Goal: Task Accomplishment & Management: Manage account settings

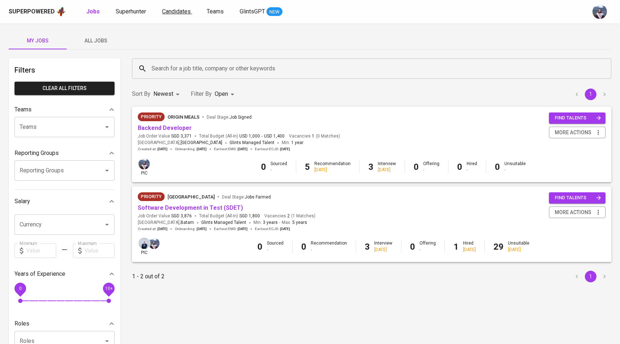
click at [169, 9] on span "Candidates" at bounding box center [176, 11] width 29 height 7
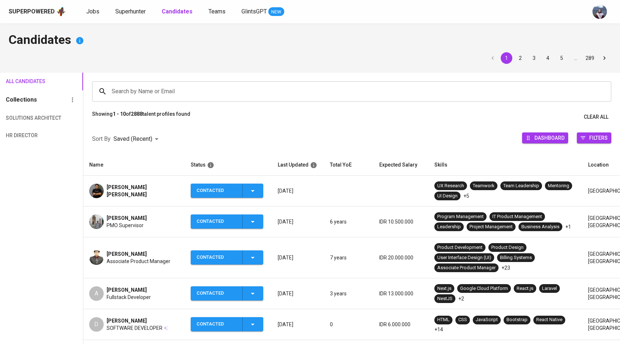
click at [161, 94] on input "Search by Name or Email" at bounding box center [354, 92] width 488 height 14
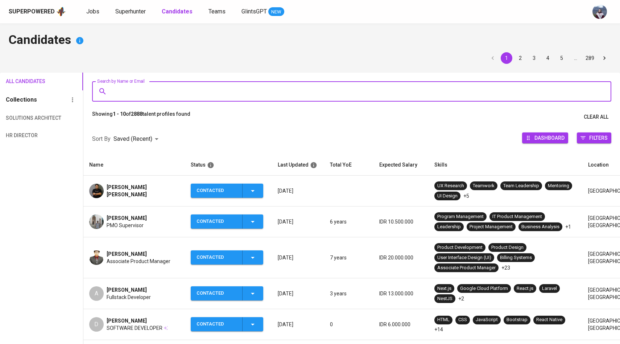
paste input "[EMAIL_ADDRESS][DOMAIN_NAME]"
type input "[EMAIL_ADDRESS][DOMAIN_NAME]"
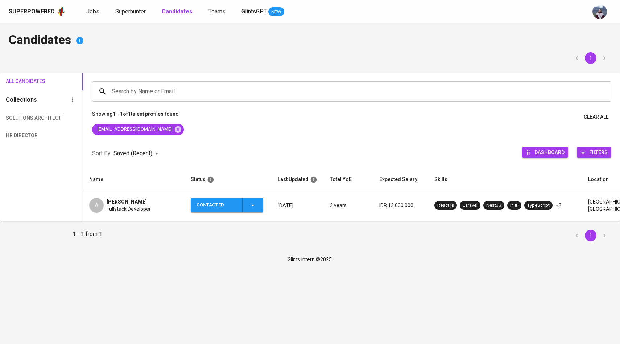
click at [96, 209] on div "A" at bounding box center [96, 205] width 15 height 15
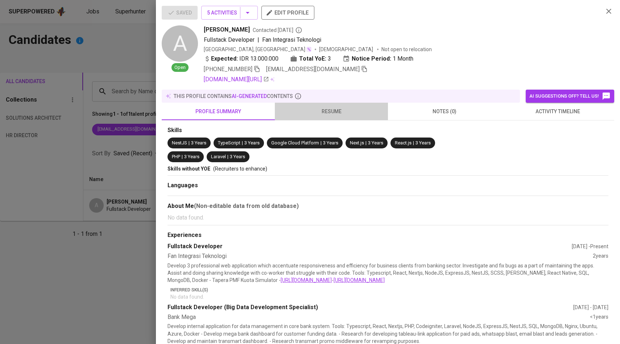
click at [334, 113] on span "resume" at bounding box center [331, 111] width 104 height 9
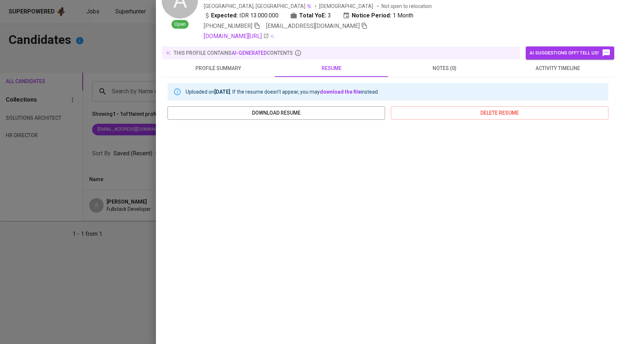
scroll to position [46, 0]
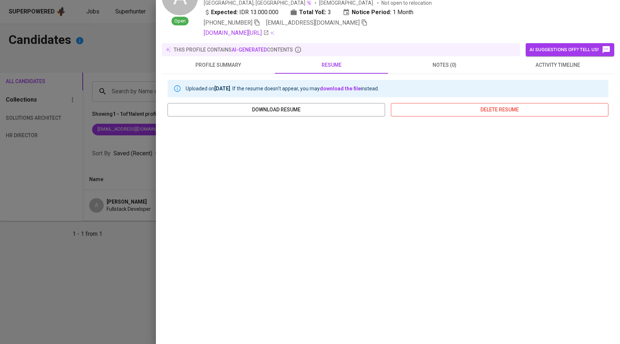
click at [442, 113] on span "delete resume" at bounding box center [500, 109] width 206 height 9
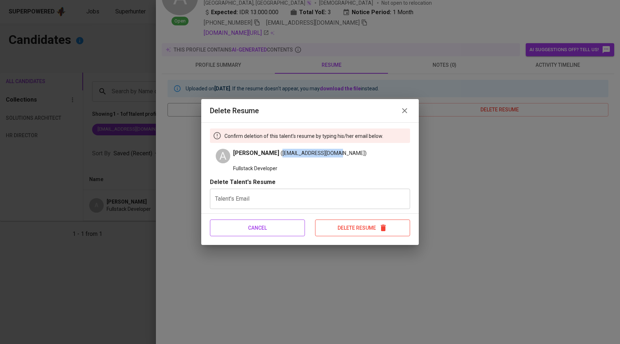
drag, startPoint x: 352, startPoint y: 154, endPoint x: 297, endPoint y: 151, distance: 54.9
click at [297, 151] on span "Antonius Faro Nugroho (antoniusf44@gmail.com)" at bounding box center [300, 153] width 134 height 9
copy span "[EMAIL_ADDRESS][DOMAIN_NAME]"
click at [266, 205] on input "text" at bounding box center [310, 199] width 200 height 20
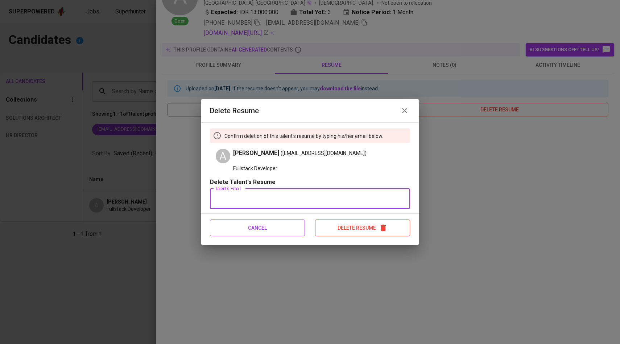
paste input "[EMAIL_ADDRESS][DOMAIN_NAME]"
type input "[EMAIL_ADDRESS][DOMAIN_NAME]"
click at [345, 232] on span "Delete Resume" at bounding box center [363, 227] width 94 height 9
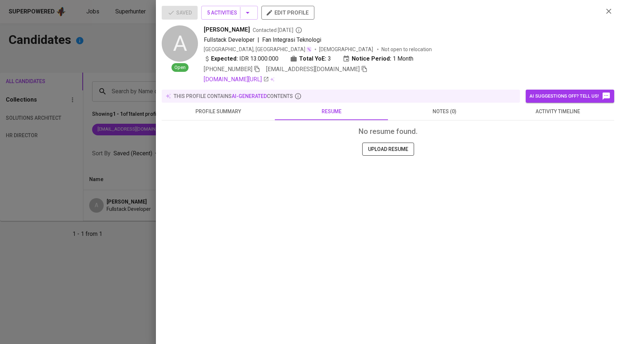
scroll to position [0, 0]
click at [397, 154] on button "UPLOAD RESUME" at bounding box center [388, 149] width 52 height 13
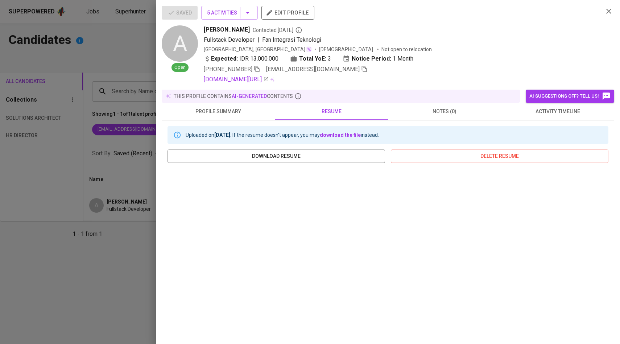
click at [289, 6] on button "edit profile" at bounding box center [288, 13] width 53 height 14
click at [44, 46] on div at bounding box center [310, 172] width 620 height 344
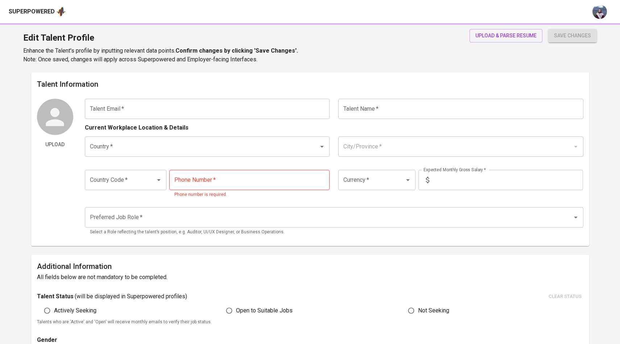
type input "[EMAIL_ADDRESS][DOMAIN_NAME]"
type input "[PERSON_NAME]"
type input "[GEOGRAPHIC_DATA]"
type input "[GEOGRAPHIC_DATA], [GEOGRAPHIC_DATA]"
type input "+62"
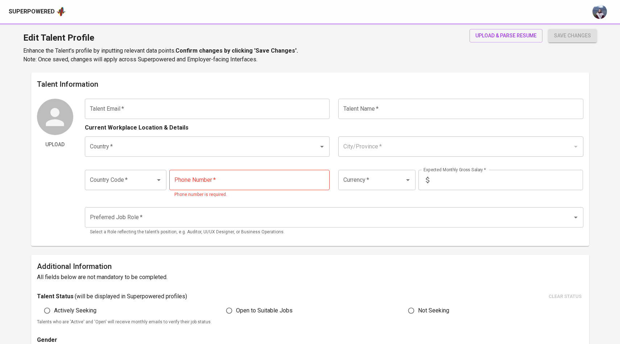
type input "[PHONE_NUMBER]"
type input "IDR"
type input "Software Architect"
radio input "true"
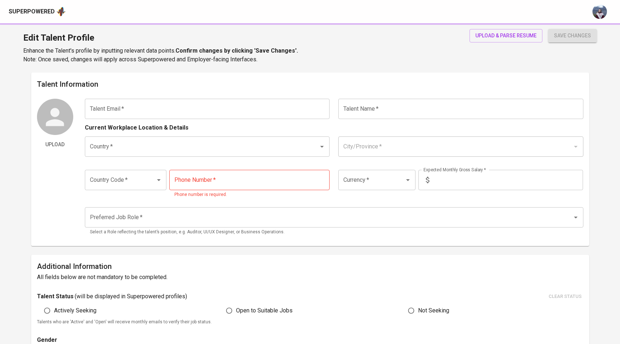
type input "3"
type input "1 Month"
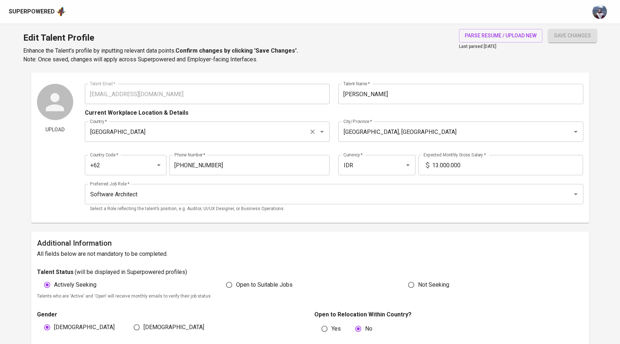
scroll to position [22, 0]
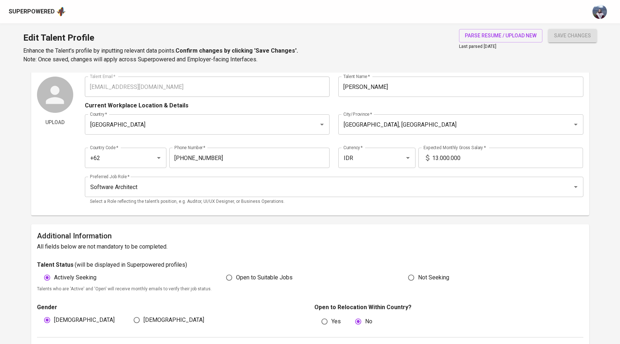
click at [438, 159] on input "13.000.000" at bounding box center [507, 158] width 151 height 20
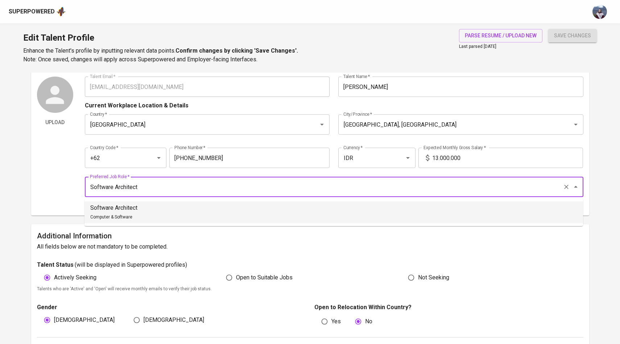
click at [246, 189] on input "Software Architect" at bounding box center [324, 187] width 472 height 14
click at [239, 247] on h6 "All fields below are not mandatory to be completed." at bounding box center [310, 247] width 547 height 10
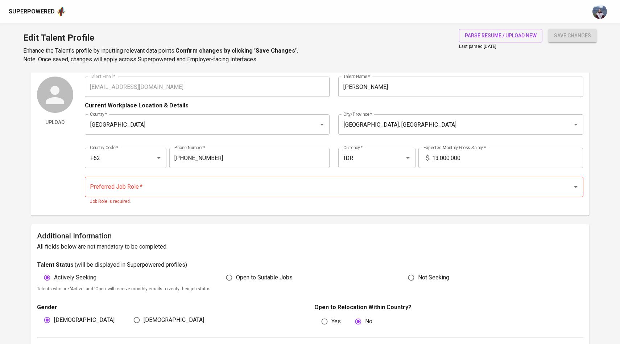
click at [239, 199] on p "Job Role is required." at bounding box center [334, 201] width 489 height 7
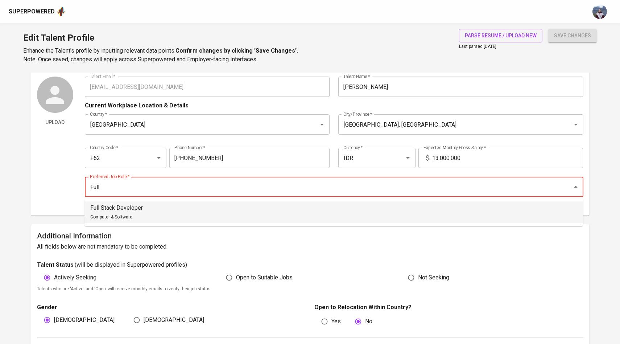
click at [214, 217] on li "Full Stack Developer Computer & Software" at bounding box center [334, 212] width 499 height 22
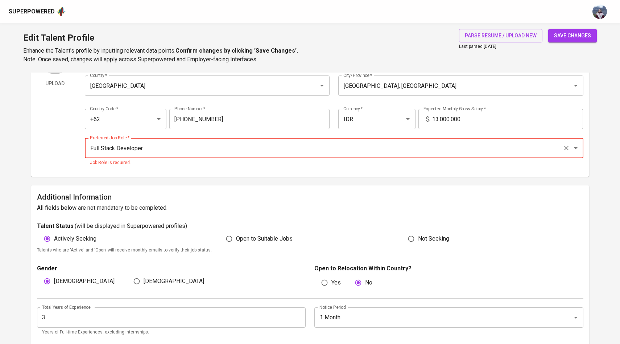
scroll to position [61, 0]
type input "Full Stack Developer"
click at [419, 176] on div "Talent Information Upload Talent Email   * antoniusf44@gmail.com Talent Email *…" at bounding box center [310, 93] width 558 height 165
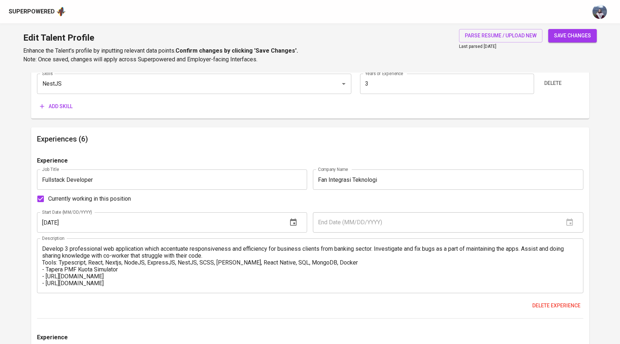
scroll to position [582, 0]
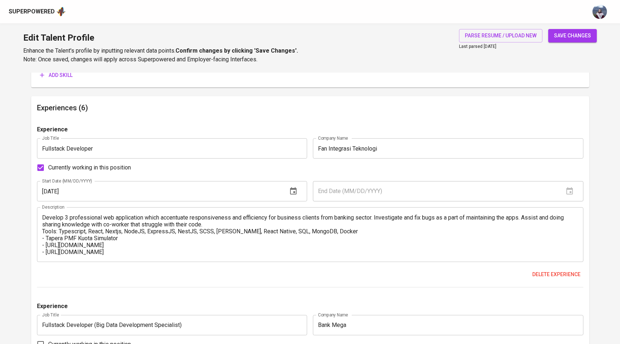
click at [41, 167] on input "Currently working in this position" at bounding box center [40, 167] width 15 height 15
checkbox input "false"
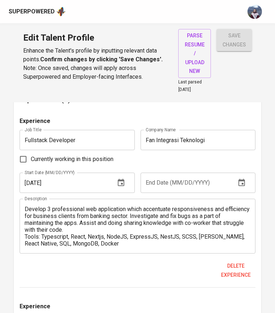
scroll to position [633, 0]
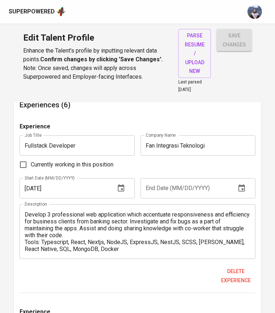
click at [157, 182] on input "text" at bounding box center [186, 188] width 90 height 20
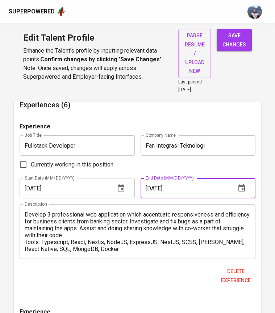
type input "12/01/2023"
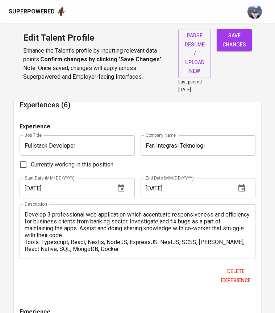
click at [189, 164] on div "Experience Job Title Fullstack Developer Job Title Company Name Fan Integrasi T…" at bounding box center [138, 207] width 236 height 171
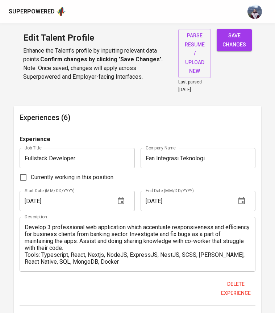
scroll to position [618, 0]
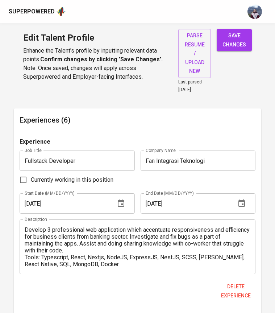
click at [71, 242] on textarea "Develop 3 professional web application which accentuate responsiveness and effi…" at bounding box center [138, 246] width 226 height 41
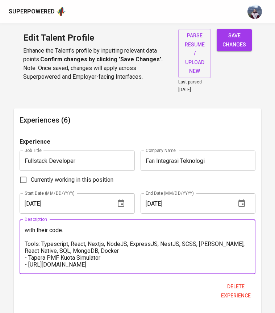
scroll to position [28, 0]
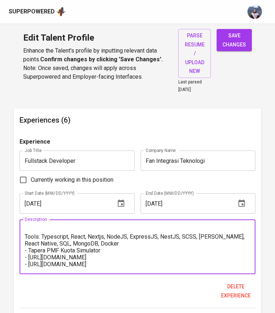
click at [111, 237] on textarea "Develop 3 professional web application which accentuate responsiveness and effi…" at bounding box center [138, 246] width 226 height 41
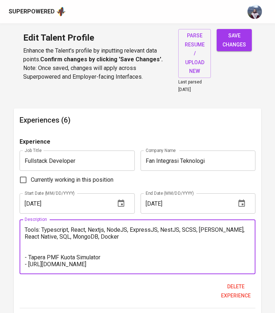
scroll to position [41, 0]
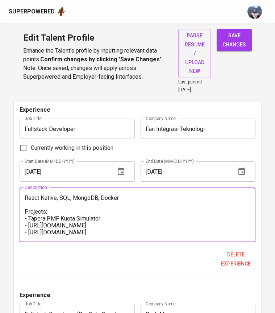
type textarea "Develop 3 professional web application which accentuate responsiveness and effi…"
click at [131, 248] on div "Delete experience" at bounding box center [138, 259] width 236 height 22
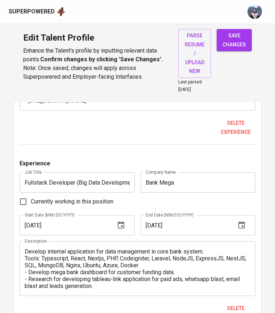
scroll to position [785, 0]
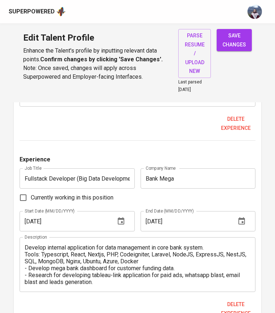
click at [152, 212] on input "04/01/2024" at bounding box center [186, 221] width 90 height 20
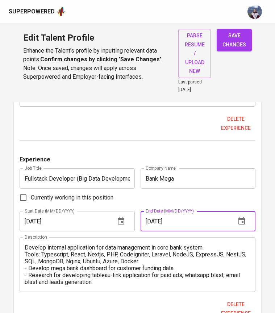
click at [178, 212] on input "06/01/2024" at bounding box center [186, 221] width 90 height 20
type input "06/01/2025"
click at [26, 244] on textarea "Develop internal application for data management in core bank system. Tools: Ty…" at bounding box center [138, 264] width 226 height 41
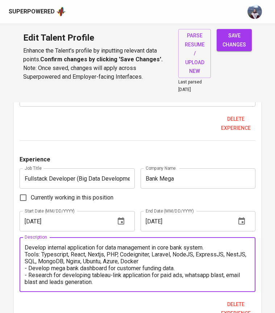
drag, startPoint x: 143, startPoint y: 252, endPoint x: 23, endPoint y: 249, distance: 119.8
click at [23, 249] on div "Develop internal application for data management in core bank system. Tools: Ty…" at bounding box center [138, 264] width 236 height 55
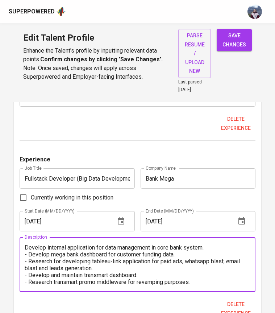
click at [24, 240] on div "Develop internal application for data management in core bank system. - Develop…" at bounding box center [138, 264] width 236 height 55
click at [25, 244] on textarea "Develop internal application for data management in core bank system. - Develop…" at bounding box center [138, 264] width 226 height 41
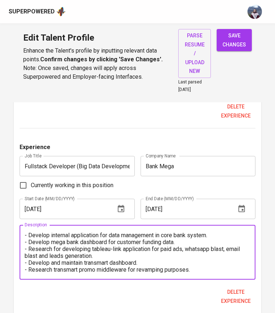
scroll to position [801, 0]
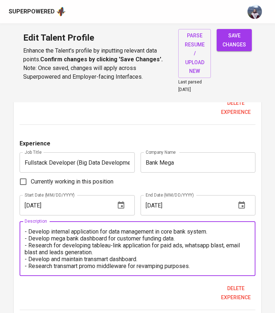
click at [214, 258] on textarea "- Develop internal application for data management in core bank system. - Devel…" at bounding box center [138, 248] width 226 height 41
paste textarea "Tools: Typescript, React, Nextjs, PHP, Codeigniter, Laravel, NodeJS, ExpressJS,…"
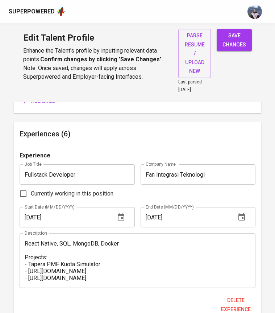
scroll to position [605, 0]
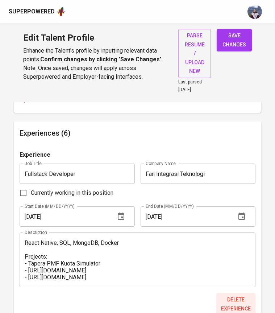
type textarea "- Develop internal application for data management in core bank system. - Devel…"
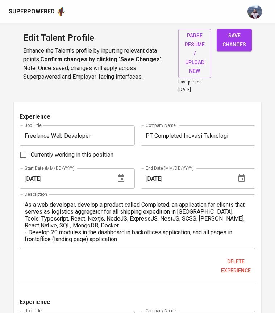
scroll to position [1014, 0]
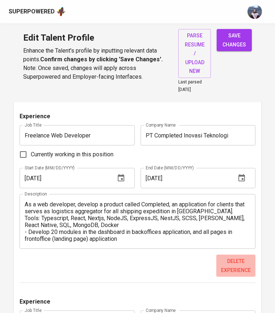
click at [235, 260] on span "Delete experience" at bounding box center [236, 266] width 34 height 18
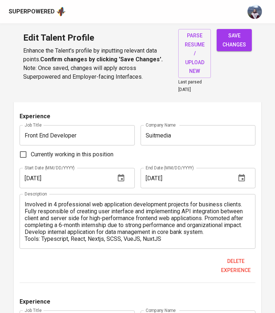
scroll to position [1025, 0]
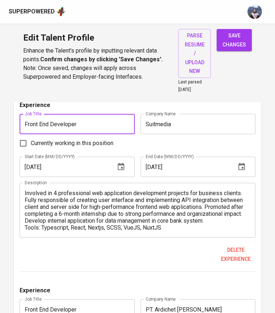
drag, startPoint x: 94, startPoint y: 116, endPoint x: 9, endPoint y: 116, distance: 85.3
type input "f"
type input "Full Stack Developer"
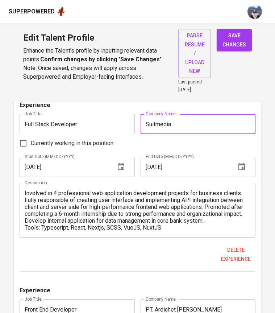
click at [189, 118] on input "Suitmedia" at bounding box center [198, 124] width 115 height 20
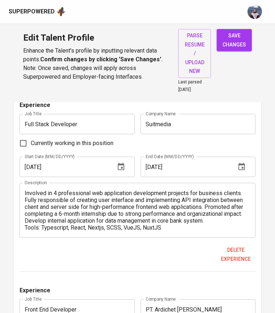
click at [247, 102] on div "Experience" at bounding box center [138, 107] width 236 height 13
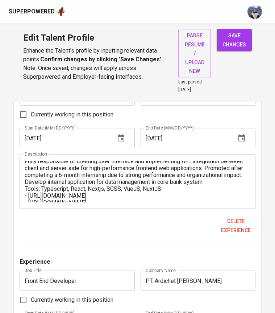
scroll to position [13, 0]
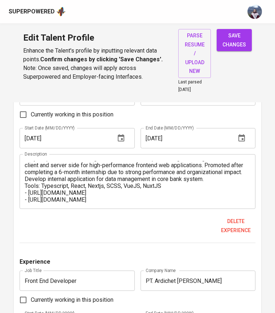
click at [219, 174] on textarea "Involved in 4 professional web application development projects for business cl…" at bounding box center [138, 181] width 226 height 41
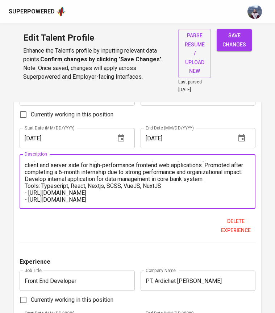
click at [219, 174] on textarea "Involved in 4 professional web application development projects for business cl…" at bounding box center [138, 181] width 226 height 41
click at [215, 169] on textarea "Involved in 4 professional web application development projects for business cl…" at bounding box center [138, 181] width 226 height 41
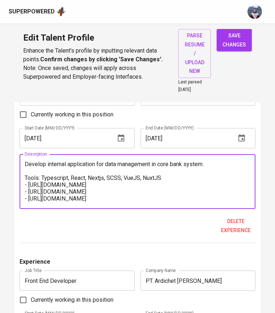
scroll to position [27, 0]
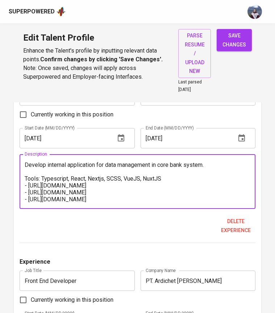
click at [173, 173] on textarea "Involved in 4 professional web application development projects for business cl…" at bounding box center [138, 181] width 226 height 41
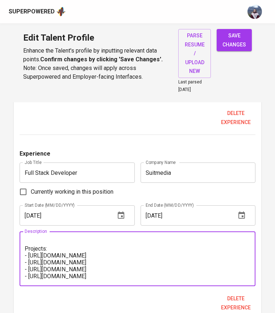
scroll to position [962, 0]
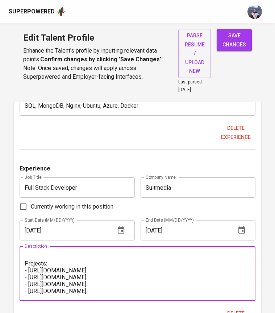
type textarea "Involved in 4 professional web application development projects for business cl…"
click at [196, 180] on input "Suitmedia" at bounding box center [198, 187] width 115 height 20
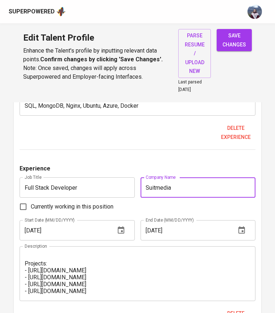
type input "Suitmedia"
click at [183, 153] on div "Experience Job Title Fullstack Developer Job Title Company Name Fan Integrasi T…" at bounding box center [138, 262] width 236 height 937
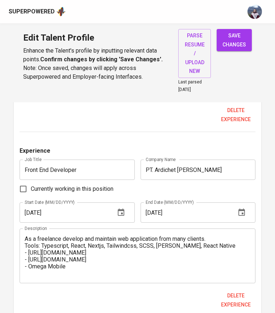
scroll to position [1166, 0]
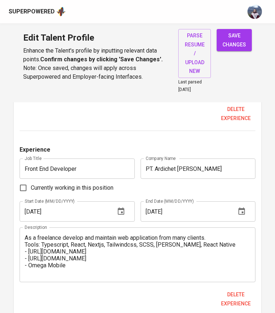
click at [230, 159] on input "PT. Ardichet Pilar Persada" at bounding box center [198, 169] width 115 height 20
click at [223, 167] on input "PT. Ardichet Pilar Persada" at bounding box center [198, 169] width 115 height 20
type input "PT. Ardichet Pilar Persada (Freelance)"
click at [215, 183] on div "Currently working in this position" at bounding box center [138, 187] width 236 height 15
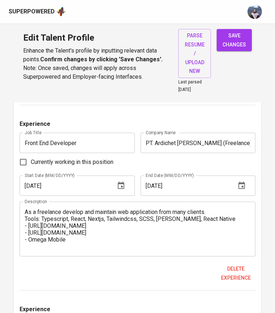
scroll to position [1212, 0]
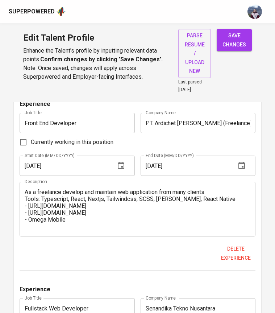
click at [215, 189] on textarea "As a freelance develop and maintain web application from many clients. Tools: T…" at bounding box center [138, 209] width 226 height 41
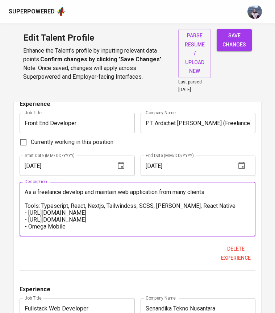
click at [213, 199] on textarea "As a freelance develop and maintain web application from many clients. Tools: T…" at bounding box center [138, 209] width 226 height 41
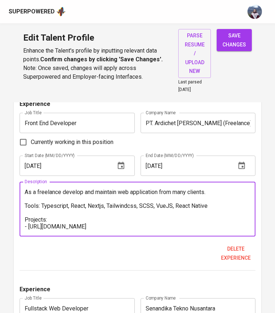
scroll to position [14, 0]
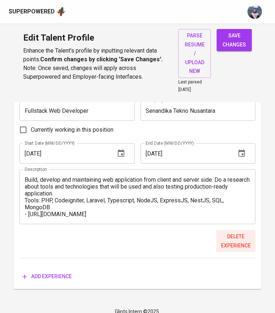
type textarea "As a freelance develop and maintain web application from many clients. Tools: T…"
click at [232, 241] on span "Delete experience" at bounding box center [236, 241] width 34 height 18
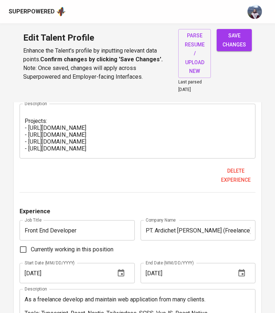
scroll to position [1114, 0]
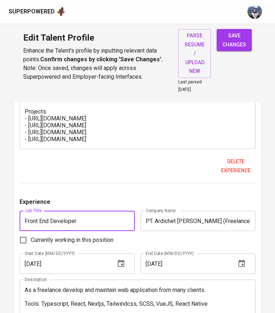
drag, startPoint x: 77, startPoint y: 214, endPoint x: 3, endPoint y: 209, distance: 74.2
type input "Full Stack Developer"
click at [56, 188] on div "Experience Job Title Fullstack Developer Job Title Company Name Fan Integrasi T…" at bounding box center [138, 18] width 236 height 752
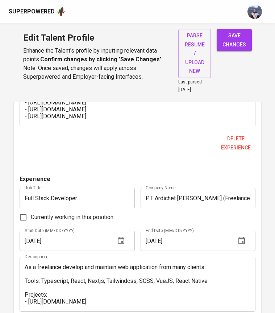
scroll to position [1139, 0]
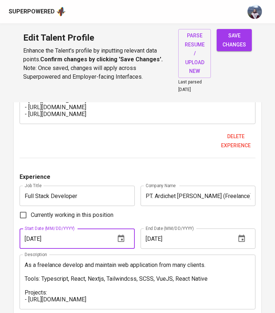
click at [32, 229] on input "10/01/2021" at bounding box center [65, 239] width 90 height 20
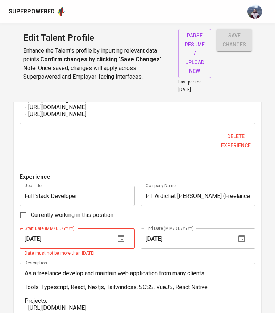
click at [47, 231] on input "07/01/1202" at bounding box center [65, 239] width 90 height 20
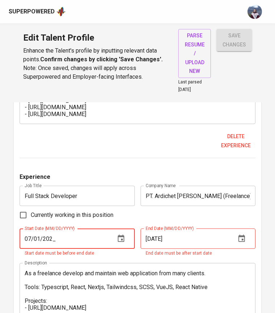
click at [54, 230] on input "07/01/202_" at bounding box center [65, 239] width 90 height 20
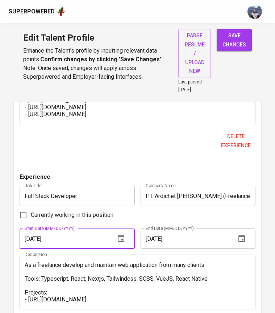
type input "07/01/2021"
click at [161, 214] on div "Currently working in this position" at bounding box center [138, 215] width 236 height 15
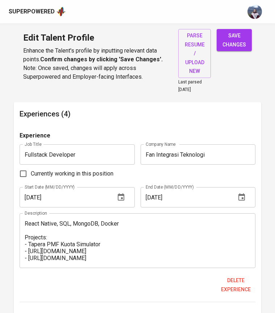
scroll to position [620, 0]
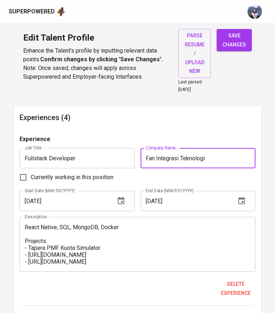
click at [235, 154] on input "Fan Integrasi Teknologi" at bounding box center [198, 158] width 115 height 20
type input "Fan Integrasi Teknologi (Contract Based)"
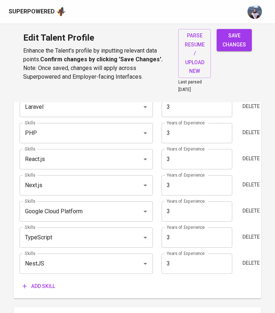
scroll to position [414, 0]
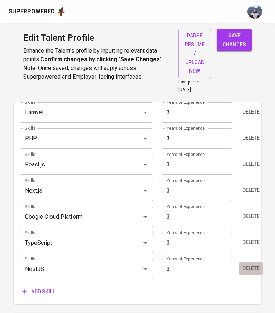
click at [247, 264] on span "Delete" at bounding box center [251, 268] width 17 height 9
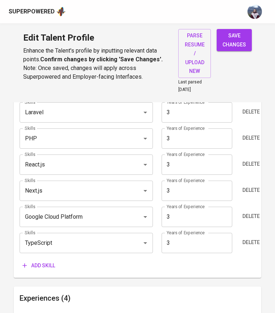
click at [241, 36] on span "save changes" at bounding box center [235, 40] width 24 height 18
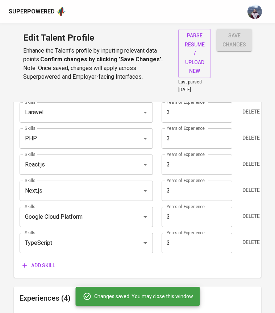
type input "Fullstack Developer (Big Data Development Specialist)"
type input "Bank Mega"
type input "12/01/2023"
type input "06/01/2025"
type textarea "- Develop internal application for data management in core bank system. - Devel…"
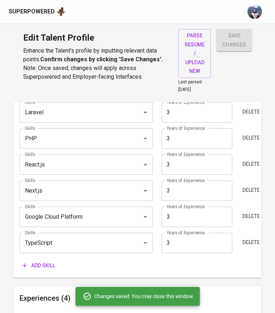
type input "Fullstack Developer"
type input "Fan Integrasi Teknologi (Contract Based)"
type input "01/01/2023"
type input "12/01/2023"
type textarea "Develop 3 professional web application which accentuate responsiveness and effi…"
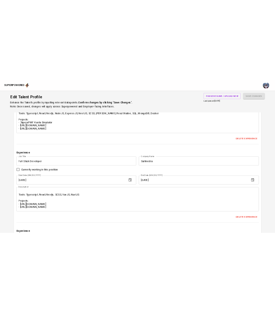
scroll to position [34, 0]
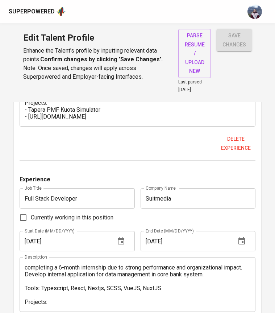
click at [151, 233] on input "12/01/2022" at bounding box center [186, 241] width 90 height 20
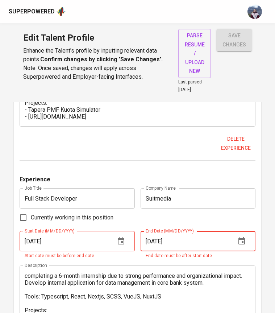
click at [177, 234] on input "02/01/2022" at bounding box center [186, 241] width 90 height 20
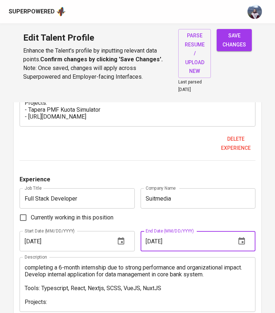
type input "02/01/2023"
click at [185, 210] on div "Currently working in this position" at bounding box center [138, 217] width 236 height 15
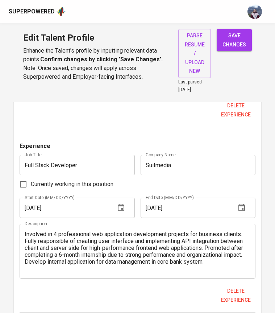
scroll to position [962, 0]
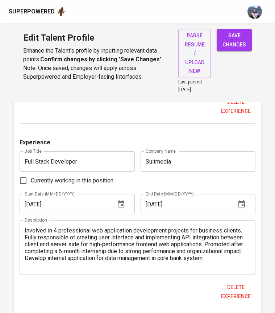
click at [25, 251] on textarea "Involved in 4 professional web application development projects for business cl…" at bounding box center [138, 247] width 226 height 41
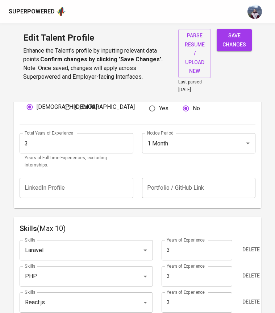
scroll to position [264, 0]
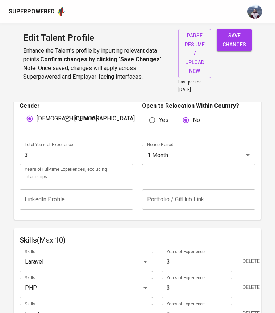
type textarea "Involved in 4 professional web application development projects for business cl…"
click at [241, 41] on span "save changes" at bounding box center [235, 40] width 24 height 18
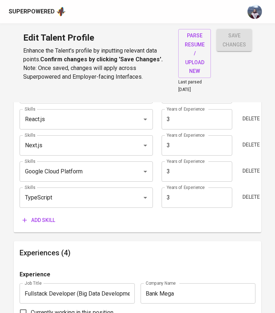
scroll to position [460, 0]
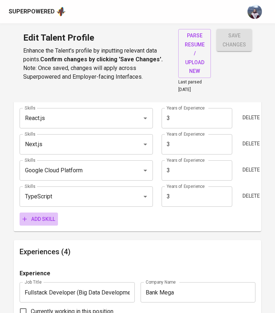
click at [35, 215] on span "Add skill" at bounding box center [38, 219] width 33 height 9
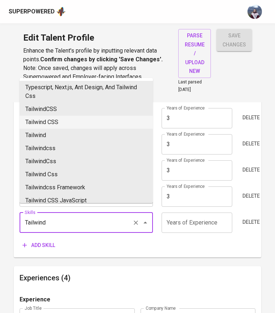
click at [56, 123] on li "Tailwind CSS" at bounding box center [87, 122] width 134 height 13
type input "Tailwind CSS"
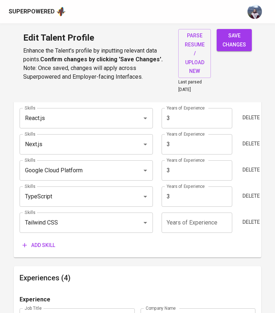
click at [203, 217] on input "number" at bounding box center [197, 223] width 71 height 20
type input "3"
click at [170, 239] on div "Add skill" at bounding box center [138, 245] width 236 height 13
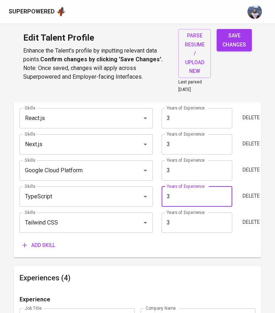
click at [187, 193] on input "3" at bounding box center [197, 196] width 71 height 20
click at [167, 242] on div "Add skill" at bounding box center [138, 245] width 236 height 13
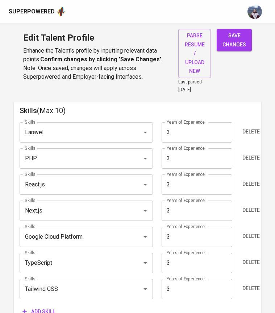
scroll to position [393, 0]
click at [251, 154] on span "Delete" at bounding box center [251, 158] width 17 height 9
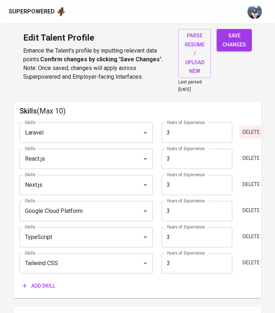
click at [248, 128] on span "Delete" at bounding box center [251, 132] width 17 height 9
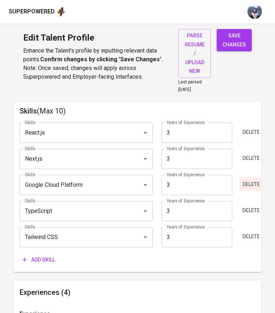
click at [247, 180] on span "Delete" at bounding box center [251, 184] width 17 height 9
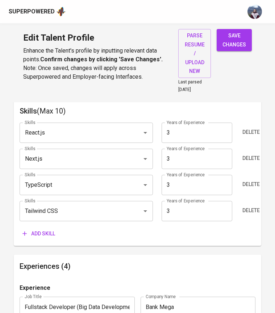
click at [32, 229] on span "Add skill" at bounding box center [38, 233] width 33 height 9
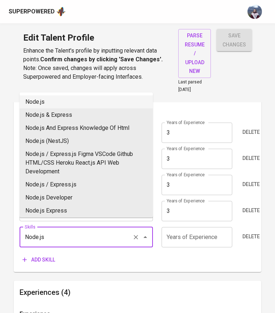
click at [51, 107] on li "Node.js" at bounding box center [87, 101] width 134 height 13
type input "Node.js"
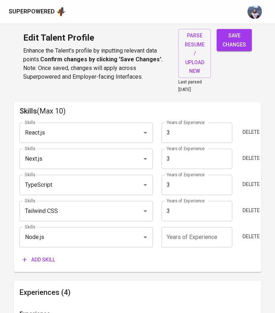
click at [199, 235] on input "number" at bounding box center [197, 237] width 71 height 20
type input "3"
click at [161, 258] on div "Add skill" at bounding box center [138, 259] width 236 height 13
click at [41, 255] on span "Add skill" at bounding box center [38, 259] width 33 height 9
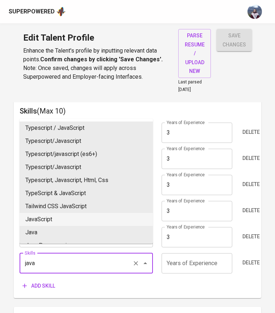
click at [50, 222] on li "JavaScript" at bounding box center [87, 219] width 134 height 13
type input "JavaScript"
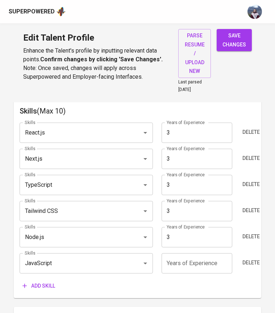
click at [203, 258] on input "number" at bounding box center [197, 263] width 71 height 20
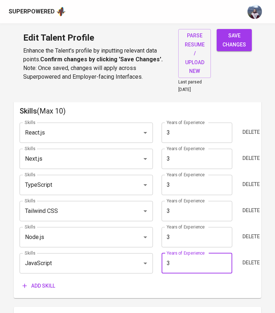
type input "3"
click at [182, 279] on div "Add skill" at bounding box center [138, 285] width 236 height 13
click at [36, 282] on span "Add skill" at bounding box center [38, 286] width 33 height 9
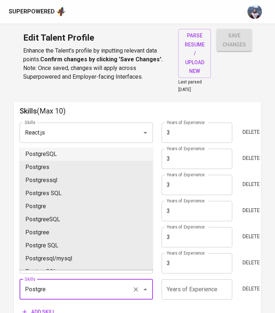
click at [70, 153] on li "PostgreSQL" at bounding box center [87, 154] width 134 height 13
type input "PostgreSQL"
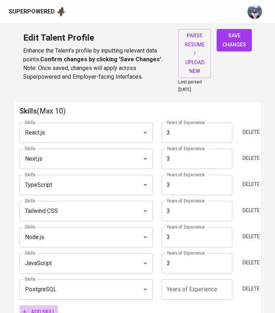
click at [47, 308] on span "Add skill" at bounding box center [38, 312] width 33 height 9
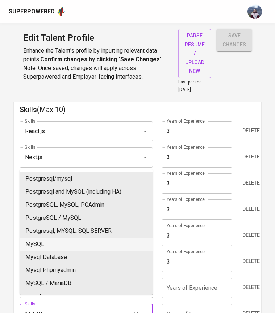
click at [70, 249] on li "MySQL" at bounding box center [87, 244] width 134 height 13
type input "MySQL"
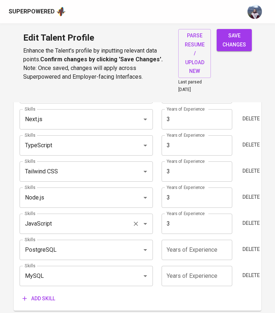
scroll to position [452, 0]
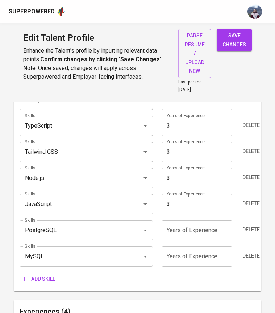
click at [188, 247] on input "number" at bounding box center [197, 256] width 71 height 20
type input "3"
click at [180, 227] on input "number" at bounding box center [197, 230] width 71 height 20
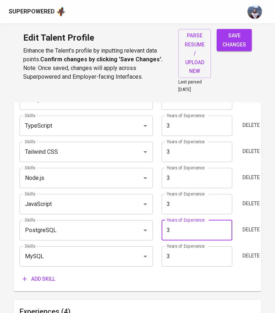
type input "3"
click at [231, 33] on span "save changes" at bounding box center [235, 40] width 24 height 18
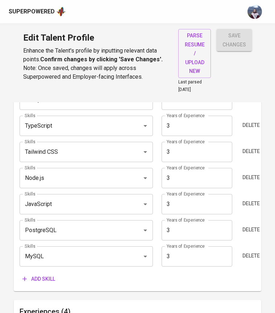
type input "MySQL"
type input "PostgreSQL"
type input "JavaScript"
type input "Node.js"
type input "Tailwind CSS"
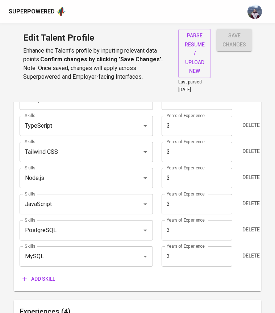
type input "React.js"
type input "Next.js"
type input "TypeScript"
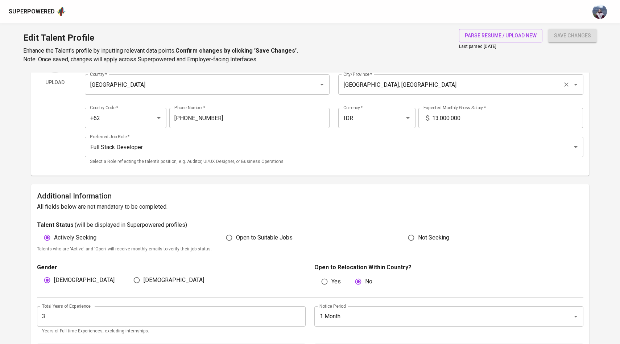
scroll to position [0, 0]
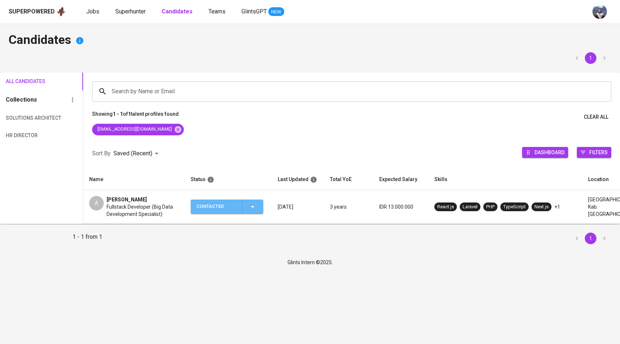
click at [260, 209] on span "Contacted" at bounding box center [227, 207] width 67 height 14
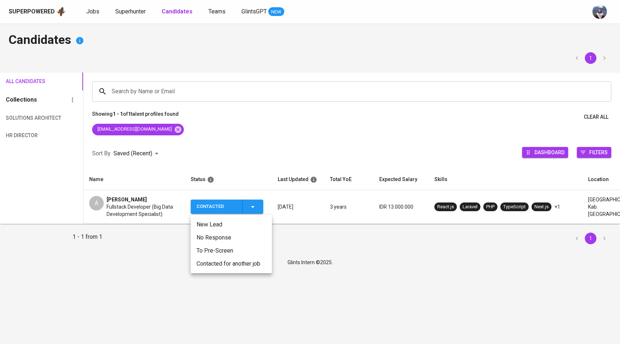
click at [186, 200] on div at bounding box center [310, 172] width 620 height 344
click at [114, 198] on span "[PERSON_NAME]" at bounding box center [127, 199] width 40 height 7
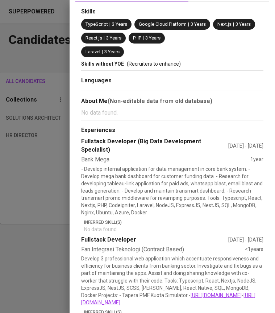
scroll to position [221, 0]
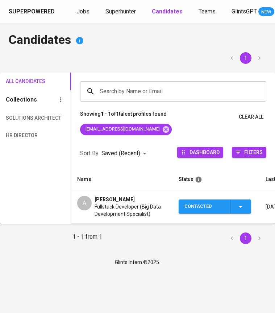
click at [99, 198] on span "Antonius Faro Nugroho" at bounding box center [115, 199] width 40 height 7
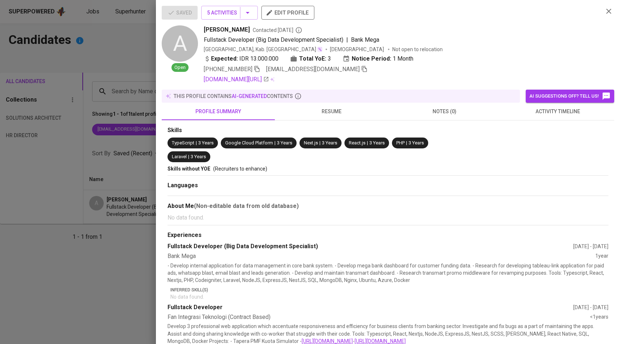
click at [104, 152] on div at bounding box center [310, 172] width 620 height 344
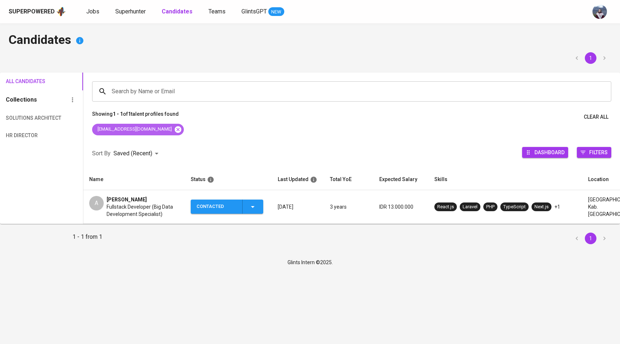
click at [174, 131] on icon at bounding box center [178, 130] width 8 height 8
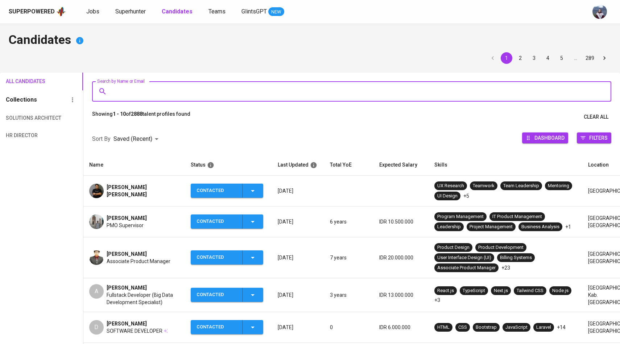
click at [130, 94] on input "Search by Name or Email" at bounding box center [354, 92] width 488 height 14
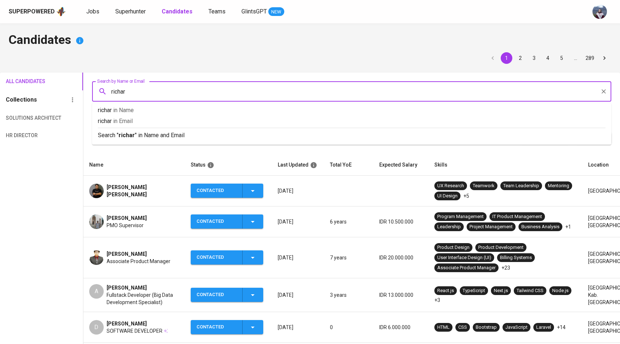
type input "richard"
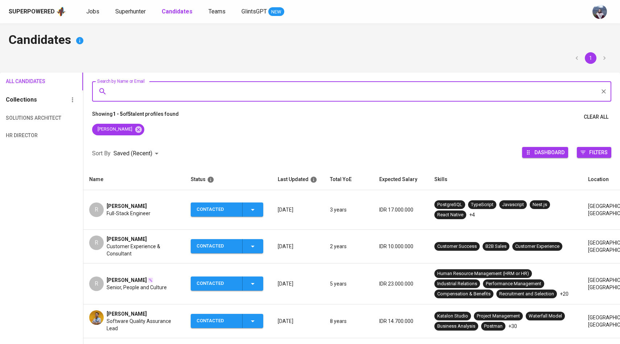
click at [98, 206] on div "R" at bounding box center [96, 209] width 15 height 15
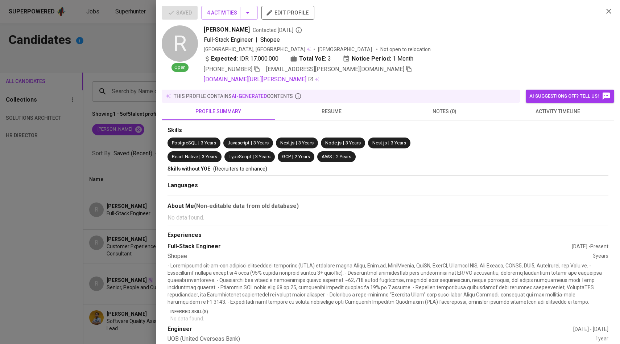
click at [275, 114] on span "activity timeline" at bounding box center [558, 111] width 104 height 9
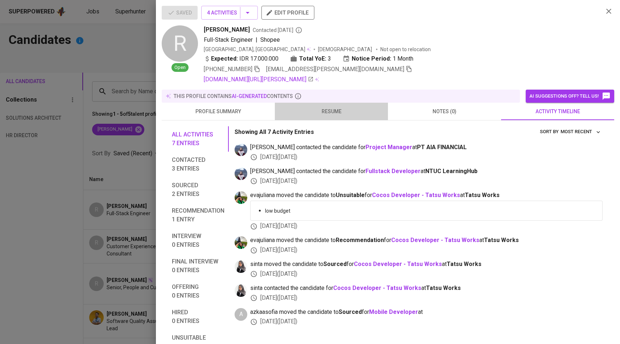
click at [275, 111] on span "resume" at bounding box center [331, 111] width 104 height 9
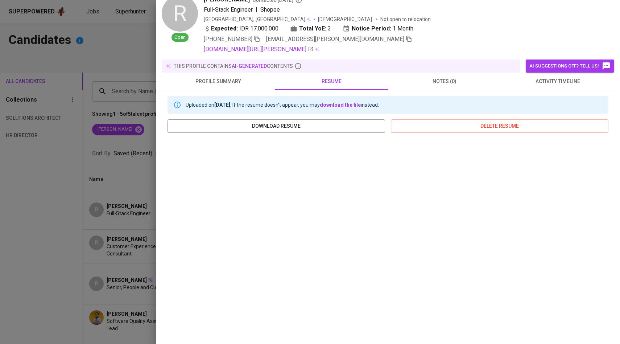
scroll to position [36, 0]
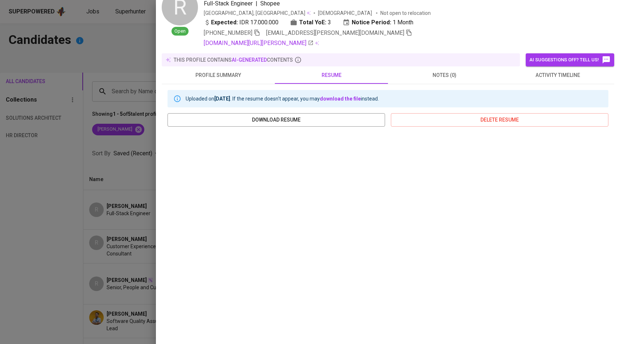
click at [218, 77] on span "profile summary" at bounding box center [218, 75] width 104 height 9
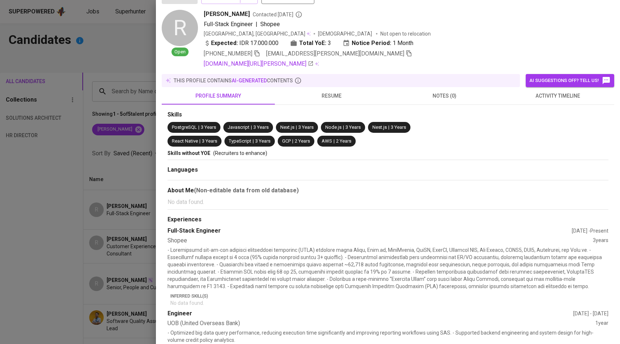
scroll to position [0, 0]
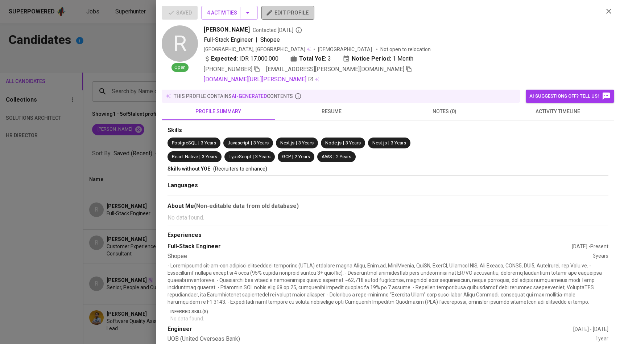
click at [275, 13] on span "edit profile" at bounding box center [287, 12] width 41 height 9
click at [85, 190] on div at bounding box center [310, 172] width 620 height 344
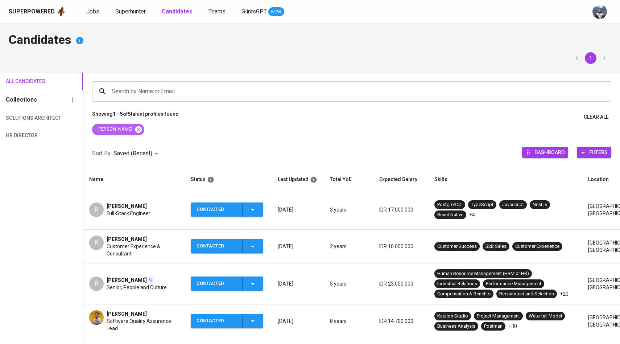
click at [135, 131] on icon at bounding box center [138, 129] width 7 height 7
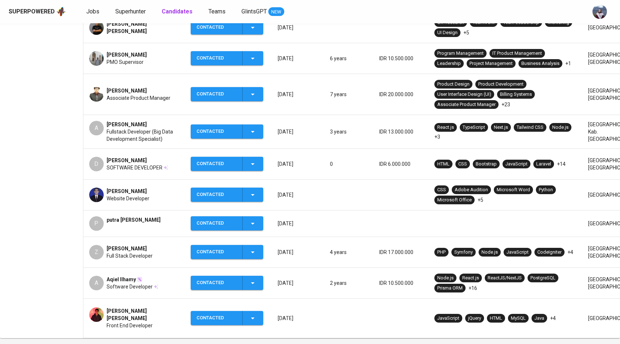
scroll to position [165, 0]
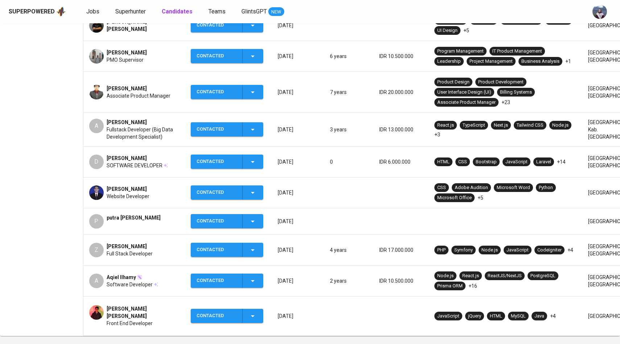
click at [102, 222] on div "P" at bounding box center [96, 221] width 15 height 15
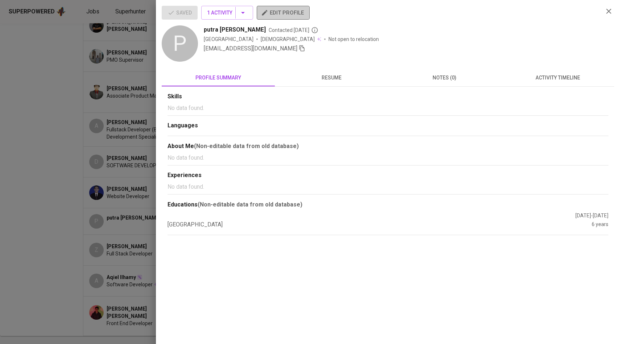
click at [275, 16] on span "edit profile" at bounding box center [283, 12] width 41 height 9
click at [112, 128] on div at bounding box center [310, 172] width 620 height 344
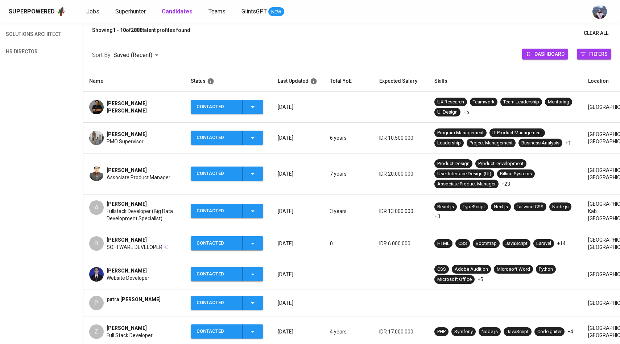
scroll to position [84, 0]
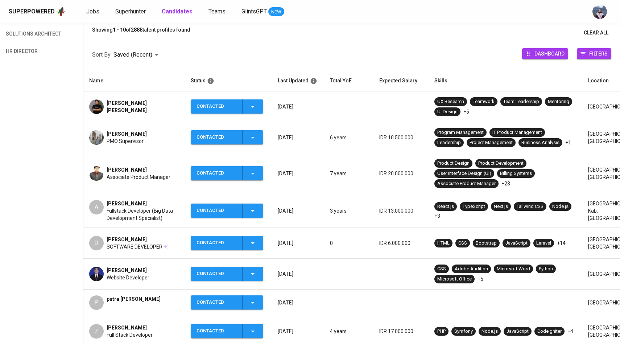
click at [98, 210] on div "A" at bounding box center [96, 207] width 15 height 15
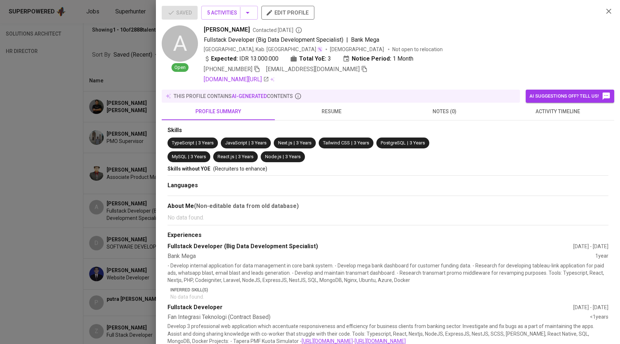
click at [275, 71] on span "antoniusf44@gmail.com" at bounding box center [317, 69] width 102 height 9
click at [275, 70] on icon "button" at bounding box center [364, 69] width 7 height 7
click at [165, 67] on div "Open" at bounding box center [180, 67] width 36 height 9
click at [115, 71] on div at bounding box center [310, 172] width 620 height 344
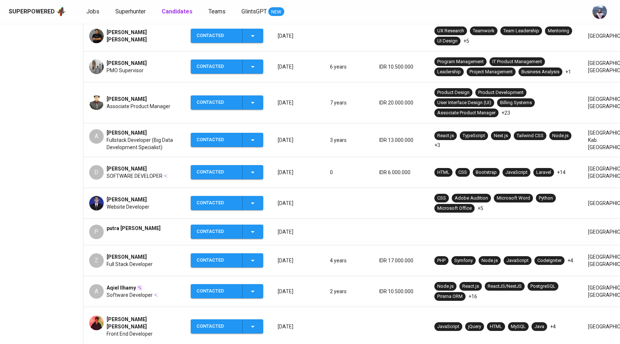
scroll to position [156, 0]
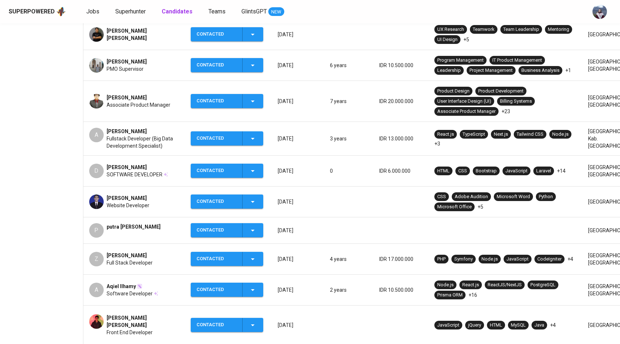
click at [99, 234] on div "P" at bounding box center [96, 230] width 15 height 15
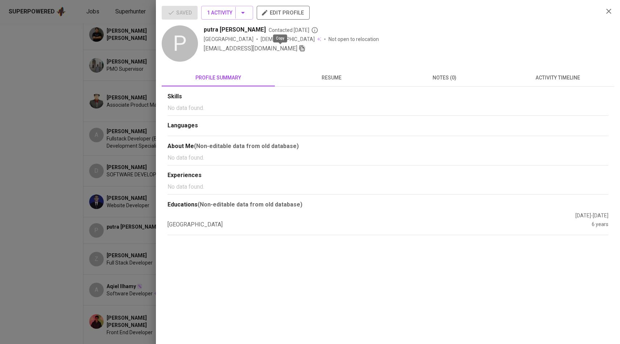
click at [275, 51] on icon "button" at bounding box center [302, 48] width 7 height 7
click at [95, 92] on div at bounding box center [310, 172] width 620 height 344
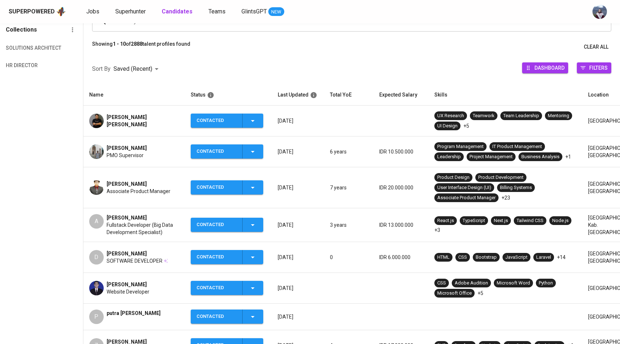
scroll to position [0, 0]
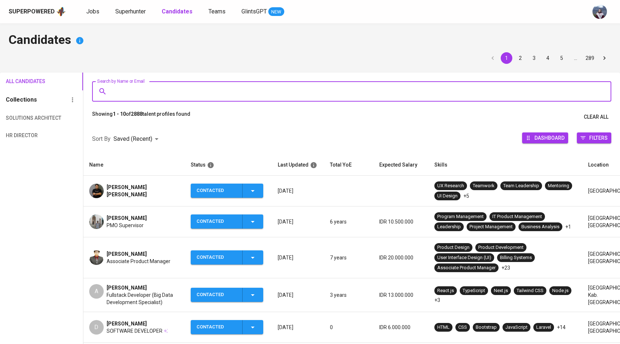
click at [145, 95] on input "Search by Name or Email" at bounding box center [354, 92] width 488 height 14
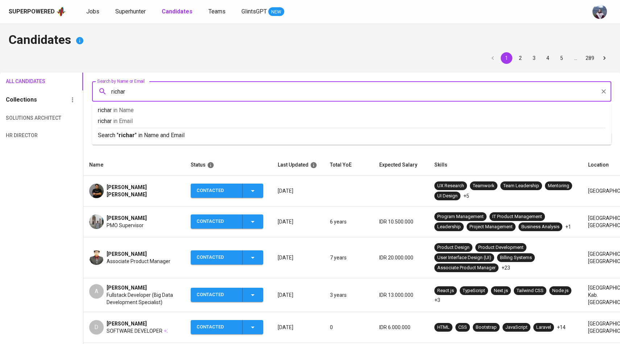
type input "richard"
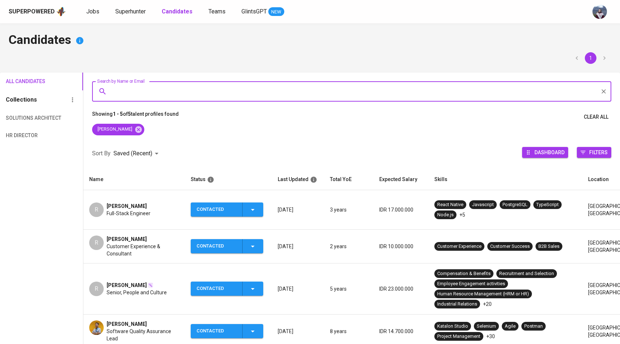
click at [100, 205] on div "R" at bounding box center [96, 209] width 15 height 15
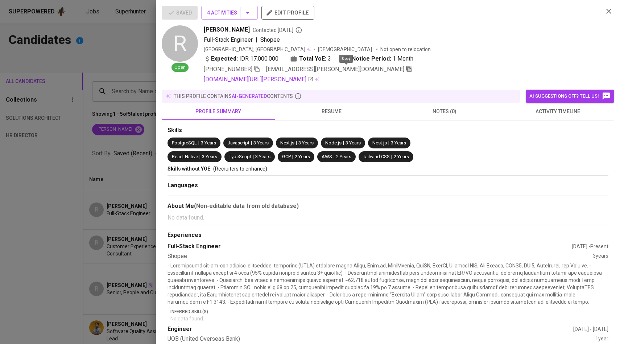
click at [275, 68] on icon "button" at bounding box center [409, 69] width 7 height 7
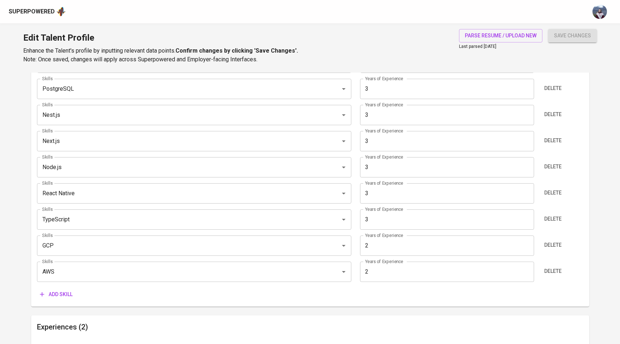
scroll to position [416, 0]
click at [66, 291] on span "Add skill" at bounding box center [56, 293] width 33 height 9
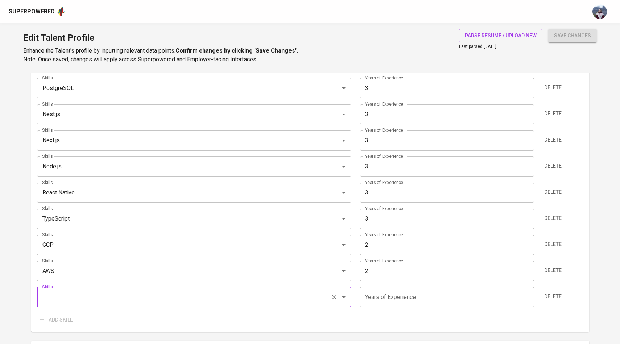
type input "t"
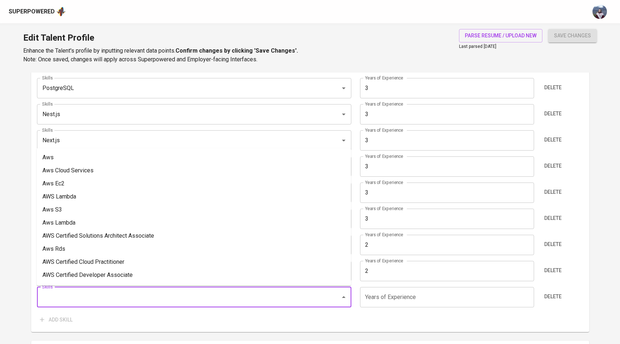
type input "t"
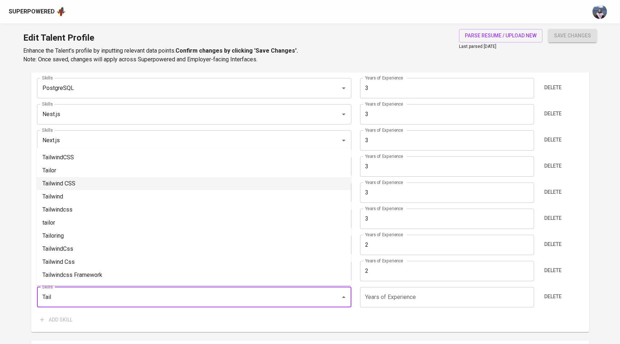
click at [67, 182] on li "Tailwind CSS" at bounding box center [194, 183] width 315 height 13
type input "Tailwind CSS"
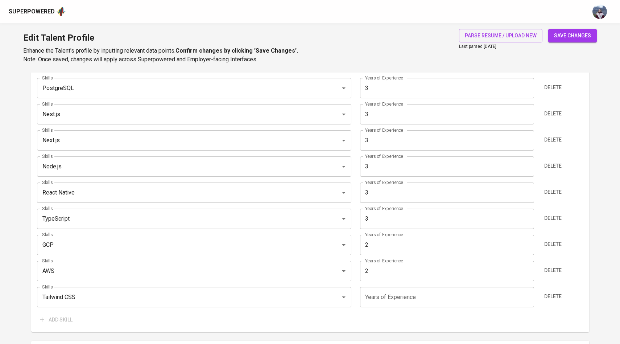
click at [387, 299] on input "number" at bounding box center [447, 297] width 174 height 20
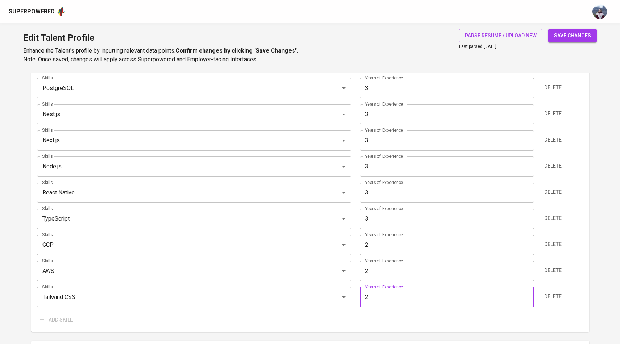
type input "2"
click at [315, 323] on div "Add skill" at bounding box center [310, 319] width 547 height 13
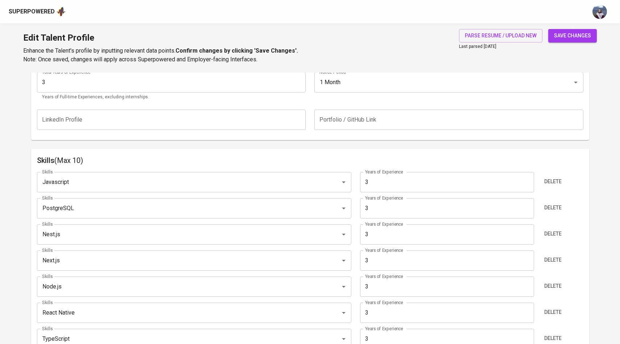
scroll to position [277, 0]
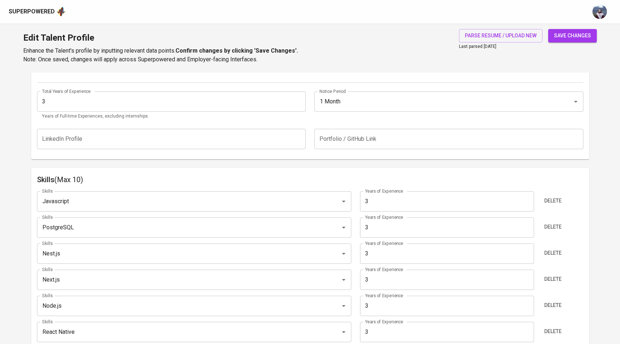
click at [587, 36] on span "save changes" at bounding box center [572, 35] width 37 height 9
type input "Nest.js"
type input "React Native"
type input "TypeScript"
type input "PostgreSQL"
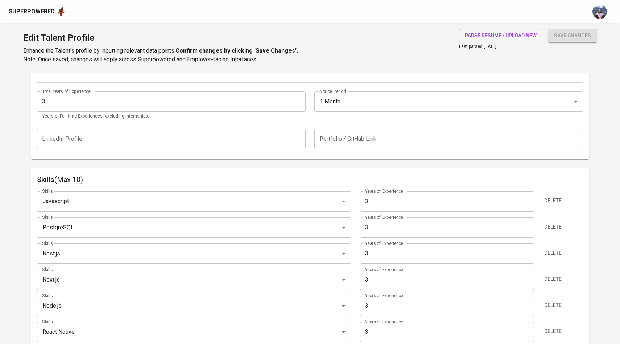
type input "Next.js"
type input "Node.js"
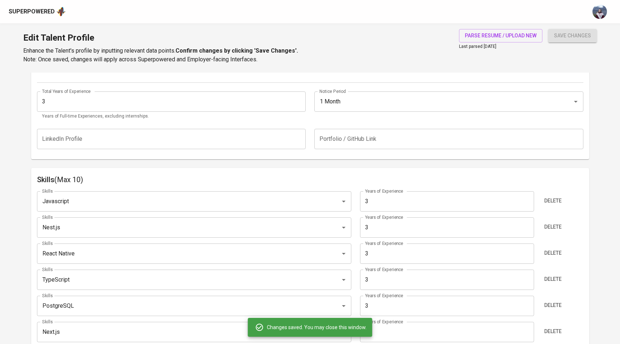
scroll to position [0, 0]
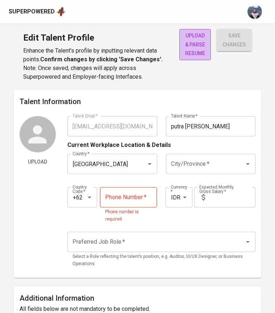
click at [197, 54] on span "upload & parse resume" at bounding box center [195, 44] width 20 height 27
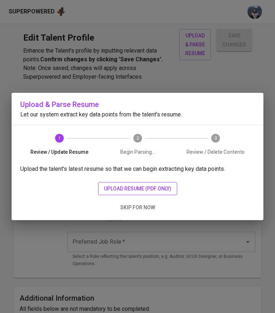
click at [156, 190] on span "upload resume (pdf only)" at bounding box center [137, 188] width 67 height 9
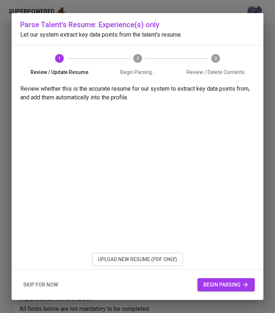
click at [212, 282] on span "begin parsing" at bounding box center [227, 284] width 46 height 9
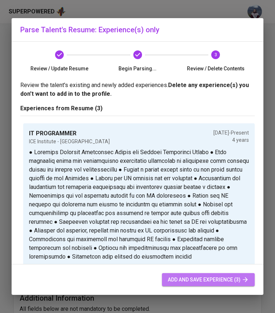
click at [212, 282] on span "add and save experience (3)" at bounding box center [208, 279] width 81 height 9
type input "+62"
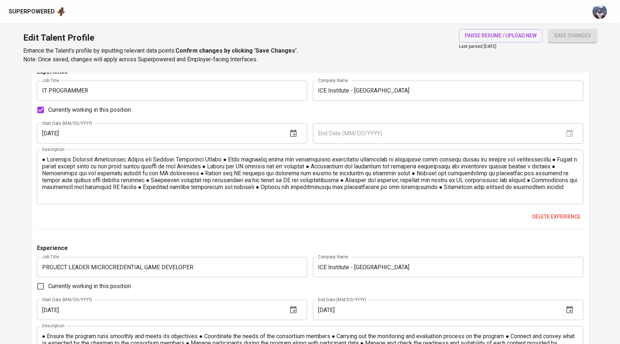
scroll to position [468, 0]
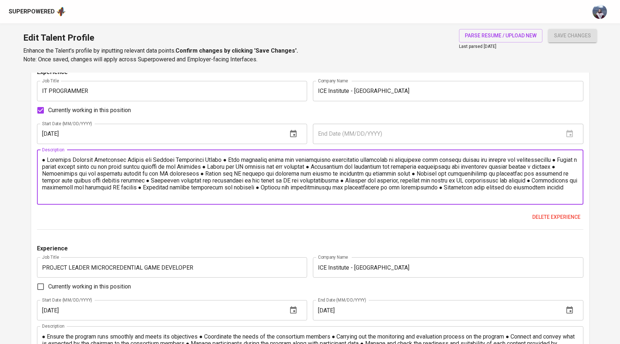
click at [47, 161] on textarea at bounding box center [310, 176] width 537 height 41
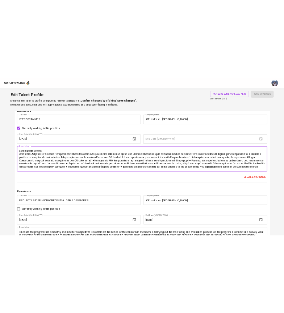
scroll to position [499, 0]
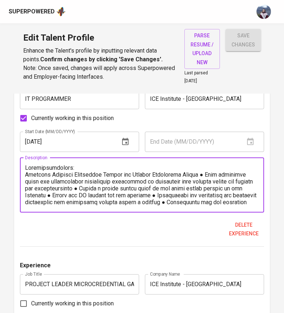
click at [226, 167] on textarea at bounding box center [142, 184] width 234 height 41
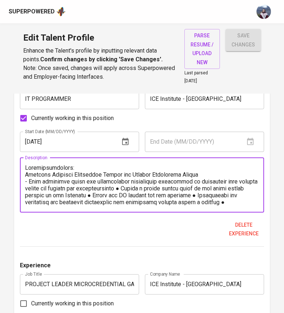
click at [25, 167] on textarea at bounding box center [142, 184] width 234 height 41
click at [154, 182] on textarea at bounding box center [142, 184] width 234 height 41
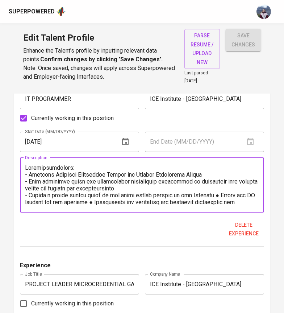
click at [26, 180] on textarea at bounding box center [142, 184] width 234 height 41
click at [229, 185] on textarea at bounding box center [142, 184] width 234 height 41
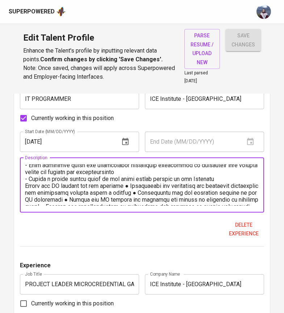
scroll to position [14, 0]
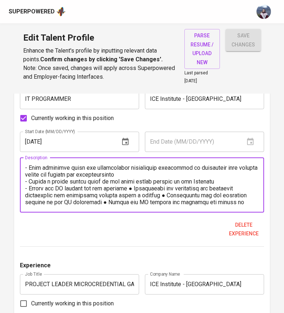
click at [136, 180] on textarea at bounding box center [142, 184] width 234 height 41
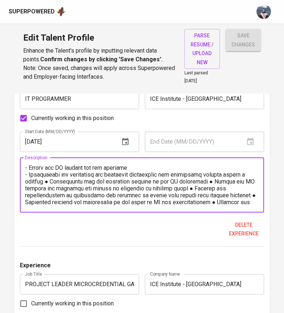
scroll to position [41, 0]
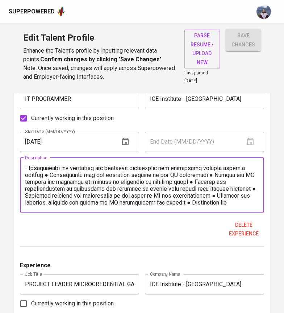
click at [56, 169] on textarea at bounding box center [142, 184] width 234 height 41
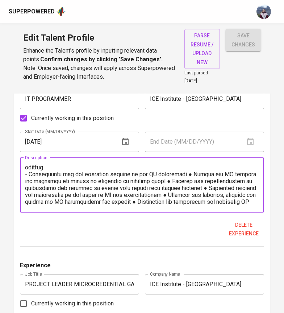
scroll to position [50, 0]
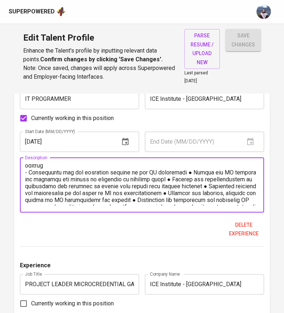
click at [185, 165] on textarea at bounding box center [142, 184] width 234 height 41
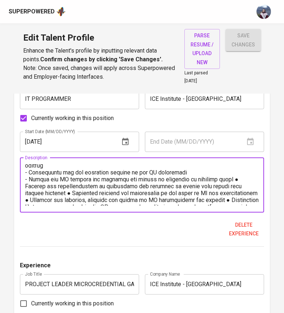
click at [234, 172] on textarea at bounding box center [142, 184] width 234 height 41
click at [77, 185] on textarea at bounding box center [142, 184] width 234 height 41
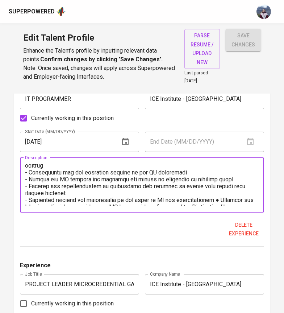
scroll to position [69, 0]
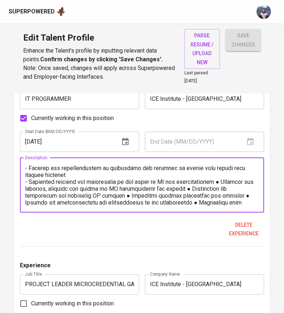
click at [230, 174] on textarea at bounding box center [142, 184] width 234 height 41
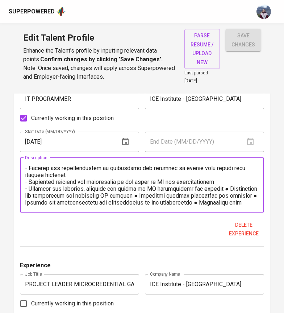
click at [225, 181] on textarea at bounding box center [142, 184] width 234 height 41
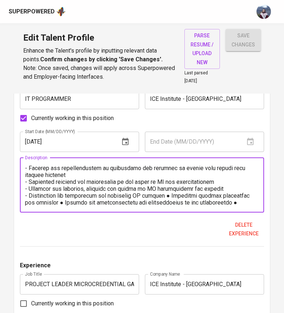
click at [171, 186] on textarea at bounding box center [142, 184] width 234 height 41
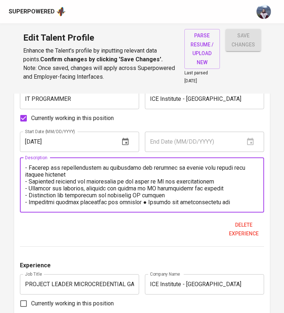
scroll to position [76, 0]
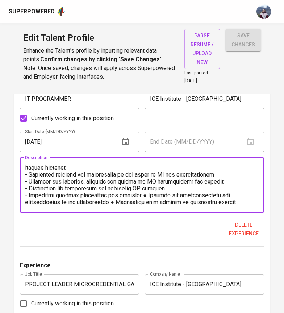
click at [147, 187] on textarea at bounding box center [142, 184] width 234 height 41
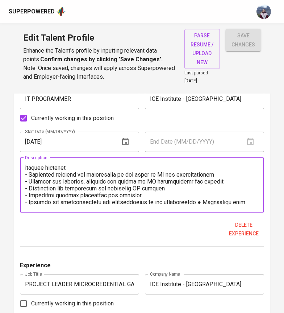
click at [202, 194] on textarea at bounding box center [142, 184] width 234 height 41
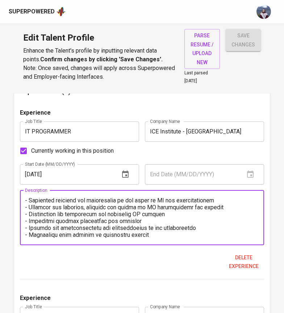
scroll to position [466, 0]
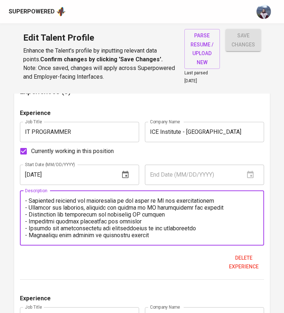
type textarea "Responsibilities: - Managing Learning Management System and Content Management …"
click at [102, 128] on input "IT PROGRAMMER" at bounding box center [79, 132] width 119 height 20
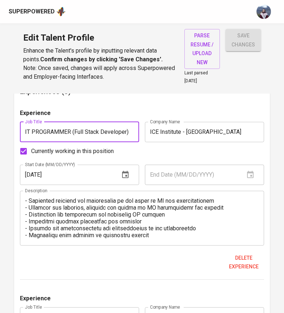
type input "IT PROGRAMMER (Full Stack Developer)"
click at [132, 110] on div "Experience" at bounding box center [142, 115] width 245 height 13
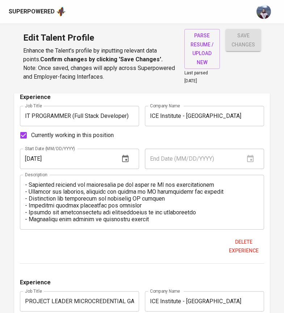
scroll to position [476, 0]
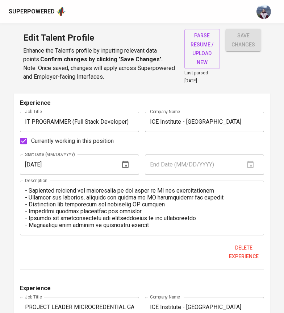
click at [233, 113] on input "ICE Institute - [GEOGRAPHIC_DATA]" at bounding box center [204, 122] width 119 height 20
click at [239, 114] on input "ICE Institute - [GEOGRAPHIC_DATA]" at bounding box center [204, 122] width 119 height 20
drag, startPoint x: 182, startPoint y: 114, endPoint x: 149, endPoint y: 114, distance: 33.0
click at [148, 114] on input "ICE Institute - [GEOGRAPHIC_DATA]" at bounding box center [204, 122] width 119 height 20
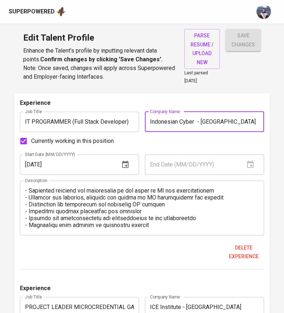
click at [177, 112] on input "Indonesian Cyber - Universitas Terbuka" at bounding box center [204, 122] width 119 height 20
click at [194, 115] on input "Indonesia Cyber - Universitas Terbuka" at bounding box center [204, 122] width 119 height 20
drag, startPoint x: 258, startPoint y: 114, endPoint x: 210, endPoint y: 114, distance: 48.6
click at [210, 114] on input "Indonesia Cyber Security - Universitas Terbuka" at bounding box center [204, 122] width 119 height 20
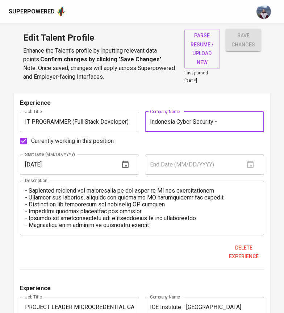
scroll to position [0, 0]
type input "Indonesia Cyber Security Institute"
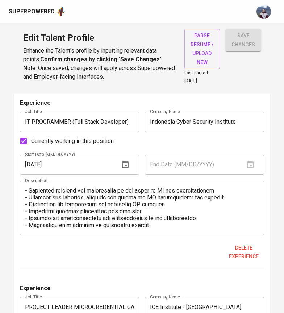
click at [237, 135] on div "Currently working in this position" at bounding box center [142, 141] width 245 height 15
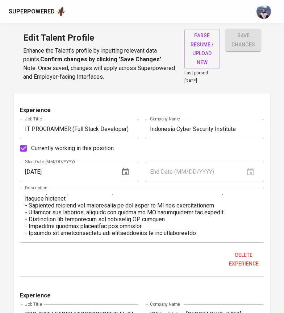
scroll to position [467, 0]
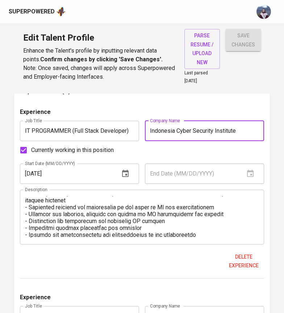
drag, startPoint x: 246, startPoint y: 126, endPoint x: 150, endPoint y: 122, distance: 95.9
click at [149, 122] on input "Indonesia Cyber Security Institute" at bounding box center [204, 131] width 119 height 20
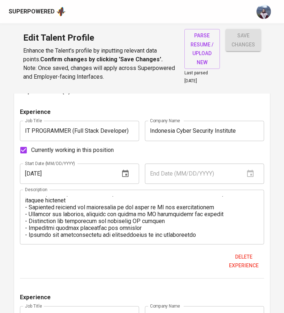
click at [156, 143] on div "Currently working in this position" at bounding box center [142, 150] width 245 height 15
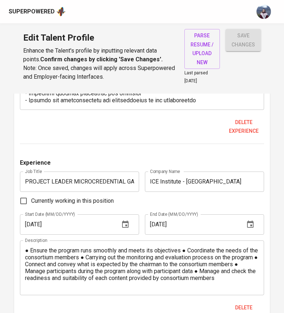
scroll to position [603, 0]
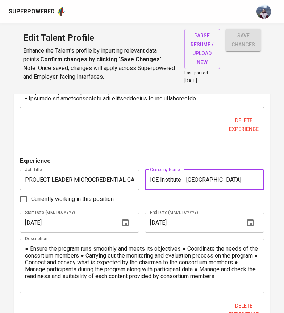
drag, startPoint x: 241, startPoint y: 174, endPoint x: 139, endPoint y: 173, distance: 101.6
click at [139, 173] on div "Experience Job Title PROJECT LEADER MICROCREDENTIAL GAME DEVELOPER Job Title Co…" at bounding box center [142, 242] width 245 height 171
paste input "ndonesia Cyber Security Institute"
type input "Indonesia Cyber Security Institute"
click at [197, 143] on div "Experience Job Title IT PROGRAMMER (Full Stack Developer) Job Title Company Nam…" at bounding box center [142, 254] width 245 height 567
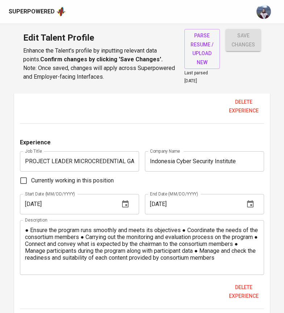
scroll to position [615, 0]
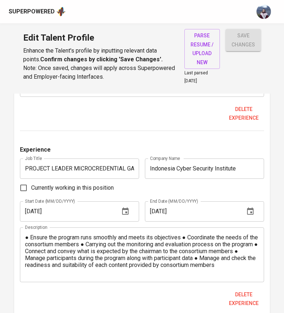
click at [122, 161] on input "PROJECT LEADER MICROCREDENTIAL GAME DEVELOPER" at bounding box center [79, 169] width 119 height 20
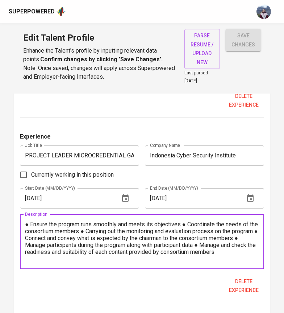
click at [31, 221] on textarea "● Ensure the program runs smoothly and meets its objectives ● Coordinate the ne…" at bounding box center [142, 241] width 234 height 41
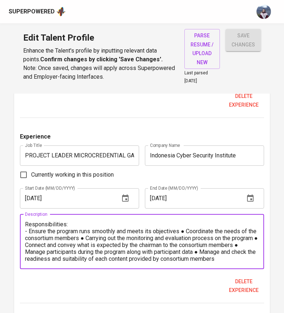
click at [188, 222] on textarea "Responsibilities: - Ensure the program runs smoothly and meets its objectives ●…" at bounding box center [142, 241] width 234 height 41
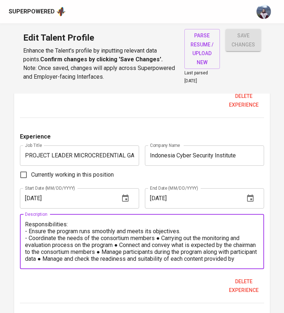
click at [164, 231] on textarea "Responsibilities: - Ensure the program runs smoothly and meets its objectives. …" at bounding box center [142, 241] width 234 height 41
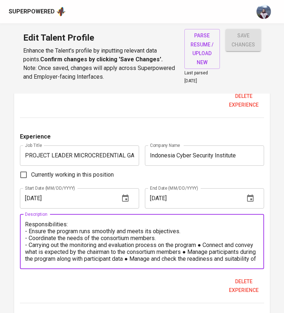
click at [208, 236] on textarea "Responsibilities: - Ensure the program runs smoothly and meets its objectives. …" at bounding box center [142, 241] width 234 height 41
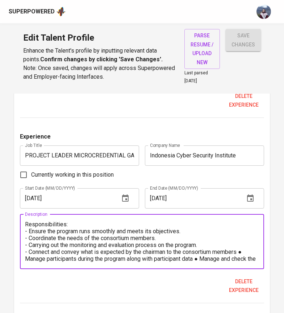
click at [26, 251] on textarea "Responsibilities: - Ensure the program runs smoothly and meets its objectives. …" at bounding box center [142, 241] width 234 height 41
click at [204, 251] on textarea "Responsibilities: - Ensure the program runs smoothly and meets its objectives. …" at bounding box center [142, 241] width 234 height 41
click at [211, 250] on textarea "Responsibilities: - Ensure the program runs smoothly and meets its objectives. …" at bounding box center [142, 241] width 234 height 41
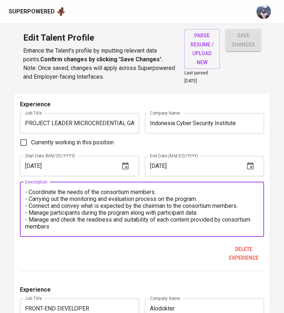
scroll to position [671, 0]
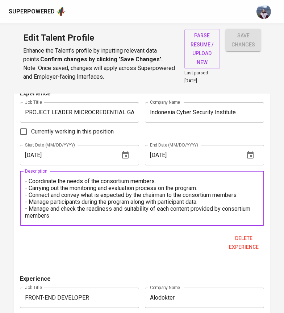
click at [60, 209] on textarea "Responsibilities: - Ensure the program runs smoothly and meets its objectives. …" at bounding box center [142, 198] width 234 height 41
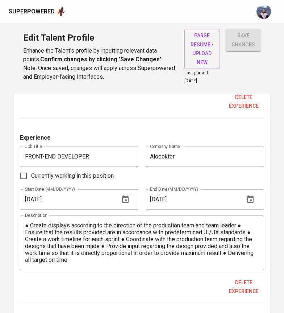
scroll to position [813, 0]
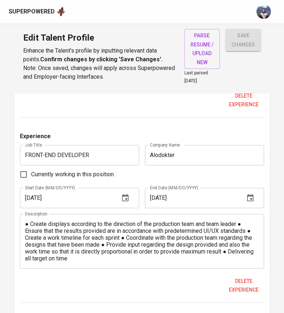
type textarea "Responsibilities: - Ensure the program runs smoothly and meets its objectives. …"
drag, startPoint x: 118, startPoint y: 152, endPoint x: 36, endPoint y: 147, distance: 82.8
click at [36, 147] on input "FRONT-END DEVELOPER" at bounding box center [79, 155] width 119 height 20
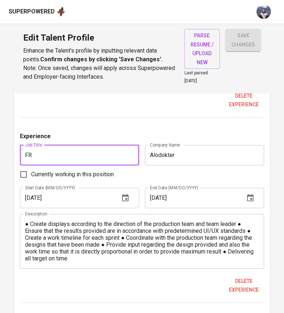
type input "F"
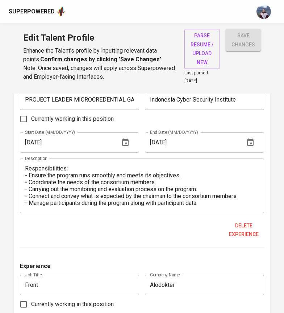
scroll to position [14, 0]
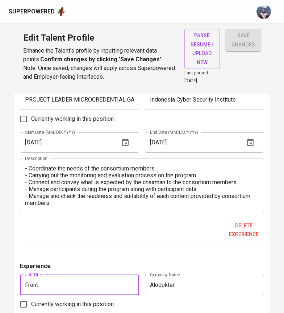
drag, startPoint x: 44, startPoint y: 275, endPoint x: 10, endPoint y: 275, distance: 34.5
paste input "RONT-END DEVELOPER"
type input "FRONT-END DEVELOPER"
click at [75, 238] on div "Experience Job Title PROJECT LEADER MICROCREDENTIAL GAME DEVELOPER Job Title Co…" at bounding box center [142, 162] width 245 height 171
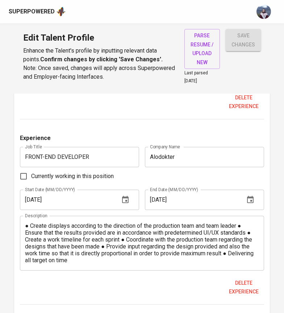
scroll to position [818, 0]
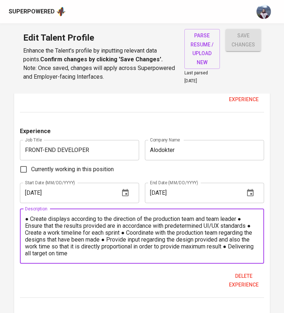
click at [30, 215] on textarea "● Create displays according to the direction of the production team and team le…" at bounding box center [142, 235] width 234 height 41
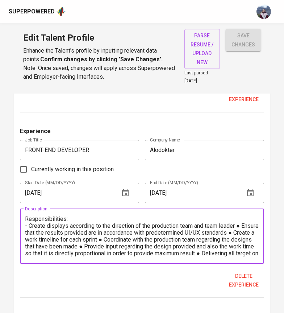
click at [242, 219] on textarea "Responsibilities: - Create displays according to the direction of the productio…" at bounding box center [142, 235] width 234 height 41
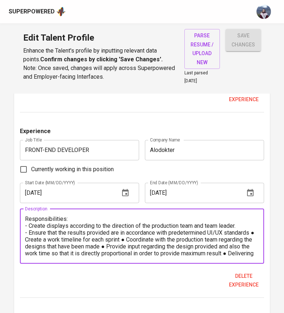
click at [256, 224] on textarea "Responsibilities: - Create displays according to the direction of the productio…" at bounding box center [142, 235] width 234 height 41
click at [130, 231] on textarea "Responsibilities: - Create displays according to the direction of the productio…" at bounding box center [142, 235] width 234 height 41
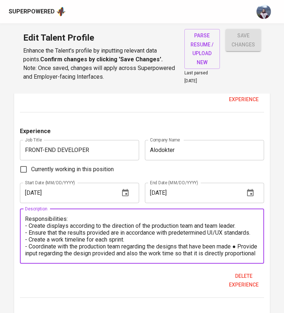
click at [38, 239] on textarea "Responsibilities: - Create displays according to the direction of the productio…" at bounding box center [142, 235] width 234 height 41
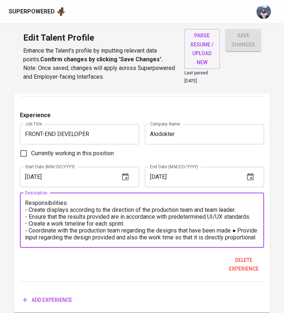
scroll to position [839, 0]
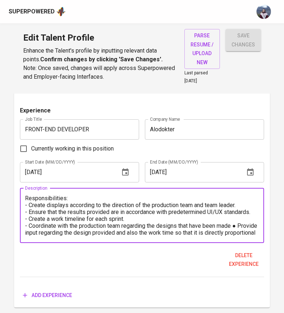
click at [26, 225] on textarea "Responsibilities: - Create displays according to the direction of the productio…" at bounding box center [142, 215] width 234 height 41
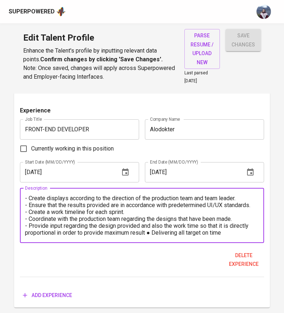
scroll to position [855, 0]
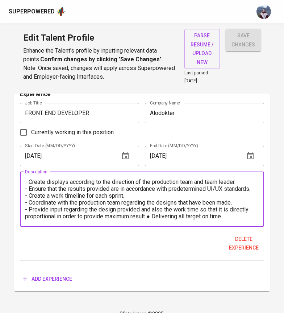
click at [26, 210] on textarea "Responsibilities: - Create displays according to the direction of the productio…" at bounding box center [142, 198] width 234 height 41
click at [155, 209] on textarea "Responsibilities: - Create displays according to the direction of the productio…" at bounding box center [142, 198] width 234 height 41
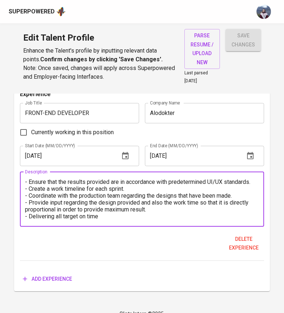
click at [114, 211] on textarea "Responsibilities: - Create displays according to the direction of the productio…" at bounding box center [142, 198] width 234 height 41
type textarea "Responsibilities: - Create displays according to the direction of the productio…"
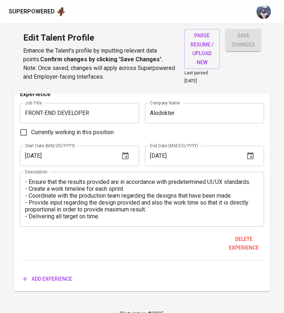
click at [114, 233] on div "Delete experience" at bounding box center [142, 244] width 245 height 22
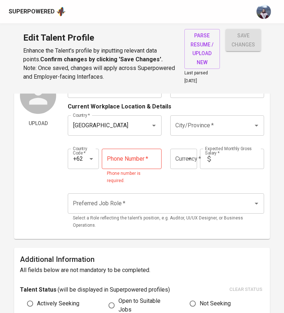
scroll to position [45, 0]
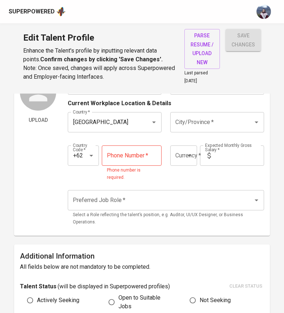
click at [128, 160] on input "tel" at bounding box center [132, 155] width 60 height 20
paste input "819-9127-3949"
type input "819-9127-3949"
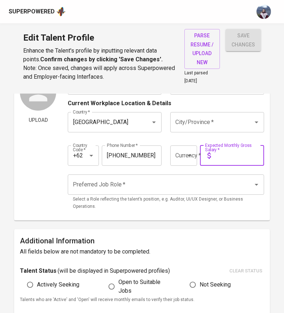
click at [220, 157] on input "text" at bounding box center [239, 155] width 50 height 20
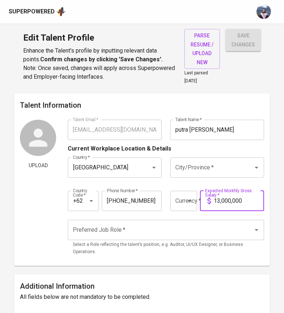
type input "13,000,000"
click at [212, 216] on div "Preferred Job Role   * Preferred Job Role * Select a Role reflecting the talent…" at bounding box center [166, 237] width 197 height 45
click at [205, 225] on input "Preferred Job Role   *" at bounding box center [156, 230] width 170 height 14
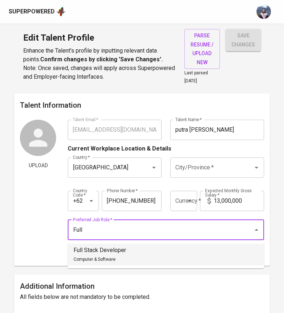
click at [189, 250] on li "Full Stack Developer Computer & Software" at bounding box center [166, 255] width 197 height 22
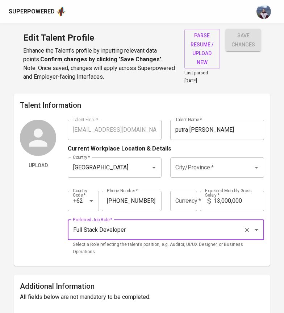
type input "Full Stack Developer"
click at [185, 250] on div "Preferred Job Role   * Full Stack Developer Preferred Job Role * Select a Role …" at bounding box center [166, 237] width 197 height 45
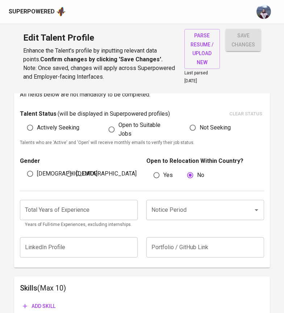
scroll to position [197, 0]
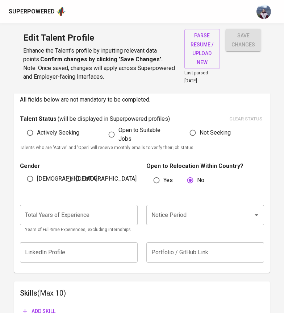
click at [119, 214] on input "number" at bounding box center [79, 215] width 118 height 20
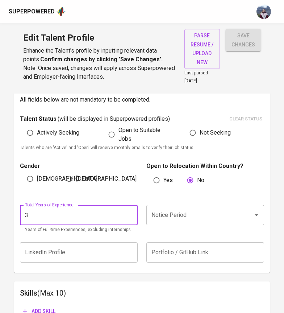
type input "3"
click at [182, 208] on input "Notice Period" at bounding box center [195, 215] width 91 height 14
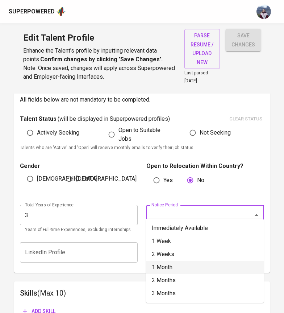
click at [172, 264] on li "1 Month" at bounding box center [205, 267] width 118 height 13
type input "1 Month"
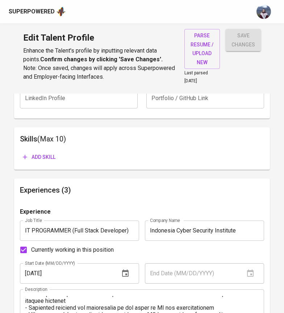
scroll to position [342, 0]
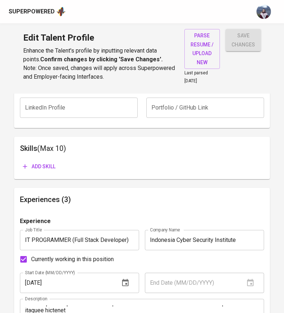
click at [50, 162] on span "Add skill" at bounding box center [39, 166] width 33 height 9
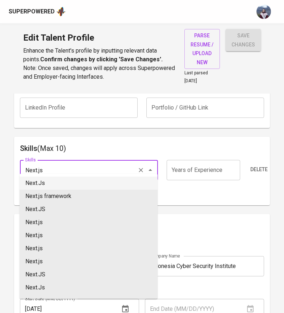
click at [39, 186] on li "Next.Js" at bounding box center [89, 183] width 138 height 13
type input "Next.Js"
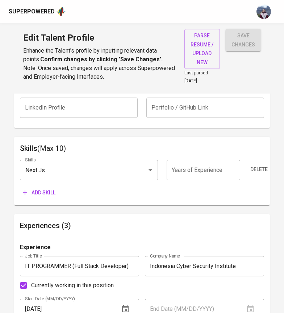
click at [45, 188] on span "Add skill" at bounding box center [39, 192] width 33 height 9
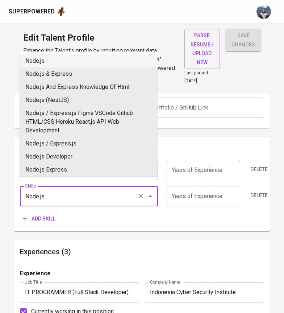
click at [53, 63] on li "Node.js" at bounding box center [89, 60] width 138 height 13
type input "Node.js"
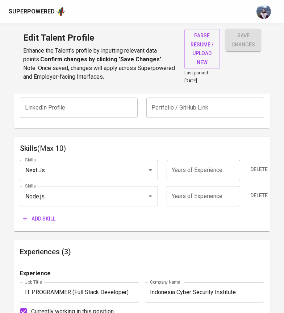
click at [192, 164] on input "number" at bounding box center [204, 170] width 74 height 20
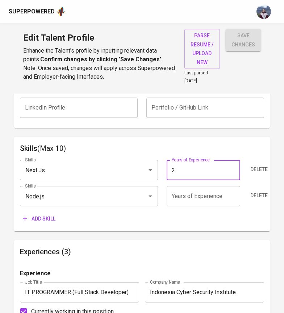
type input "2"
click at [178, 212] on div "Add skill" at bounding box center [142, 218] width 245 height 13
click at [49, 214] on span "Add skill" at bounding box center [39, 218] width 33 height 9
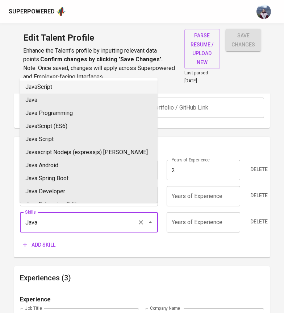
click at [50, 91] on li "JavaScript" at bounding box center [89, 87] width 138 height 13
type input "JavaScript"
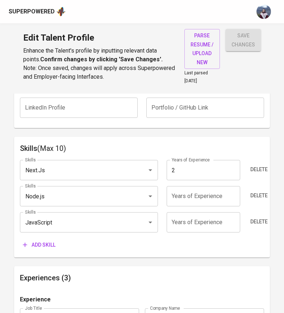
click at [211, 215] on input "number" at bounding box center [204, 222] width 74 height 20
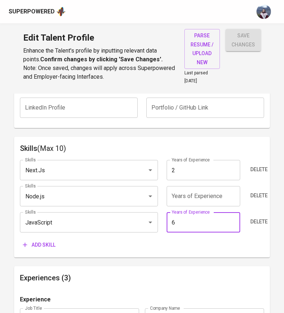
type input "6"
click at [176, 243] on div "Add skill" at bounding box center [142, 244] width 245 height 13
click at [199, 186] on input "number" at bounding box center [204, 196] width 74 height 20
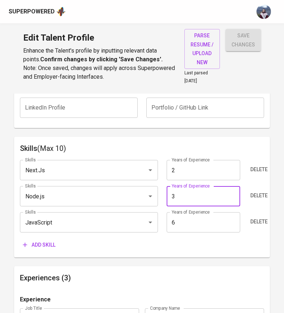
type input "3"
click at [139, 239] on div "Add skill" at bounding box center [142, 244] width 245 height 13
click at [48, 241] on span "Add skill" at bounding box center [39, 245] width 33 height 9
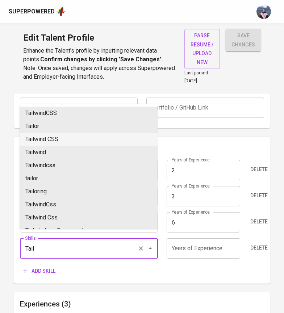
click at [80, 139] on li "Tailwind CSS" at bounding box center [89, 139] width 138 height 13
type input "Tailwind CSS"
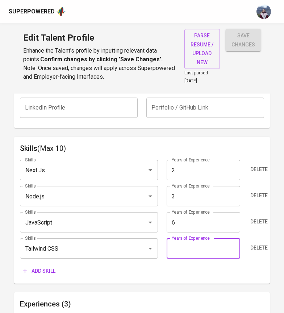
click at [184, 241] on input "number" at bounding box center [204, 248] width 74 height 20
type input "2"
click at [172, 264] on div "Add skill" at bounding box center [142, 270] width 245 height 13
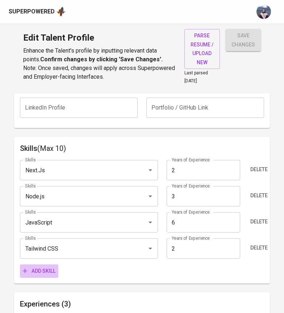
click at [42, 267] on span "Add skill" at bounding box center [39, 271] width 33 height 9
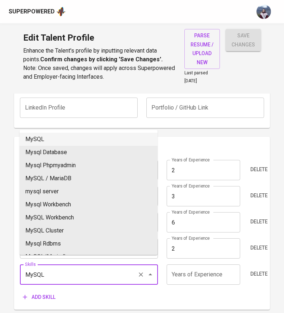
click at [56, 141] on li "MySQL" at bounding box center [89, 139] width 138 height 13
type input "MySQL"
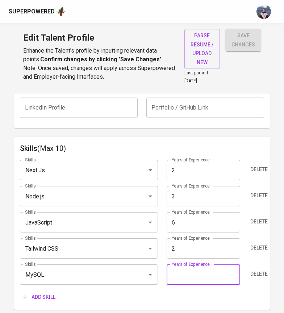
click at [183, 274] on input "number" at bounding box center [204, 274] width 74 height 20
type input "3"
click at [153, 291] on div "Add skill" at bounding box center [142, 297] width 245 height 13
click at [30, 293] on span "Add skill" at bounding box center [39, 297] width 33 height 9
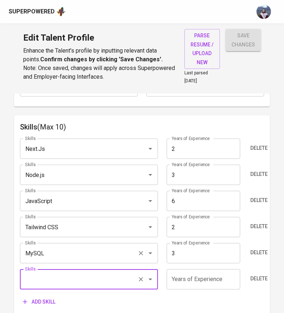
scroll to position [371, 0]
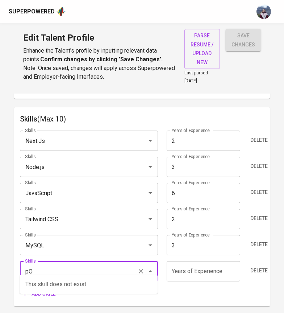
type input "p"
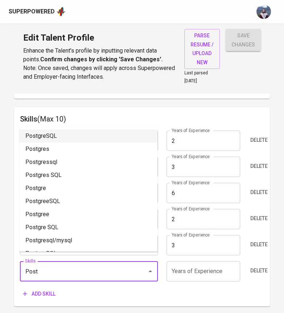
click at [82, 136] on li "PostgreSQL" at bounding box center [89, 136] width 138 height 13
type input "PostgreSQL"
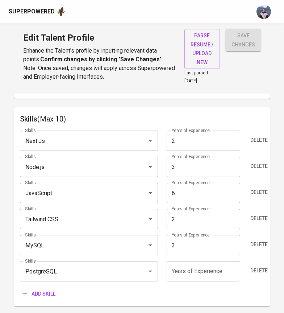
click at [197, 265] on input "number" at bounding box center [204, 271] width 74 height 20
type input "4"
click at [183, 287] on div "Add skill" at bounding box center [142, 293] width 245 height 13
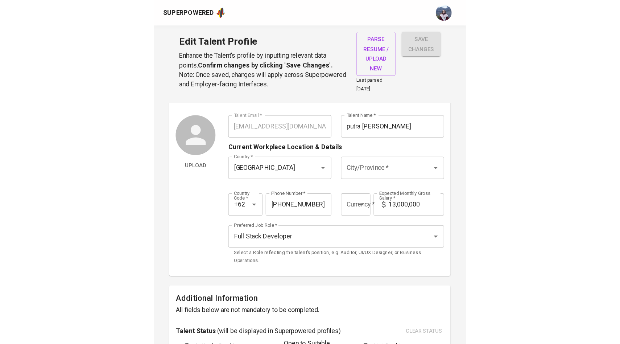
scroll to position [0, 0]
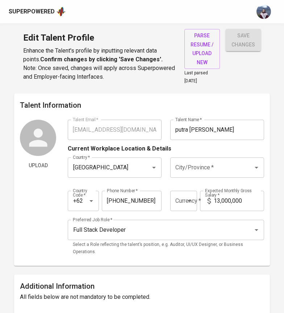
click at [215, 164] on input "City/Province   *" at bounding box center [207, 168] width 67 height 14
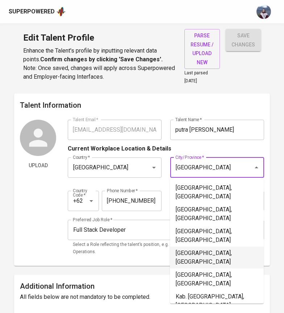
click at [214, 247] on li "Jakarta Pusat, DKI Jakarta" at bounding box center [217, 258] width 94 height 22
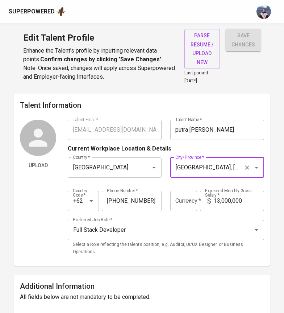
type input "Jakarta Pusat, DKI Jakarta"
click at [244, 41] on span "save changes" at bounding box center [244, 40] width 24 height 18
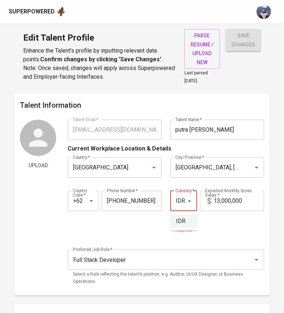
click at [184, 223] on li "IDR" at bounding box center [184, 221] width 27 height 13
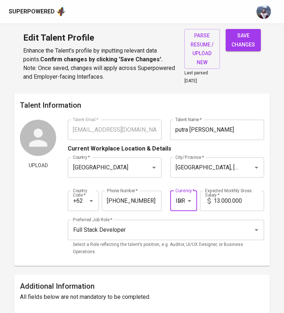
type input "IDR"
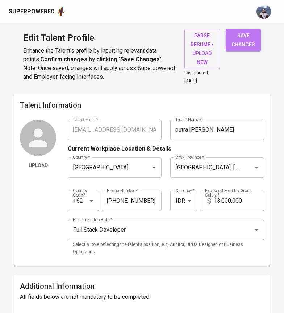
click at [242, 41] on span "save changes" at bounding box center [244, 40] width 24 height 18
type input "JavaScript"
type input "6"
type input "PostgreSQL"
type input "4"
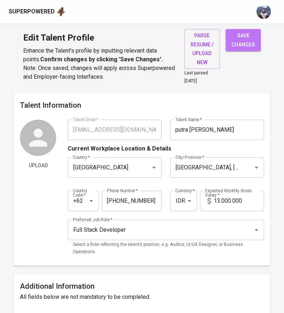
type input "MySQL"
type input "3"
type input "Node.js"
type input "3"
type input "Tailwind CSS"
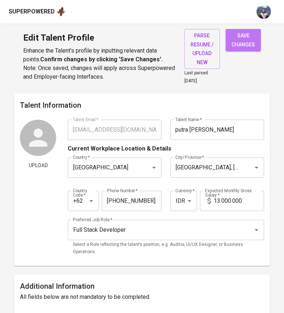
type input "2"
type input "Next.js"
type input "2"
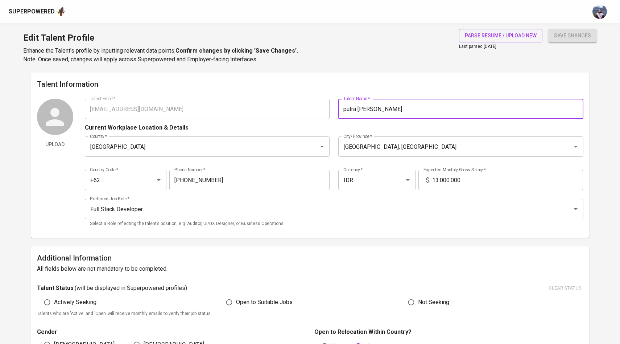
click at [346, 110] on input "putra nugroho" at bounding box center [460, 109] width 245 height 20
click at [359, 108] on input "Putra nugroho" at bounding box center [460, 109] width 245 height 20
type input "Putra Nugroho"
click at [568, 36] on span "save changes" at bounding box center [572, 35] width 37 height 9
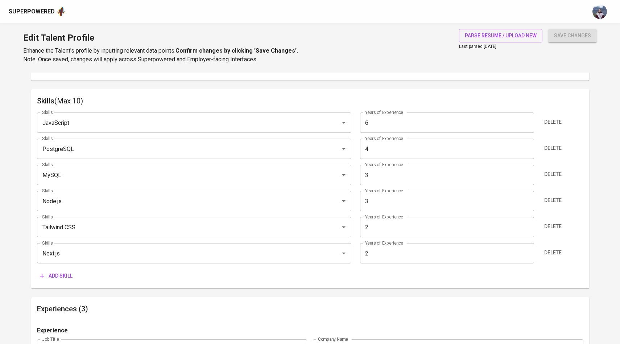
scroll to position [360, 0]
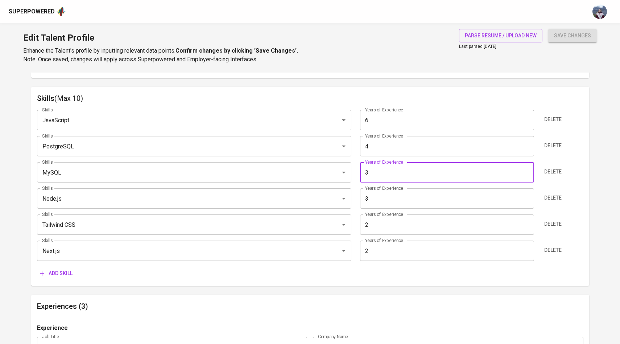
click at [375, 175] on input "3" at bounding box center [447, 172] width 174 height 20
type input "6"
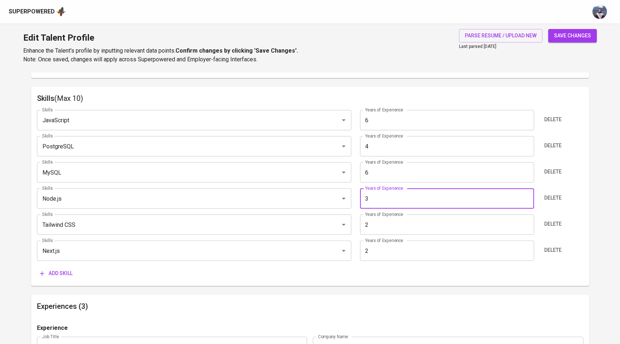
click at [371, 198] on input "3" at bounding box center [447, 198] width 174 height 20
type input "6"
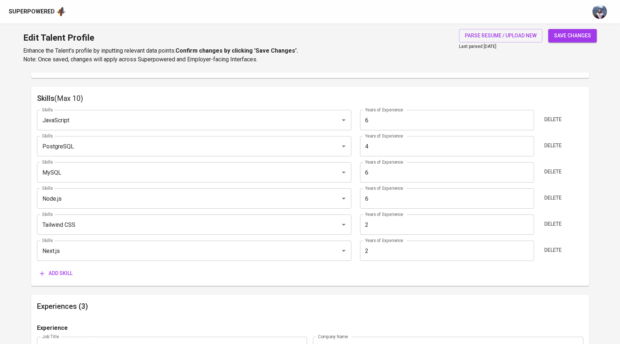
click at [303, 282] on div "Skills (Max 10) Skills JavaScript Skills Years of Experience 6 Years of Experie…" at bounding box center [310, 186] width 558 height 199
click at [567, 34] on span "save changes" at bounding box center [572, 35] width 37 height 9
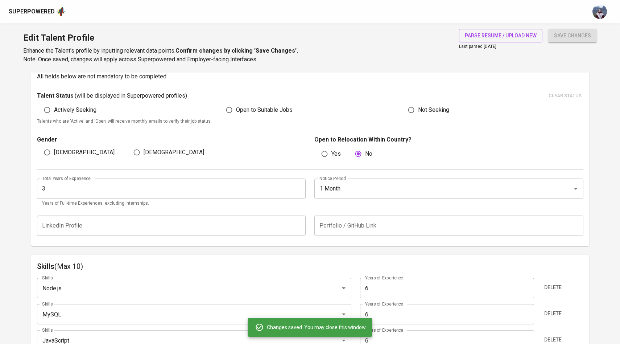
scroll to position [184, 0]
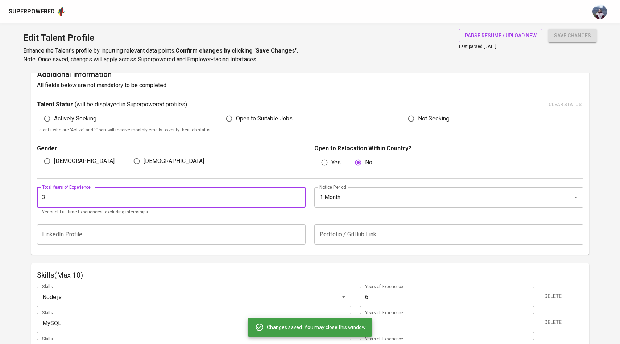
click at [149, 201] on input "3" at bounding box center [171, 197] width 269 height 20
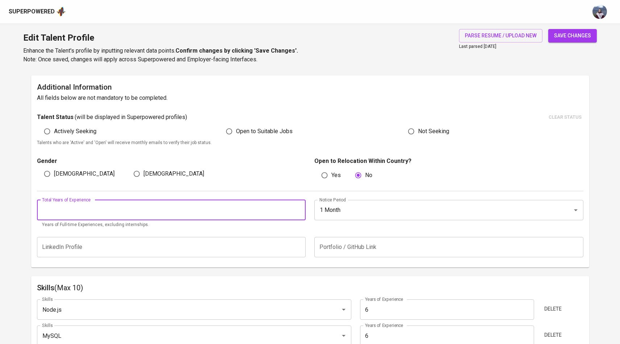
scroll to position [159, 0]
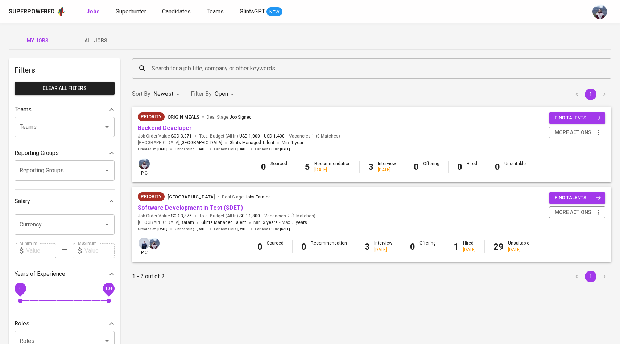
click at [140, 16] on link "Superhunter" at bounding box center [132, 11] width 32 height 9
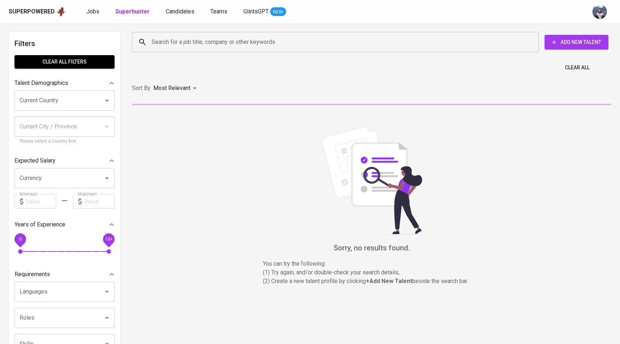
click at [164, 44] on input "Search for a job title, company or other keywords" at bounding box center [337, 42] width 375 height 14
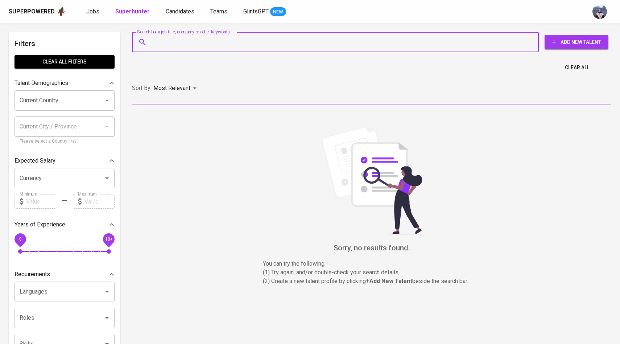
paste input "[EMAIL_ADDRESS][DOMAIN_NAME]"
type input "[EMAIL_ADDRESS][DOMAIN_NAME]"
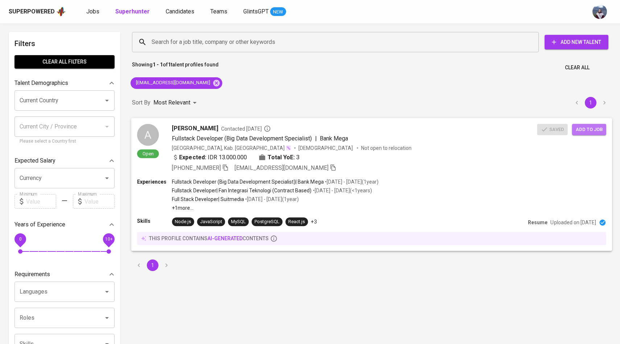
click at [602, 131] on span "Add to job" at bounding box center [589, 129] width 27 height 8
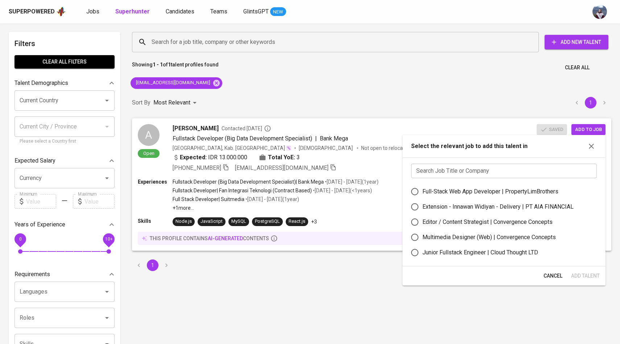
click at [416, 192] on input "Full-Stack Web App Developer | PropertyLimBrothers" at bounding box center [414, 191] width 15 height 15
radio input "true"
click at [578, 274] on span "Add Talent" at bounding box center [585, 275] width 29 height 9
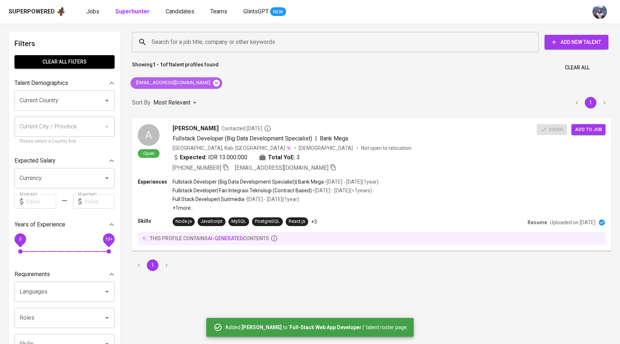
click at [213, 83] on icon at bounding box center [216, 82] width 7 height 7
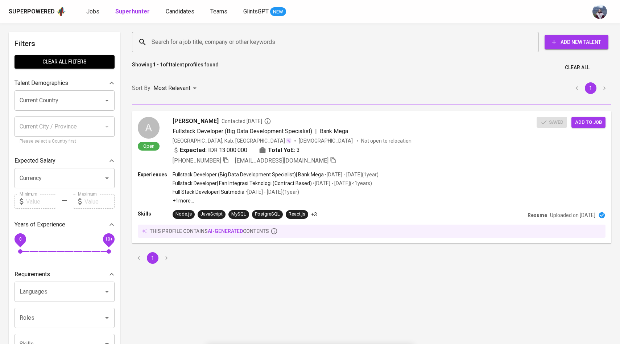
click at [197, 41] on input "Search for a job title, company or other keywords" at bounding box center [337, 42] width 375 height 14
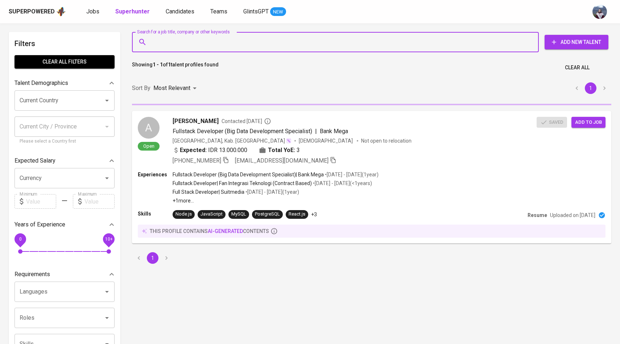
paste input "[EMAIL_ADDRESS][DOMAIN_NAME]"
type input "[EMAIL_ADDRESS][DOMAIN_NAME]"
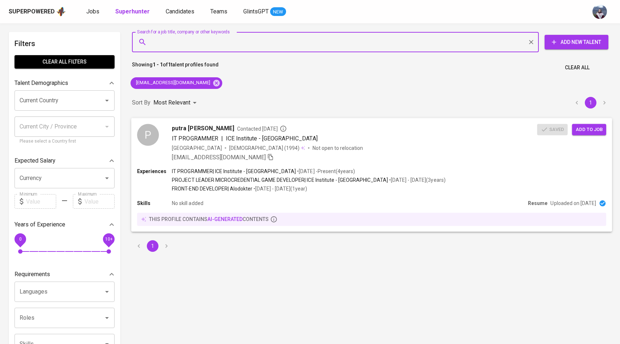
click at [580, 128] on span "Add to job" at bounding box center [589, 129] width 27 height 8
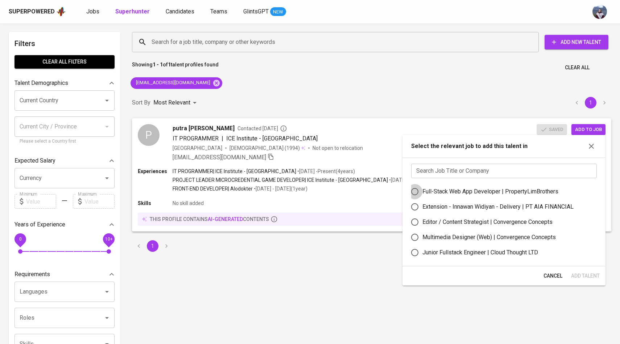
click at [416, 192] on input "Full-Stack Web App Developer | PropertyLimBrothers" at bounding box center [414, 191] width 15 height 15
radio input "true"
click at [573, 273] on span "Add Talent" at bounding box center [585, 275] width 29 height 9
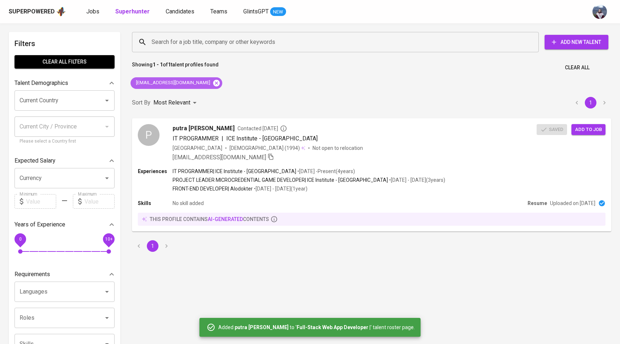
click at [213, 83] on icon at bounding box center [217, 83] width 8 height 8
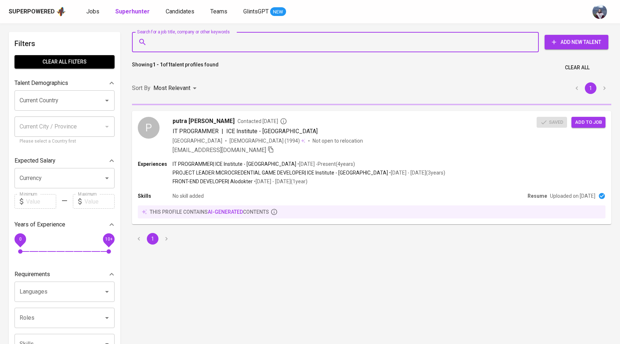
click at [202, 42] on input "Search for a job title, company or other keywords" at bounding box center [337, 42] width 375 height 14
paste input "[EMAIL_ADDRESS][PERSON_NAME][DOMAIN_NAME]"
type input "[EMAIL_ADDRESS][PERSON_NAME][DOMAIN_NAME]"
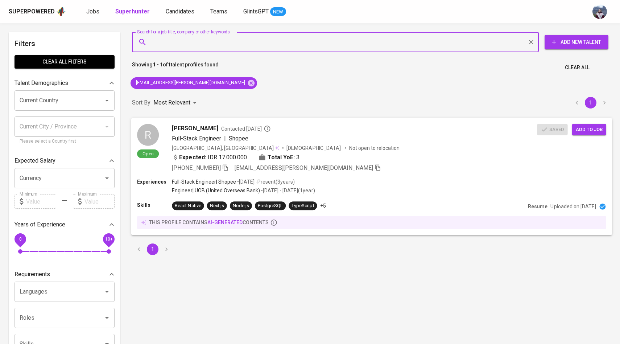
click at [149, 131] on div "R" at bounding box center [148, 135] width 22 height 22
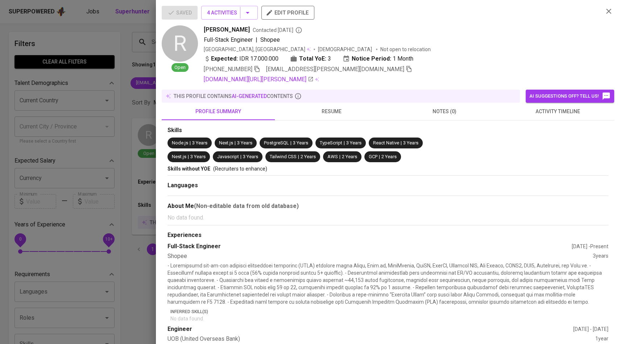
click at [89, 119] on div at bounding box center [310, 172] width 620 height 344
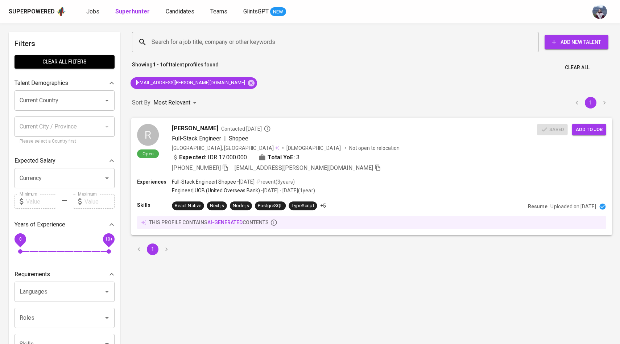
click at [589, 127] on span "Add to job" at bounding box center [589, 129] width 27 height 8
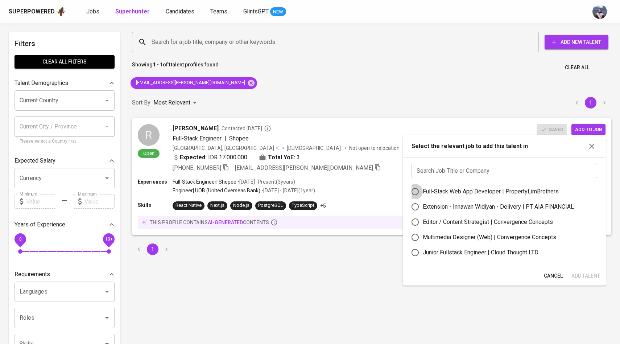
click at [415, 193] on input "Full-Stack Web App Developer | PropertyLimBrothers" at bounding box center [415, 191] width 15 height 15
radio input "true"
click at [585, 276] on span "Add Talent" at bounding box center [586, 275] width 29 height 9
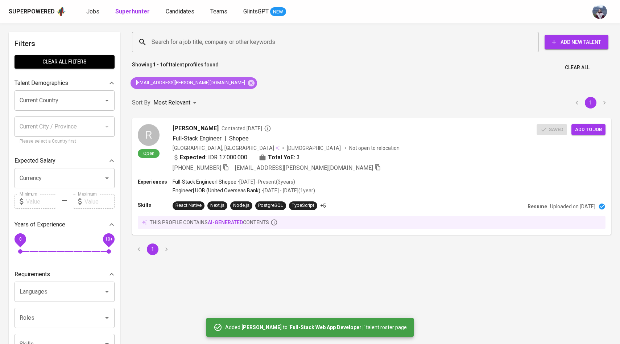
click at [203, 87] on div "[EMAIL_ADDRESS][PERSON_NAME][DOMAIN_NAME]" at bounding box center [194, 83] width 127 height 12
click at [247, 84] on icon at bounding box center [251, 83] width 8 height 8
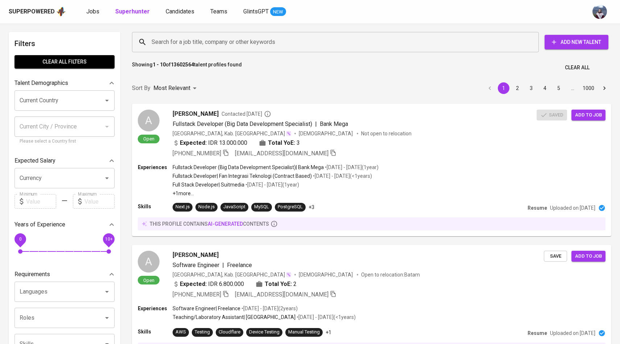
click at [211, 42] on input "Search for a job title, company or other keywords" at bounding box center [337, 42] width 375 height 14
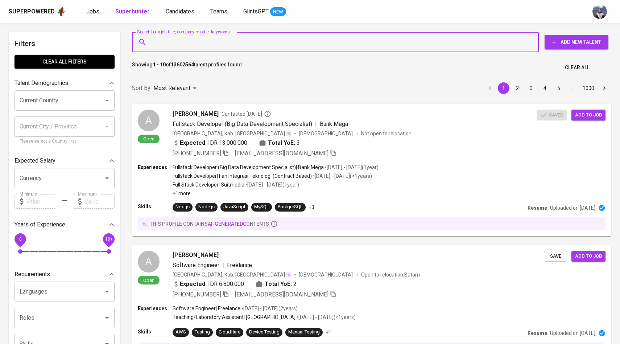
paste input "[EMAIL_ADDRESS][DOMAIN_NAME]"
type input "[EMAIL_ADDRESS][DOMAIN_NAME]"
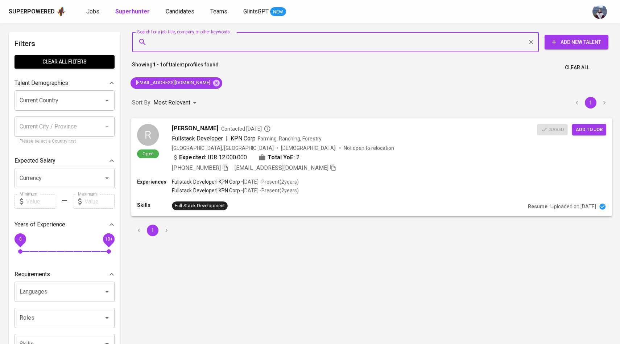
click at [587, 130] on span "Add to job" at bounding box center [589, 129] width 27 height 8
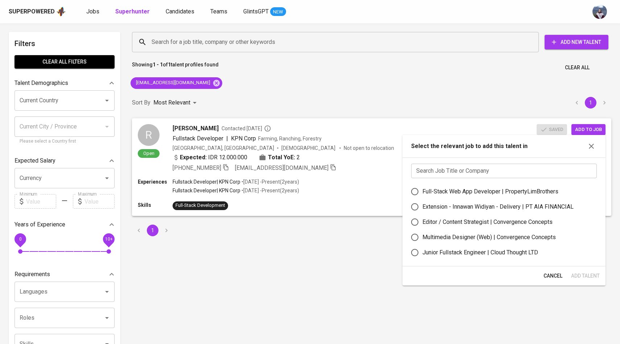
click at [435, 173] on input "text" at bounding box center [504, 171] width 186 height 15
click at [416, 192] on input "Full-Stack Web App Developer | PropertyLimBrothers" at bounding box center [414, 191] width 15 height 15
radio input "true"
click at [584, 271] on span "Add Talent" at bounding box center [585, 275] width 29 height 9
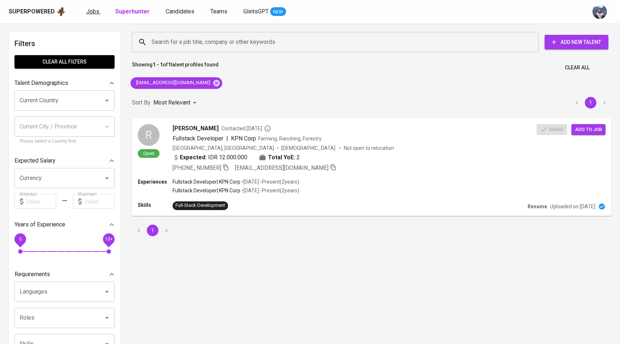
click at [97, 11] on span "Jobs" at bounding box center [92, 11] width 13 height 7
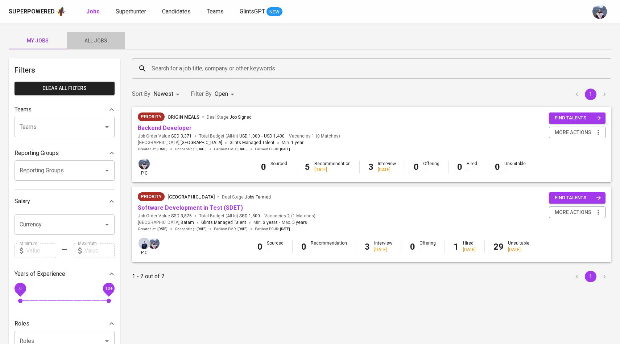
click at [101, 39] on span "All Jobs" at bounding box center [95, 40] width 49 height 9
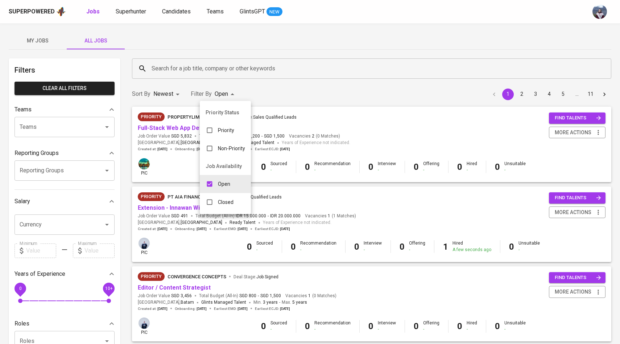
click at [221, 77] on div at bounding box center [310, 172] width 620 height 344
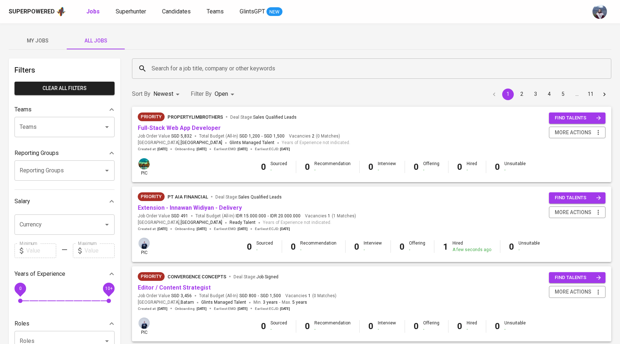
click at [221, 71] on input "Search for a job title, company or other keywords" at bounding box center [374, 69] width 448 height 14
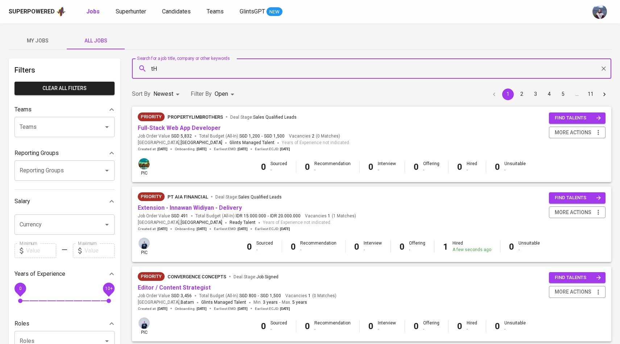
type input "t"
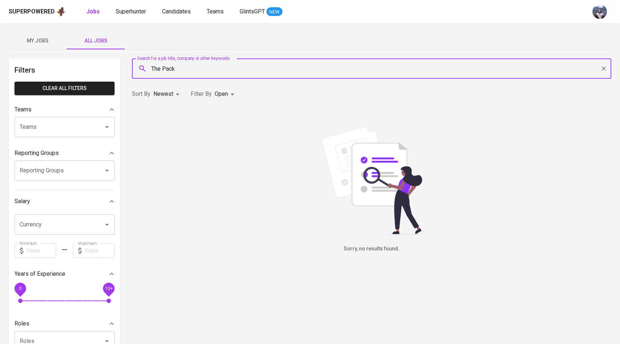
type input "The Pack"
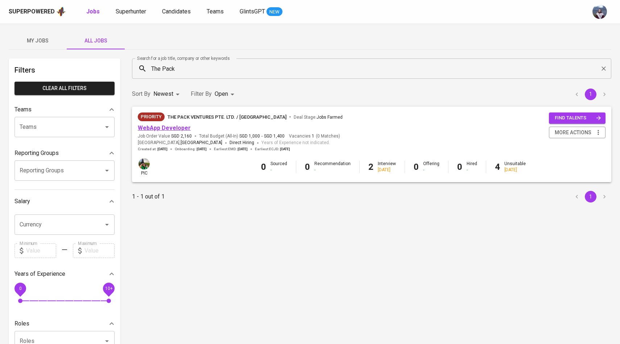
click at [183, 128] on link "WebApp Developer" at bounding box center [164, 127] width 53 height 7
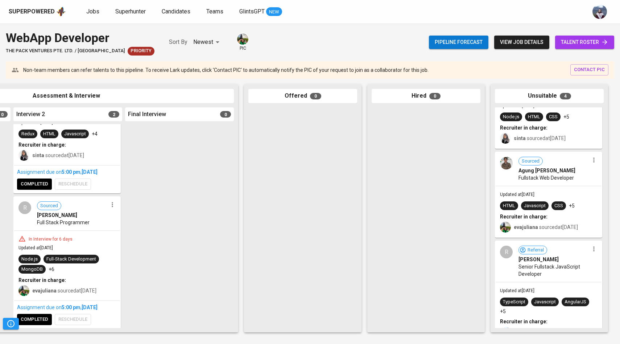
scroll to position [143, 0]
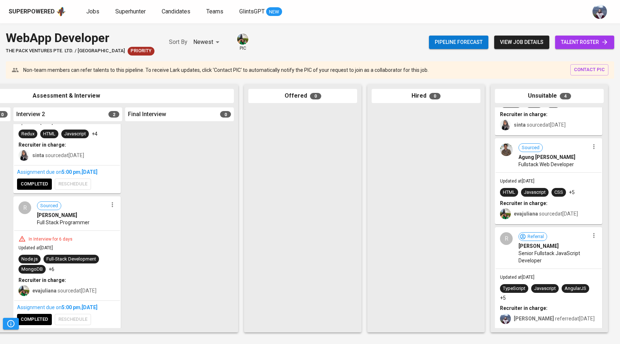
click at [584, 44] on span "talent roster" at bounding box center [585, 42] width 48 height 9
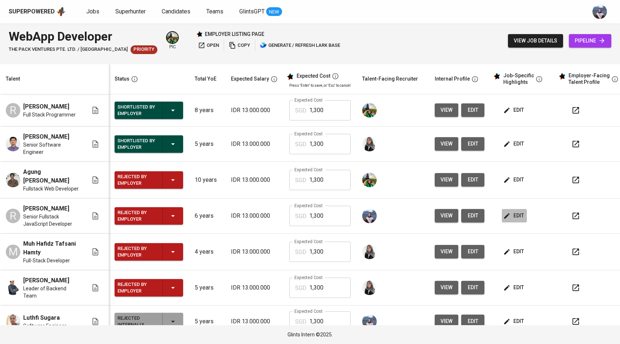
click at [513, 215] on span "edit" at bounding box center [514, 215] width 19 height 9
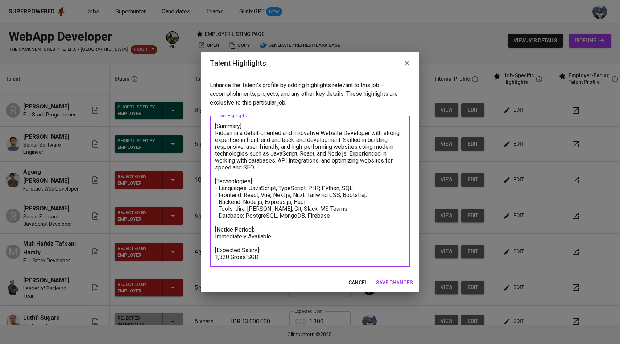
drag, startPoint x: 281, startPoint y: 237, endPoint x: 215, endPoint y: 126, distance: 129.5
click at [215, 125] on textarea "[Summary]: Ridoan ia a detail-oriented and innovative Website Developer with st…" at bounding box center [310, 192] width 190 height 138
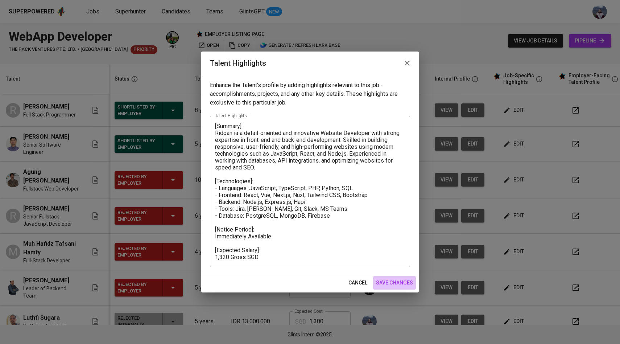
click at [398, 281] on span "save changes" at bounding box center [394, 282] width 37 height 9
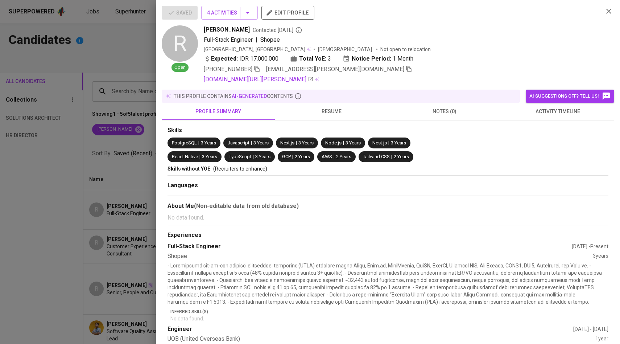
click at [135, 53] on div at bounding box center [310, 172] width 620 height 344
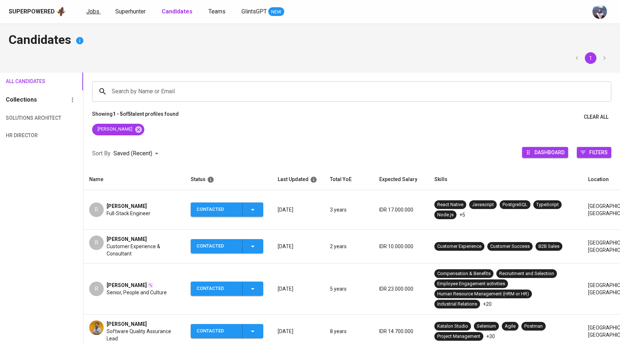
click at [90, 9] on span "Jobs" at bounding box center [92, 11] width 13 height 7
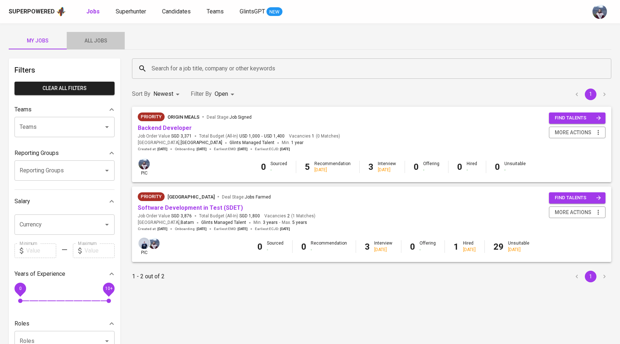
click at [101, 44] on span "All Jobs" at bounding box center [95, 40] width 49 height 9
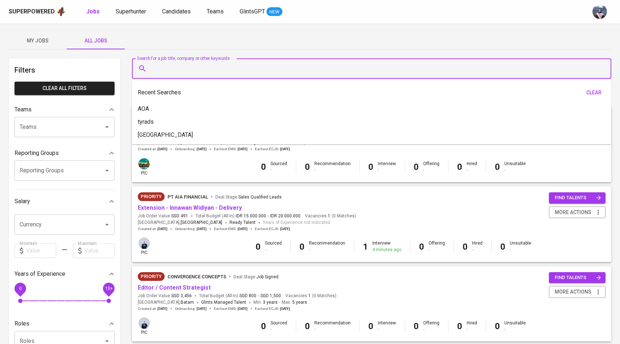
click at [165, 67] on input "Search for a job title, company or other keywords" at bounding box center [374, 69] width 448 height 14
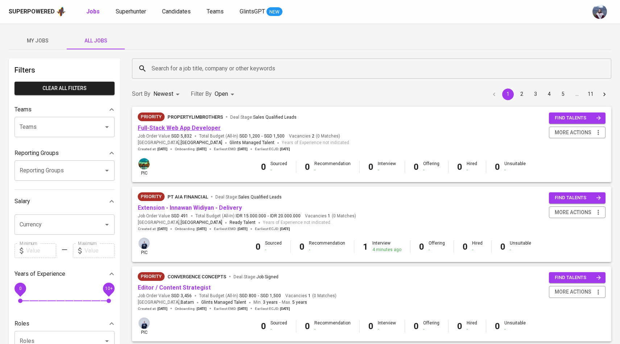
click at [173, 128] on link "Full-Stack Web App Developer" at bounding box center [179, 127] width 83 height 7
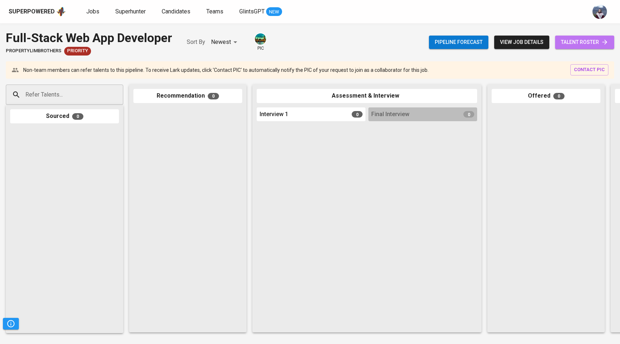
click at [575, 43] on span "talent roster" at bounding box center [585, 42] width 48 height 9
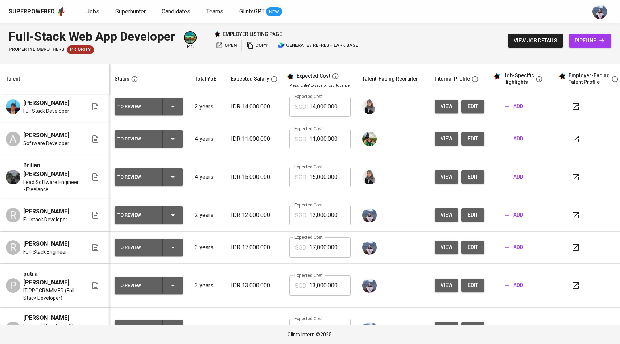
scroll to position [67, 0]
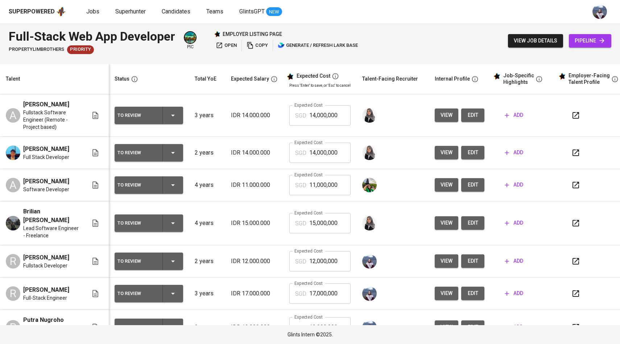
scroll to position [67, 0]
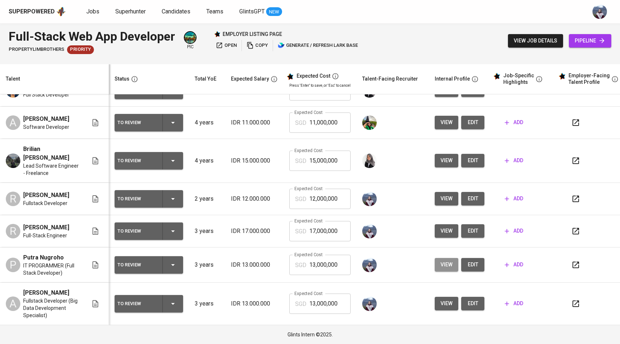
click at [444, 260] on span "view" at bounding box center [447, 264] width 12 height 9
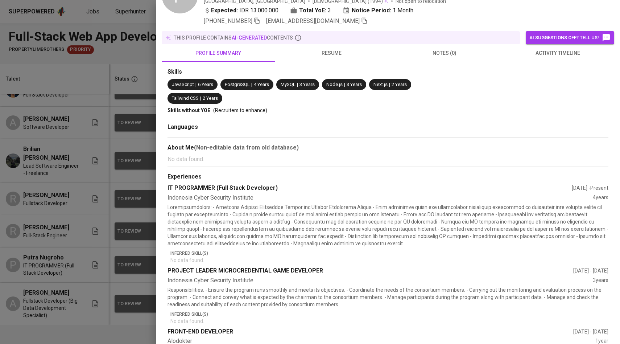
scroll to position [0, 0]
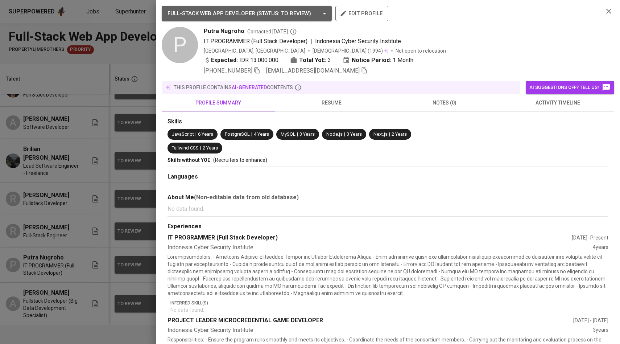
click at [139, 191] on div at bounding box center [310, 172] width 620 height 344
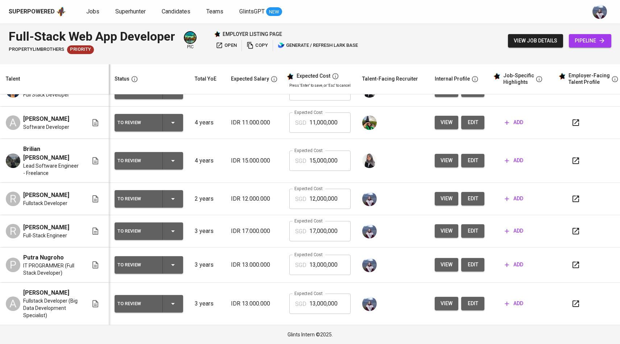
click at [445, 260] on span "view" at bounding box center [447, 264] width 12 height 9
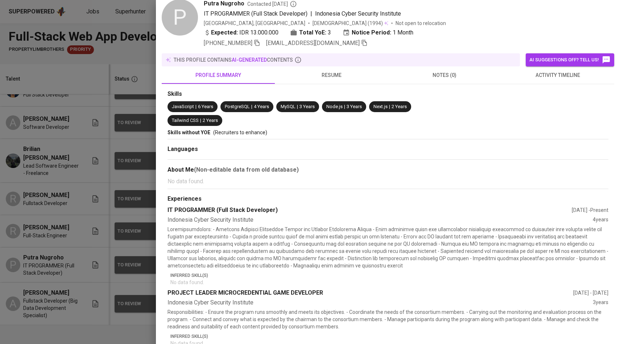
scroll to position [4, 0]
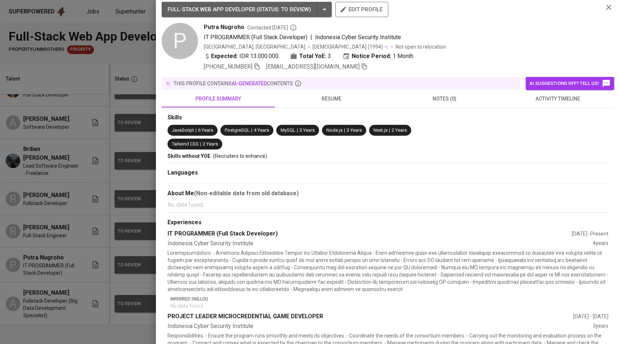
click at [125, 144] on div at bounding box center [310, 172] width 620 height 344
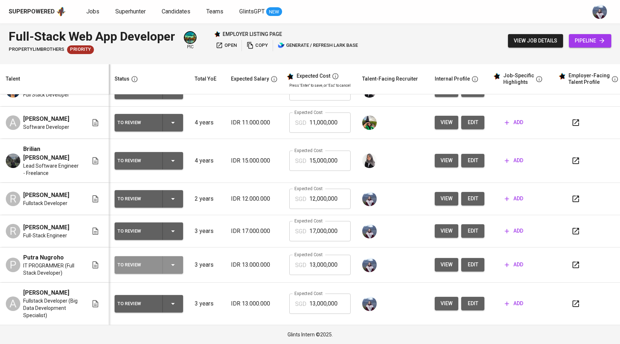
click at [177, 260] on icon "button" at bounding box center [173, 264] width 9 height 9
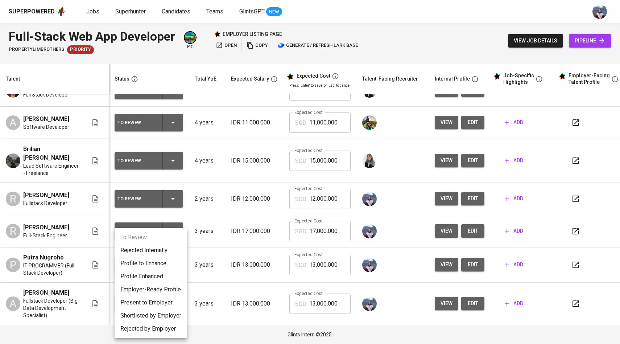
click at [157, 326] on li "Rejected by Employer" at bounding box center [151, 328] width 73 height 13
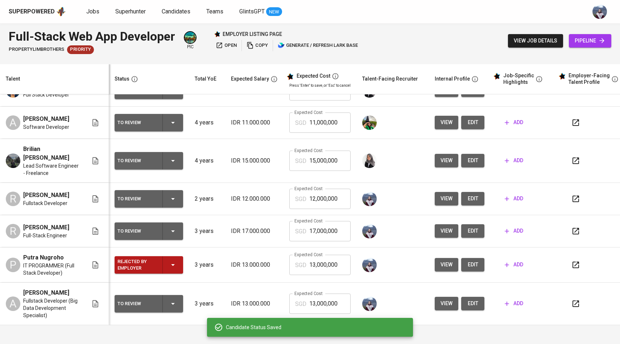
click at [174, 260] on icon "button" at bounding box center [173, 264] width 9 height 9
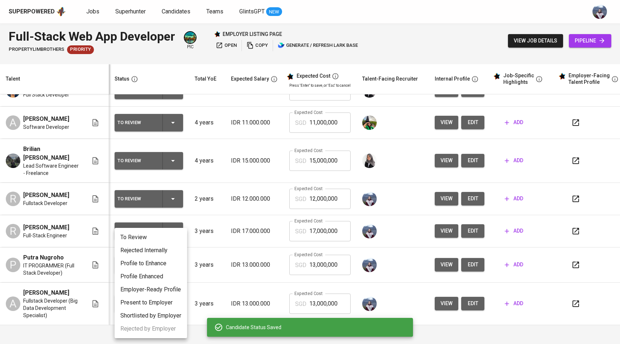
click at [162, 251] on li "Rejected Internally" at bounding box center [151, 250] width 73 height 13
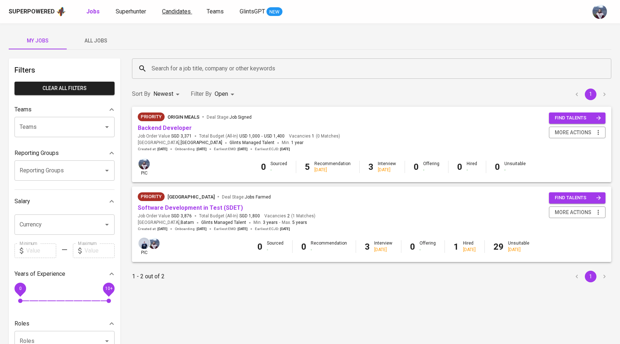
click at [170, 9] on span "Candidates" at bounding box center [176, 11] width 29 height 7
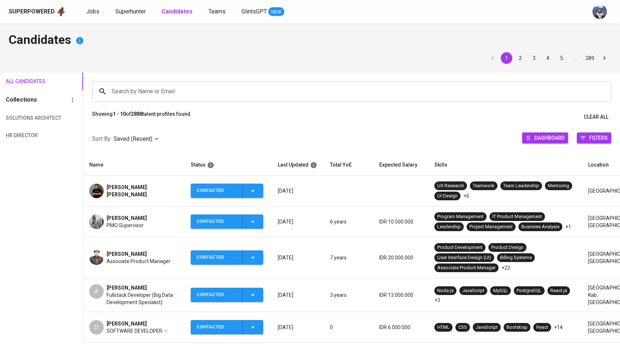
click at [126, 87] on input "Search by Name or Email" at bounding box center [354, 92] width 488 height 14
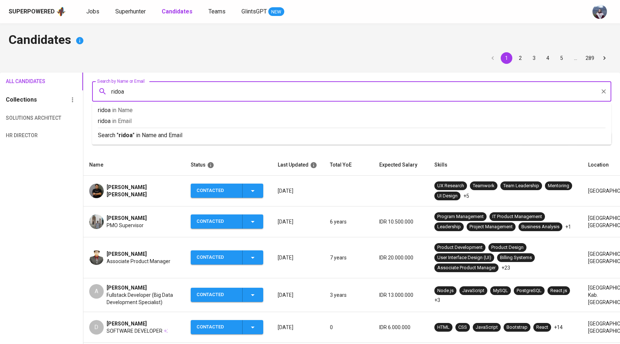
type input "ridoan"
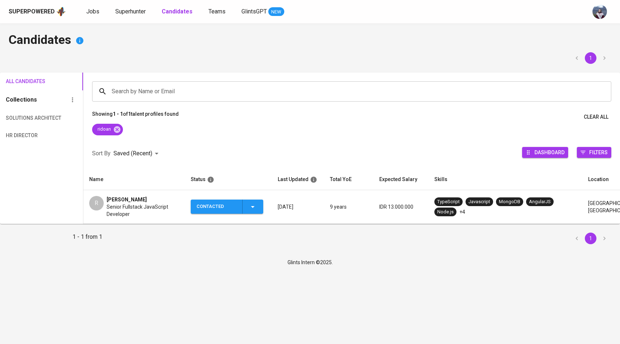
click at [103, 203] on div "R" at bounding box center [96, 203] width 15 height 15
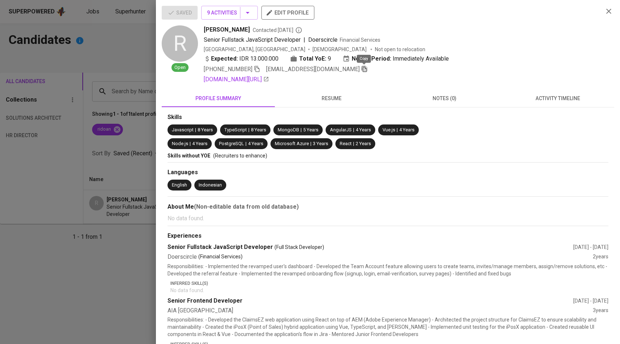
click at [364, 71] on icon "button" at bounding box center [364, 69] width 7 height 7
click at [116, 121] on div at bounding box center [310, 172] width 620 height 344
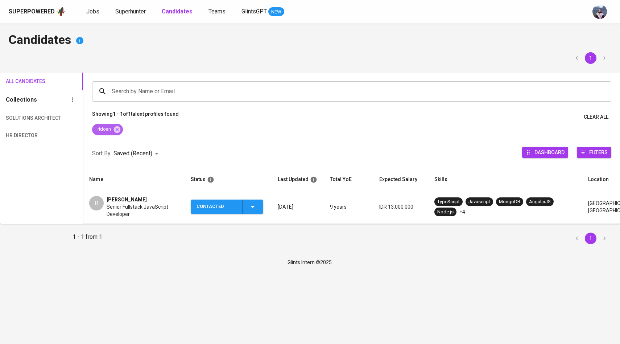
click at [118, 130] on icon at bounding box center [117, 130] width 8 height 8
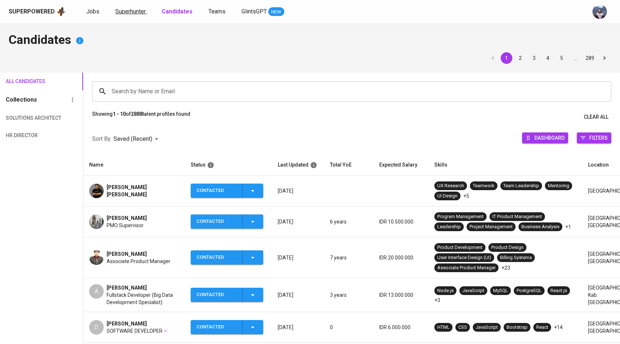
click at [133, 13] on span "Superhunter" at bounding box center [130, 11] width 30 height 7
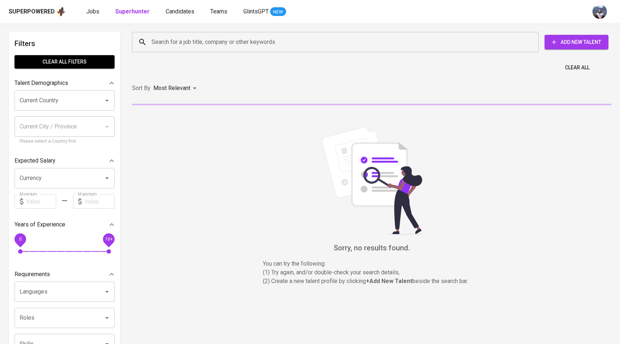
click at [160, 42] on input "Search for a job title, company or other keywords" at bounding box center [337, 42] width 375 height 14
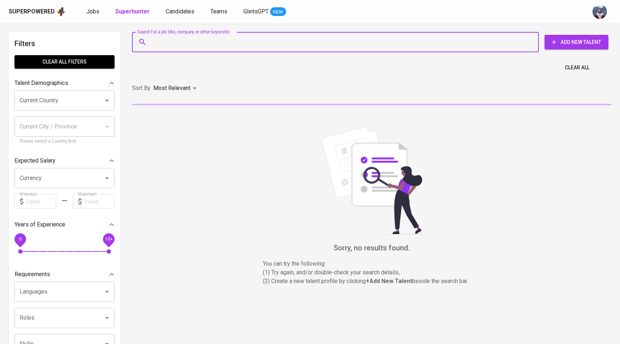
paste input "[EMAIL_ADDRESS][DOMAIN_NAME]"
type input "[EMAIL_ADDRESS][DOMAIN_NAME]"
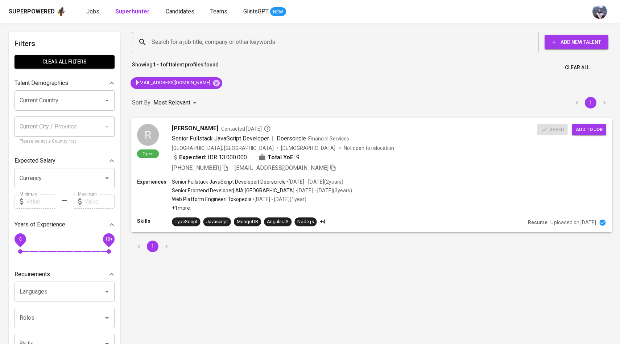
click at [155, 139] on div "R" at bounding box center [148, 135] width 22 height 22
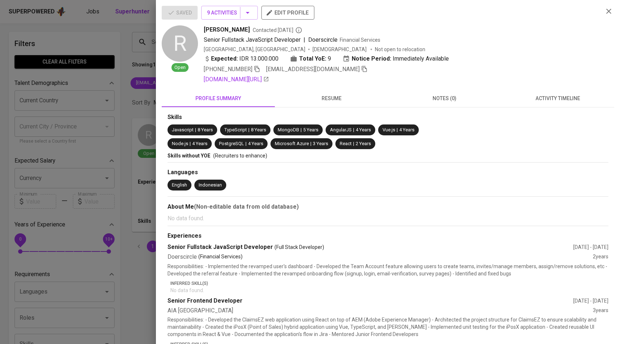
click at [350, 96] on span "resume" at bounding box center [331, 98] width 104 height 9
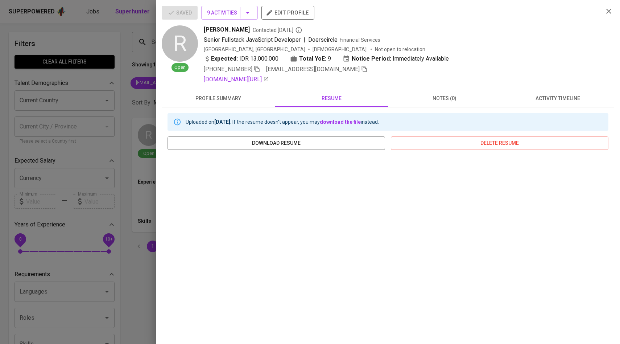
scroll to position [41, 0]
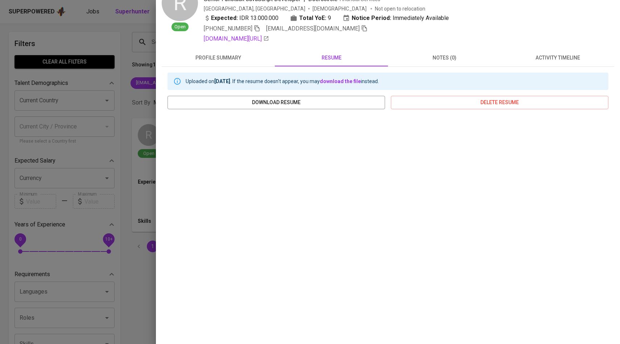
click at [224, 56] on span "profile summary" at bounding box center [218, 57] width 104 height 9
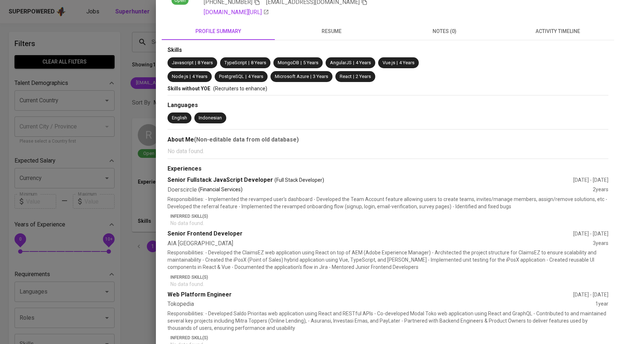
scroll to position [0, 0]
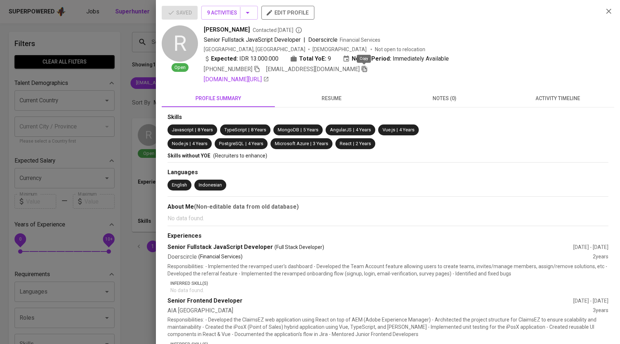
click at [364, 70] on icon "button" at bounding box center [364, 69] width 7 height 7
click at [139, 115] on div at bounding box center [310, 172] width 620 height 344
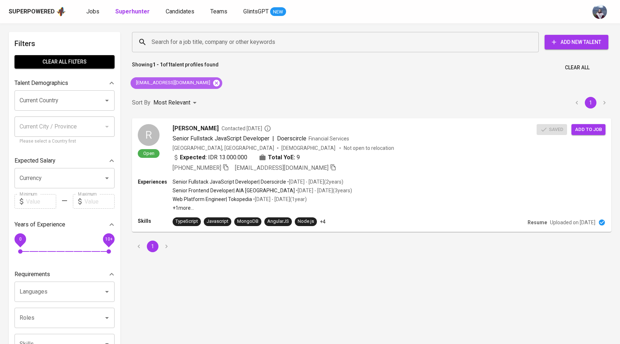
click at [219, 85] on icon at bounding box center [216, 82] width 7 height 7
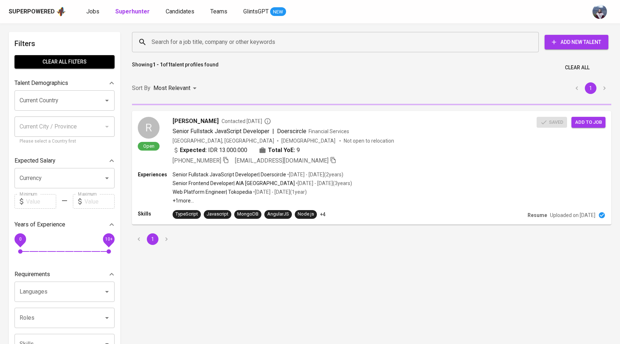
click at [220, 41] on input "Search for a job title, company or other keywords" at bounding box center [337, 42] width 375 height 14
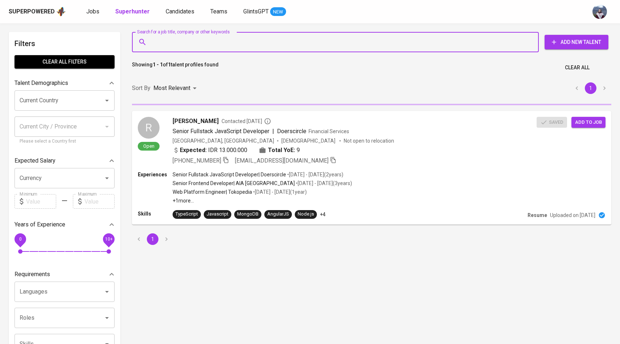
paste input "[EMAIL_ADDRESS][DOMAIN_NAME]"
type input "[EMAIL_ADDRESS][DOMAIN_NAME]"
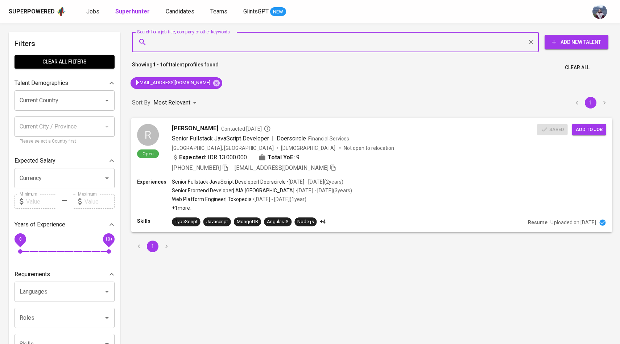
click at [592, 127] on span "Add to job" at bounding box center [589, 129] width 27 height 8
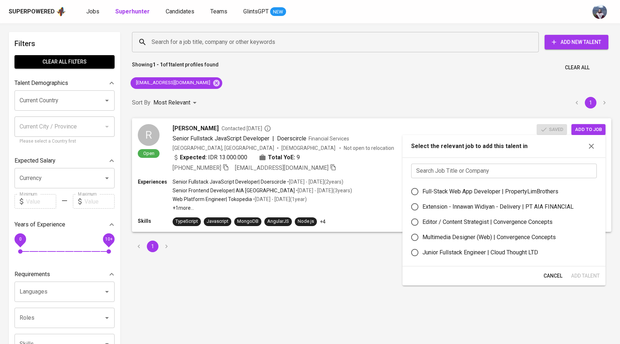
click at [420, 191] on input "Full-Stack Web App Developer | PropertyLimBrothers" at bounding box center [414, 191] width 15 height 15
radio input "true"
click at [577, 275] on span "Add Talent" at bounding box center [585, 275] width 29 height 9
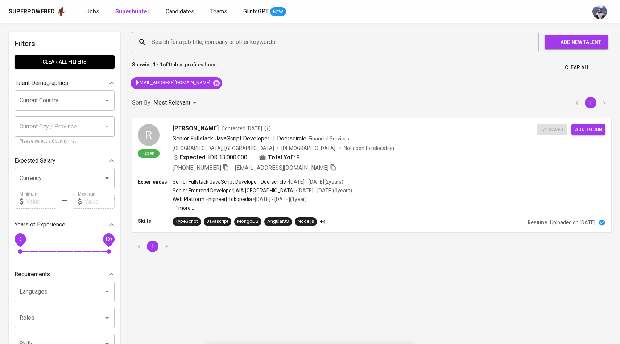
click at [98, 14] on link "Jobs" at bounding box center [93, 11] width 15 height 9
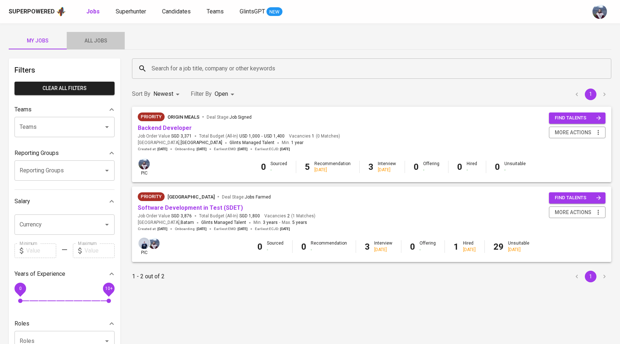
click at [104, 40] on span "All Jobs" at bounding box center [95, 40] width 49 height 9
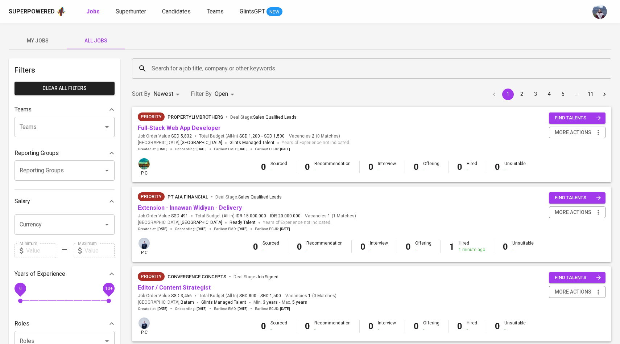
click at [172, 66] on input "Search for a job title, company or other keywords" at bounding box center [374, 69] width 448 height 14
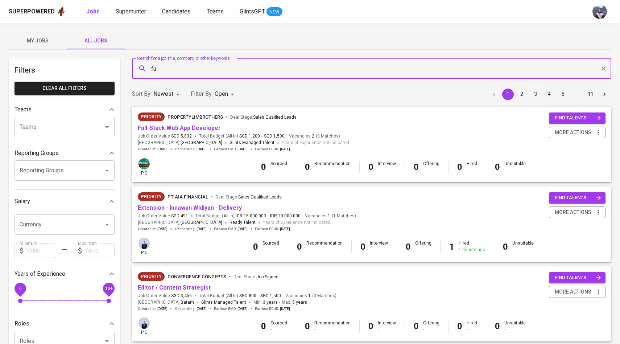
type input "f"
type input "National university of singapore"
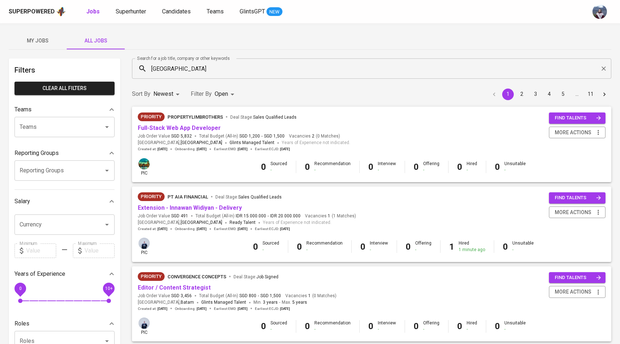
click at [237, 105] on div "Sort By Newest NEWEST Filter By Open OPEN 1 2 3 4 5 … 11" at bounding box center [372, 94] width 488 height 22
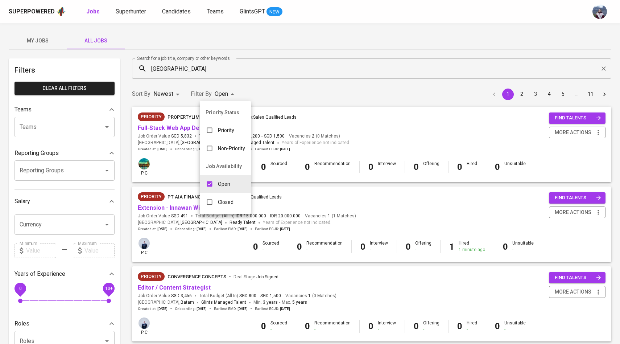
click at [212, 184] on input "checkbox" at bounding box center [210, 184] width 14 height 14
checkbox input "false"
click at [207, 202] on input "checkbox" at bounding box center [206, 202] width 14 height 14
checkbox input "true"
type input "CLOSE"
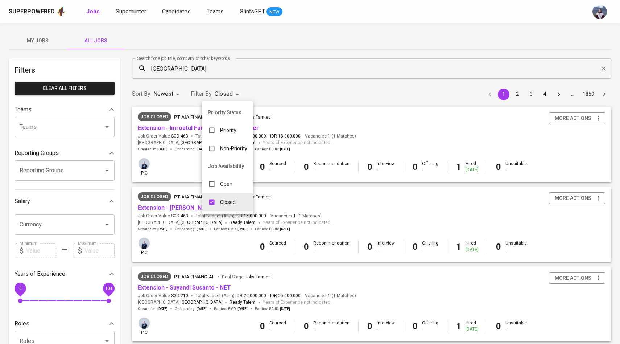
click at [273, 91] on div at bounding box center [310, 172] width 620 height 344
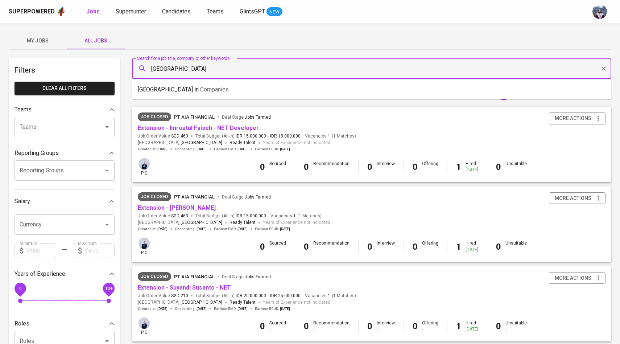
drag, startPoint x: 238, startPoint y: 70, endPoint x: 255, endPoint y: 74, distance: 17.9
click at [255, 74] on input "National university of singapore" at bounding box center [374, 69] width 448 height 14
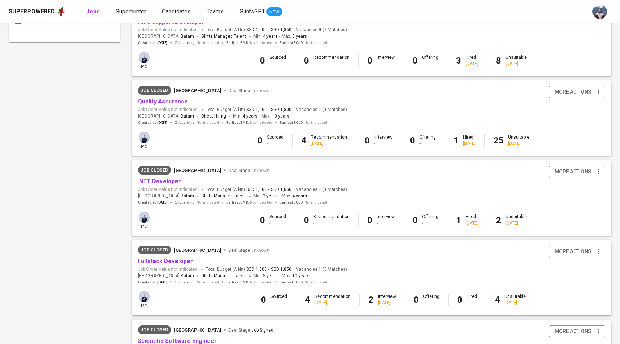
scroll to position [429, 0]
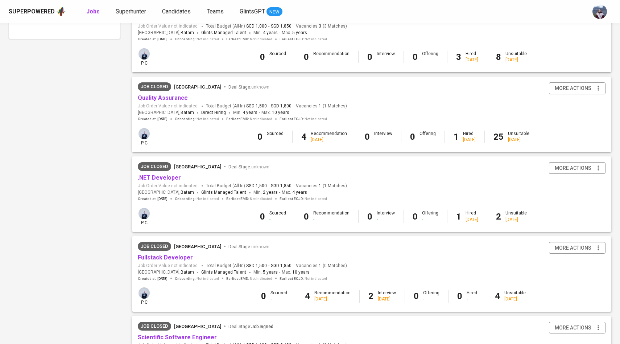
click at [176, 260] on link "Fullstack Developer" at bounding box center [165, 257] width 55 height 7
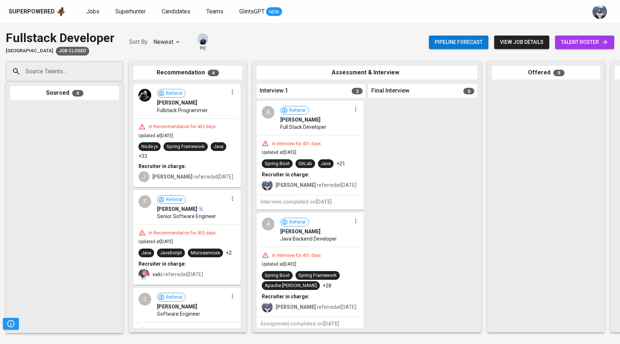
scroll to position [3, 0]
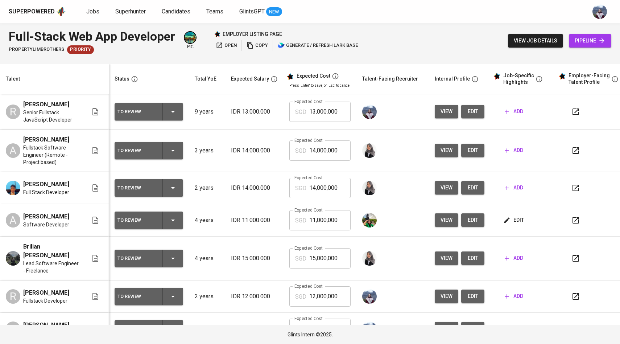
click at [314, 116] on input "13,000,000" at bounding box center [329, 112] width 41 height 20
type input "15,000,000"
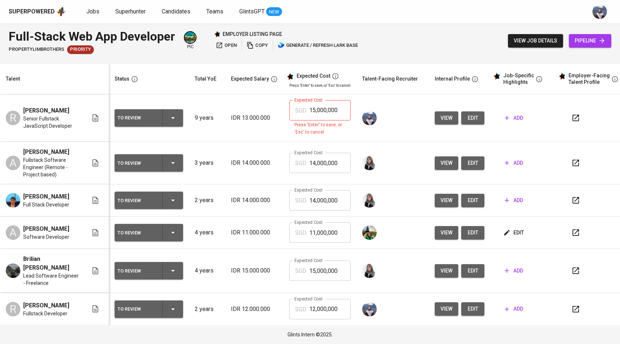
click at [352, 129] on td "Expected Cost SGD 15,000,000 Expected Cost Press 'Enter' to save, or 'Esc' to c…" at bounding box center [320, 118] width 73 height 48
click at [338, 112] on input "15,000,000" at bounding box center [329, 110] width 41 height 20
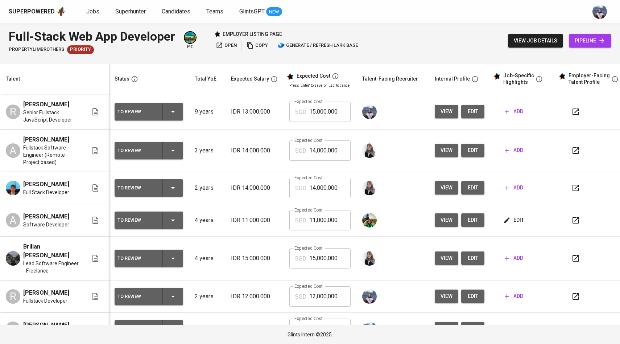
click at [449, 116] on span "view" at bounding box center [447, 111] width 12 height 9
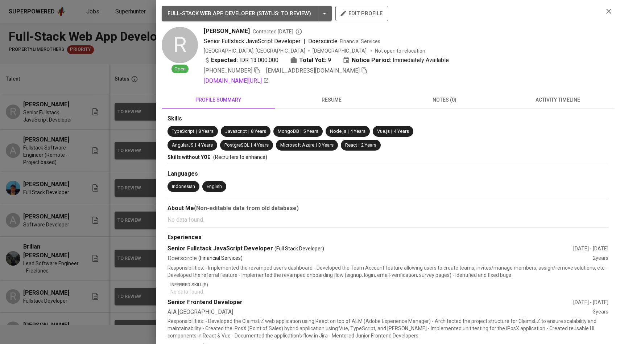
click at [130, 155] on div at bounding box center [310, 172] width 620 height 344
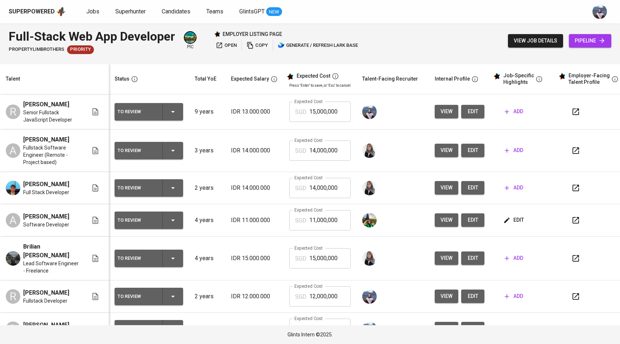
click at [472, 116] on span "edit" at bounding box center [473, 111] width 12 height 9
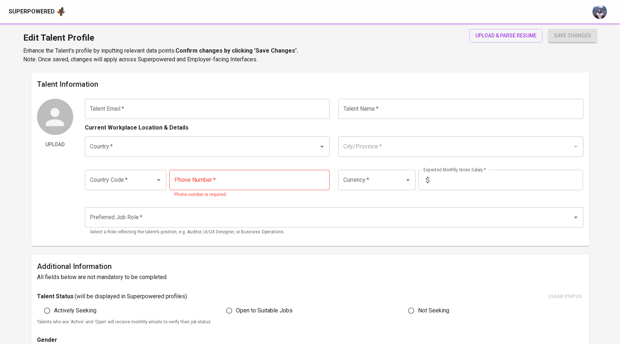
type input "[EMAIL_ADDRESS][DOMAIN_NAME]"
type input "[PERSON_NAME]"
type input "[GEOGRAPHIC_DATA]"
type input "Pekanbaru, [GEOGRAPHIC_DATA]"
type input "+62"
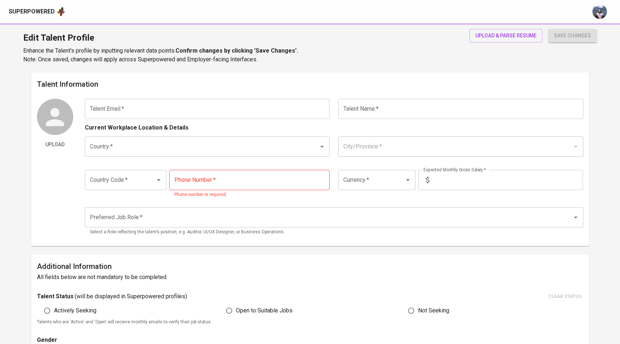
type input "[PHONE_NUMBER]"
type input "IDR"
type input "Full Stack Developer"
radio input "true"
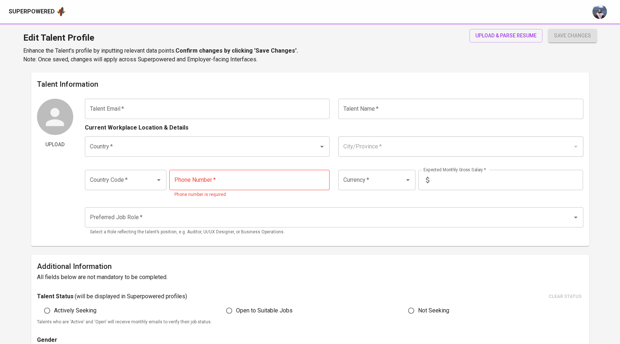
type input "9"
type input "Immediately Available"
type input "[URL][DOMAIN_NAME]"
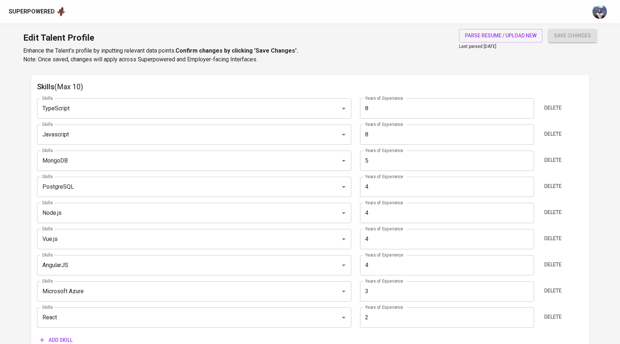
scroll to position [371, 0]
click at [377, 135] on input "8" at bounding box center [447, 133] width 174 height 20
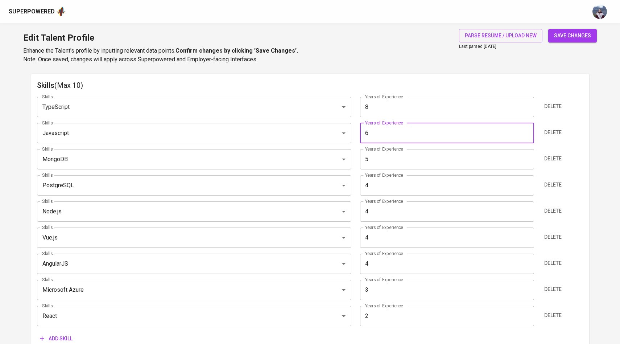
type input "6"
click at [367, 103] on input "8" at bounding box center [447, 107] width 174 height 20
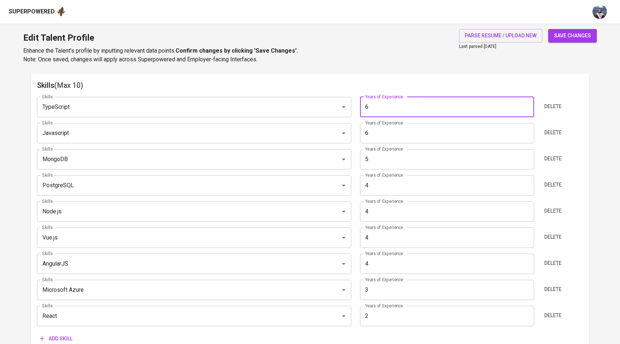
type input "6"
click at [373, 94] on div "Skills TypeScript Skills Years of Experience 6 Years of Experience Delete Skill…" at bounding box center [310, 218] width 547 height 254
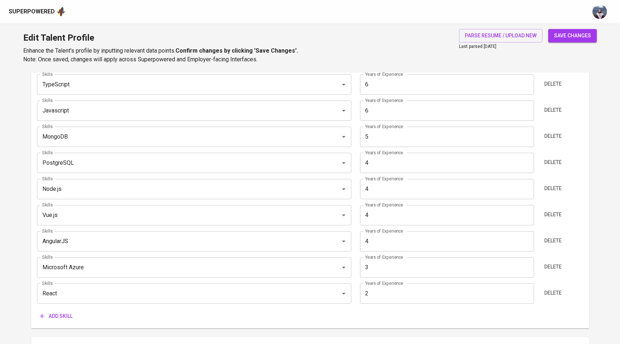
scroll to position [395, 0]
click at [369, 188] on input "4" at bounding box center [447, 188] width 174 height 20
type input "3"
click at [358, 205] on div "Years of Experience 4 Years of Experience" at bounding box center [447, 214] width 182 height 20
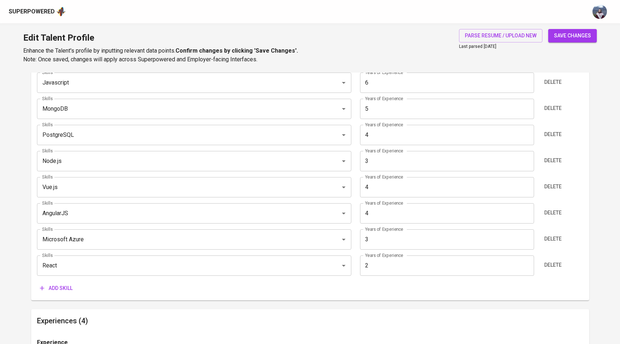
scroll to position [431, 0]
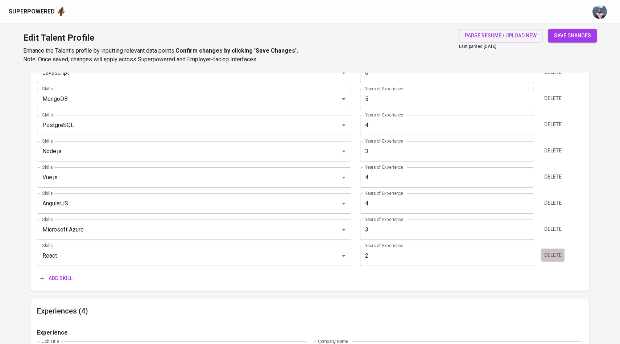
click at [557, 256] on span "Delete" at bounding box center [553, 255] width 17 height 9
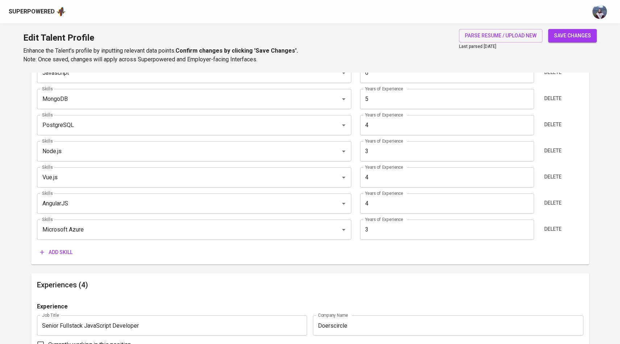
click at [62, 252] on span "Add skill" at bounding box center [56, 252] width 33 height 9
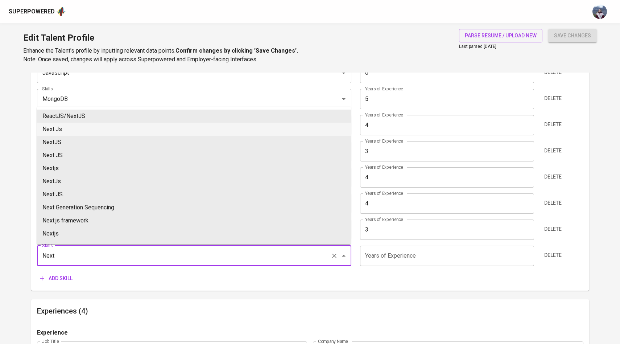
click at [89, 126] on li "Next.Js" at bounding box center [194, 129] width 315 height 13
type input "Next.Js"
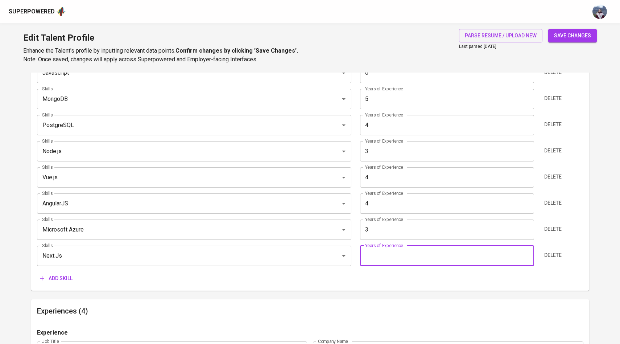
click at [378, 255] on input "number" at bounding box center [447, 256] width 174 height 20
type input "2"
click at [369, 273] on div "Add skill" at bounding box center [310, 278] width 547 height 13
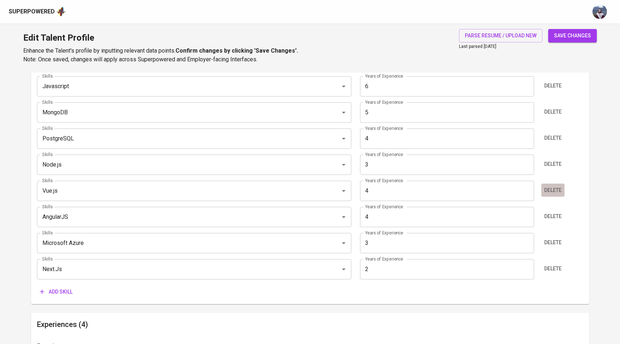
click at [554, 186] on span "Delete" at bounding box center [553, 190] width 17 height 9
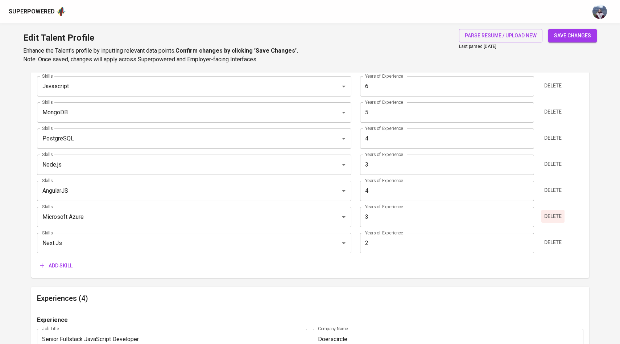
click at [552, 218] on span "Delete" at bounding box center [553, 216] width 17 height 9
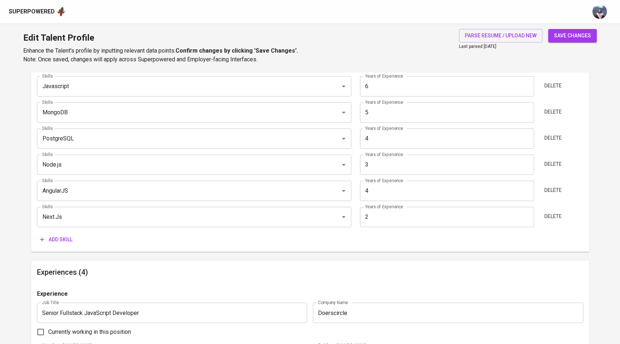
click at [52, 239] on span "Add skill" at bounding box center [56, 239] width 33 height 9
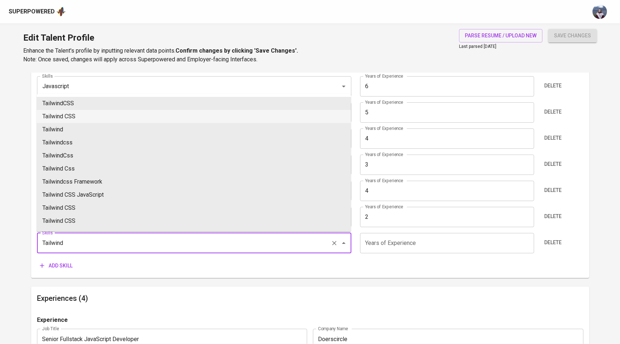
click at [78, 119] on li "Tailwind CSS" at bounding box center [194, 116] width 315 height 13
type input "Tailwind CSS"
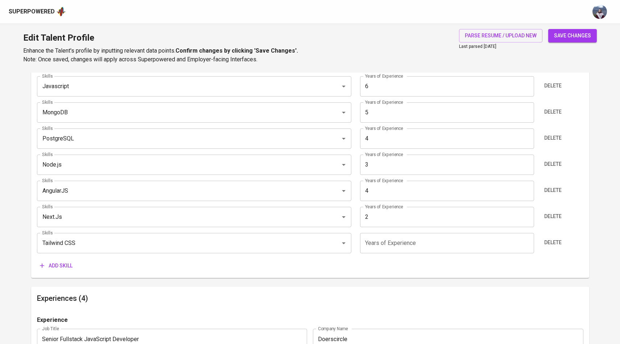
click at [385, 241] on input "number" at bounding box center [447, 243] width 174 height 20
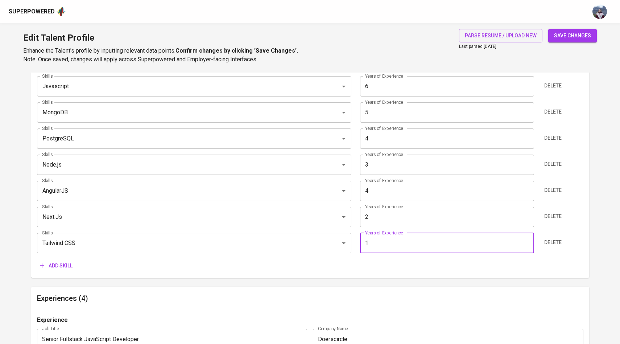
type input "1"
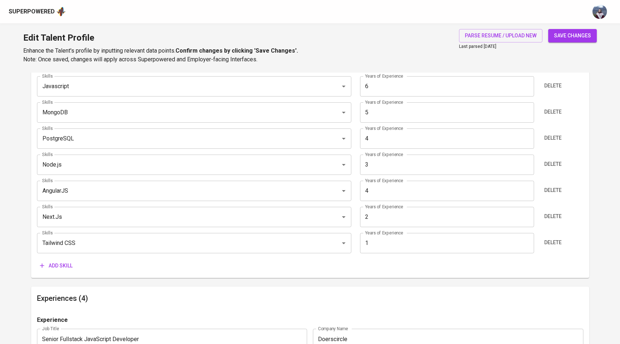
click at [332, 267] on div "Add skill" at bounding box center [310, 265] width 547 height 13
click at [547, 112] on span "Delete" at bounding box center [553, 111] width 17 height 9
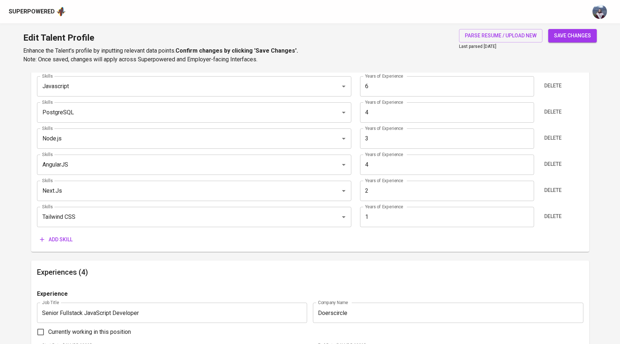
click at [63, 227] on div "Skills TypeScript Skills Years of Experience 6 Years of Experience Delete Skill…" at bounding box center [310, 145] width 547 height 202
click at [56, 243] on span "Add skill" at bounding box center [56, 239] width 33 height 9
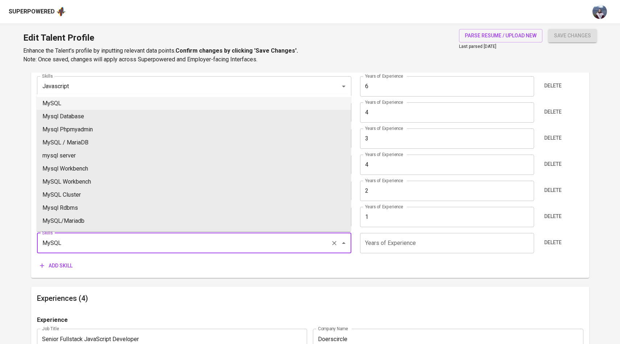
click at [88, 103] on li "MySQL" at bounding box center [194, 103] width 315 height 13
type input "MySQL"
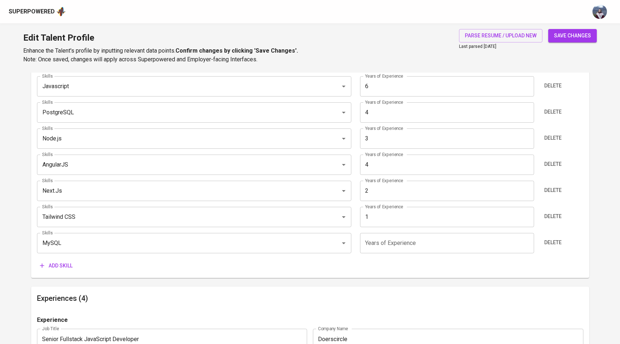
click at [382, 247] on input "number" at bounding box center [447, 243] width 174 height 20
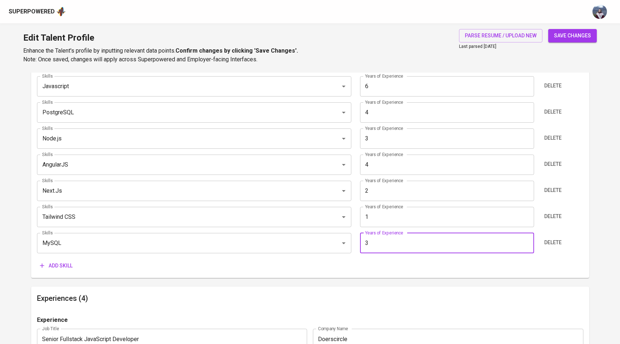
type input "3"
click at [379, 264] on div "Add skill" at bounding box center [310, 265] width 547 height 13
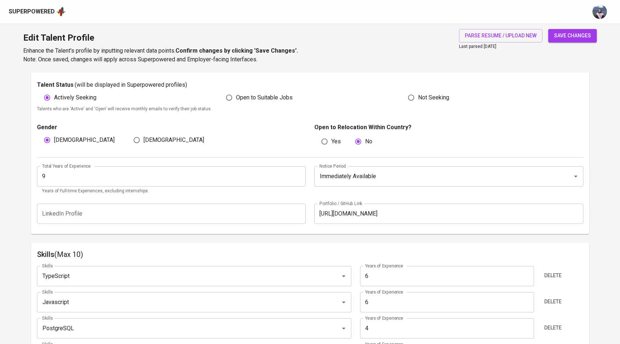
scroll to position [201, 0]
click at [217, 182] on input "9" at bounding box center [171, 177] width 269 height 20
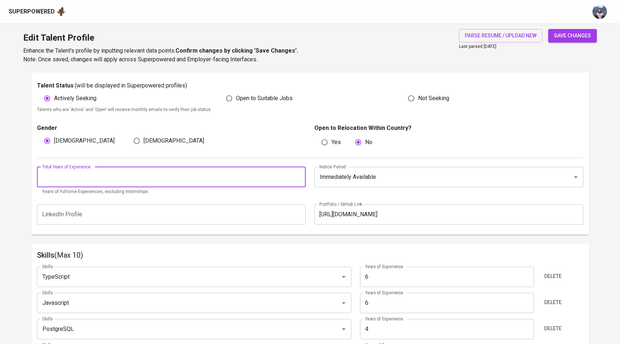
type input "8"
type input "6"
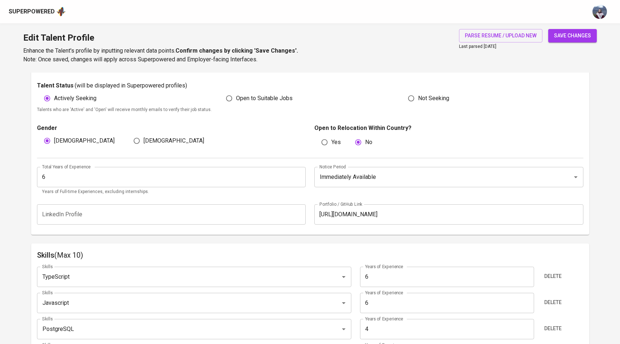
click at [309, 188] on div "Total Years of Experience 6 Total Years of Experience Years of Full-time Experi…" at bounding box center [174, 181] width 274 height 29
click at [571, 33] on span "save changes" at bounding box center [572, 35] width 37 height 9
type input "Javascript"
type input "TypeScript"
type input "AngularJS"
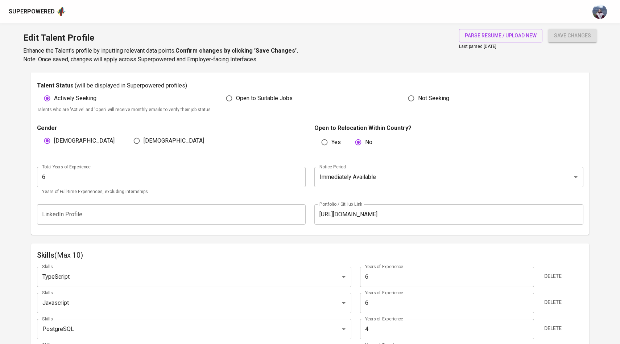
type input "4"
type input "MySQL"
type input "3"
type input "Node.js"
type input "3"
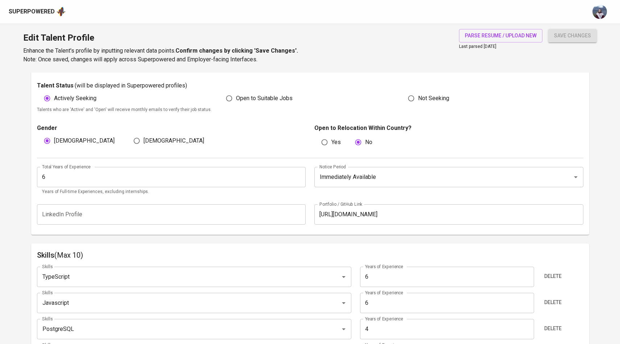
type input "Next.js"
type input "2"
type input "Tailwind CSS"
type input "1"
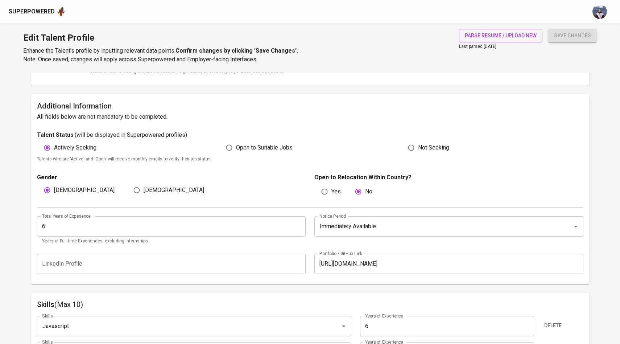
scroll to position [144, 0]
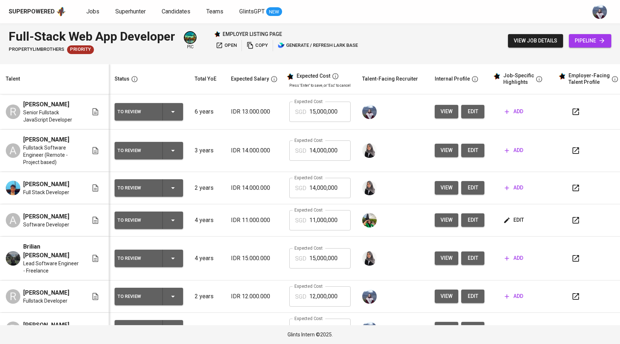
click at [444, 116] on span "view" at bounding box center [447, 111] width 12 height 9
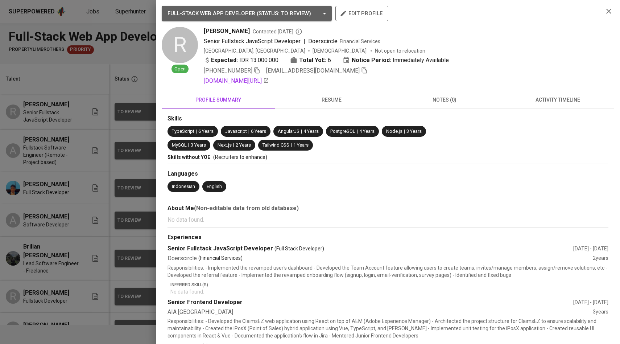
click at [128, 138] on div at bounding box center [310, 172] width 620 height 344
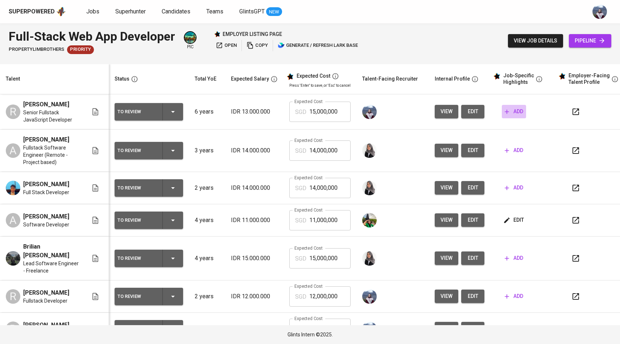
click at [509, 116] on span "add" at bounding box center [514, 111] width 19 height 9
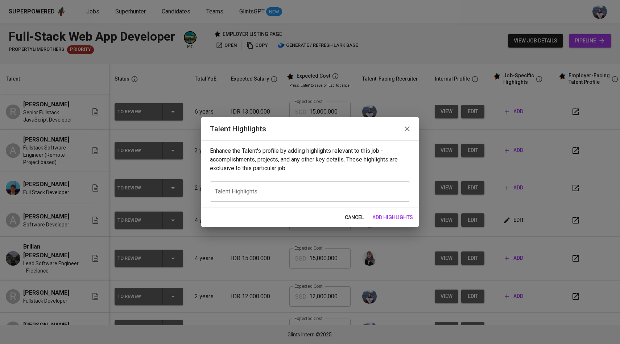
click at [302, 191] on textarea at bounding box center [310, 191] width 190 height 7
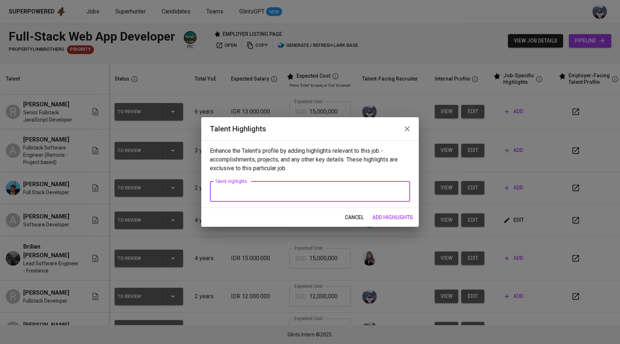
paste textarea "[Summary]: Ridoan ia a detail-oriented and innovative Website Developer with st…"
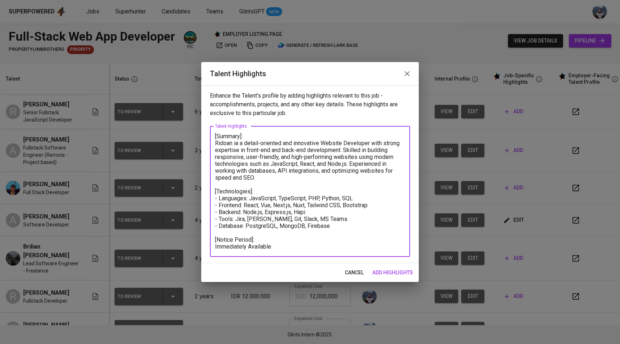
type textarea "[Summary]: Ridoan ia a detail-oriented and innovative Website Developer with st…"
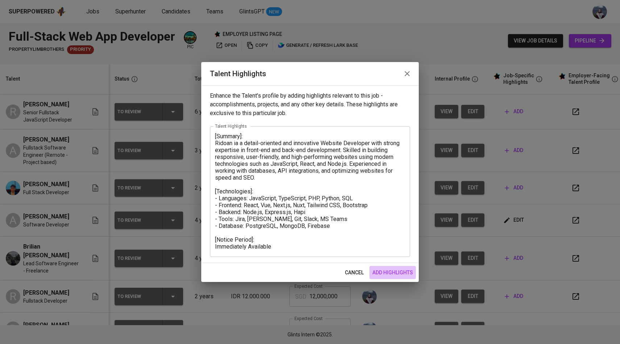
click at [393, 270] on span "add highlights" at bounding box center [393, 272] width 41 height 9
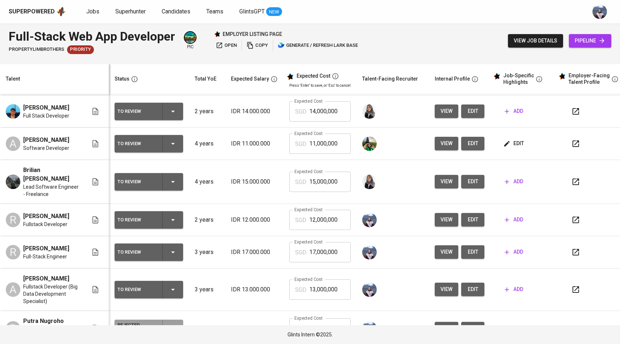
scroll to position [111, 0]
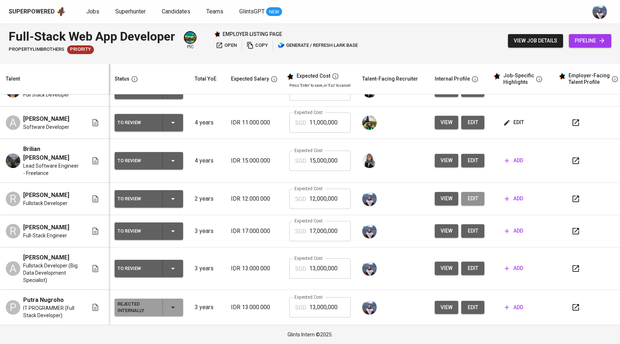
click at [475, 194] on span "edit" at bounding box center [473, 198] width 12 height 9
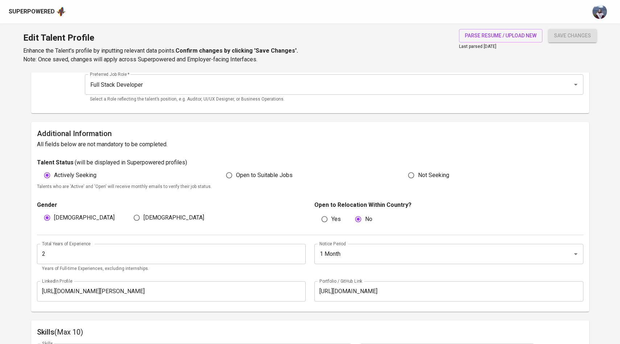
scroll to position [78, 0]
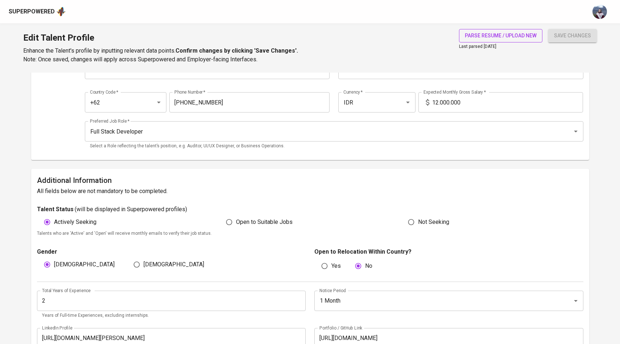
click at [504, 36] on span "parse resume / upload new" at bounding box center [501, 35] width 72 height 9
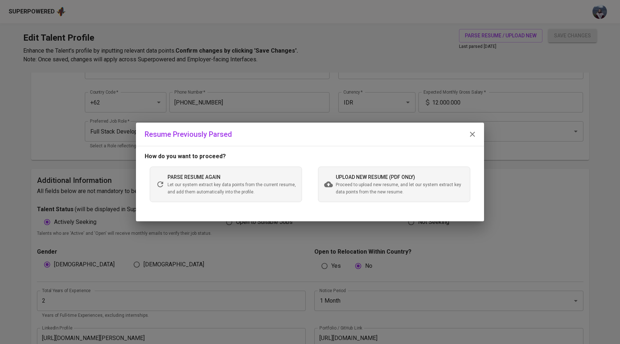
click at [344, 181] on span "Proceed to upload new resume, and let our system extract key data points from t…" at bounding box center [400, 188] width 128 height 15
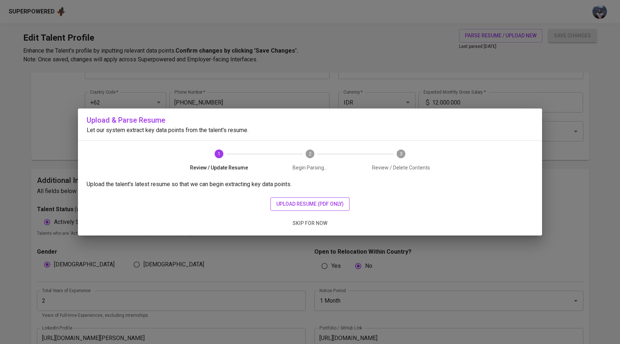
click at [303, 204] on span "upload resume (pdf only)" at bounding box center [309, 204] width 67 height 9
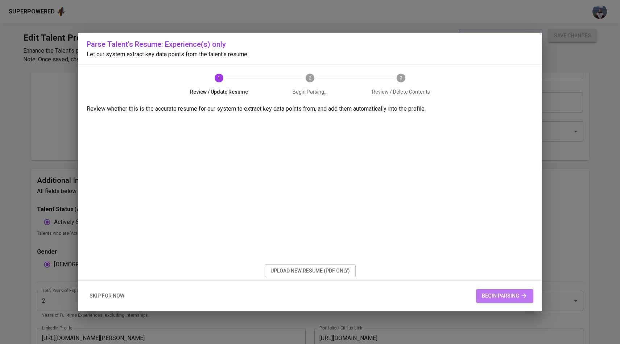
click at [495, 293] on span "begin parsing" at bounding box center [505, 295] width 46 height 9
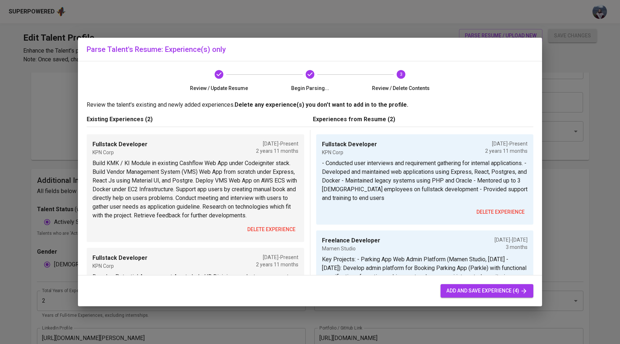
click at [476, 287] on span "add and save experience (4)" at bounding box center [487, 290] width 81 height 9
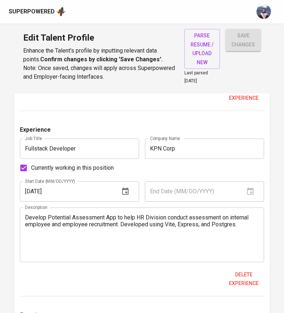
scroll to position [642, 0]
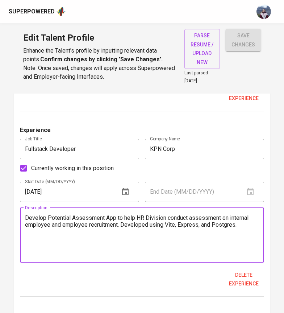
drag, startPoint x: 246, startPoint y: 245, endPoint x: 0, endPoint y: 212, distance: 248.2
click at [0, 212] on main "Talent Information Upload Talent Email   * [EMAIL_ADDRESS][DOMAIN_NAME] Talent …" at bounding box center [142, 81] width 284 height 1260
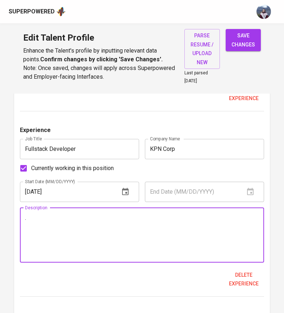
type textarea "."
click at [87, 208] on div ". Description" at bounding box center [142, 235] width 245 height 55
paste textarea "¹ Conducted user interviews and requirement gathering for internal applications…"
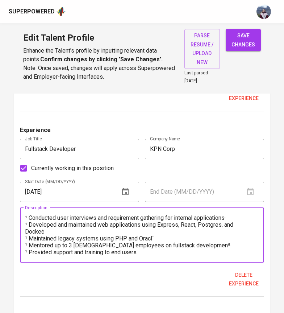
scroll to position [0, 0]
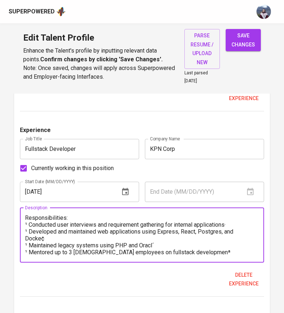
click at [30, 219] on textarea "Responsibilities: ¹ Conducted user interviews and requirement gathering for int…" at bounding box center [142, 234] width 234 height 41
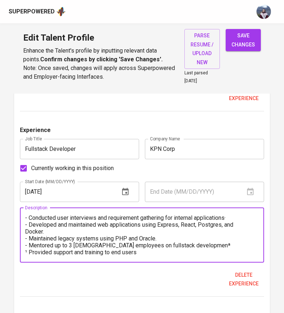
click at [197, 237] on textarea "Responsibilities: - Conducted user interviews and requirement gathering for int…" at bounding box center [142, 234] width 234 height 41
click at [29, 245] on textarea "Responsibilities: - Conducted user interviews and requirement gathering for int…" at bounding box center [142, 234] width 234 height 41
click at [142, 246] on textarea "Responsibilities: - Conducted user interviews and requirement gathering for int…" at bounding box center [142, 234] width 234 height 41
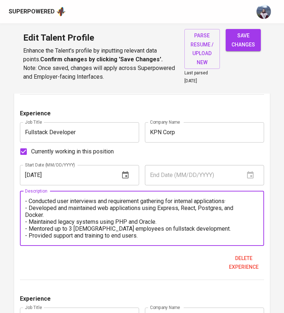
scroll to position [28, 0]
paste textarea "Key Projects : A Vendor Management System Web App (KPN, [DATE] - [DATE]) : Buil…"
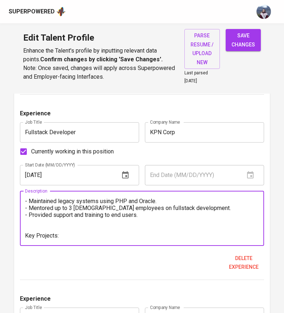
scroll to position [34, 0]
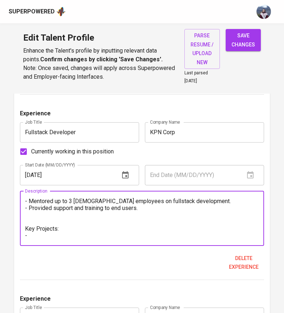
paste textarea "A Vendor Management System Web App (KPN, [DATE] - [DATE]) : Built from scratch …"
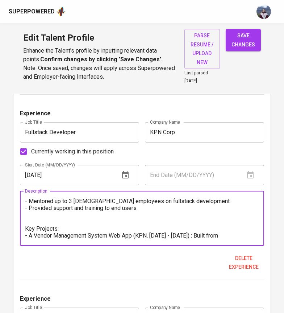
scroll to position [55, 0]
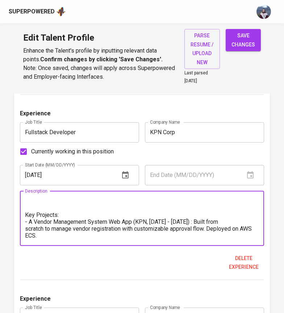
click at [26, 220] on textarea "Responsibilities: - Conducted user interviews and requirement gathering for int…" at bounding box center [142, 218] width 234 height 41
click at [28, 207] on textarea "Responsibilities: - Conducted user interviews and requirement gathering for int…" at bounding box center [142, 218] width 234 height 41
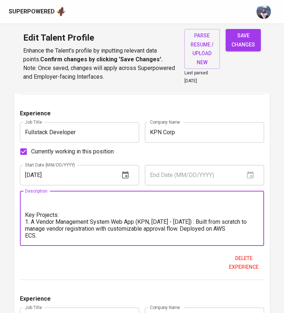
click at [25, 228] on textarea "Responsibilities: - Conducted user interviews and requirement gathering for int…" at bounding box center [142, 218] width 234 height 41
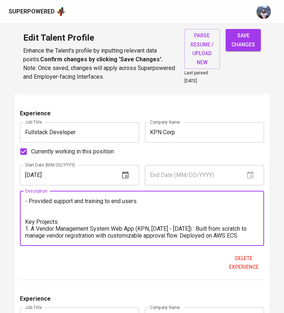
scroll to position [48, 0]
click at [67, 228] on textarea "Responsibilities: - Conducted user interviews and requirement gathering for int…" at bounding box center [142, 218] width 234 height 41
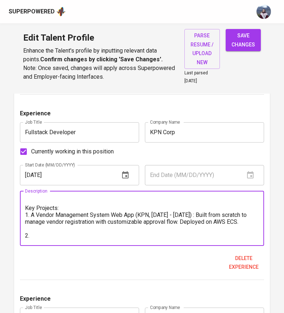
paste textarea "Customer Preregistration App (KPN, [DATE] - [DATE]) : Replaced manual ticketing…"
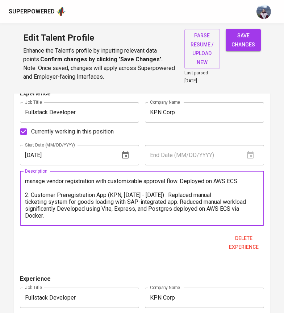
scroll to position [90, 0]
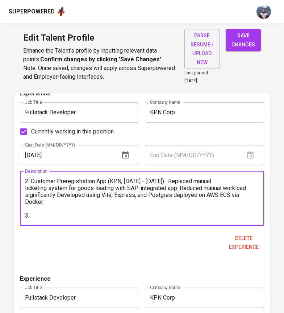
paste textarea "Meeting Room App (KPN, [DATE] - [DATE]) : Develop Meeting Room App to help GA D…"
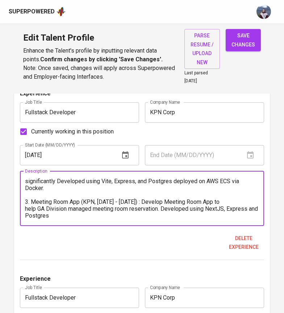
click at [26, 209] on textarea "Responsibilities: - Conducted user interviews and requirement gathering for int…" at bounding box center [142, 198] width 234 height 41
click at [70, 206] on textarea "Responsibilities: - Conducted user interviews and requirement gathering for int…" at bounding box center [142, 198] width 234 height 41
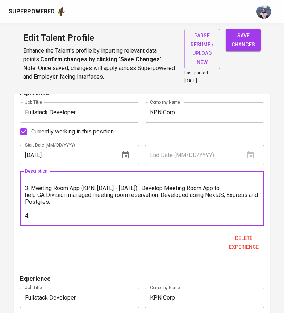
paste textarea "Potential Assessment App (KPN, [DATE] - [DATE]) : Develop Potential Assessment …"
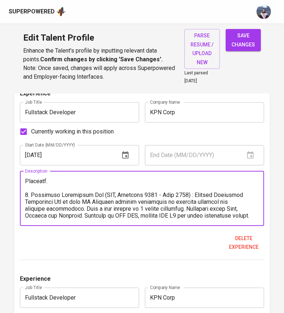
scroll to position [152, 0]
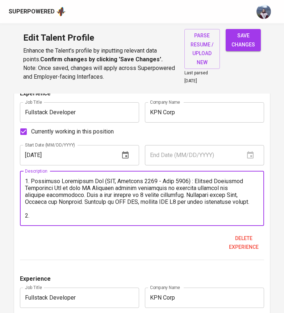
paste textarea "KMK KI Module of Cashflow Web App (KPN, [DATE] - [DATE]) : Develop Working Capi…"
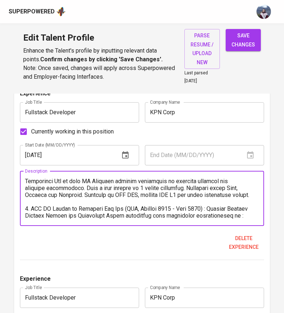
scroll to position [179, 0]
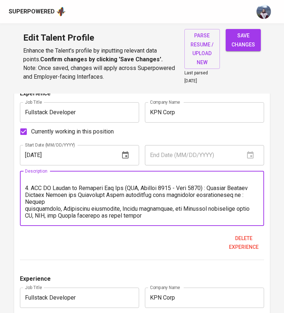
click at [26, 194] on textarea at bounding box center [142, 198] width 234 height 41
click at [25, 206] on textarea at bounding box center [142, 198] width 234 height 41
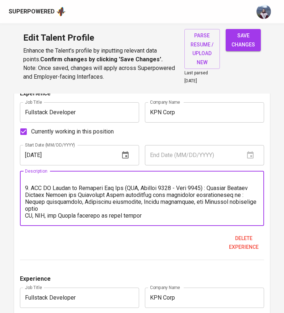
scroll to position [179, 0]
click at [27, 210] on textarea at bounding box center [142, 198] width 234 height 41
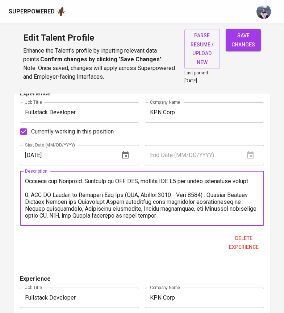
scroll to position [172, 0]
click at [192, 206] on textarea at bounding box center [142, 198] width 234 height 41
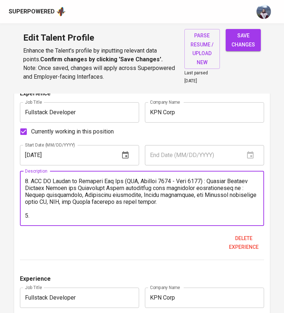
paste textarea "Parking App Web Admin Platform (Mamen Studio, [DATE] - [DATE]) : Develop admin …"
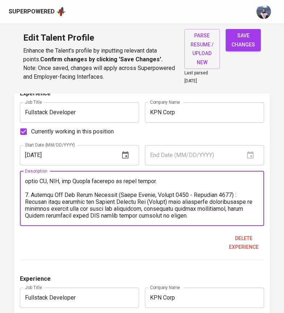
scroll to position [221, 0]
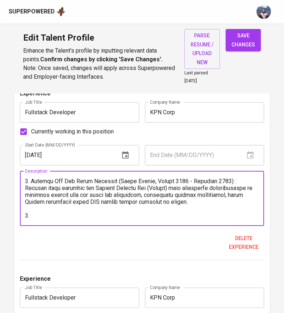
paste textarea "Palm Oil Trading App (KPN LAB) : Develop palm oil purchase and sales management…"
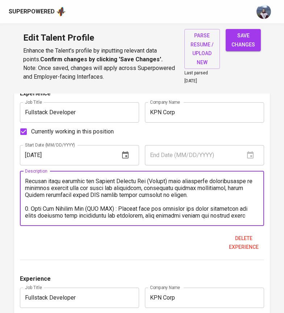
scroll to position [241, 0]
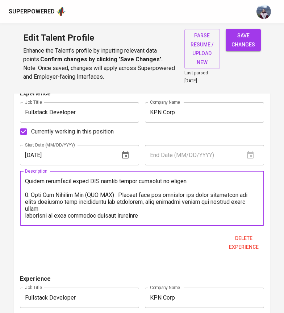
click at [25, 201] on textarea at bounding box center [142, 198] width 234 height 41
click at [25, 207] on textarea at bounding box center [142, 198] width 234 height 41
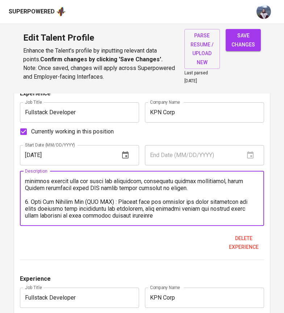
scroll to position [234, 0]
click at [159, 209] on textarea at bounding box center [142, 198] width 234 height 41
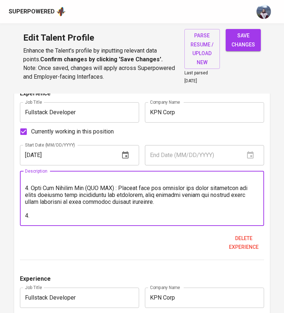
paste textarea "Technical Lead Warehouse App (KPN, [DATE] - Now) : Lead technical division for …"
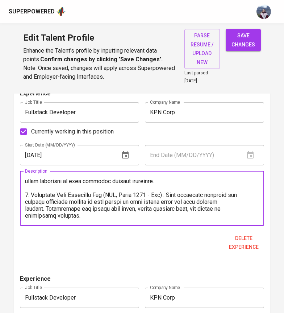
scroll to position [283, 0]
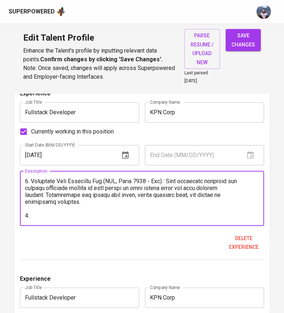
paste textarea "Technical Lead Material Management App (KPN, [DATE] - Now) : Lead technical div…"
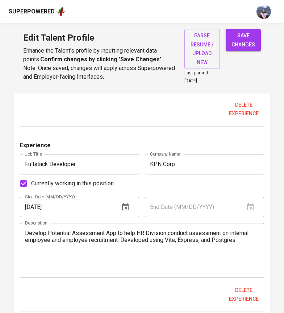
scroll to position [828, 0]
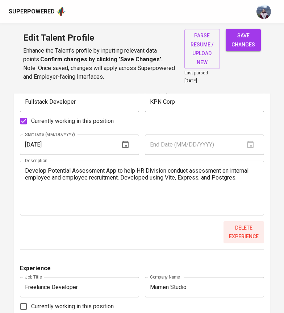
type textarea "Loremipsumdolors: - Ametconse adip elitseddoe tem incididuntu laboreetd mag ali…"
click at [243, 226] on span "Delete experience" at bounding box center [244, 232] width 35 height 18
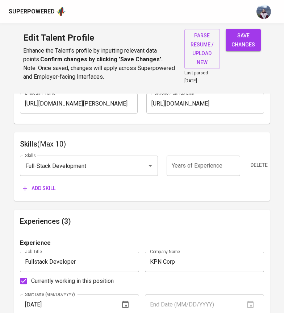
scroll to position [329, 0]
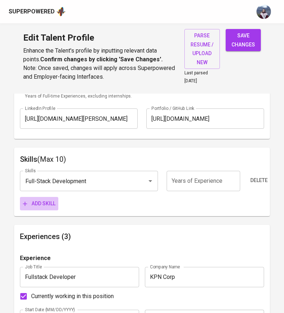
click at [48, 199] on span "Add skill" at bounding box center [39, 203] width 33 height 9
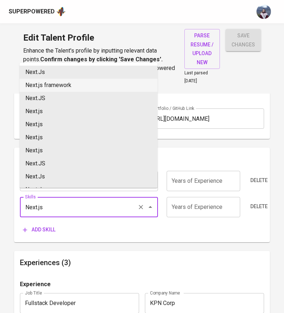
click at [142, 78] on li "Next.Js" at bounding box center [89, 72] width 138 height 13
type input "Next.Js"
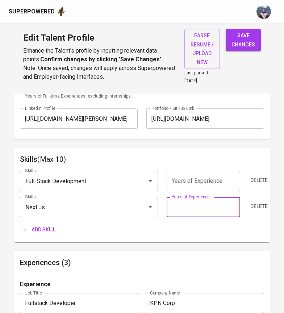
click at [202, 201] on input "number" at bounding box center [204, 207] width 74 height 20
type input "2"
click at [49, 225] on span "Add skill" at bounding box center [39, 229] width 33 height 9
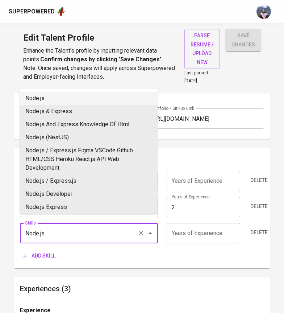
click at [48, 101] on li "Node.js" at bounding box center [89, 98] width 138 height 13
type input "Node.js"
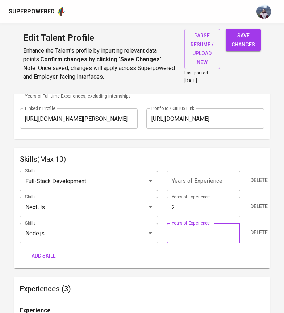
click at [186, 225] on input "number" at bounding box center [204, 233] width 74 height 20
type input "3"
click at [124, 252] on div "Add skill" at bounding box center [142, 255] width 245 height 13
click at [44, 251] on span "Add skill" at bounding box center [39, 255] width 33 height 9
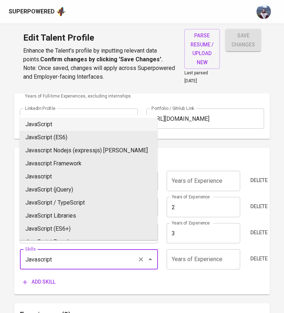
click at [44, 126] on li "JavaScript" at bounding box center [89, 124] width 138 height 13
type input "JavaScript"
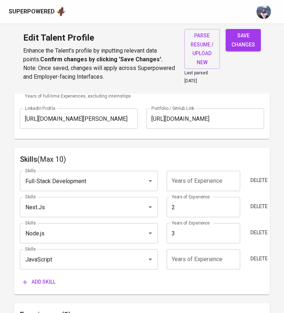
click at [195, 256] on input "number" at bounding box center [204, 259] width 74 height 20
type input "3"
click at [163, 275] on div "Add skill" at bounding box center [142, 281] width 245 height 13
click at [47, 278] on span "Add skill" at bounding box center [39, 282] width 33 height 9
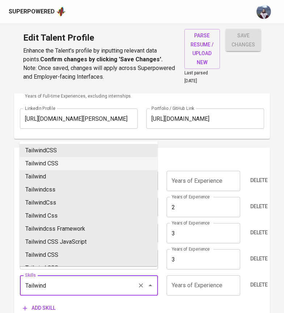
click at [58, 157] on li "Tailwind CSS" at bounding box center [89, 163] width 138 height 13
type input "Tailwind CSS"
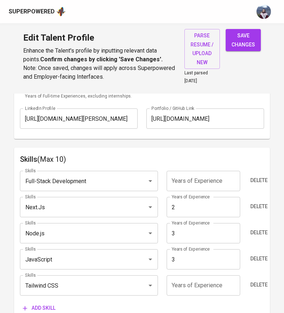
click at [196, 275] on input "number" at bounding box center [204, 285] width 74 height 20
type input "2"
click at [163, 301] on div "Add skill" at bounding box center [142, 307] width 245 height 13
click at [52, 304] on span "Add skill" at bounding box center [39, 308] width 33 height 9
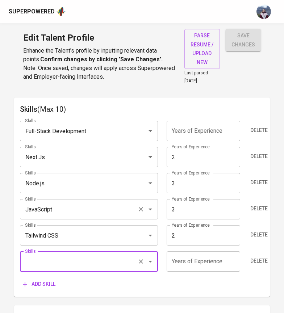
scroll to position [381, 0]
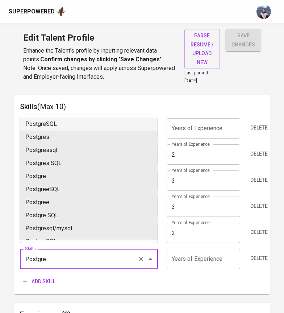
click at [122, 127] on li "PostgreSQL" at bounding box center [89, 124] width 138 height 13
type input "PostgreSQL"
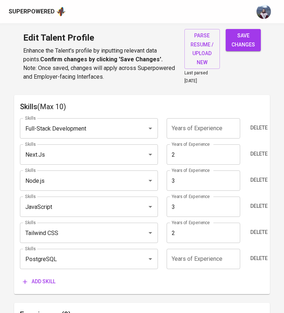
click at [202, 258] on input "number" at bounding box center [204, 259] width 74 height 20
type input "3"
click at [159, 280] on div "Add skill" at bounding box center [142, 281] width 245 height 13
click at [41, 277] on span "Add skill" at bounding box center [39, 281] width 33 height 9
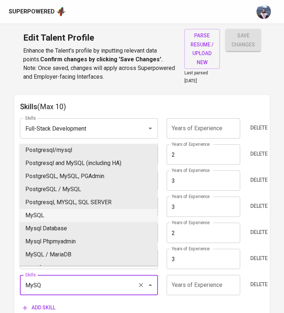
click at [49, 215] on li "MySQL" at bounding box center [89, 215] width 138 height 13
type input "MySQL"
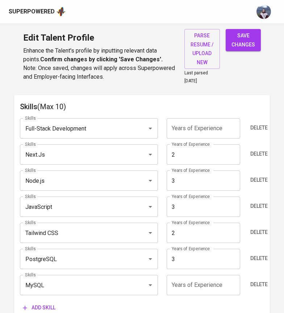
click at [190, 280] on input "number" at bounding box center [204, 285] width 74 height 20
type input "2"
click at [185, 301] on div "Add skill" at bounding box center [142, 307] width 245 height 13
click at [259, 123] on span "Delete" at bounding box center [259, 127] width 17 height 9
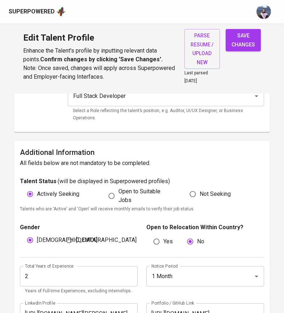
scroll to position [155, 0]
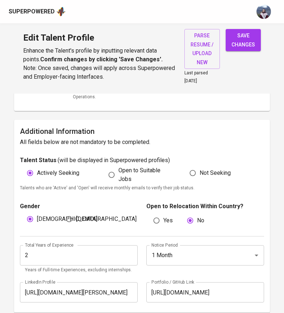
click at [246, 34] on span "save changes" at bounding box center [244, 40] width 24 height 18
type textarea "Responsibilities: - Conducted user interviews and requirement gathering for int…"
type textarea "- Conducted user interviews and requirement gathering for internal applications…"
type input "PostgreSQL"
type input "3"
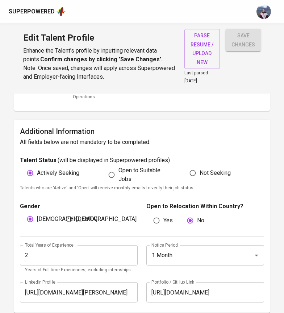
type input "JavaScript"
type input "Node.js"
type input "MySQL"
type input "Tailwind CSS"
type input "2"
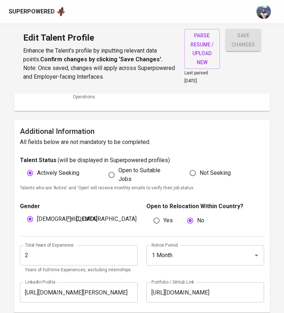
type input "Next.js"
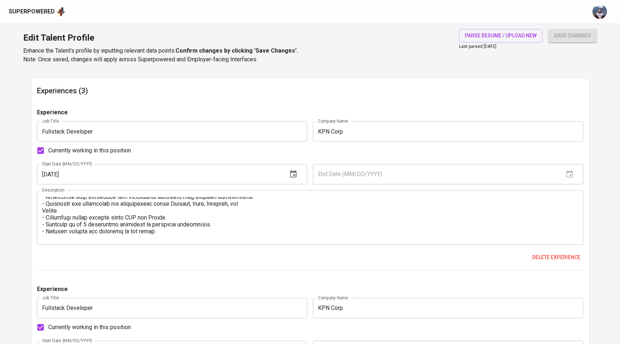
scroll to position [0, 0]
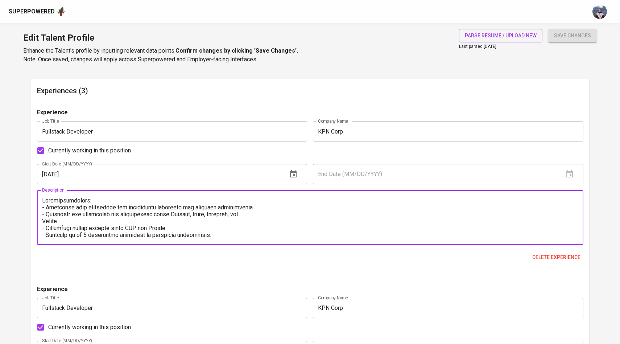
click at [43, 219] on textarea at bounding box center [310, 217] width 537 height 41
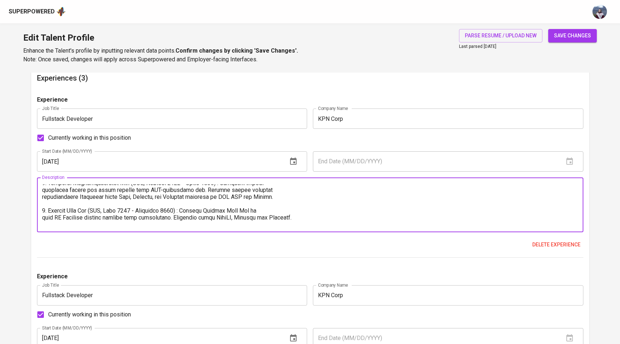
scroll to position [74, 0]
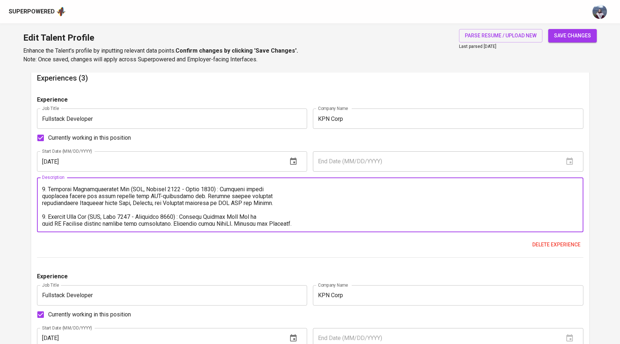
click at [42, 196] on textarea at bounding box center [310, 204] width 537 height 41
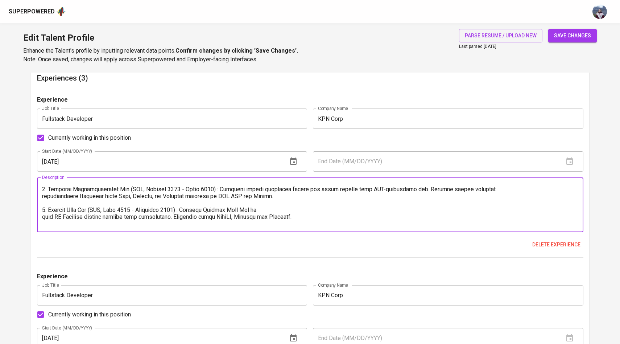
scroll to position [67, 0]
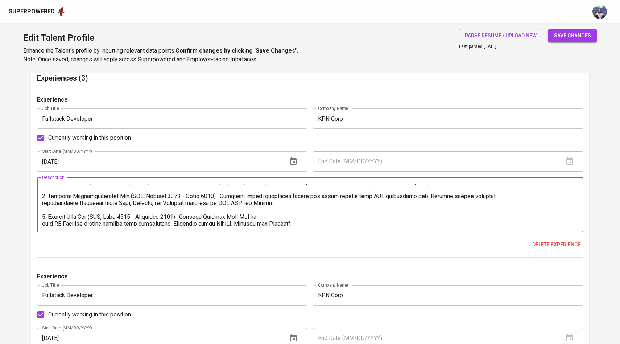
click at [42, 204] on textarea at bounding box center [310, 204] width 537 height 41
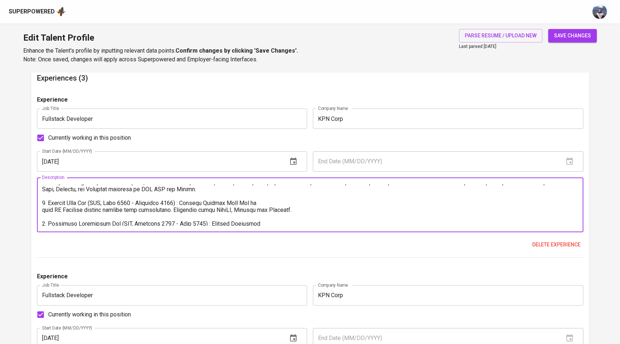
scroll to position [83, 0]
click at [42, 209] on textarea at bounding box center [310, 204] width 537 height 41
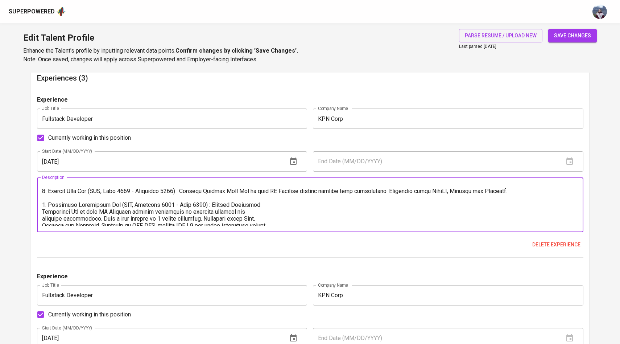
scroll to position [94, 0]
click at [42, 210] on textarea at bounding box center [310, 204] width 537 height 41
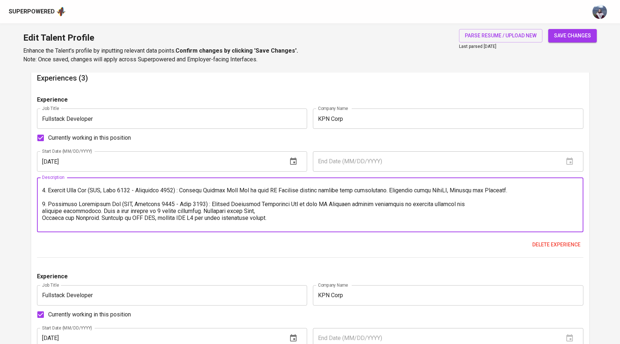
click at [42, 212] on textarea at bounding box center [310, 204] width 537 height 41
click at [42, 218] on textarea at bounding box center [310, 204] width 537 height 41
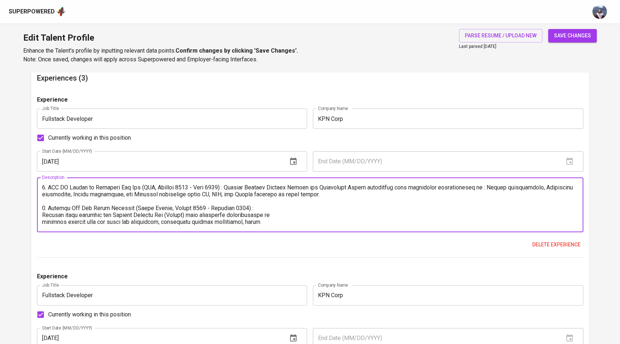
scroll to position [132, 0]
click at [42, 213] on textarea at bounding box center [310, 204] width 537 height 41
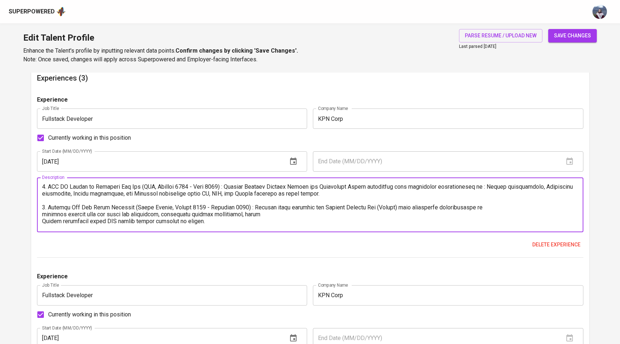
click at [42, 212] on textarea at bounding box center [310, 204] width 537 height 41
click at [43, 219] on textarea at bounding box center [310, 204] width 537 height 41
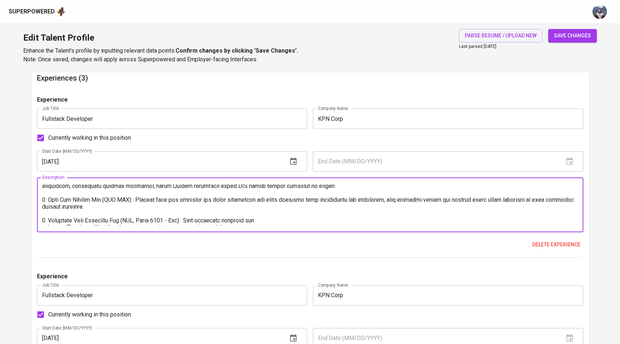
scroll to position [177, 0]
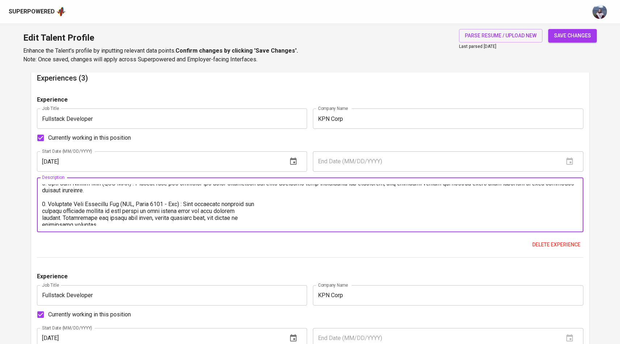
click at [45, 212] on textarea at bounding box center [310, 204] width 537 height 41
click at [42, 210] on textarea at bounding box center [310, 204] width 537 height 41
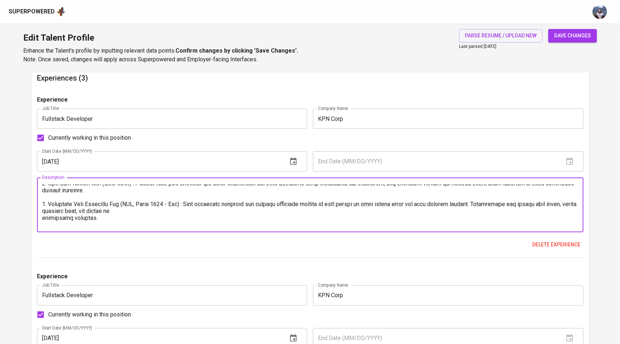
click at [42, 217] on textarea at bounding box center [310, 204] width 537 height 41
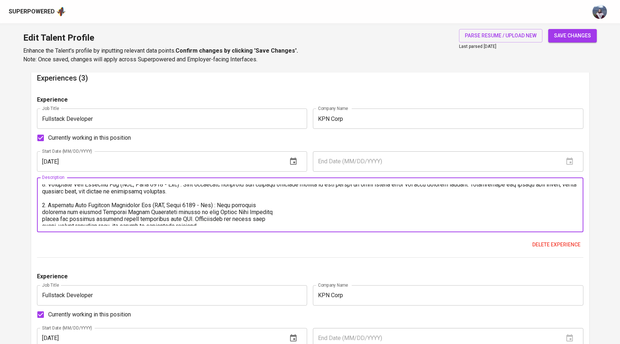
scroll to position [200, 0]
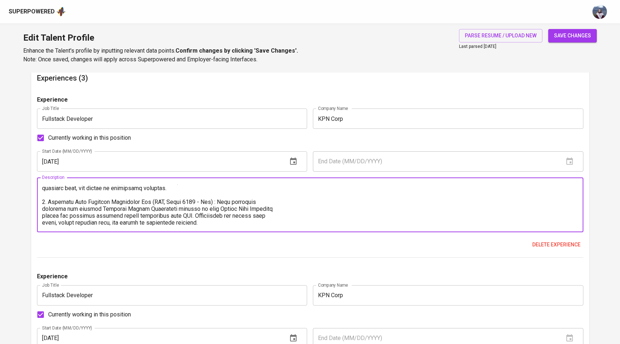
click at [43, 209] on textarea at bounding box center [310, 204] width 537 height 41
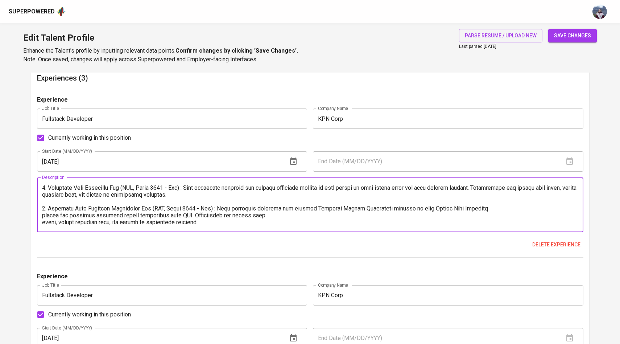
scroll to position [193, 0]
click at [43, 213] on textarea at bounding box center [310, 204] width 537 height 41
click at [42, 222] on textarea at bounding box center [310, 204] width 537 height 41
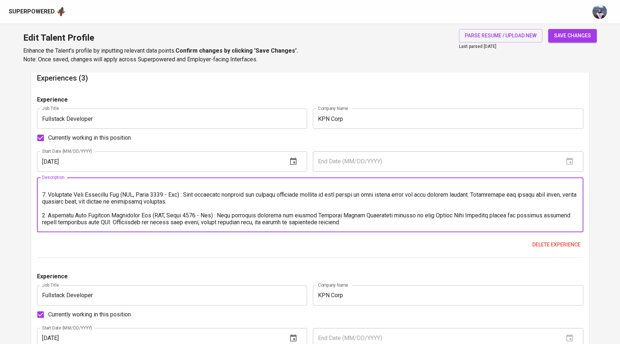
scroll to position [186, 0]
click at [42, 224] on textarea at bounding box center [310, 204] width 537 height 41
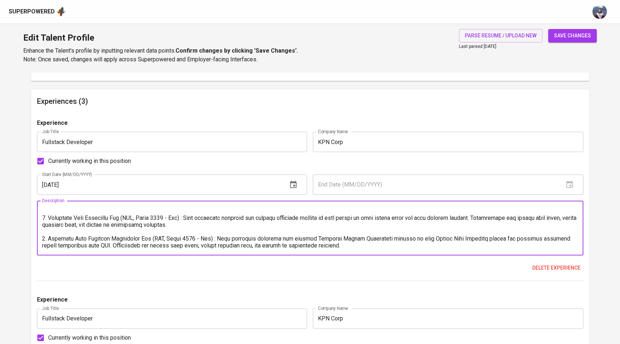
scroll to position [561, 0]
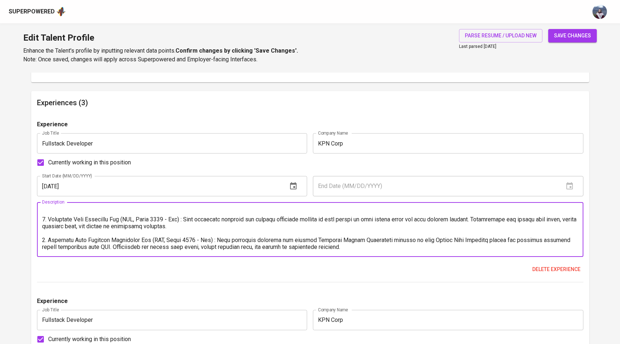
type textarea "Responsibilities: - Conducted user interviews and requirement gathering for int…"
click at [232, 267] on div "Delete experience" at bounding box center [310, 269] width 547 height 13
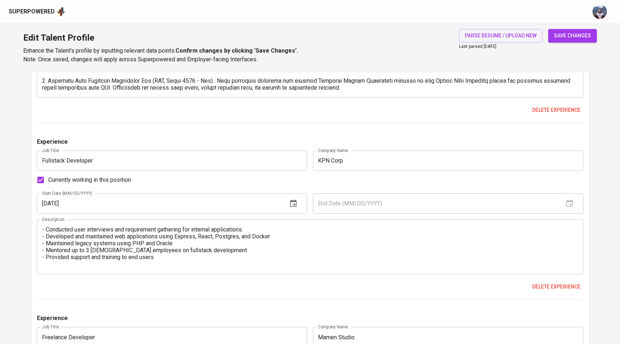
scroll to position [726, 0]
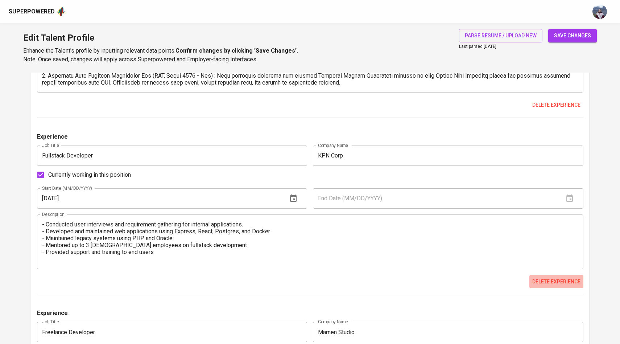
click at [551, 279] on span "Delete experience" at bounding box center [557, 281] width 48 height 9
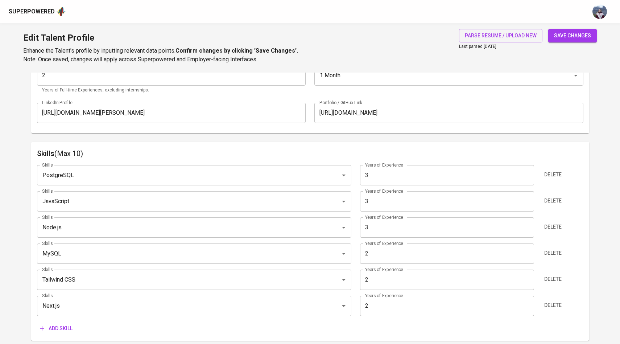
scroll to position [260, 0]
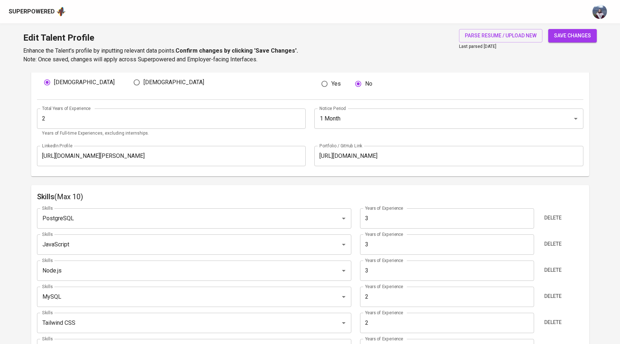
click at [558, 39] on span "save changes" at bounding box center [572, 35] width 37 height 9
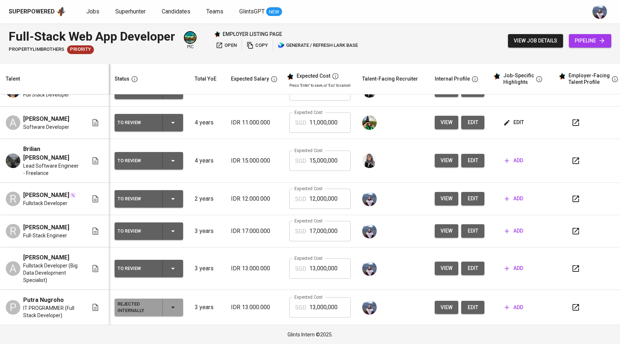
scroll to position [119, 0]
click at [451, 266] on button "view" at bounding box center [447, 268] width 24 height 13
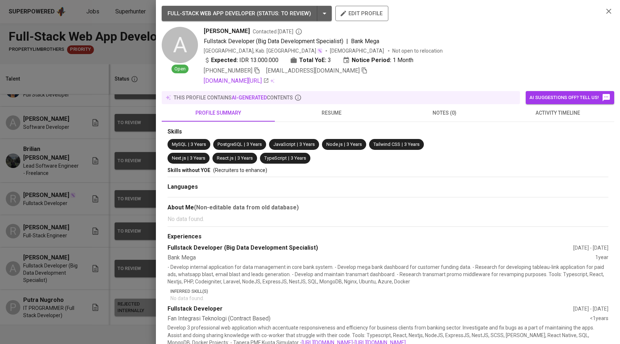
click at [114, 238] on div at bounding box center [310, 172] width 620 height 344
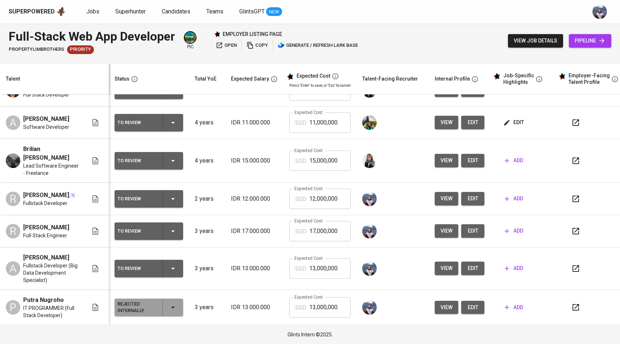
click at [441, 226] on span "view" at bounding box center [447, 230] width 12 height 9
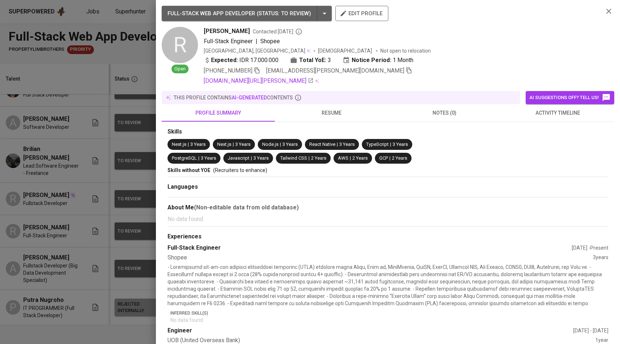
click at [94, 208] on div at bounding box center [310, 172] width 620 height 344
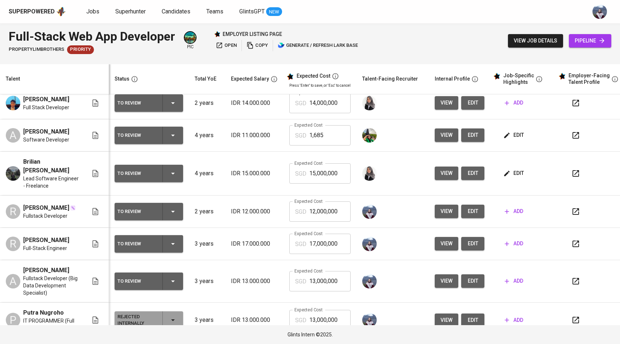
scroll to position [82, 0]
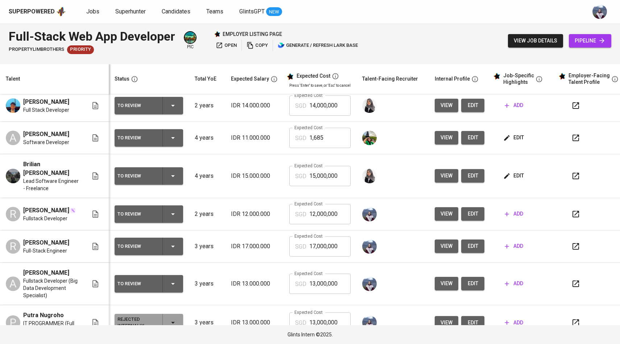
click at [438, 219] on button "view" at bounding box center [447, 213] width 24 height 13
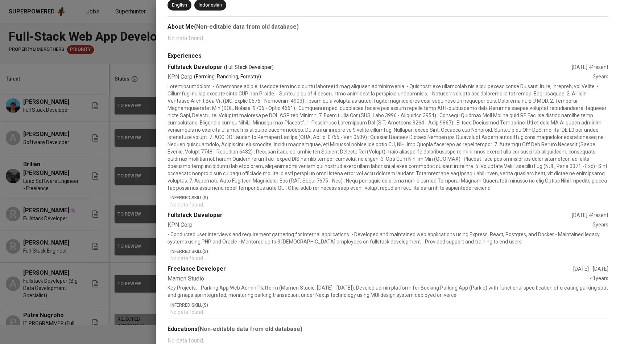
scroll to position [0, 0]
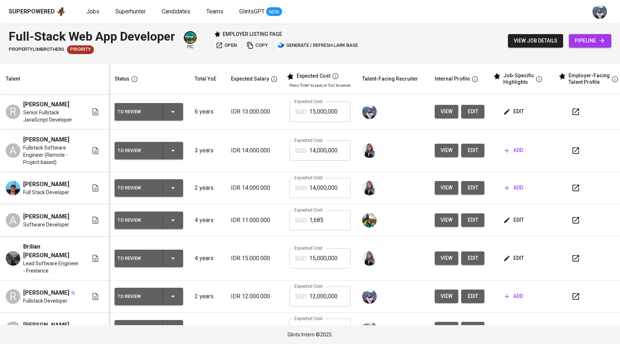
click at [452, 118] on button "view" at bounding box center [447, 111] width 24 height 13
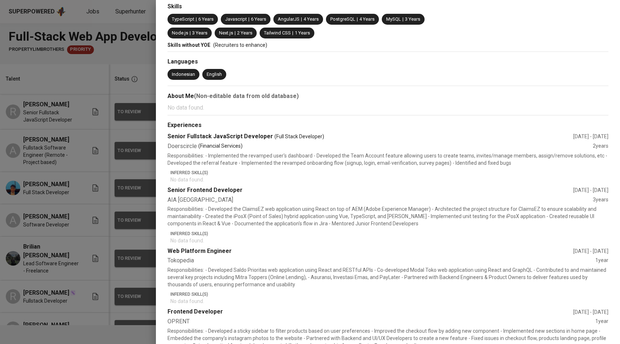
scroll to position [111, 0]
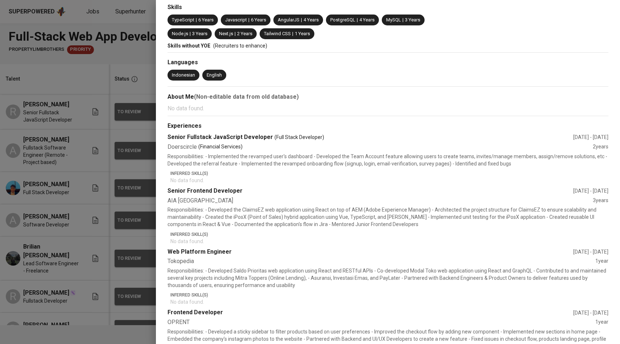
click at [130, 187] on div at bounding box center [310, 172] width 620 height 344
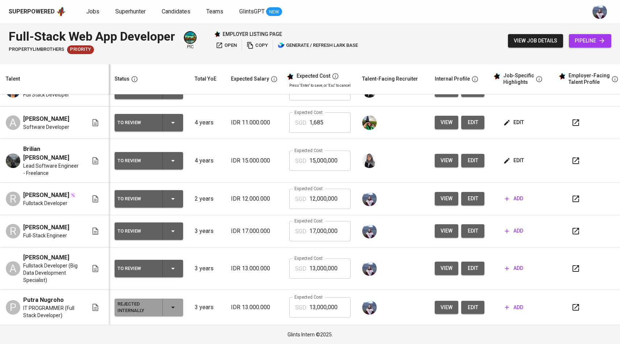
scroll to position [119, 0]
click at [448, 194] on span "view" at bounding box center [447, 198] width 12 height 9
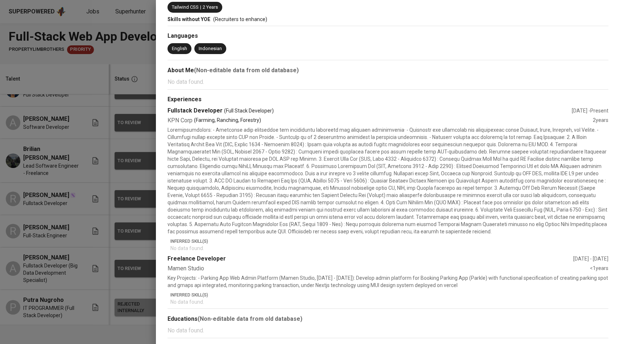
scroll to position [161, 0]
click at [114, 204] on div at bounding box center [310, 172] width 620 height 344
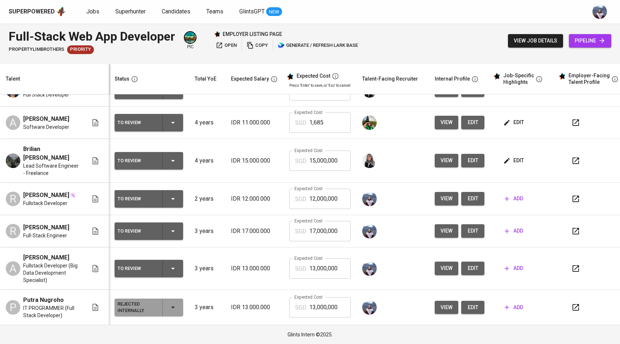
click at [438, 224] on button "view" at bounding box center [447, 230] width 24 height 13
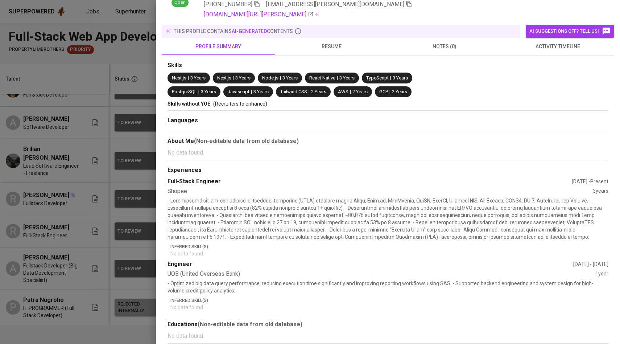
scroll to position [71, 0]
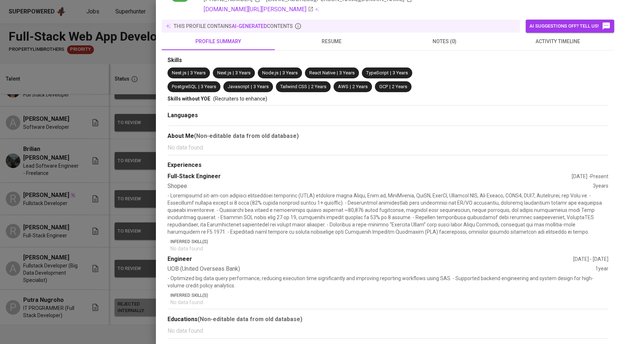
click at [140, 208] on div at bounding box center [310, 172] width 620 height 344
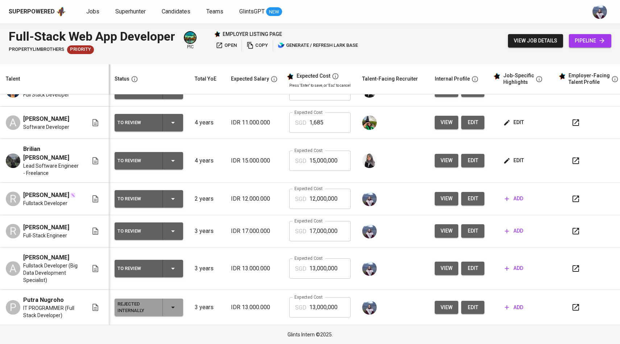
click at [446, 264] on span "view" at bounding box center [447, 268] width 12 height 9
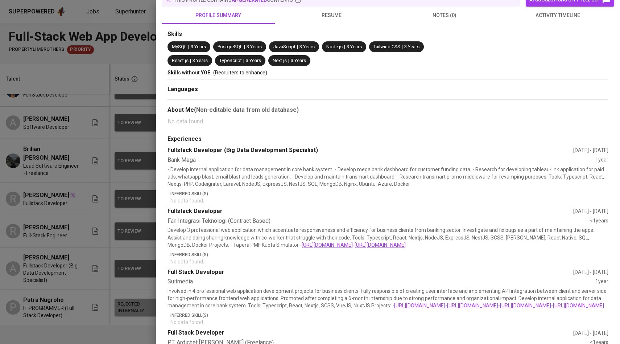
scroll to position [101, 0]
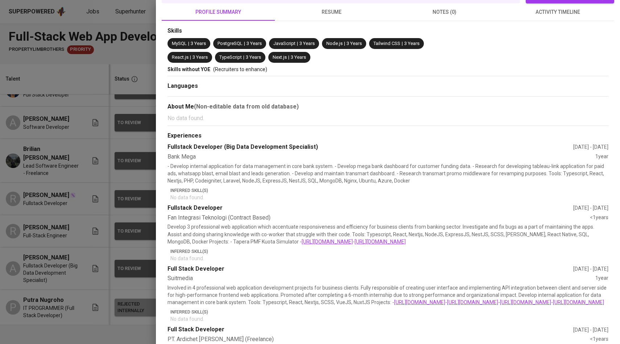
click at [118, 247] on div at bounding box center [310, 172] width 620 height 344
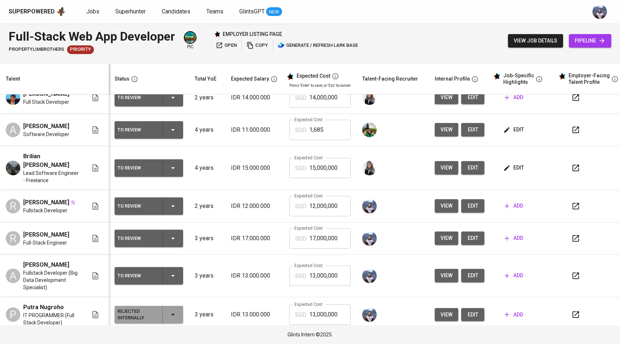
scroll to position [119, 0]
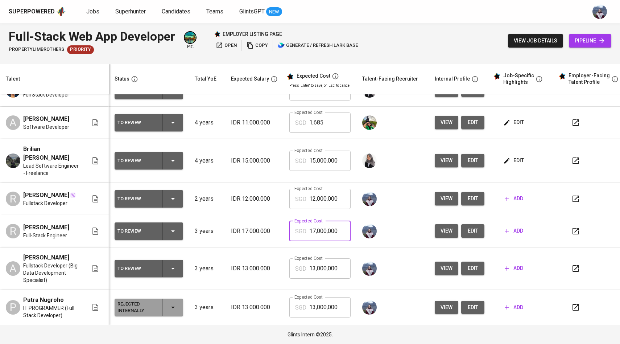
drag, startPoint x: 337, startPoint y: 224, endPoint x: 277, endPoint y: 221, distance: 60.6
click at [276, 221] on tr "R [PERSON_NAME] Full-Stack Engineer To Review 3 years IDR 17.000.000 Expected C…" at bounding box center [314, 231] width 628 height 32
type input "2"
type input "15,000,000"
click at [444, 264] on span "view" at bounding box center [447, 268] width 12 height 9
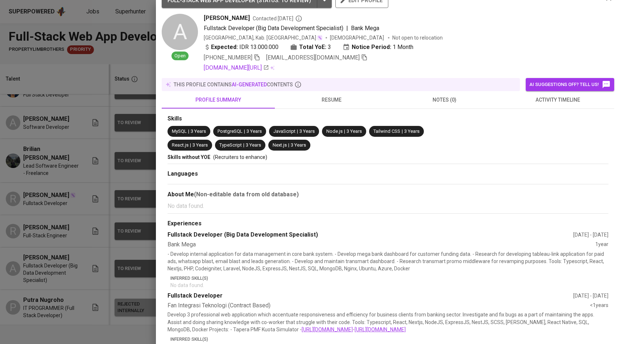
scroll to position [0, 0]
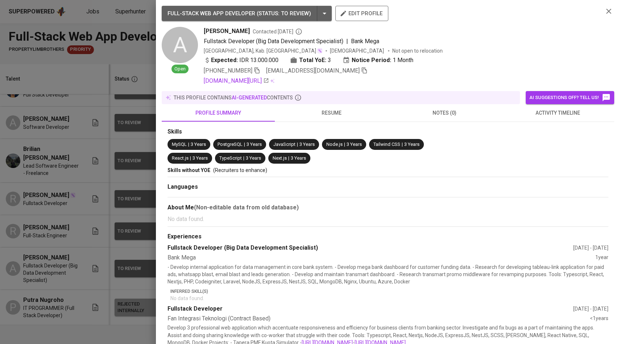
click at [116, 200] on div at bounding box center [310, 172] width 620 height 344
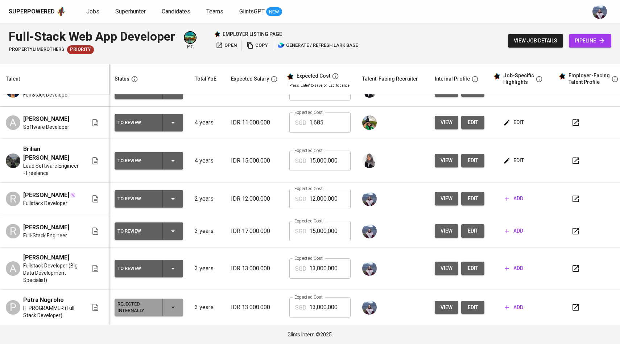
scroll to position [119, 0]
drag, startPoint x: 338, startPoint y: 267, endPoint x: 282, endPoint y: 267, distance: 55.5
click at [284, 267] on td "Expected Cost SGD 13,000,000 Expected Cost" at bounding box center [320, 268] width 73 height 42
paste input "68,413"
type input "1,684"
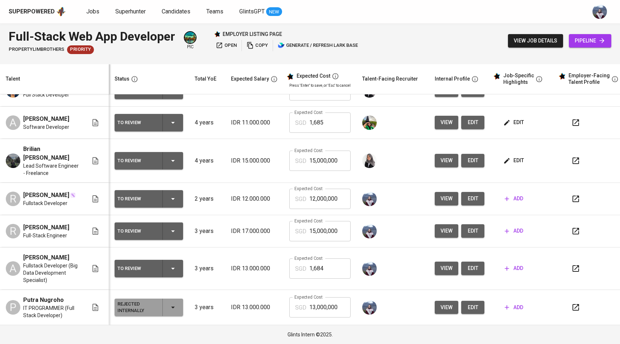
scroll to position [119, 0]
click at [506, 265] on icon "button" at bounding box center [507, 268] width 7 height 7
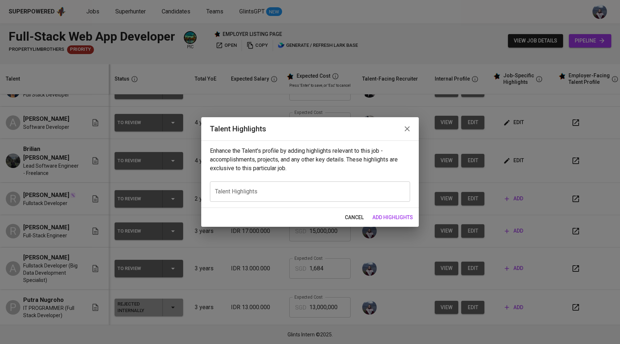
click at [348, 195] on div "x Talent Highlights" at bounding box center [310, 191] width 200 height 20
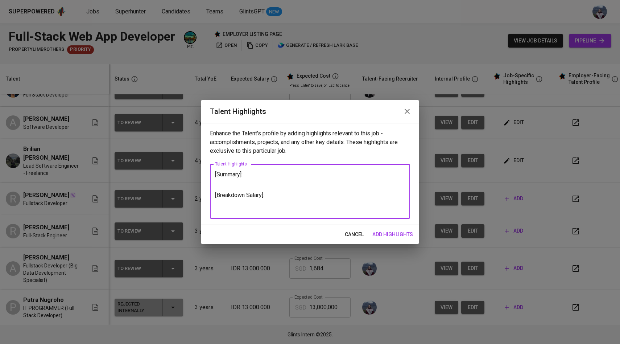
type textarea "[Summary]: [Breakdown Salary]:"
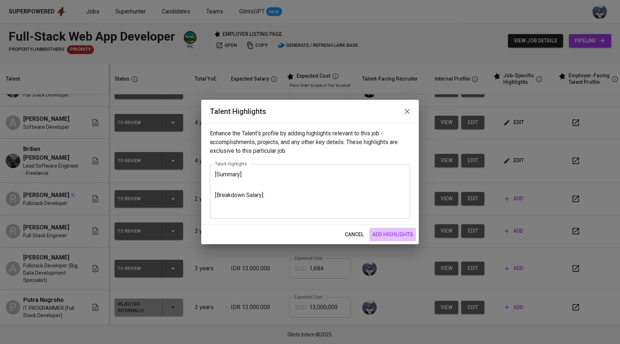
click at [393, 233] on span "add highlights" at bounding box center [393, 234] width 41 height 9
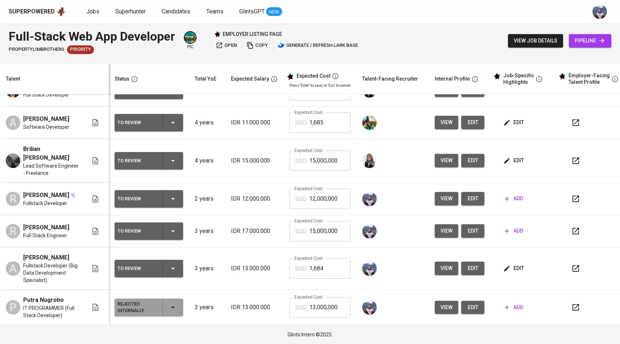
click at [506, 265] on icon "button" at bounding box center [507, 268] width 7 height 7
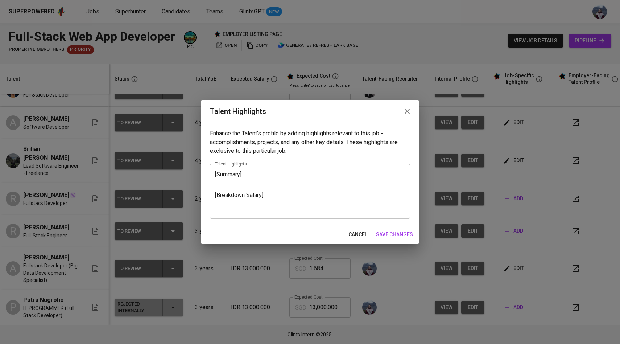
click at [280, 198] on textarea "[Summary]: [Breakdown Salary]:" at bounding box center [310, 191] width 190 height 41
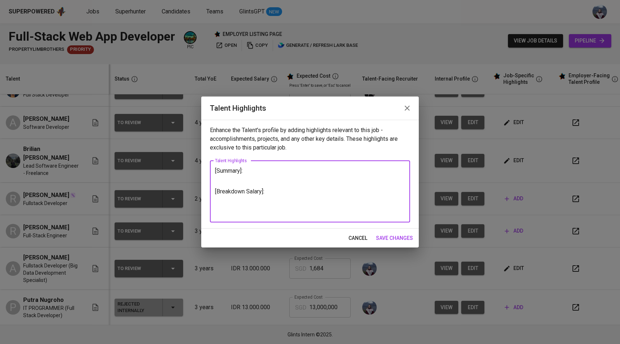
paste textarea "[Salary Breakdown]: Total Monthly Package : 3.300,61 SGD Monthly Salary : 2400.…"
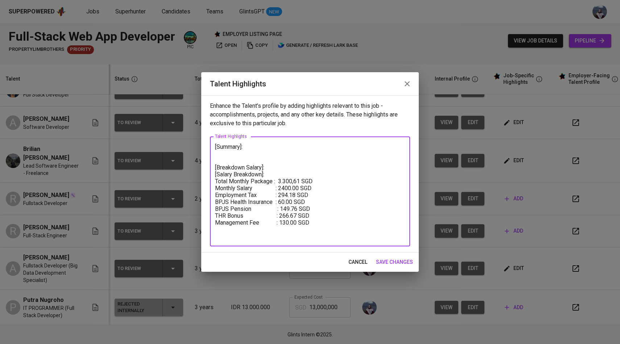
drag, startPoint x: 269, startPoint y: 167, endPoint x: 215, endPoint y: 164, distance: 54.5
click at [215, 164] on div "[Summary]: [Breakdown Salary]: [Salary Breakdown]: Total Monthly Package : 3.30…" at bounding box center [310, 191] width 200 height 110
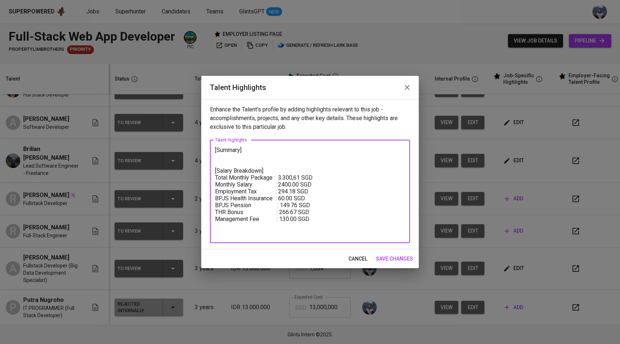
click at [300, 185] on textarea "[Summary]: [Salary Breakdown]: Total Monthly Package : 3.300,61 SGD Monthly Sal…" at bounding box center [310, 192] width 190 height 90
click at [294, 193] on textarea "[Summary]: [Salary Breakdown]: Total Monthly Package : 3.300,61 SGD Monthly Sal…" at bounding box center [310, 192] width 190 height 90
drag, startPoint x: 313, startPoint y: 190, endPoint x: 215, endPoint y: 188, distance: 97.6
click at [215, 188] on div "[Summary]: [Salary Breakdown]: Total Monthly Package : 3.300,61 SGD Monthly Sal…" at bounding box center [310, 191] width 200 height 103
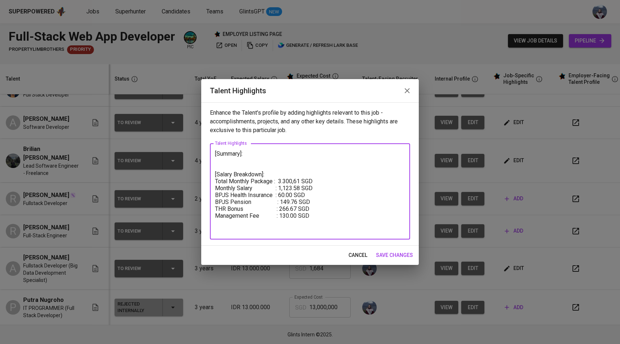
click at [292, 195] on textarea "[Summary]: [Salary Breakdown]: Total Monthly Package : 3.300,61 SGD Monthly Sal…" at bounding box center [310, 191] width 190 height 83
click at [297, 202] on textarea "[Summary]: [Salary Breakdown]: Total Monthly Package : 3.300,61 SGD Monthly Sal…" at bounding box center [310, 191] width 190 height 83
click at [299, 210] on textarea "[Summary]: [Salary Breakdown]: Total Monthly Package : 3.300,61 SGD Monthly Sal…" at bounding box center [310, 191] width 190 height 83
click at [290, 215] on textarea "[Summary]: [Salary Breakdown]: Total Monthly Package : 3.300,61 SGD Monthly Sal…" at bounding box center [310, 191] width 190 height 83
click at [300, 180] on textarea "[Summary]: [Salary Breakdown]: Total Monthly Package : 3.300,61 SGD Monthly Sal…" at bounding box center [310, 191] width 190 height 83
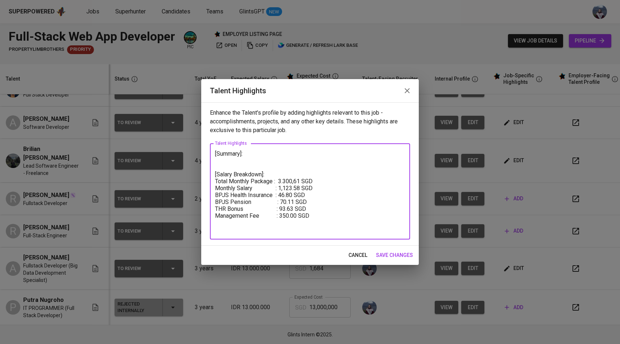
click at [300, 180] on textarea "[Summary]: [Salary Breakdown]: Total Monthly Package : 3.300,61 SGD Monthly Sal…" at bounding box center [310, 191] width 190 height 83
click at [287, 165] on textarea "[Summary]: [Salary Breakdown]: Total Monthly Package : 1,684.13 SGD Monthly Sal…" at bounding box center [310, 191] width 190 height 83
drag, startPoint x: 316, startPoint y: 215, endPoint x: 213, endPoint y: 175, distance: 109.7
click at [213, 175] on div "[Summary]: [Salary Breakdown]: Total Monthly Package : 1,684.13 SGD Monthly Sal…" at bounding box center [310, 191] width 200 height 96
type textarea "[Summary]: [Salary Breakdown]: Total Monthly Package : 1,684.13 SGD Monthly Sal…"
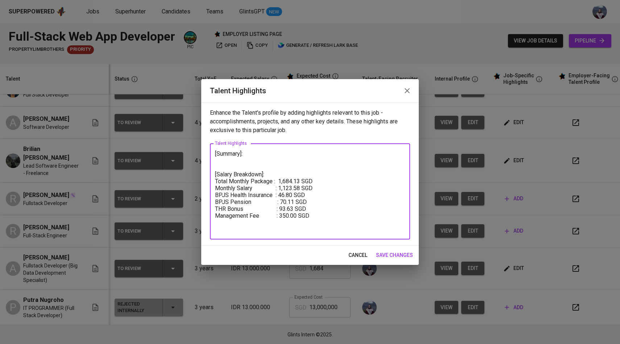
click at [396, 258] on span "save changes" at bounding box center [394, 255] width 37 height 9
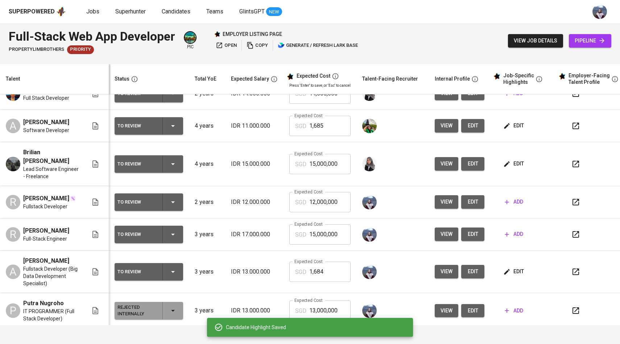
scroll to position [92, 0]
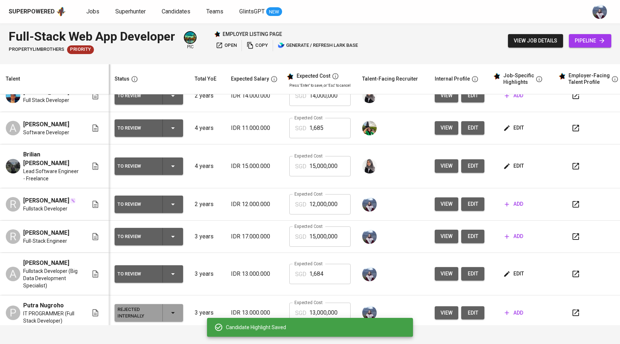
click at [510, 241] on span "add" at bounding box center [514, 236] width 19 height 9
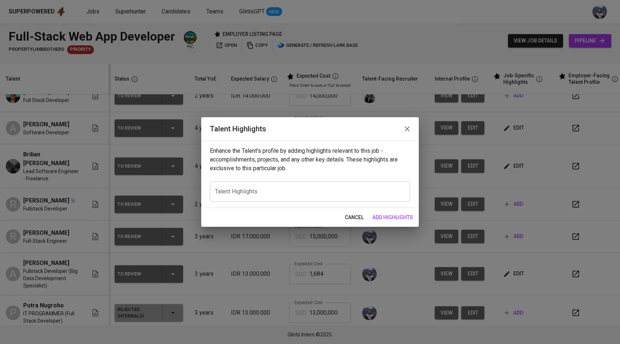
click at [383, 190] on textarea at bounding box center [310, 191] width 190 height 7
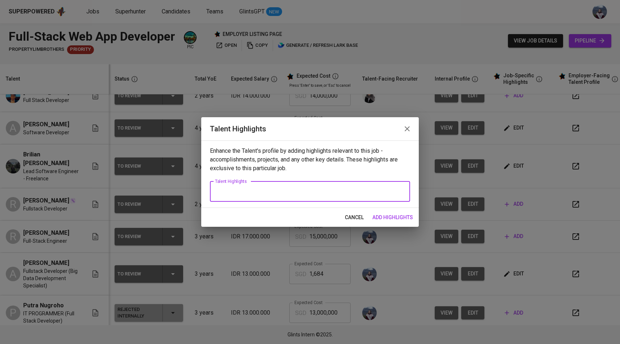
paste textarea "[Salary Breakdown]: Total Monthly Package : 1,684.13 SGD Monthly Salary : 1,123…"
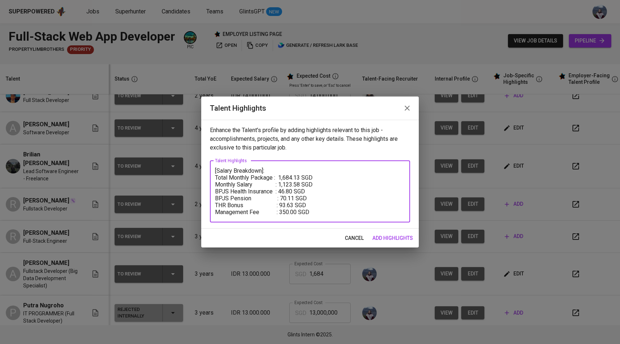
type textarea "[Salary Breakdown]: Total Monthly Package : 1,684.13 SGD Monthly Salary : 1,123…"
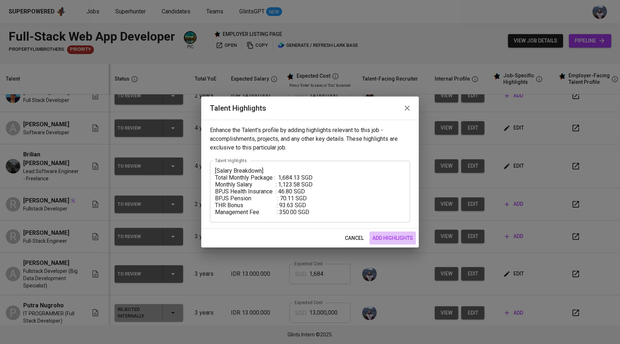
click at [387, 239] on span "add highlights" at bounding box center [393, 238] width 41 height 9
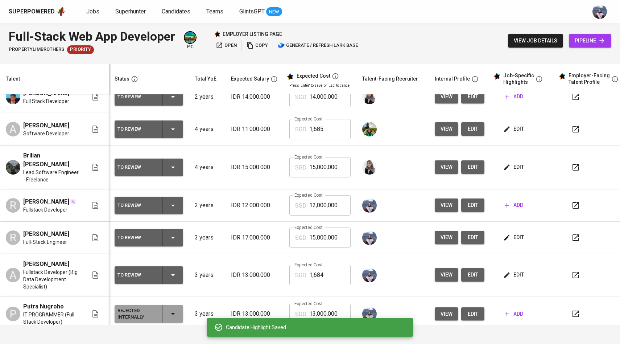
scroll to position [91, 0]
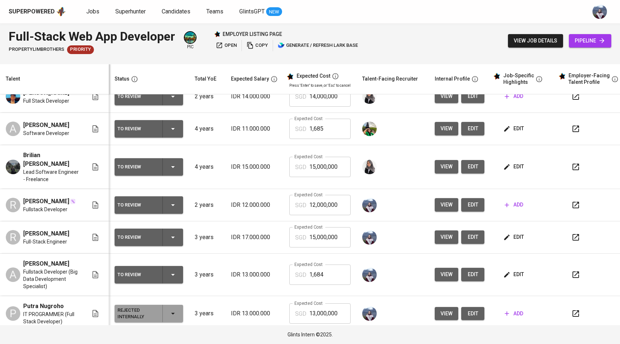
click at [526, 208] on div "add" at bounding box center [526, 204] width 48 height 13
click at [514, 209] on span "add" at bounding box center [514, 204] width 19 height 9
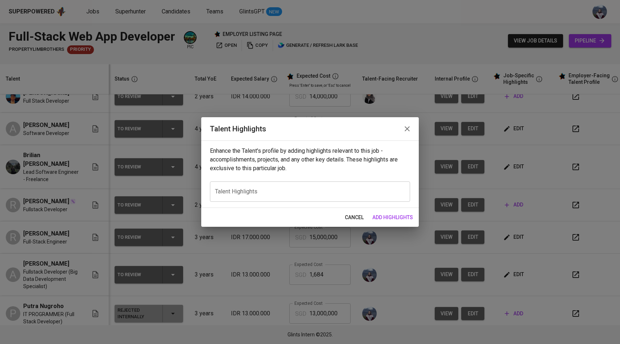
click at [378, 188] on div "x Talent Highlights" at bounding box center [310, 191] width 200 height 20
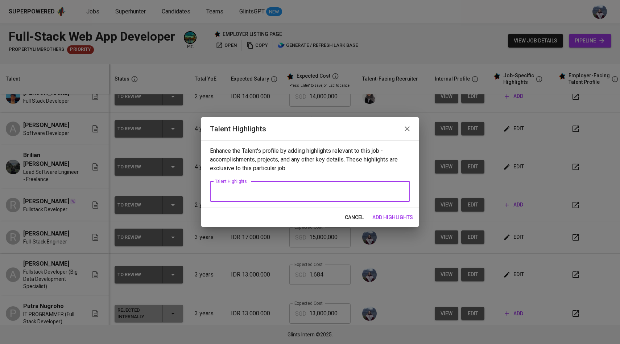
paste textarea "[Salary Breakdown]: Total Monthly Package : 1,684.13 SGD Monthly Salary : 1,123…"
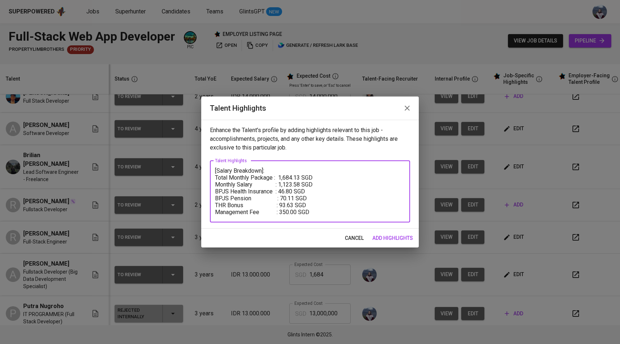
type textarea "[Salary Breakdown]: Total Monthly Package : 1,684.13 SGD Monthly Salary : 1,123…"
click at [390, 237] on span "add highlights" at bounding box center [393, 238] width 41 height 9
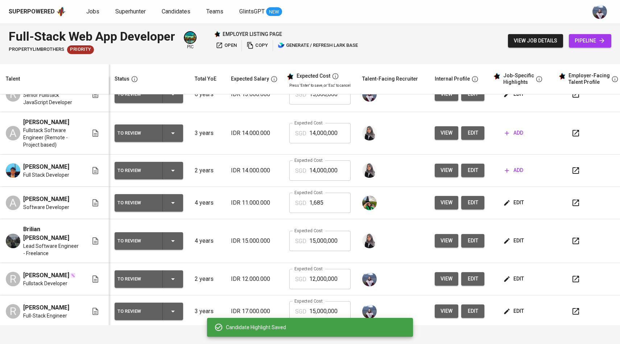
scroll to position [0, 0]
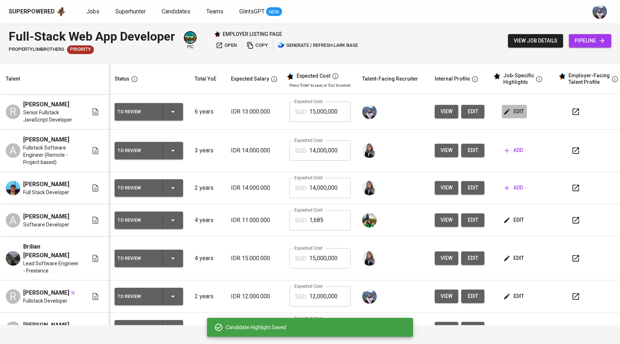
click at [507, 115] on icon "button" at bounding box center [507, 111] width 7 height 7
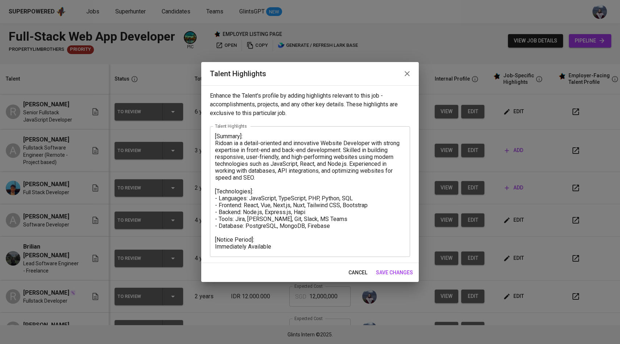
click at [338, 227] on textarea "[Summary]: Ridoan ia a detail-oriented and innovative Website Developer with st…" at bounding box center [310, 191] width 190 height 117
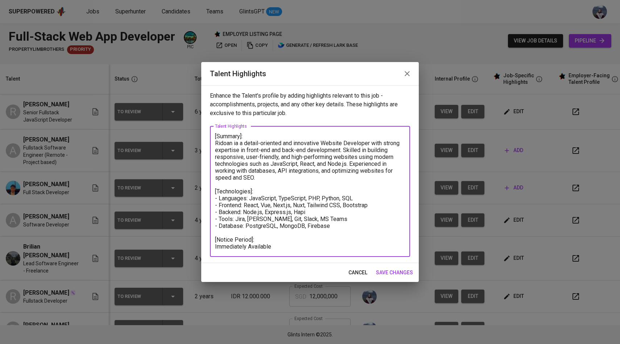
click at [316, 242] on textarea "[Summary]: Ridoan ia a detail-oriented and innovative Website Developer with st…" at bounding box center [310, 191] width 190 height 117
click at [304, 249] on textarea "[Summary]: Ridoan ia a detail-oriented and innovative Website Developer with st…" at bounding box center [310, 191] width 190 height 117
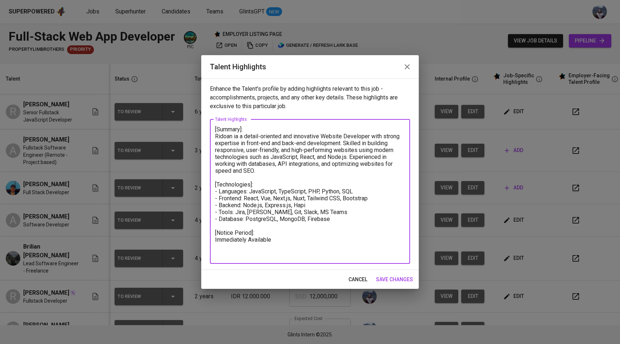
paste textarea "[Salary Breakdown]: Total Monthly Package : 1,684.13 SGD Monthly Salary : 1,123…"
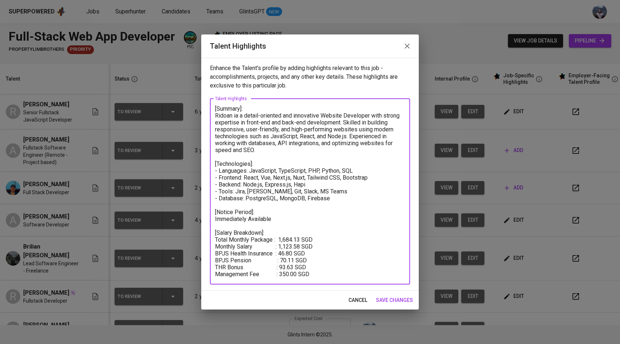
type textarea "[Summary]: Ridoan ia a detail-oriented and innovative Website Developer with st…"
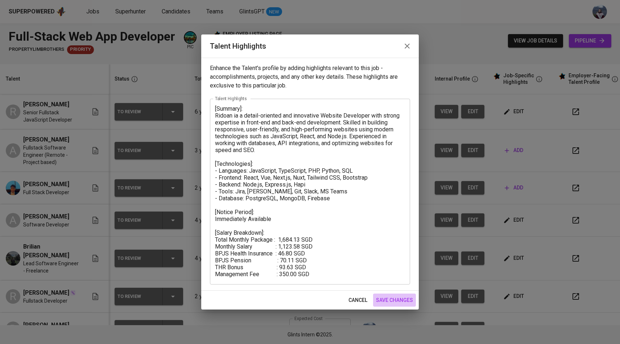
click at [385, 297] on span "save changes" at bounding box center [394, 300] width 37 height 9
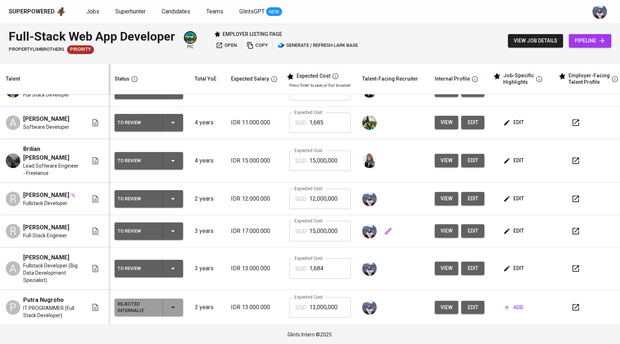
scroll to position [119, 0]
click at [511, 226] on span "edit" at bounding box center [514, 230] width 19 height 9
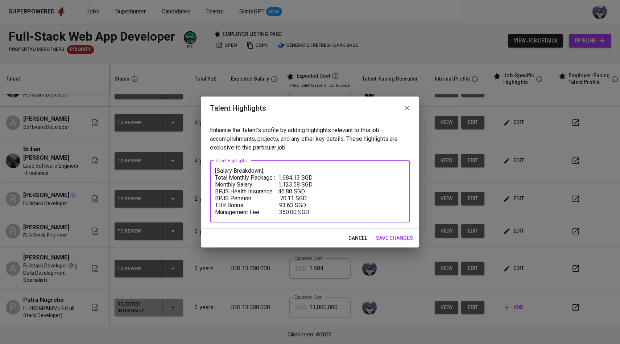
click at [301, 182] on textarea "[Salary Breakdown]: Total Monthly Package : 1,684.13 SGD Monthly Salary : 1,123…" at bounding box center [310, 191] width 190 height 48
click at [293, 192] on textarea "[Salary Breakdown]: Total Monthly Package : 1,684.13 SGD Monthly Salary : 1,318…" at bounding box center [310, 191] width 190 height 48
click at [300, 187] on textarea "[Salary Breakdown]: Total Monthly Package : 1,684.13 SGD Monthly Salary : 1,318…" at bounding box center [310, 191] width 190 height 48
click at [293, 197] on textarea "[Salary Breakdown]: Total Monthly Package : 1,684.13 SGD Monthly Salary : 1,318…" at bounding box center [310, 191] width 190 height 48
click at [297, 207] on textarea "[Salary Breakdown]: Total Monthly Package : 1,907.02 SGD Monthly Salary : 1,318…" at bounding box center [310, 191] width 190 height 48
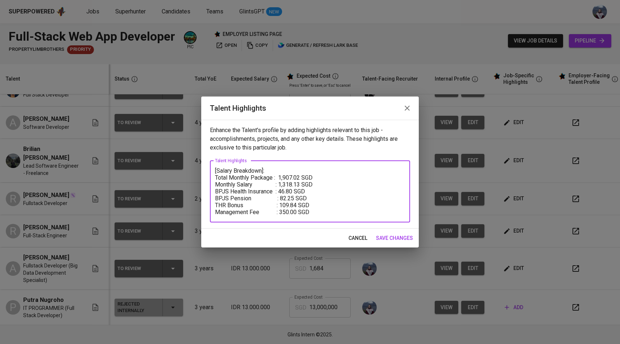
drag, startPoint x: 315, startPoint y: 212, endPoint x: 201, endPoint y: 172, distance: 120.8
click at [201, 172] on div "Enhance the Talent's profile by adding highlights relevant to this job - accomp…" at bounding box center [310, 174] width 218 height 109
type textarea "[Salary Breakdown]: Total Monthly Package : 1,907.02 SGD Monthly Salary : 1,318…"
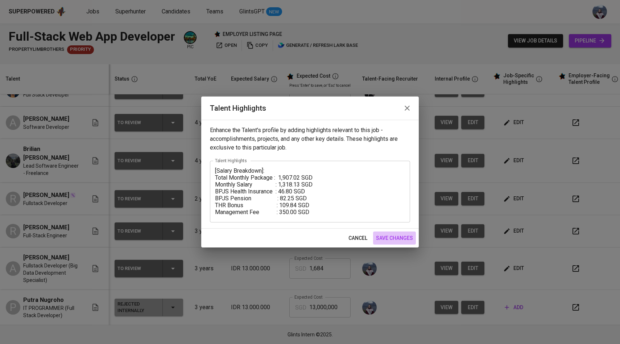
click at [403, 235] on span "save changes" at bounding box center [394, 238] width 37 height 9
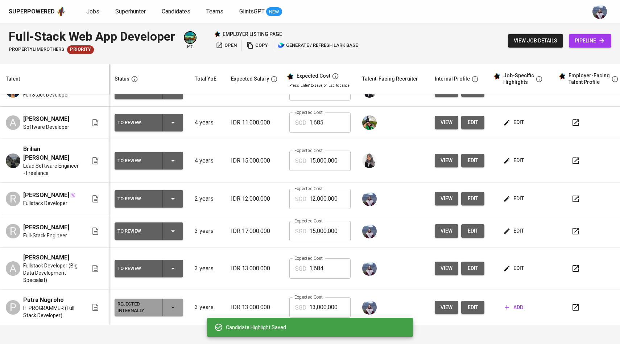
scroll to position [0, 0]
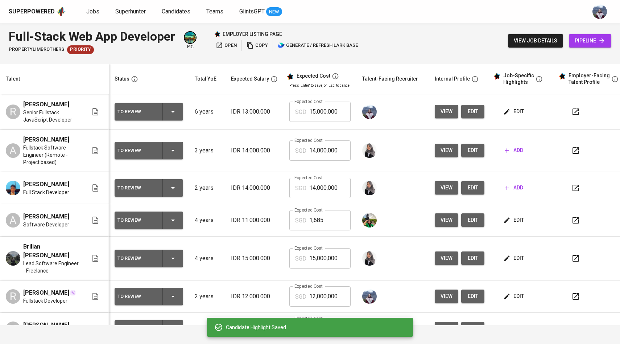
click at [519, 116] on span "edit" at bounding box center [514, 111] width 19 height 9
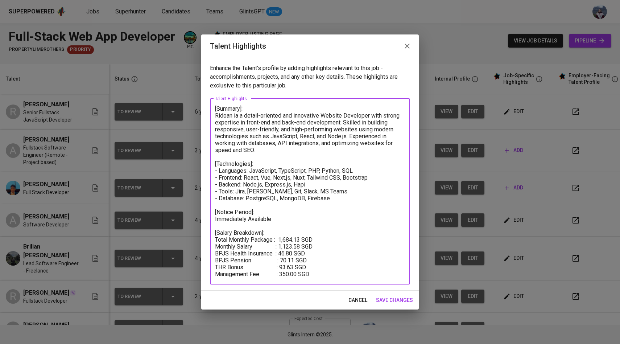
drag, startPoint x: 313, startPoint y: 275, endPoint x: 214, endPoint y: 231, distance: 108.3
click at [214, 231] on div "[Summary]: Ridoan ia a detail-oriented and innovative Website Developer with st…" at bounding box center [310, 192] width 200 height 186
paste textarea "907.02 SGD Monthly Salary : 1,318.13 SGD BPJS Health Insurance : 46.80 SGD BPJS…"
type textarea "[Summary]: Ridoan ia a detail-oriented and innovative Website Developer with st…"
click at [383, 298] on span "save changes" at bounding box center [394, 300] width 37 height 9
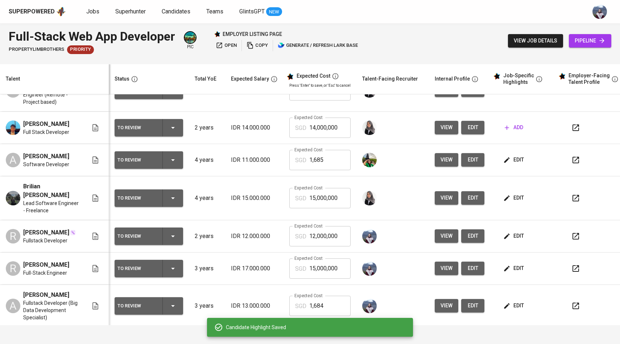
scroll to position [72, 0]
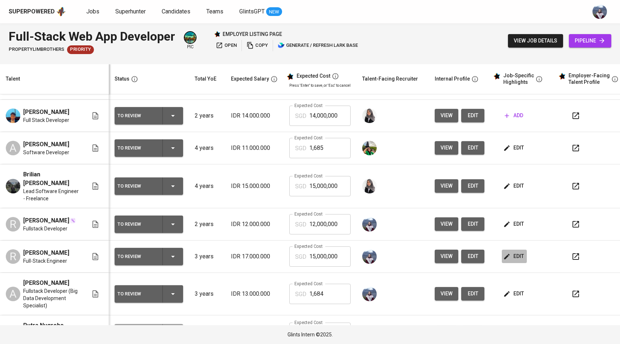
click at [505, 261] on span "edit" at bounding box center [514, 256] width 19 height 9
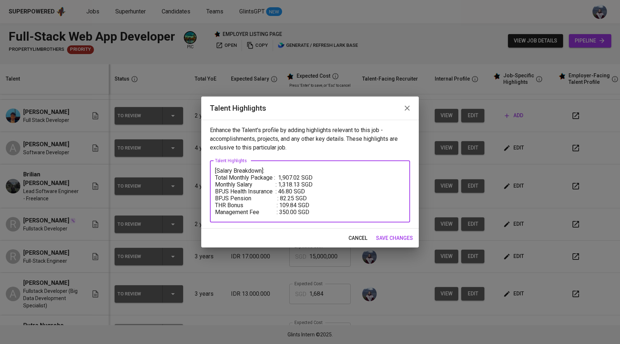
drag, startPoint x: 301, startPoint y: 179, endPoint x: 281, endPoint y: 180, distance: 20.7
click at [281, 180] on textarea "[Salary Breakdown]: Total Monthly Package : 1,907.02 SGD Monthly Salary : 1,318…" at bounding box center [310, 191] width 190 height 48
click at [385, 239] on span "save changes" at bounding box center [394, 238] width 37 height 9
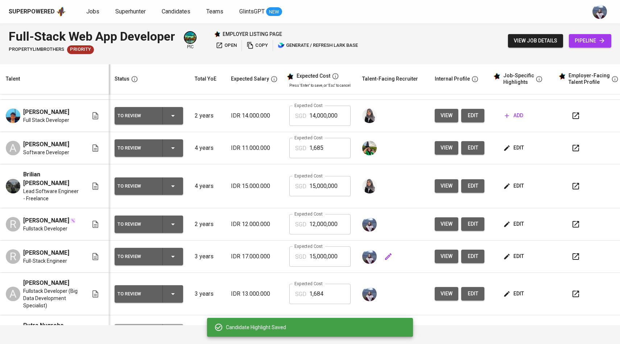
scroll to position [108, 0]
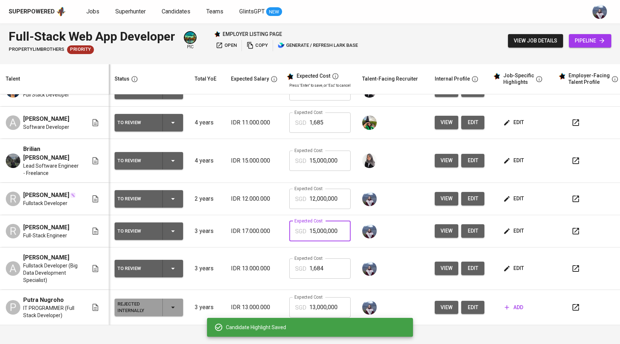
drag, startPoint x: 338, startPoint y: 235, endPoint x: 300, endPoint y: 235, distance: 38.5
click at [300, 235] on div "SGD 15,000,000 Expected Cost" at bounding box center [319, 231] width 61 height 20
paste input "90,702"
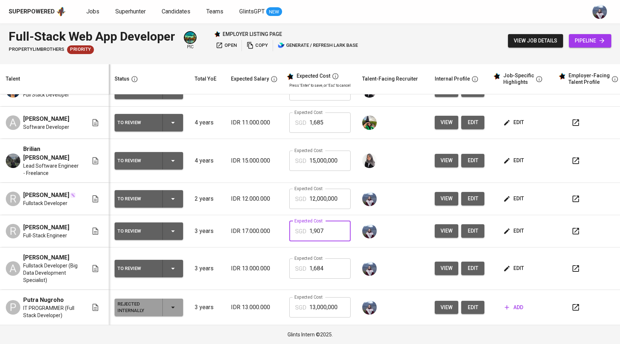
type input "1,907"
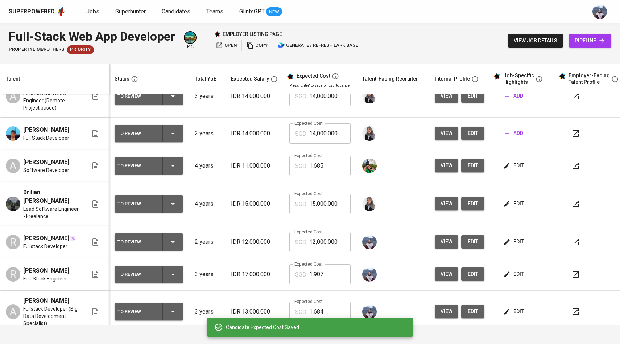
scroll to position [0, 0]
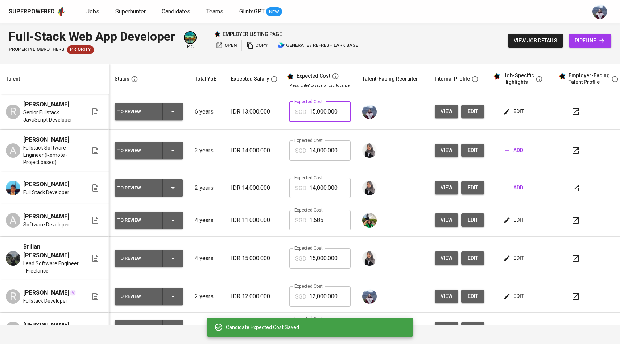
drag, startPoint x: 337, startPoint y: 114, endPoint x: 294, endPoint y: 114, distance: 43.2
click at [294, 114] on div "SGD 15,000,000 Expected Cost" at bounding box center [319, 112] width 61 height 20
paste input "90,702"
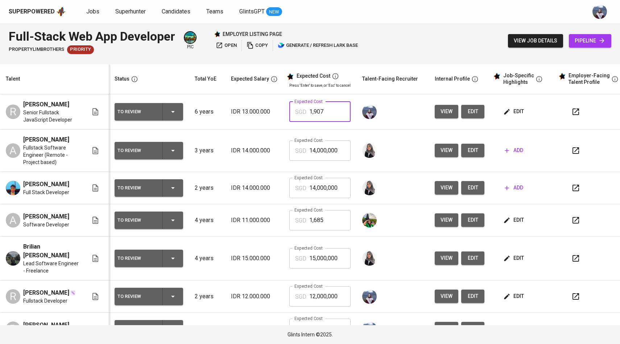
type input "1,907"
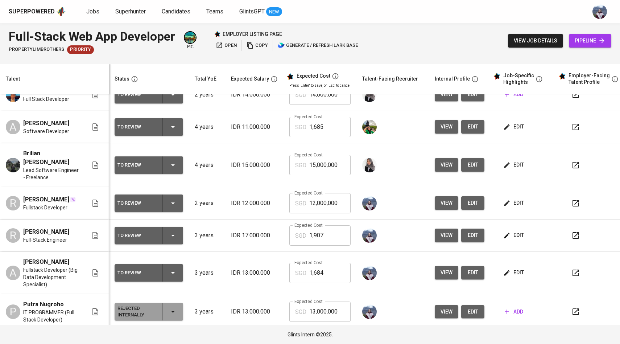
scroll to position [78, 0]
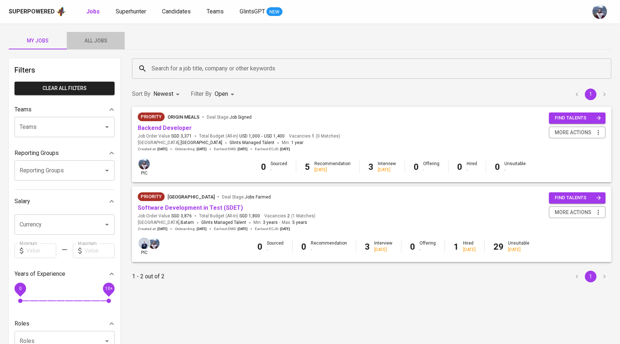
click at [94, 36] on span "All Jobs" at bounding box center [95, 40] width 49 height 9
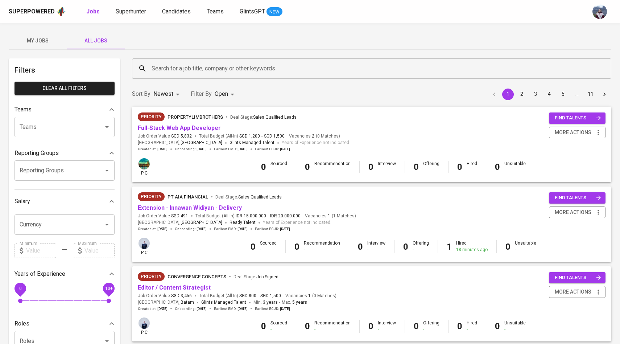
click at [166, 68] on input "Search for a job title, company or other keywords" at bounding box center [374, 69] width 448 height 14
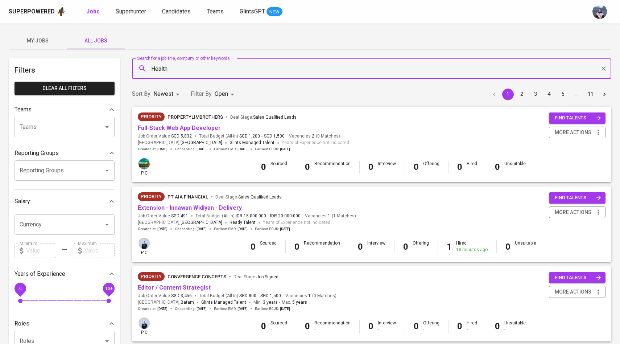
type input "Health"
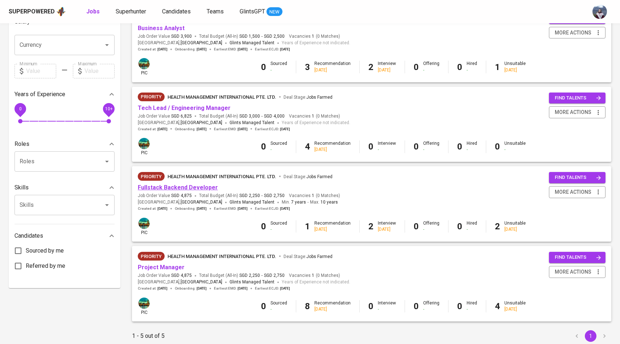
scroll to position [194, 0]
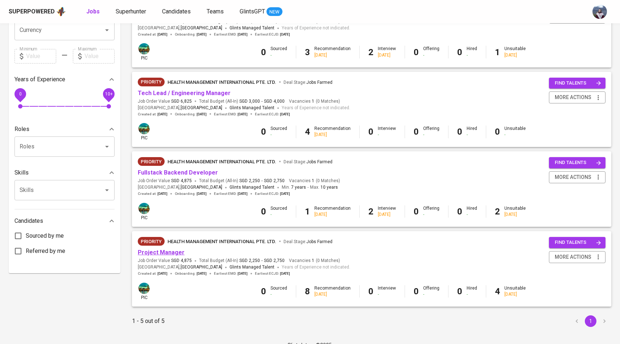
click at [173, 251] on link "Project Manager" at bounding box center [161, 252] width 47 height 7
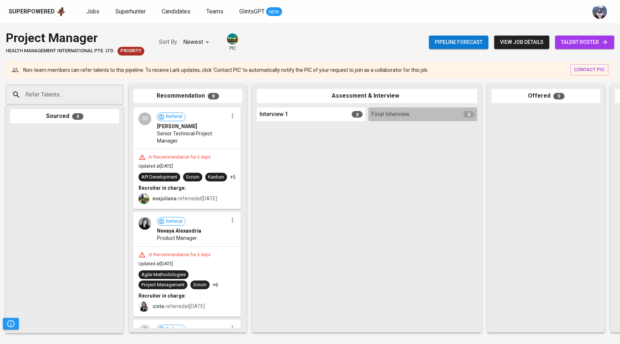
click at [575, 47] on link "talent roster" at bounding box center [584, 42] width 59 height 13
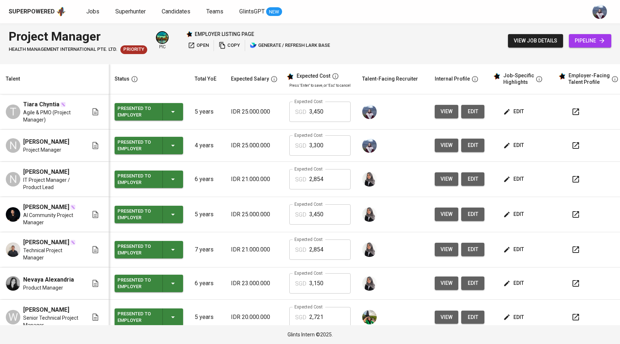
click at [510, 141] on span "edit" at bounding box center [514, 145] width 19 height 9
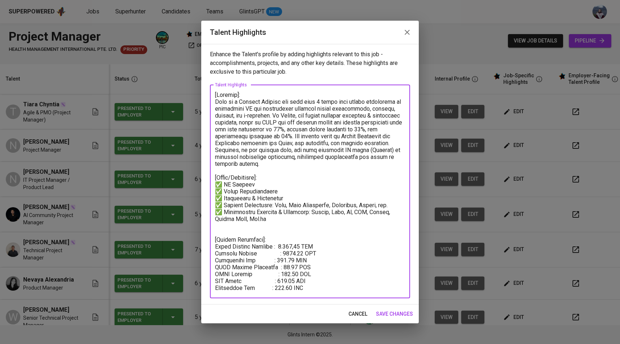
drag, startPoint x: 315, startPoint y: 287, endPoint x: 214, endPoint y: 241, distance: 110.9
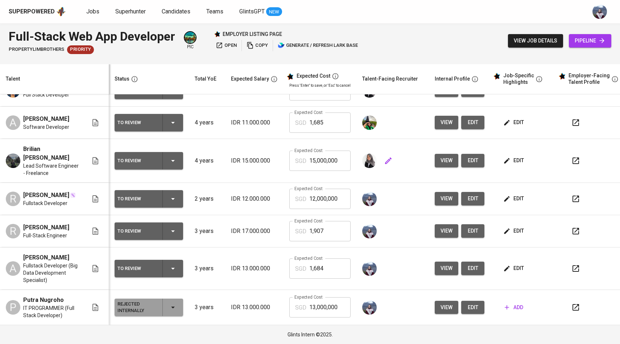
scroll to position [119, 0]
click at [512, 192] on button "edit" at bounding box center [514, 198] width 25 height 13
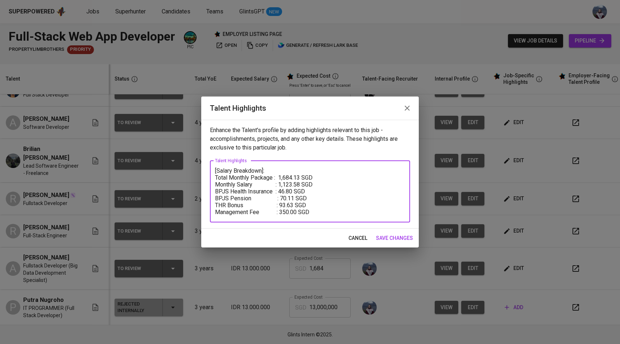
click at [301, 184] on textarea "[Salary Breakdown]: Total Monthly Package : 1,684.13 SGD Monthly Salary : 1,123…" at bounding box center [310, 191] width 190 height 48
click at [294, 197] on textarea "[Salary Breakdown]: Total Monthly Package : 1,684.13 SGD Monthly Salary : 1,030…" at bounding box center [310, 191] width 190 height 48
click at [295, 206] on textarea "[Salary Breakdown]: Total Monthly Package : 1,684.13 SGD Monthly Salary : 1,030…" at bounding box center [310, 191] width 190 height 48
click at [301, 177] on textarea "[Salary Breakdown]: Total Monthly Package : 1,684.13 SGD Monthly Salary : 1,030…" at bounding box center [310, 191] width 190 height 48
click at [312, 197] on textarea "[Salary Breakdown]: Total Monthly Package : 1,576.92 SGD Monthly Salary : 1,030…" at bounding box center [310, 191] width 190 height 48
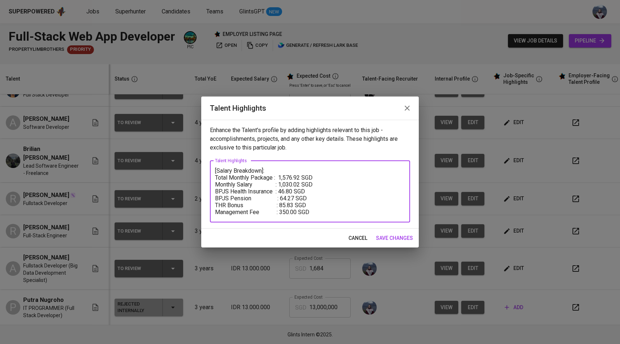
click at [312, 197] on textarea "[Salary Breakdown]: Total Monthly Package : 1,576.92 SGD Monthly Salary : 1,030…" at bounding box center [310, 191] width 190 height 48
type textarea "[Salary Breakdown]: Total Monthly Package : 1,576.92 SGD Monthly Salary : 1,030…"
click at [388, 237] on span "save changes" at bounding box center [394, 238] width 37 height 9
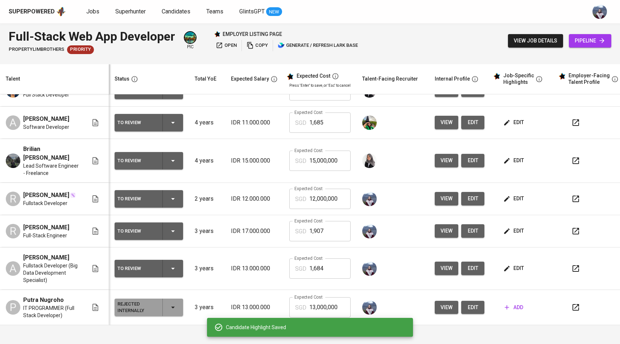
click at [510, 194] on span "edit" at bounding box center [514, 198] width 19 height 9
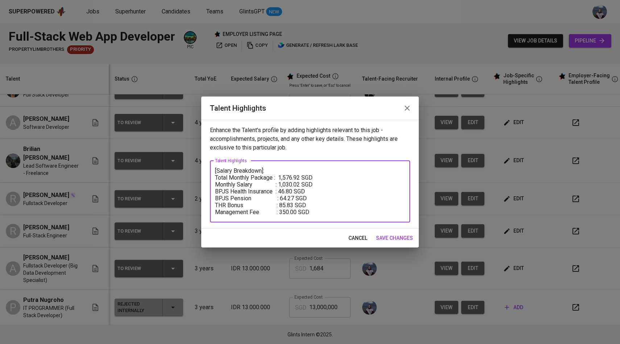
drag, startPoint x: 303, startPoint y: 177, endPoint x: 280, endPoint y: 177, distance: 22.1
click at [280, 177] on textarea "[Salary Breakdown]: Total Monthly Package : 1,576.92 SGD Monthly Salary : 1,030…" at bounding box center [310, 191] width 190 height 48
click at [387, 237] on span "save changes" at bounding box center [394, 238] width 37 height 9
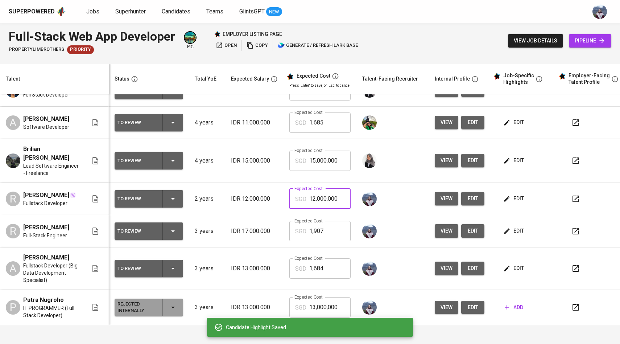
drag, startPoint x: 338, startPoint y: 184, endPoint x: 304, endPoint y: 184, distance: 33.4
click at [304, 189] on div "SGD 12,000,000 Expected Cost" at bounding box center [319, 199] width 61 height 20
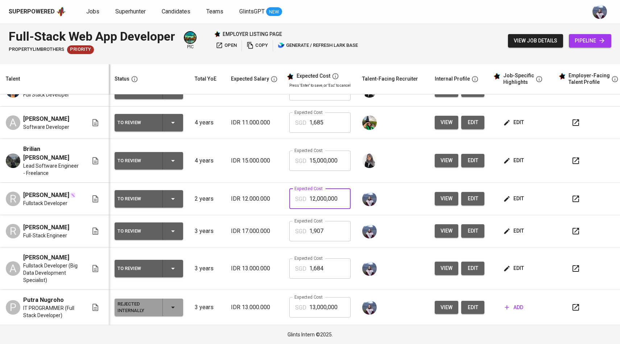
paste input "57,692"
type input "1,576"
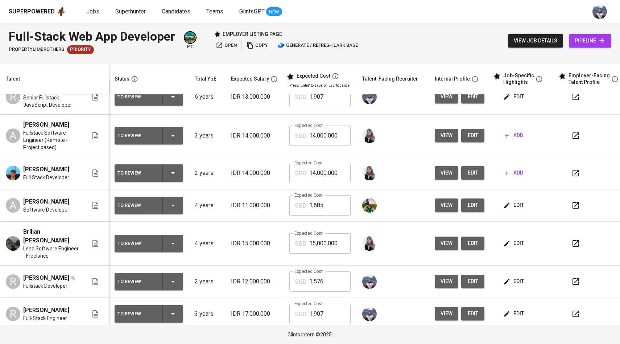
scroll to position [0, 0]
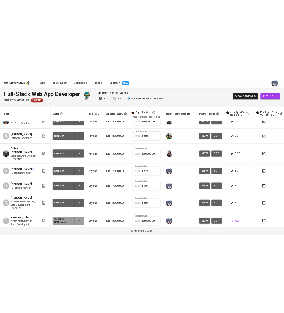
scroll to position [111, 0]
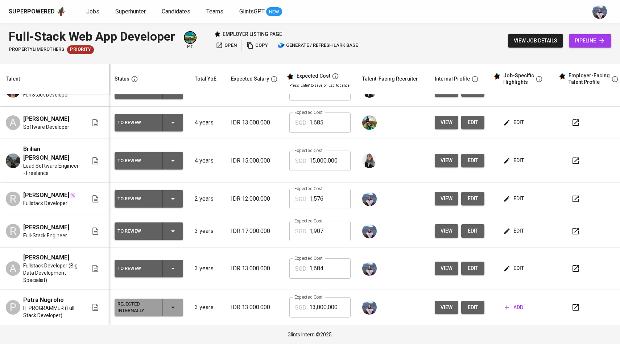
click at [505, 195] on icon "button" at bounding box center [507, 198] width 7 height 7
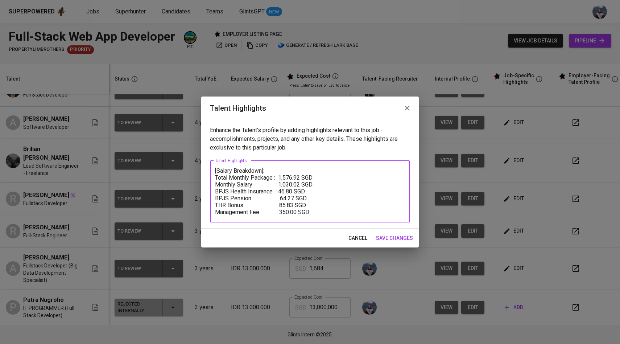
click at [217, 170] on textarea "[Salary Breakdown]: Total Monthly Package : 1,576.92 SGD Monthly Salary : 1,030…" at bounding box center [310, 191] width 190 height 48
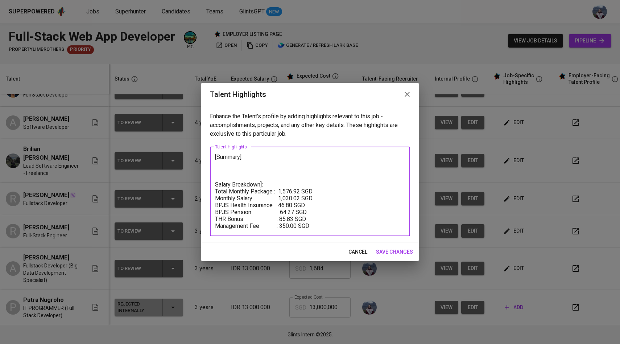
paste textarea "[PERSON_NAME] is a skilled Fullstack Web Developer with solid experience in bui…"
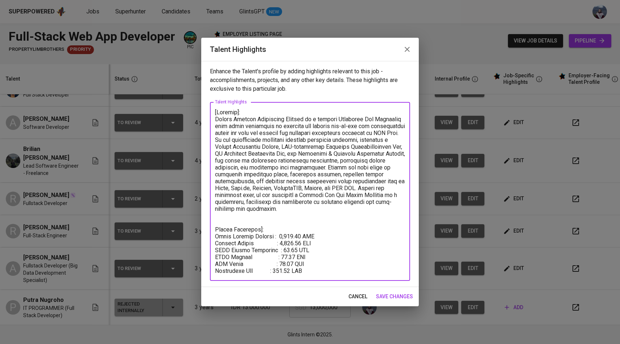
click at [293, 135] on textarea at bounding box center [310, 191] width 190 height 165
drag, startPoint x: 310, startPoint y: 120, endPoint x: 251, endPoint y: 119, distance: 59.1
click at [250, 119] on textarea at bounding box center [310, 191] width 190 height 165
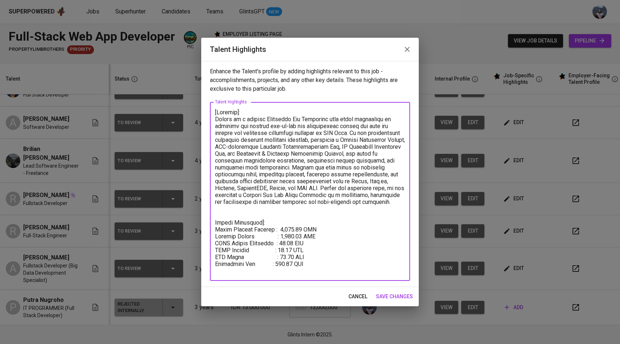
click at [321, 135] on textarea at bounding box center [310, 191] width 190 height 165
click at [345, 167] on textarea at bounding box center [310, 191] width 190 height 165
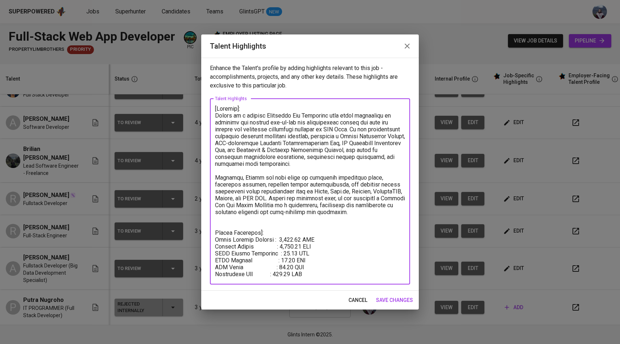
click at [302, 192] on textarea at bounding box center [310, 191] width 190 height 172
click at [323, 193] on textarea at bounding box center [310, 191] width 190 height 172
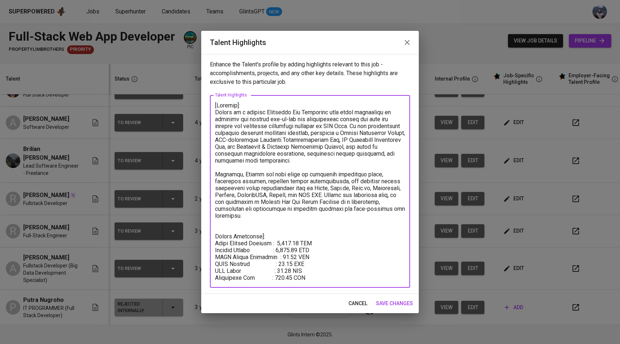
click at [292, 195] on textarea at bounding box center [310, 191] width 190 height 179
click at [305, 196] on textarea at bounding box center [310, 191] width 190 height 179
click at [322, 202] on textarea at bounding box center [310, 191] width 190 height 179
click at [317, 215] on textarea at bounding box center [310, 191] width 190 height 179
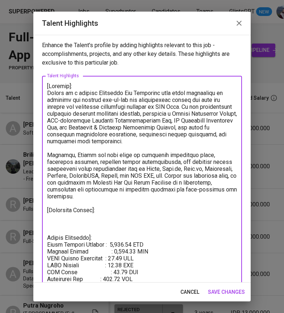
paste textarea "Technical Skills Backend : NodeJS, Express, NestJS, PHP Frontend : ReactJS, Vit…"
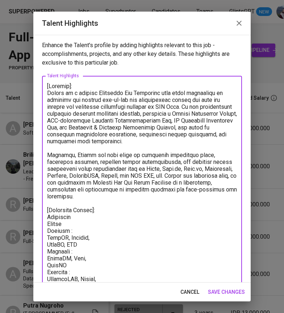
scroll to position [62, 0]
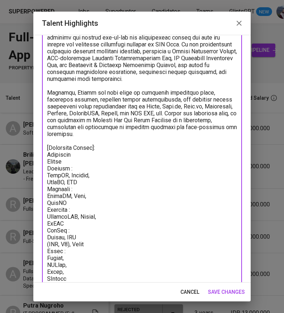
drag, startPoint x: 64, startPoint y: 161, endPoint x: 46, endPoint y: 157, distance: 19.0
click at [46, 157] on div "x Talent Highlights" at bounding box center [142, 181] width 200 height 337
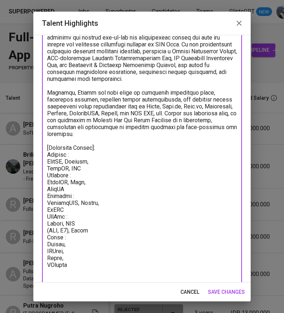
click at [47, 156] on textarea at bounding box center [142, 175] width 190 height 310
click at [48, 163] on textarea at bounding box center [142, 175] width 190 height 310
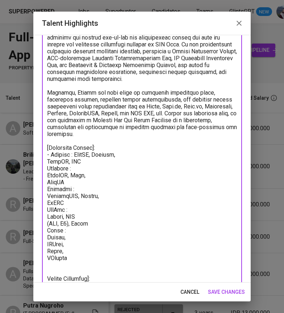
click at [49, 163] on textarea at bounding box center [142, 171] width 190 height 303
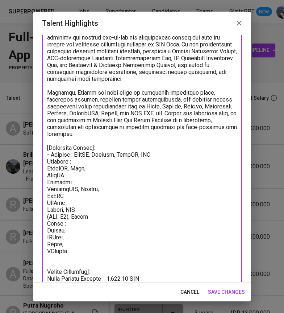
click at [48, 161] on textarea at bounding box center [142, 168] width 190 height 296
click at [48, 169] on textarea at bounding box center [142, 168] width 190 height 296
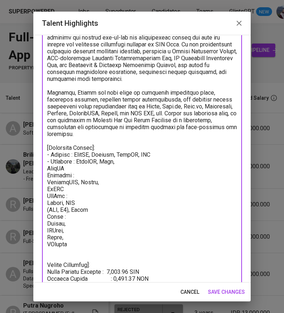
click at [49, 171] on textarea at bounding box center [142, 164] width 190 height 289
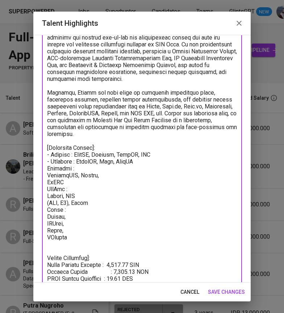
click at [48, 167] on textarea at bounding box center [142, 161] width 190 height 283
click at [47, 175] on textarea at bounding box center [142, 161] width 190 height 283
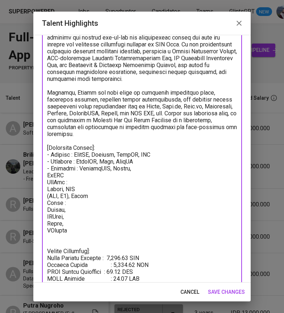
click at [49, 177] on textarea at bounding box center [142, 158] width 190 height 276
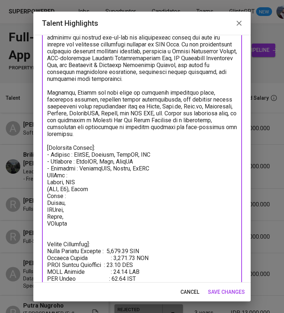
click at [48, 177] on textarea at bounding box center [142, 154] width 190 height 269
click at [48, 182] on textarea at bounding box center [142, 154] width 190 height 269
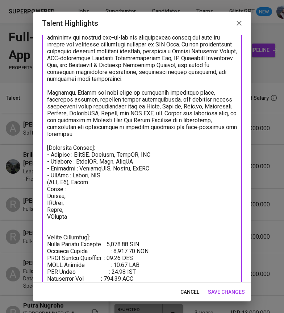
click at [48, 182] on textarea at bounding box center [142, 151] width 190 height 262
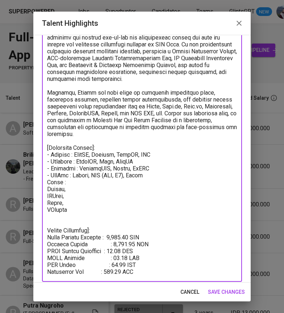
click at [49, 182] on textarea at bounding box center [142, 147] width 190 height 255
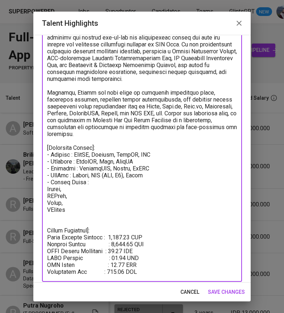
drag, startPoint x: 86, startPoint y: 185, endPoint x: 71, endPoint y: 185, distance: 14.2
click at [71, 185] on textarea at bounding box center [142, 147] width 190 height 255
click at [86, 181] on textarea at bounding box center [142, 147] width 190 height 255
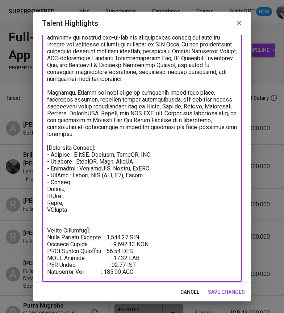
click at [48, 190] on textarea at bounding box center [142, 147] width 190 height 255
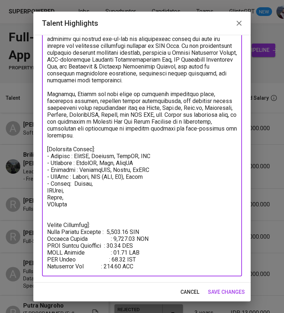
scroll to position [61, 0]
click at [48, 190] on textarea at bounding box center [142, 146] width 190 height 248
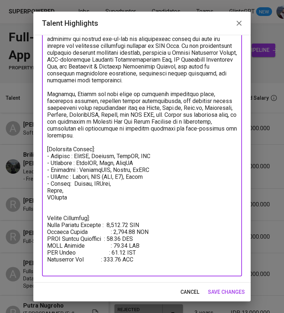
scroll to position [54, 0]
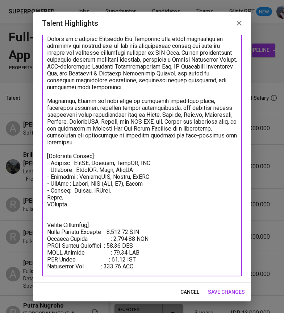
click at [48, 196] on textarea at bounding box center [142, 149] width 190 height 241
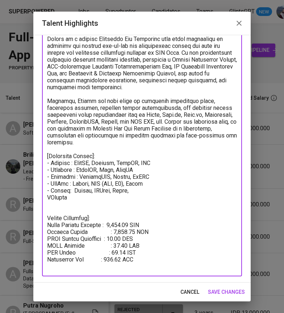
scroll to position [47, 0]
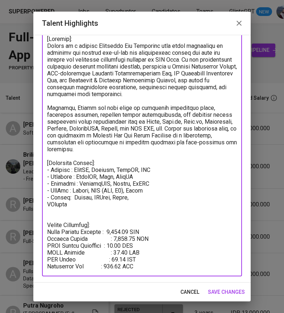
click at [48, 206] on textarea at bounding box center [142, 153] width 190 height 234
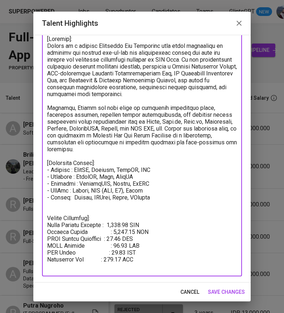
scroll to position [40, 0]
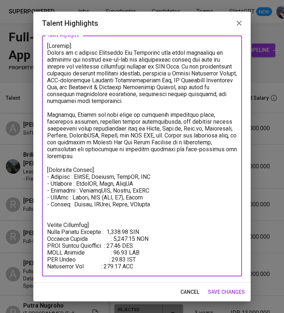
click at [138, 205] on textarea at bounding box center [142, 155] width 190 height 227
click at [129, 218] on textarea at bounding box center [142, 155] width 190 height 227
click at [126, 216] on textarea at bounding box center [142, 155] width 190 height 227
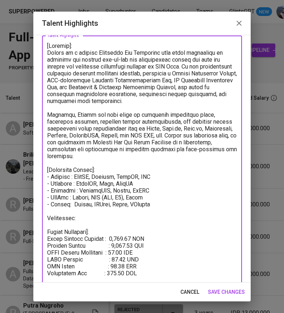
drag, startPoint x: 79, startPoint y: 220, endPoint x: 62, endPoint y: 220, distance: 16.7
click at [62, 220] on textarea at bounding box center [142, 159] width 190 height 234
paste textarea "https://github.com/tectanagrand"
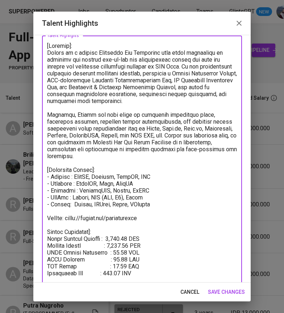
scroll to position [0, 0]
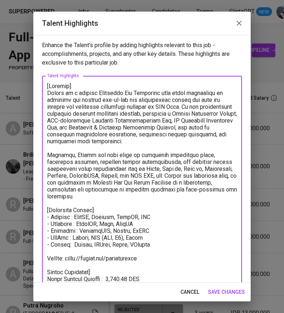
type textarea "[Summary]: [PERSON_NAME] is a skilled Fullstack Web Developer with solid experi…"
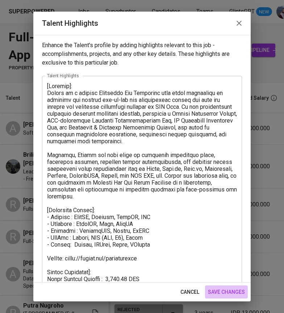
click at [221, 291] on span "save changes" at bounding box center [226, 292] width 37 height 9
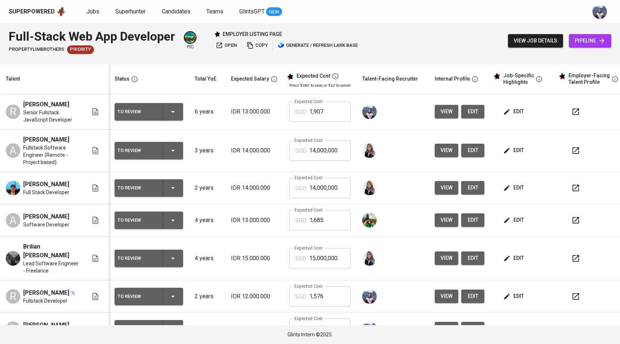
scroll to position [119, 0]
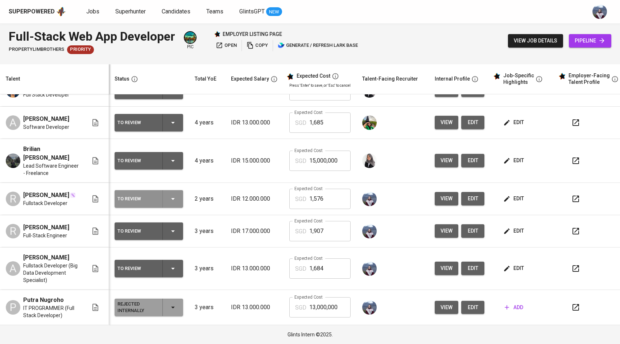
click at [177, 194] on icon "button" at bounding box center [173, 198] width 9 height 9
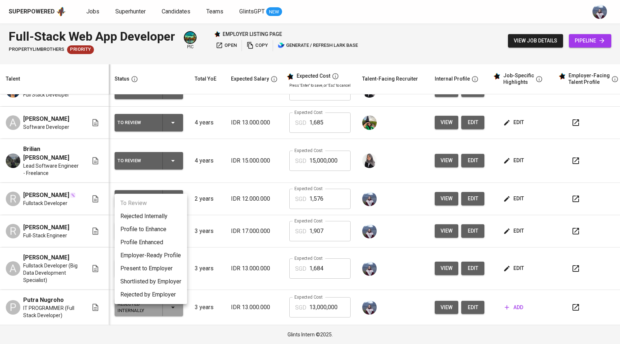
click at [171, 252] on li "Employer-Ready Profile" at bounding box center [151, 255] width 73 height 13
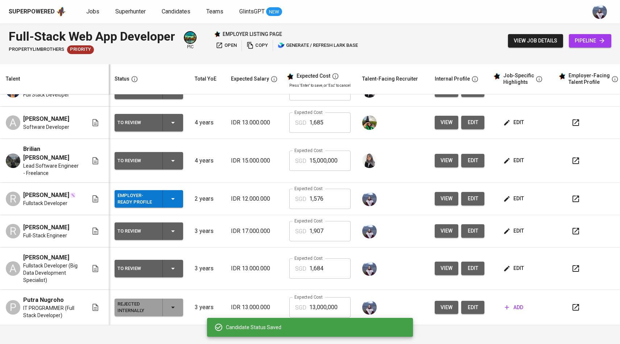
click at [448, 194] on span "view" at bounding box center [447, 198] width 12 height 9
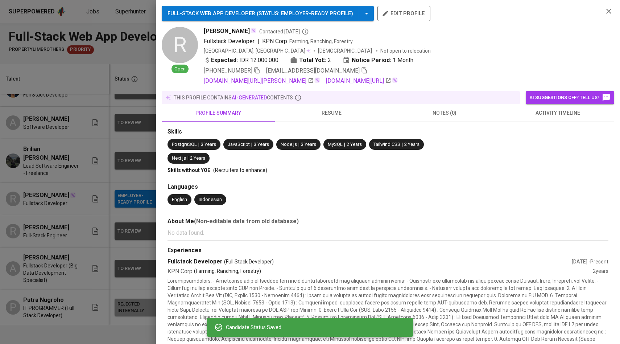
click at [127, 190] on div at bounding box center [310, 172] width 620 height 344
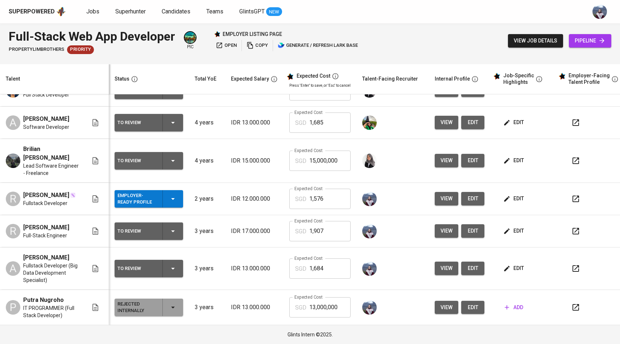
click at [572, 194] on icon "button" at bounding box center [576, 198] width 9 height 9
click at [178, 222] on div "To Review" at bounding box center [149, 230] width 63 height 17
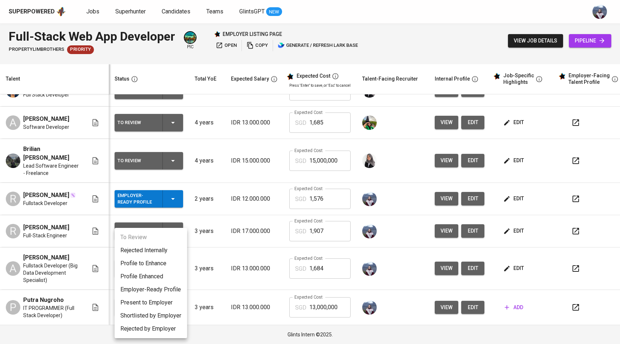
click at [187, 212] on div at bounding box center [310, 172] width 620 height 344
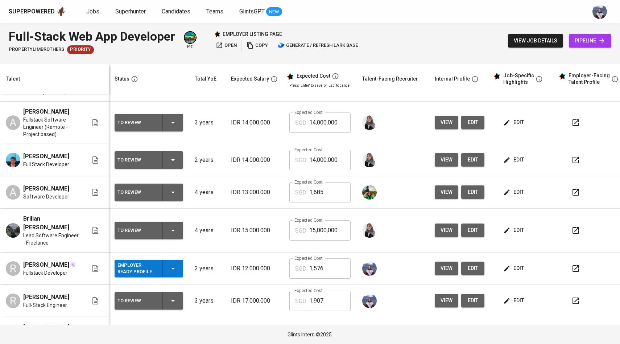
scroll to position [0, 0]
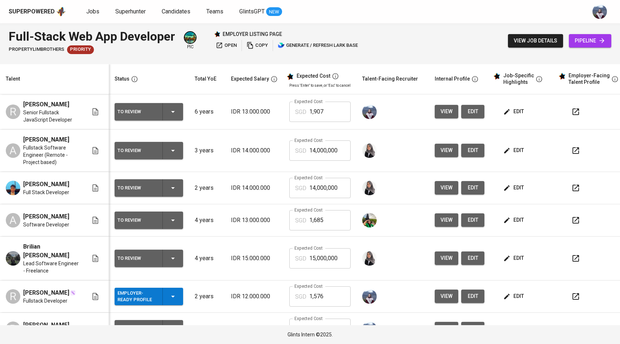
click at [505, 115] on icon "button" at bounding box center [507, 111] width 7 height 7
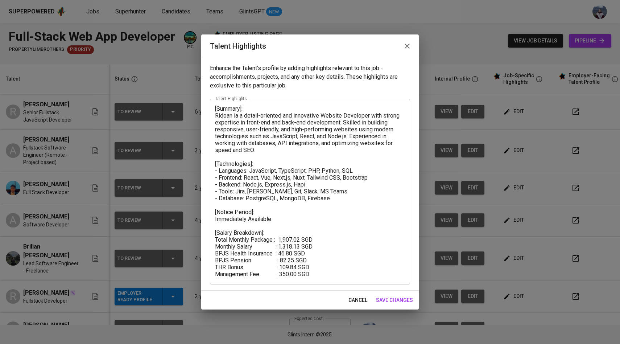
click at [304, 170] on textarea "[Summary]: Ridoan ia a detail-oriented and innovative Website Developer with st…" at bounding box center [310, 191] width 190 height 172
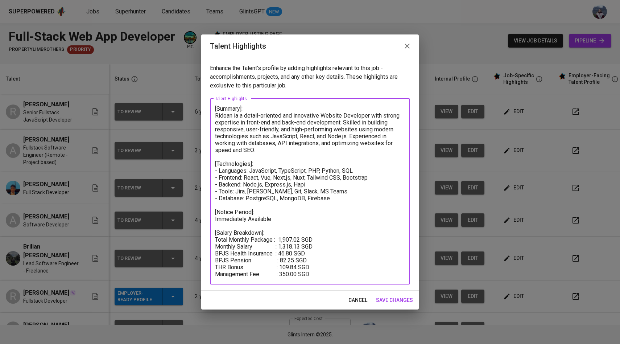
click at [274, 151] on textarea "[Summary]: Ridoan ia a detail-oriented and innovative Website Developer with st…" at bounding box center [310, 191] width 190 height 172
click at [349, 137] on textarea "[Summary]: Ridoan ia a detail-oriented and innovative Website Developer with st…" at bounding box center [310, 191] width 190 height 172
click at [325, 148] on textarea "[Summary]: Ridoan ia a detail-oriented and innovative Website Developer with st…" at bounding box center [310, 191] width 190 height 172
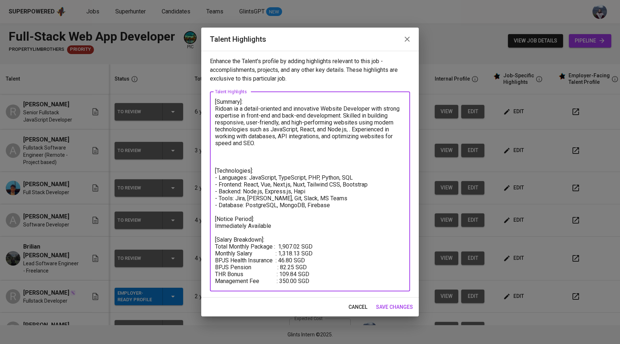
paste textarea "ChatGPT bilang: A highly skilled Senior Fullstack JavaScript Developer with ext…"
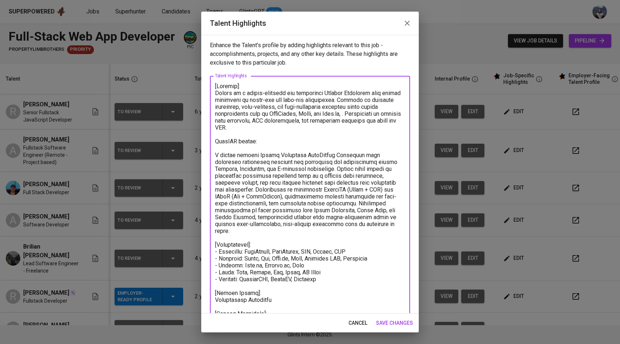
click at [303, 178] on textarea at bounding box center [310, 217] width 190 height 269
drag, startPoint x: 259, startPoint y: 142, endPoint x: 216, endPoint y: 140, distance: 43.6
click at [216, 140] on textarea at bounding box center [310, 217] width 190 height 269
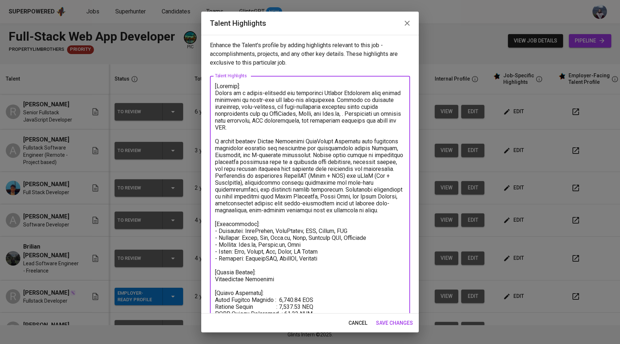
drag, startPoint x: 378, startPoint y: 210, endPoint x: 295, endPoint y: 170, distance: 91.8
click at [295, 170] on textarea at bounding box center [310, 210] width 190 height 255
click at [255, 121] on textarea at bounding box center [310, 210] width 190 height 255
drag, startPoint x: 382, startPoint y: 211, endPoint x: 217, endPoint y: 141, distance: 179.6
click at [217, 141] on textarea at bounding box center [310, 210] width 190 height 255
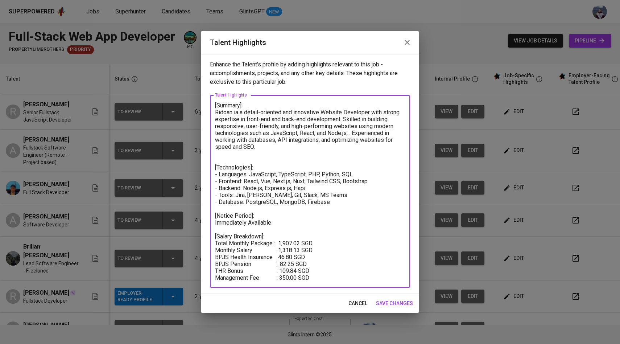
click at [313, 148] on textarea "[Summary]: Ridoan ia a detail-oriented and innovative Website Developer with st…" at bounding box center [310, 191] width 190 height 179
click at [350, 134] on textarea "[Summary]: Ridoan ia a detail-oriented and innovative Website Developer with st…" at bounding box center [310, 191] width 190 height 179
click at [254, 157] on textarea "[Summary]: Ridoan ia a detail-oriented and innovative Website Developer with st…" at bounding box center [310, 191] width 190 height 179
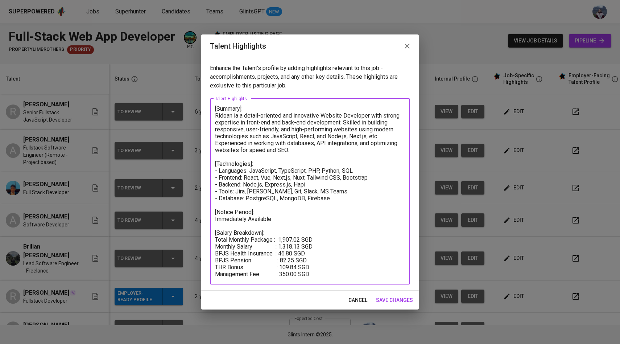
click at [348, 193] on textarea "[Summary]: Ridoan ia a detail-oriented and innovative Website Developer with st…" at bounding box center [310, 191] width 190 height 172
drag, startPoint x: 278, startPoint y: 221, endPoint x: 215, endPoint y: 212, distance: 63.7
click at [215, 212] on textarea "[Summary]: Ridoan ia a detail-oriented and innovative Website Developer with st…" at bounding box center [310, 191] width 190 height 172
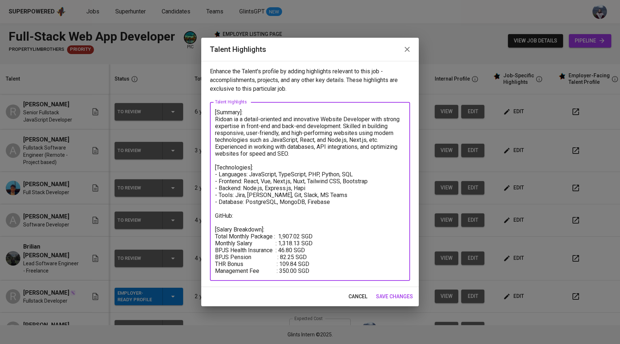
type textarea "[Summary]: Ridoan ia a detail-oriented and innovative Website Developer with st…"
click at [390, 297] on span "save changes" at bounding box center [394, 296] width 37 height 9
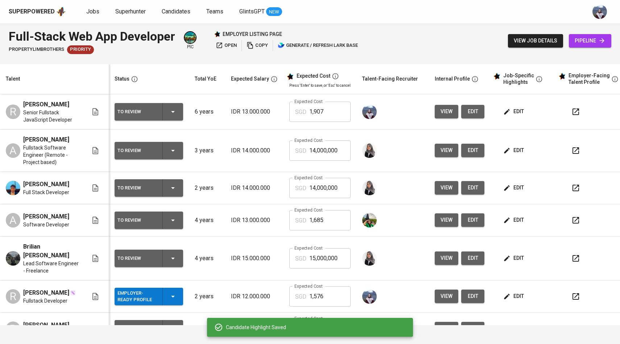
click at [438, 112] on button "view" at bounding box center [447, 111] width 24 height 13
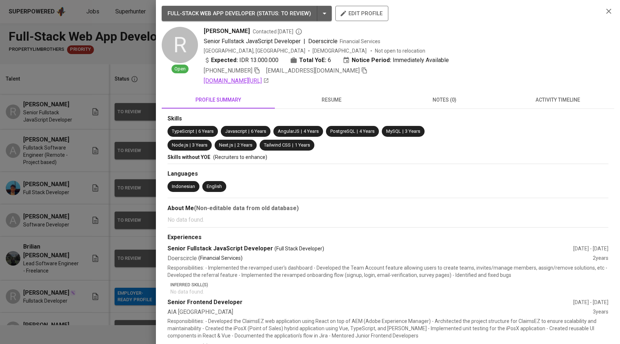
click at [248, 80] on link "[DOMAIN_NAME][URL]" at bounding box center [236, 81] width 65 height 9
click at [136, 109] on div at bounding box center [310, 172] width 620 height 344
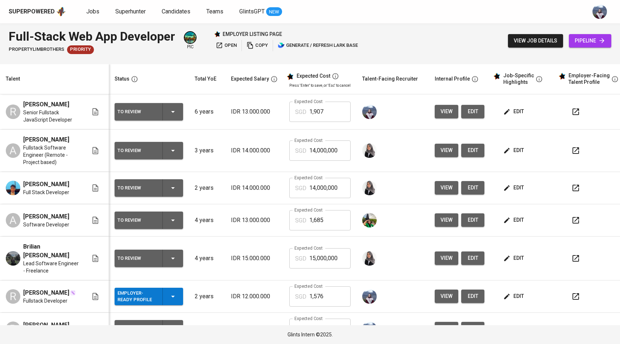
click at [514, 116] on span "edit" at bounding box center [514, 111] width 19 height 9
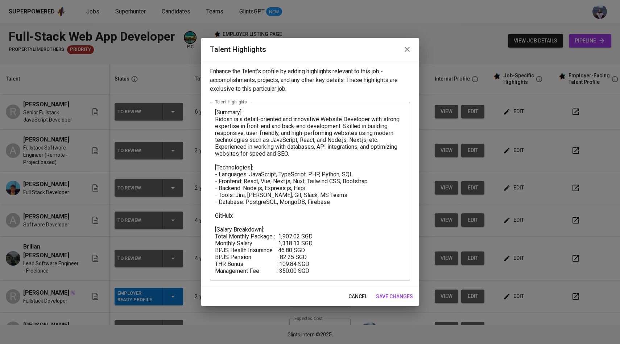
click at [261, 215] on textarea "[Summary]: Ridoan ia a detail-oriented and innovative Website Developer with st…" at bounding box center [310, 191] width 190 height 165
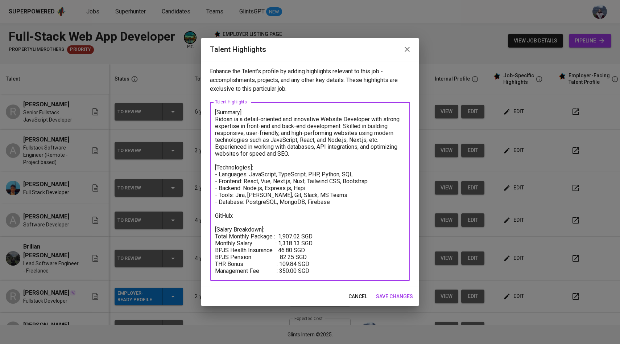
paste textarea "[URL][DOMAIN_NAME]"
type textarea "[Summary]: Ridoan ia a detail-oriented and innovative Website Developer with st…"
click at [391, 294] on span "save changes" at bounding box center [394, 296] width 37 height 9
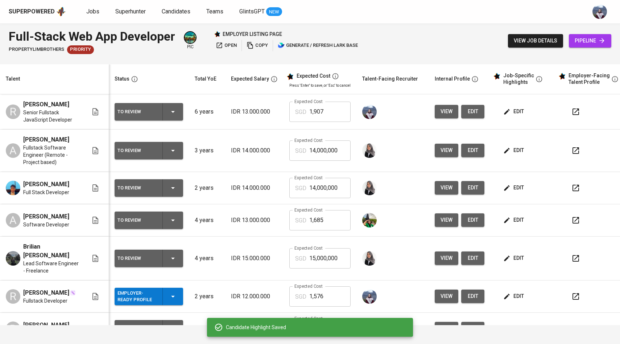
click at [173, 116] on icon "button" at bounding box center [173, 111] width 9 height 9
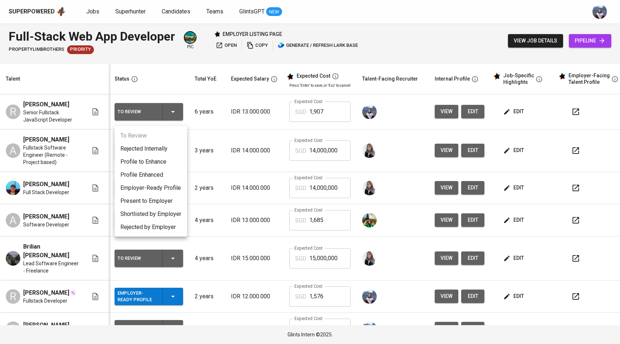
click at [169, 189] on li "Employer-Ready Profile" at bounding box center [151, 187] width 73 height 13
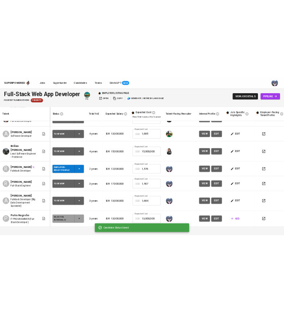
scroll to position [119, 0]
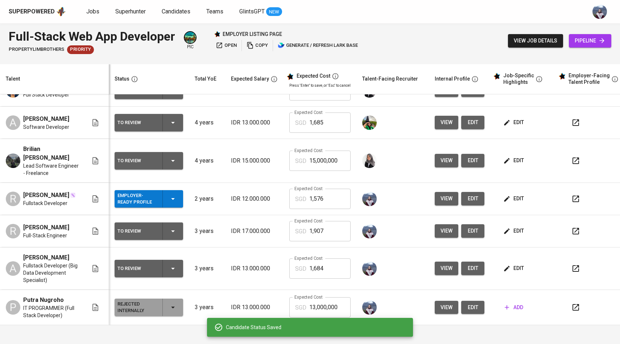
click at [514, 226] on span "edit" at bounding box center [514, 230] width 19 height 9
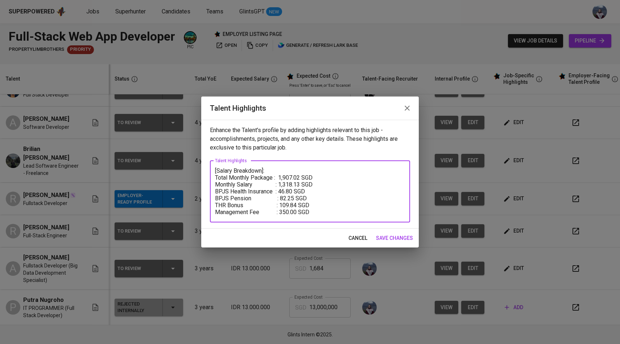
click at [263, 171] on textarea "[Salary Breakdown]: Total Monthly Package : 1,907.02 SGD Monthly Salary : 1,318…" at bounding box center [310, 191] width 190 height 48
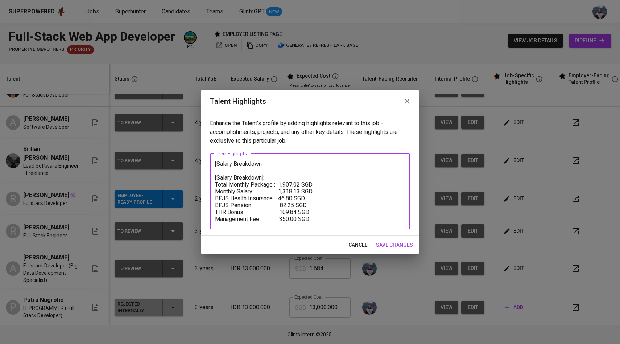
click at [266, 165] on textarea "[Salary Breakdown [Salary Breakdown]: Total Monthly Package : 1,907.02 SGD Mont…" at bounding box center [310, 191] width 190 height 62
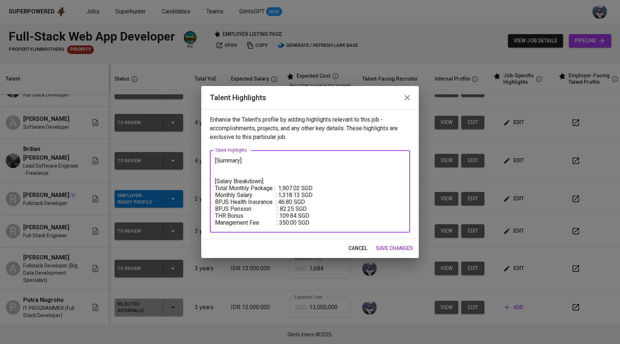
type textarea "[Summary]: [Salary Breakdown]: Total Monthly Package : 1,907.02 SGD Monthly Sal…"
click at [391, 247] on span "save changes" at bounding box center [394, 248] width 37 height 9
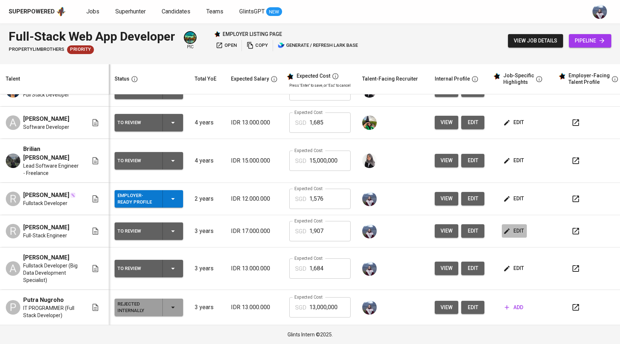
click at [506, 227] on icon "button" at bounding box center [507, 230] width 7 height 7
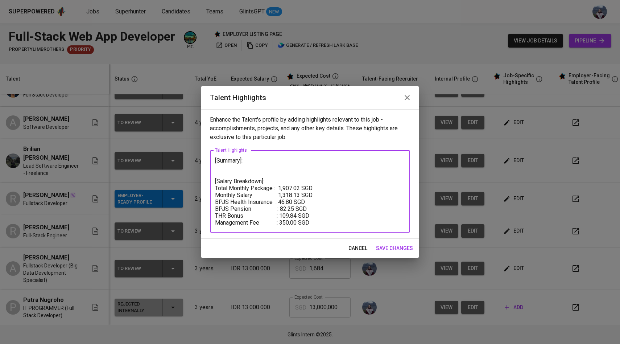
click at [249, 165] on textarea "[Summary]: [Salary Breakdown]: Total Monthly Package : 1,907.02 SGD Monthly Sal…" at bounding box center [310, 191] width 190 height 69
paste textarea "The candidate is an experienced Fullstack Developer with strong expertise in we…"
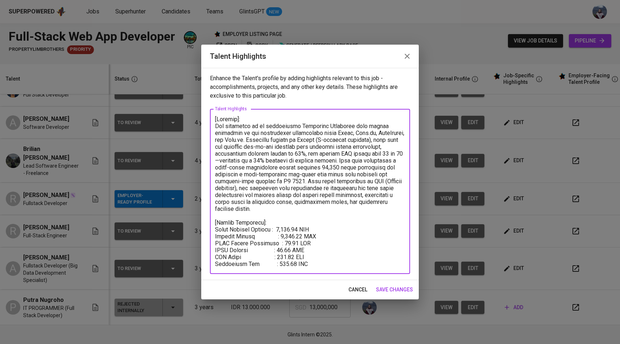
drag, startPoint x: 251, startPoint y: 127, endPoint x: 227, endPoint y: 127, distance: 24.7
click at [227, 127] on textarea at bounding box center [310, 192] width 190 height 152
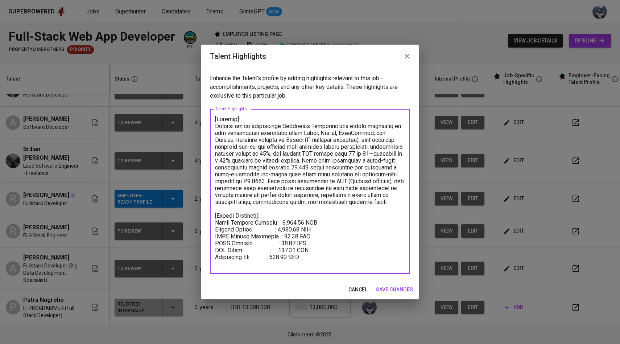
click at [321, 139] on textarea at bounding box center [310, 192] width 190 height 152
click at [238, 140] on textarea at bounding box center [310, 192] width 190 height 152
click at [334, 160] on textarea at bounding box center [310, 192] width 190 height 152
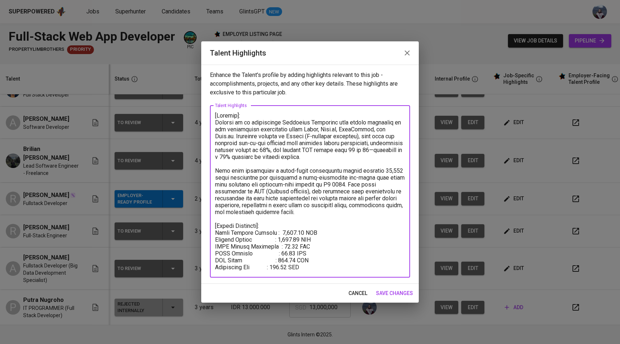
click at [382, 136] on textarea at bounding box center [310, 191] width 190 height 159
click at [219, 170] on textarea at bounding box center [310, 191] width 190 height 159
click at [227, 172] on textarea at bounding box center [310, 191] width 190 height 159
click at [308, 187] on textarea at bounding box center [310, 191] width 190 height 159
click at [351, 185] on textarea at bounding box center [310, 191] width 190 height 159
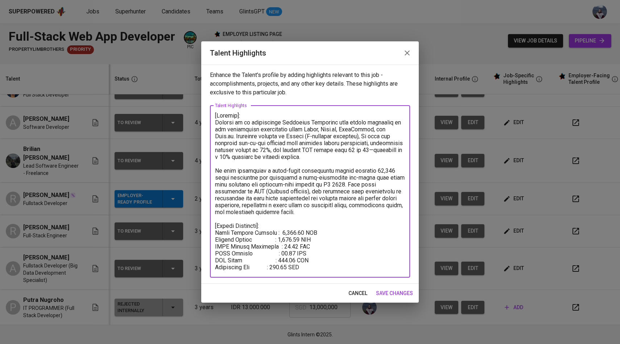
click at [320, 192] on textarea at bounding box center [310, 191] width 190 height 159
click at [349, 196] on textarea at bounding box center [310, 191] width 190 height 159
click at [294, 210] on textarea at bounding box center [310, 191] width 190 height 159
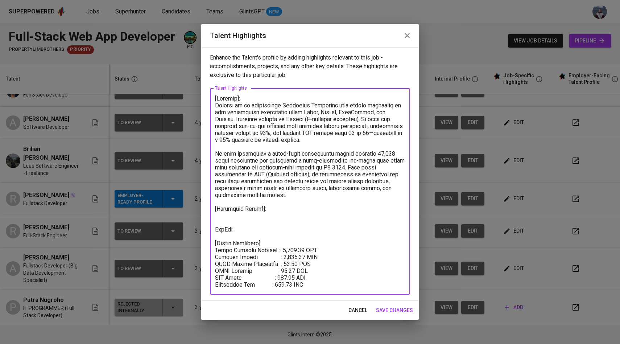
drag, startPoint x: 238, startPoint y: 230, endPoint x: 225, endPoint y: 230, distance: 13.1
click at [225, 230] on textarea at bounding box center [310, 191] width 190 height 193
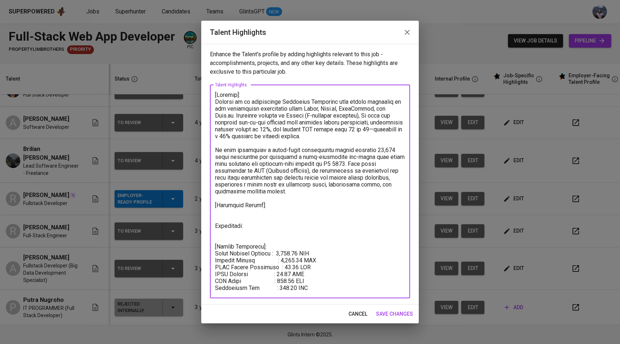
paste textarea "https://resonant-frangollo-36e773.netlify.app/ https://edu-mandarin.netlify.app/"
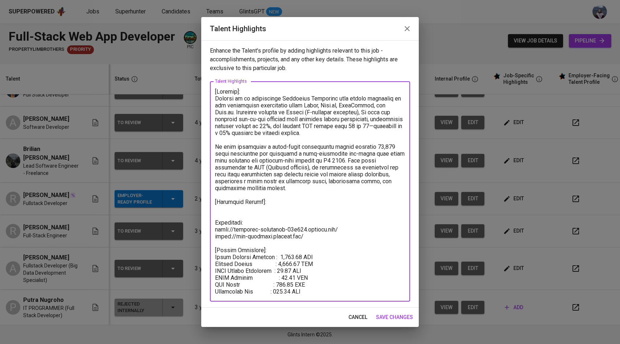
click at [225, 230] on textarea at bounding box center [310, 191] width 190 height 207
click at [308, 239] on textarea at bounding box center [310, 191] width 190 height 207
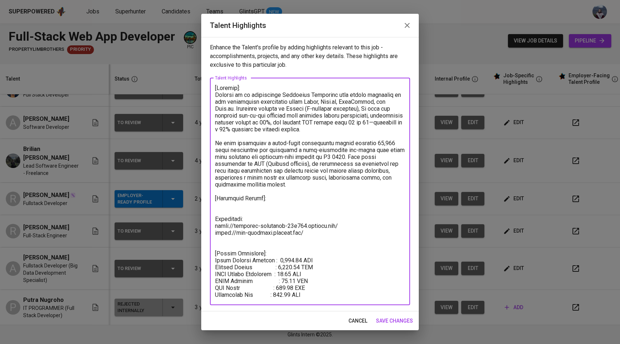
paste textarea "https://github.com/Ray-03"
click at [272, 212] on textarea at bounding box center [310, 192] width 190 height 214
click at [260, 205] on textarea at bounding box center [310, 192] width 190 height 214
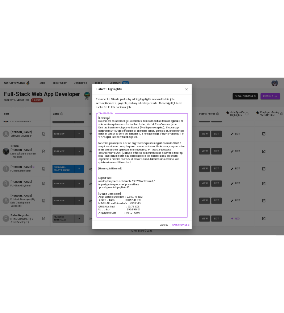
scroll to position [119, 0]
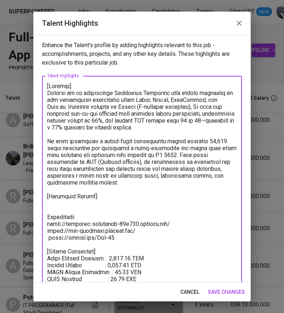
paste textarea "Frontend: JavaScript, TypeScript, React.js, Next.js, UmiJS, HTML, CSS, Tailwind…"
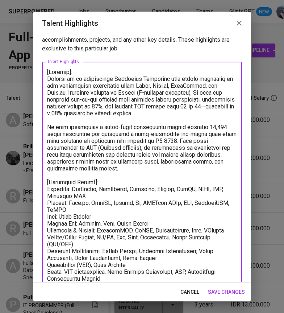
scroll to position [38, 0]
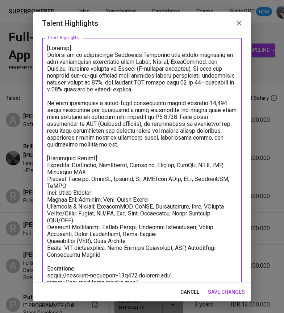
click at [48, 166] on textarea at bounding box center [142, 196] width 190 height 303
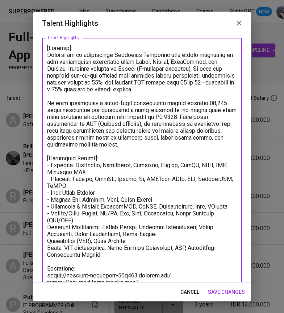
click at [48, 225] on textarea at bounding box center [142, 196] width 190 height 303
click at [49, 240] on textarea at bounding box center [142, 196] width 190 height 303
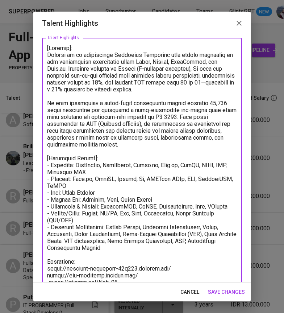
click at [49, 248] on textarea at bounding box center [142, 196] width 190 height 303
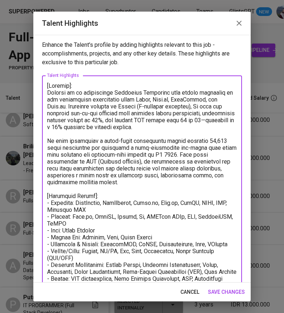
scroll to position [0, 0]
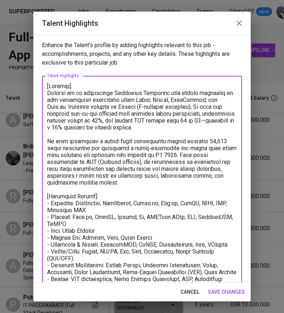
click at [48, 85] on textarea at bounding box center [142, 234] width 190 height 303
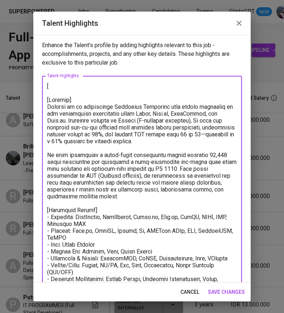
click at [52, 85] on textarea at bounding box center [142, 241] width 190 height 317
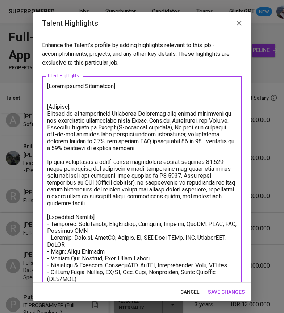
paste textarea "Bachelor of Computer Science | BINUS University Sep 2017 – Feb 2021 | GPA: 3.71"
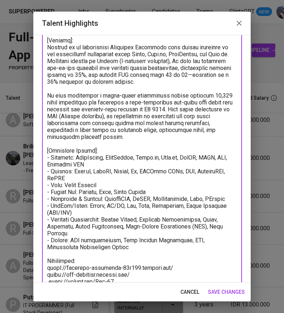
scroll to position [144, 0]
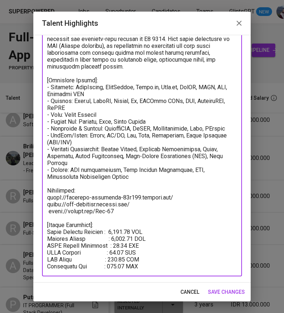
type textarea "[Educational Background]: Bachelor of Computer Science | BINUS University Sep 2…"
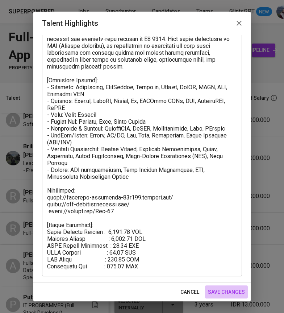
click at [220, 292] on span "save changes" at bounding box center [226, 292] width 37 height 9
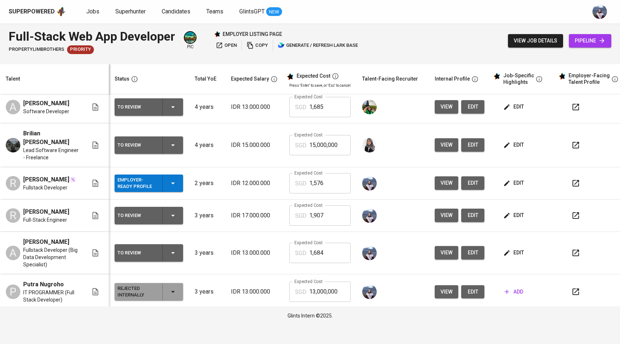
scroll to position [117, 0]
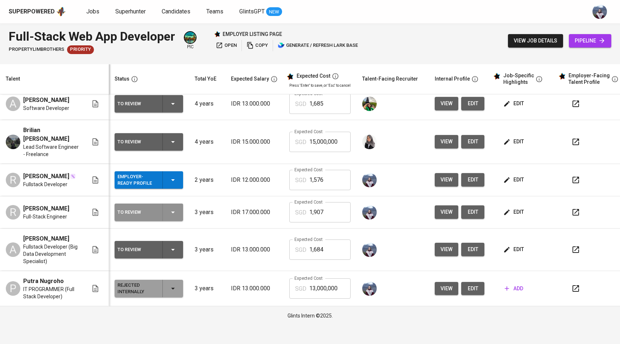
click at [178, 221] on div "To Review" at bounding box center [149, 212] width 63 height 17
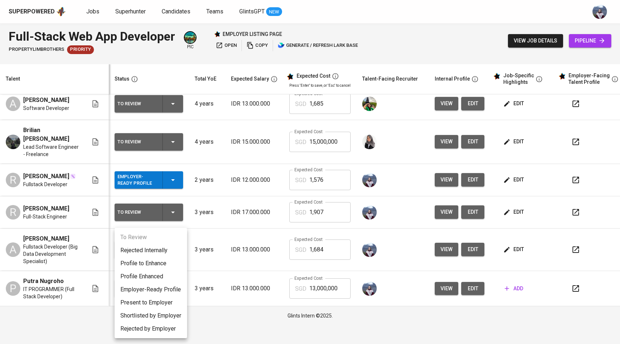
click at [166, 288] on li "Employer-Ready Profile" at bounding box center [151, 289] width 73 height 13
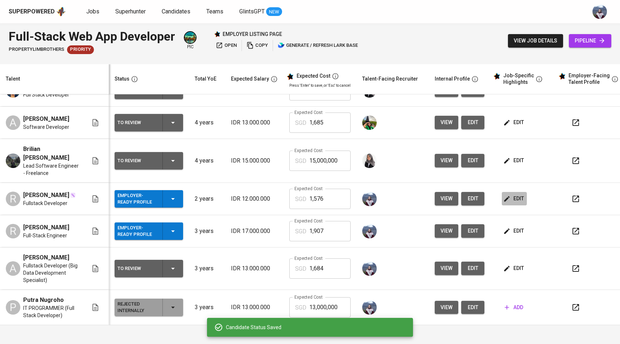
click at [511, 194] on span "edit" at bounding box center [514, 198] width 19 height 9
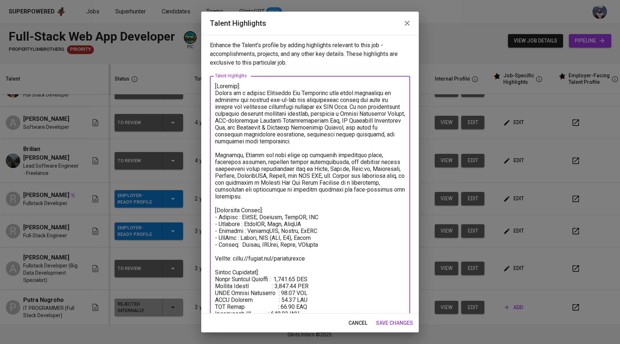
click at [244, 86] on textarea at bounding box center [310, 200] width 190 height 234
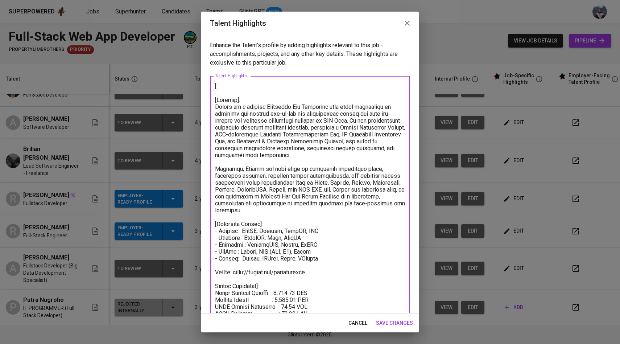
click at [223, 85] on textarea at bounding box center [310, 207] width 190 height 248
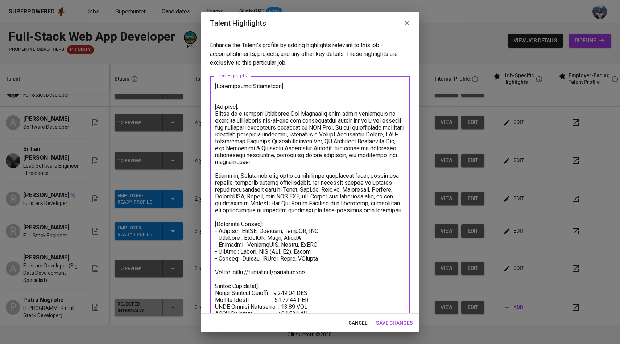
paste textarea "Institut Pertanian Bogor (IPB) Sep 2018 - Aug 2022 Undergraduate, Computer Scie…"
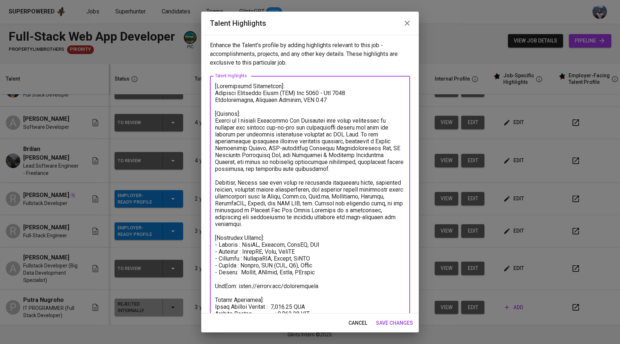
drag, startPoint x: 254, startPoint y: 100, endPoint x: 231, endPoint y: 99, distance: 23.6
click at [231, 99] on textarea at bounding box center [310, 214] width 190 height 262
click at [326, 106] on textarea at bounding box center [310, 214] width 190 height 262
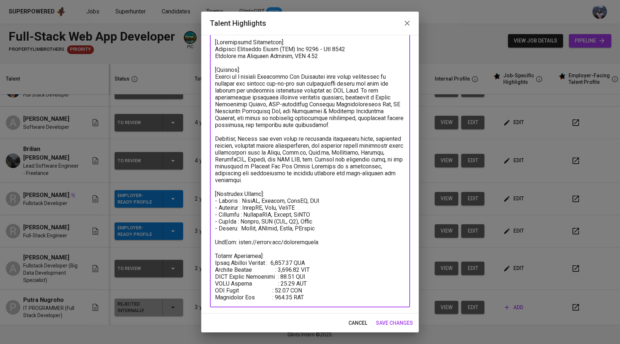
type textarea "[Educational Background]: Institut Pertanian Bogor (IPB) Sep 2018 - Aug 2022 Ba…"
click at [386, 322] on span "save changes" at bounding box center [394, 323] width 37 height 9
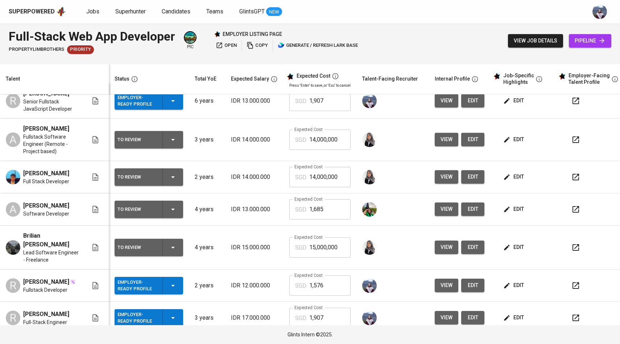
scroll to position [0, 0]
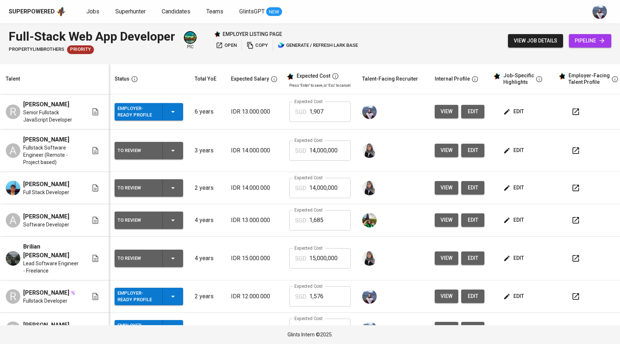
click at [506, 115] on icon "button" at bounding box center [507, 111] width 7 height 7
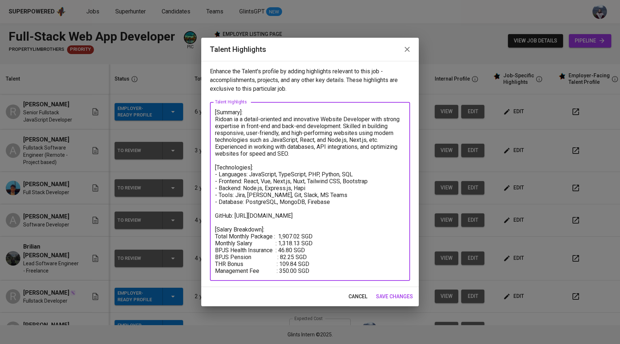
click at [218, 113] on textarea "[Summary]: Ridoan ia a detail-oriented and innovative Website Developer with st…" at bounding box center [310, 191] width 190 height 165
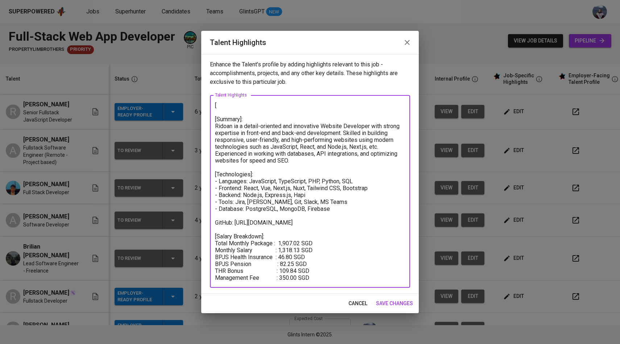
click at [219, 104] on textarea "[ [Summary]: Ridoan ia a detail-oriented and innovative Website Developer with …" at bounding box center [310, 191] width 190 height 179
type textarea "[Education [Summary]: Ridoan ia a detail-oriented and innovative Website Develo…"
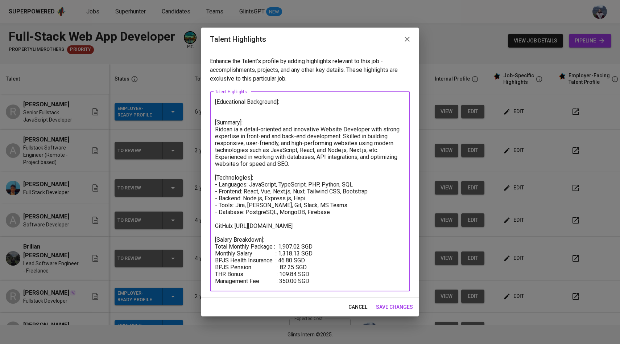
paste textarea "Bachelor of Information Systems [GEOGRAPHIC_DATA]"
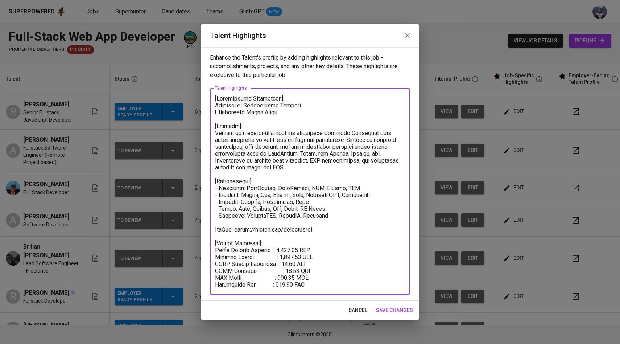
click at [216, 112] on textarea at bounding box center [310, 191] width 190 height 193
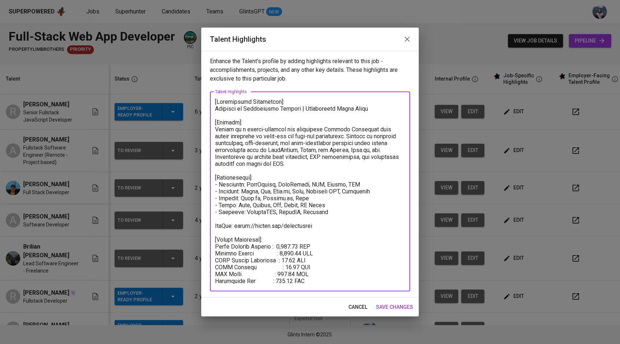
click at [374, 111] on textarea at bounding box center [310, 191] width 190 height 186
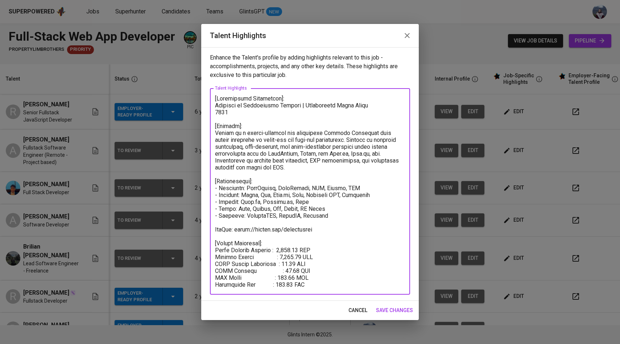
click at [215, 112] on textarea at bounding box center [310, 191] width 190 height 193
click at [259, 112] on textarea at bounding box center [310, 191] width 190 height 193
type textarea "[Educational Background]: Bachelor of Information Systems | [GEOGRAPHIC_DATA] G…"
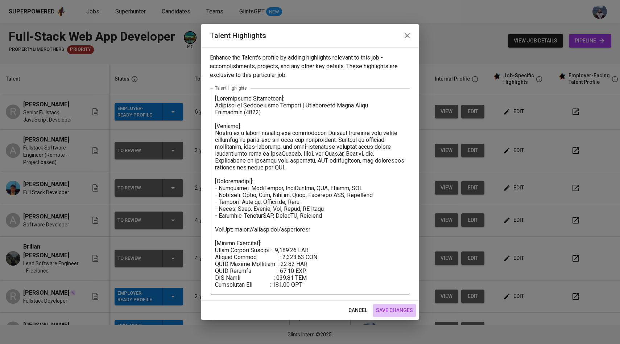
click at [391, 311] on span "save changes" at bounding box center [394, 310] width 37 height 9
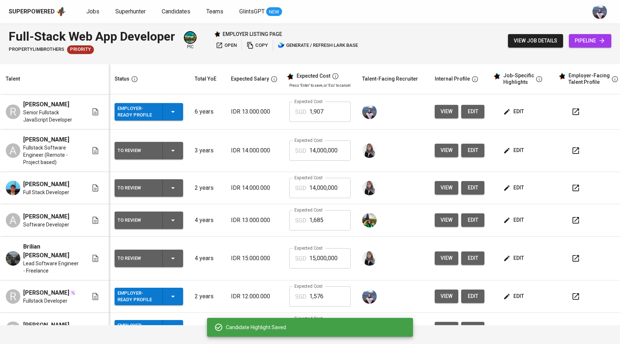
scroll to position [119, 0]
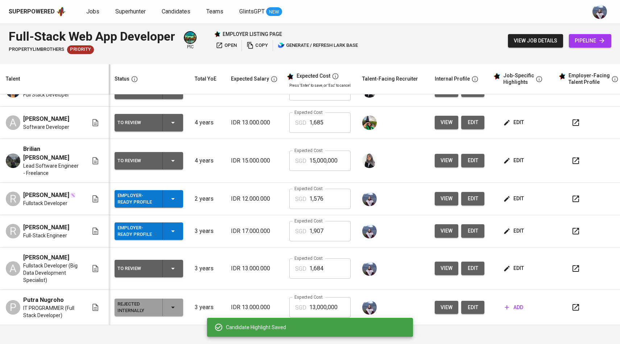
click at [174, 264] on icon "button" at bounding box center [173, 268] width 9 height 9
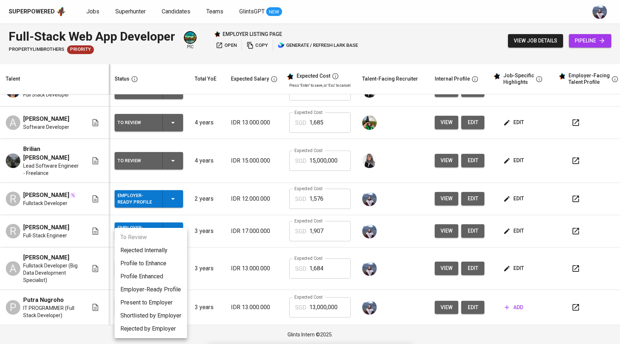
click at [157, 288] on li "Employer-Ready Profile" at bounding box center [151, 289] width 73 height 13
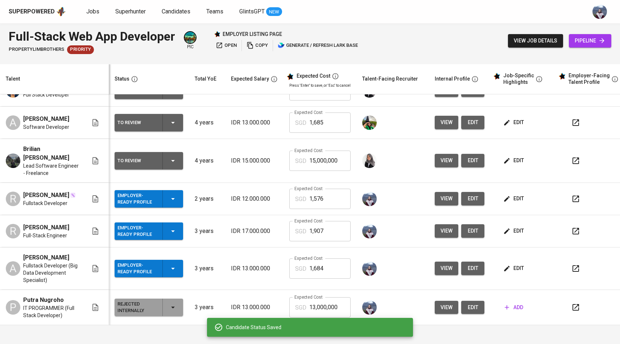
click at [514, 265] on span "edit" at bounding box center [514, 268] width 19 height 9
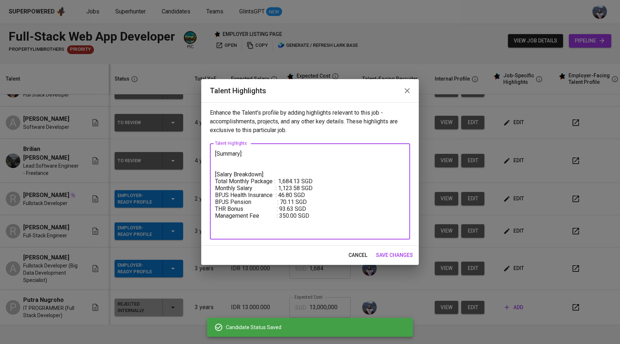
click at [217, 154] on textarea "[Summary]: [Salary Breakdown]: Total Monthly Package : 1,684.13 SGD Monthly Sal…" at bounding box center [310, 191] width 190 height 83
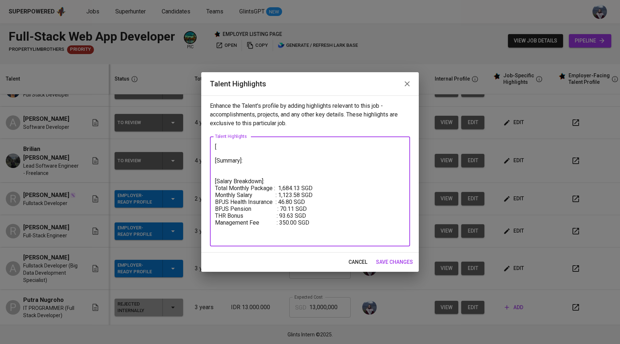
click at [220, 145] on textarea "[ [Summary]: [Salary Breakdown]: Total Monthly Package : 1,684.13 SGD Monthly S…" at bounding box center [310, 191] width 190 height 96
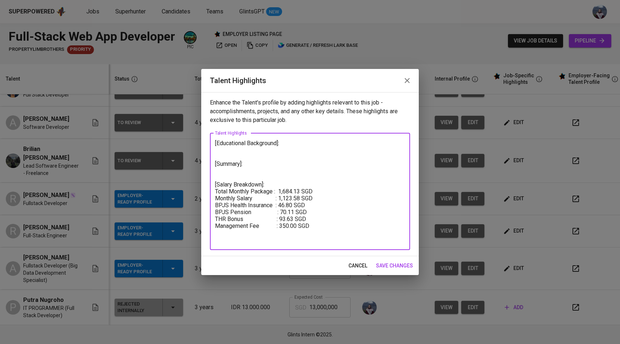
paste textarea "Gunadarma University - Bekasi, Indonesia Sep 2018 - Sep 2022 Bachelor of Inform…"
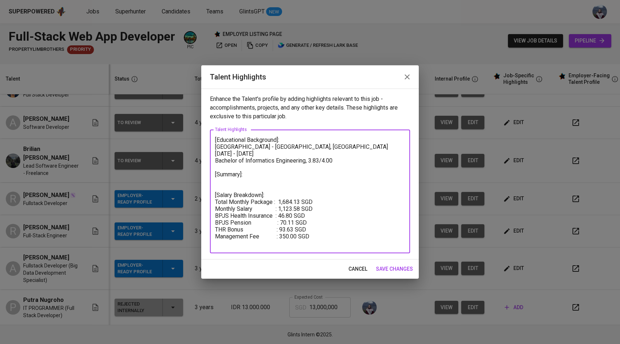
drag, startPoint x: 324, startPoint y: 147, endPoint x: 281, endPoint y: 145, distance: 42.8
click at [280, 146] on textarea "[Educational Background]: Gunadarma University - Bekasi, Indonesia Sep 2018 - S…" at bounding box center [310, 191] width 190 height 110
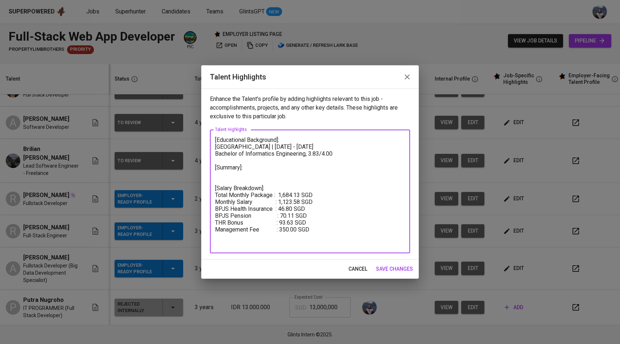
click at [341, 155] on textarea "[Educational Background]: Gunadarma University | Sep 2018 - Sep 2022 Bachelor o…" at bounding box center [310, 191] width 190 height 110
click at [245, 176] on textarea "[Educational Background]: Gunadarma University | Sep 2018 - Sep 2022 Bachelor o…" at bounding box center [310, 191] width 190 height 110
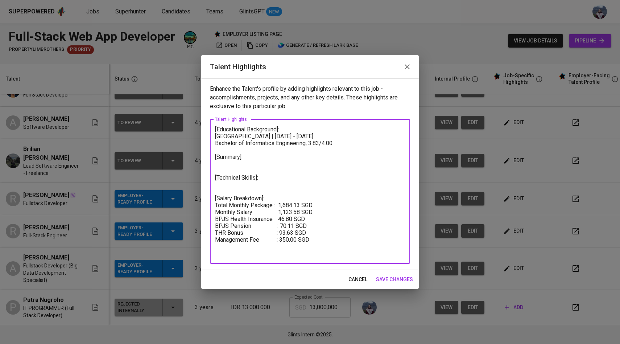
paste textarea "Hard Skills: HTML, CSS, Javascript, Typescript, Tailwind, CSS-in-JS, SCSS, Reac…"
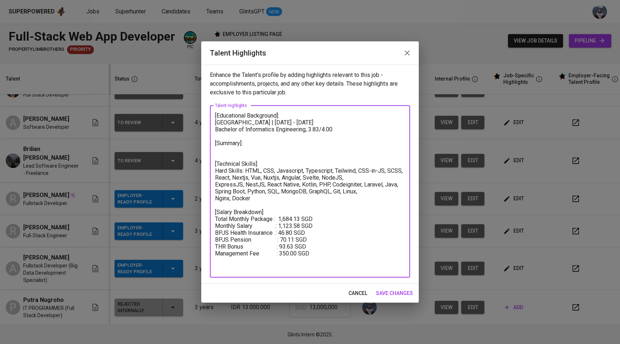
drag, startPoint x: 245, startPoint y: 171, endPoint x: 220, endPoint y: 170, distance: 24.7
click at [220, 170] on textarea "[Educational Background]: Gunadarma University | Sep 2018 - Sep 2022 Bachelor o…" at bounding box center [310, 191] width 190 height 159
click at [216, 184] on textarea "[Educational Background]: Gunadarma University | Sep 2018 - Sep 2022 Bachelor o…" at bounding box center [310, 191] width 190 height 159
click at [217, 197] on textarea "[Educational Background]: Gunadarma University | Sep 2018 - Sep 2022 Bachelor o…" at bounding box center [310, 191] width 190 height 159
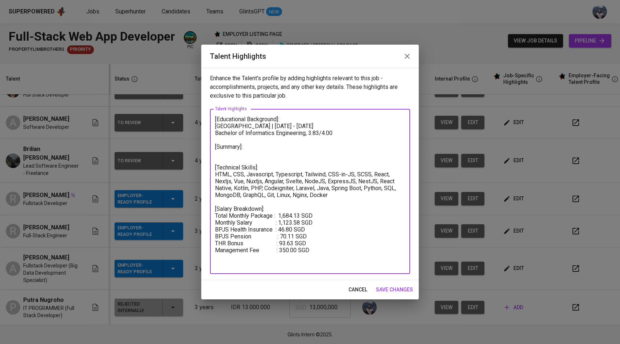
click at [333, 194] on textarea "[Educational Background]: Gunadarma University | Sep 2018 - Sep 2022 Bachelor o…" at bounding box center [310, 192] width 190 height 152
click at [273, 151] on textarea "[Educational Background]: Gunadarma University | Sep 2018 - Sep 2022 Bachelor o…" at bounding box center [310, 192] width 190 height 152
type textarea "[Educational Background]: Gunadarma University | Sep 2018 - Sep 2022 Bachelor o…"
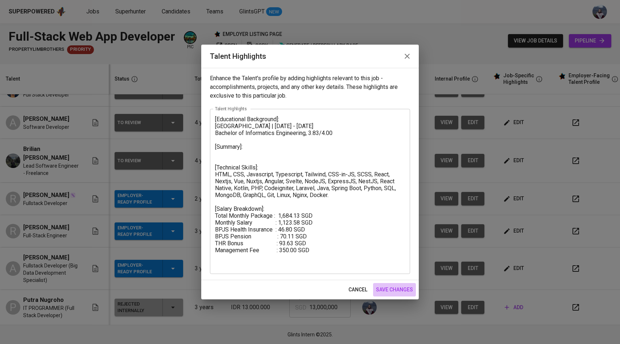
click at [399, 289] on span "save changes" at bounding box center [394, 289] width 37 height 9
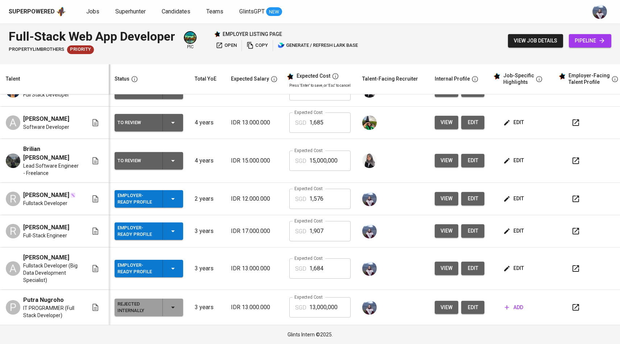
click at [509, 267] on span "edit" at bounding box center [514, 268] width 19 height 9
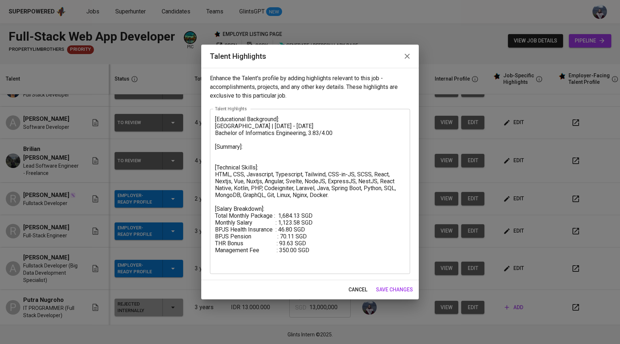
click at [240, 152] on textarea "[Educational Background]: Gunadarma University | Sep 2018 - Sep 2022 Bachelor o…" at bounding box center [310, 192] width 190 height 152
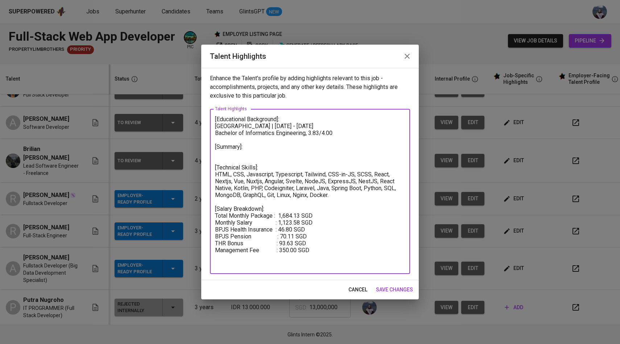
paste textarea "The candidate is a seasoned Fullstack Web Application Developer with over 4 yea…"
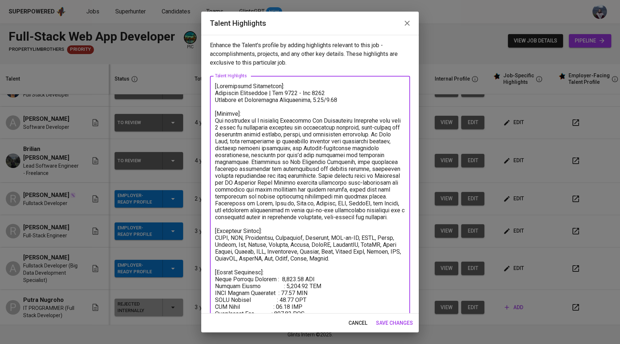
click at [243, 161] on textarea at bounding box center [310, 207] width 190 height 248
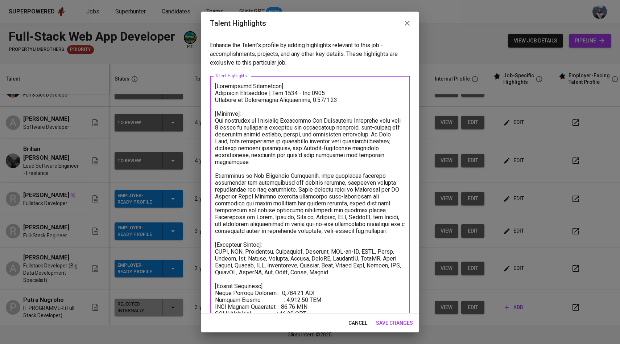
drag, startPoint x: 251, startPoint y: 119, endPoint x: 225, endPoint y: 119, distance: 26.1
click at [225, 119] on textarea at bounding box center [310, 214] width 190 height 262
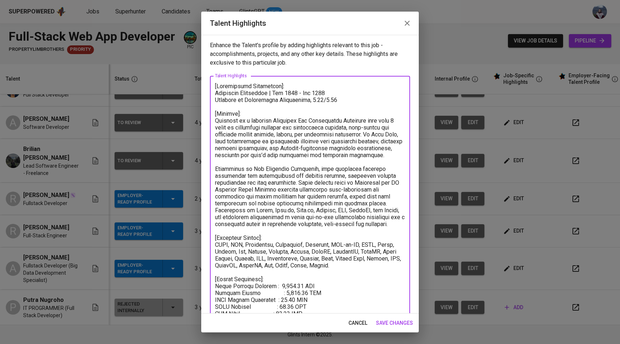
click at [216, 176] on textarea at bounding box center [310, 214] width 190 height 262
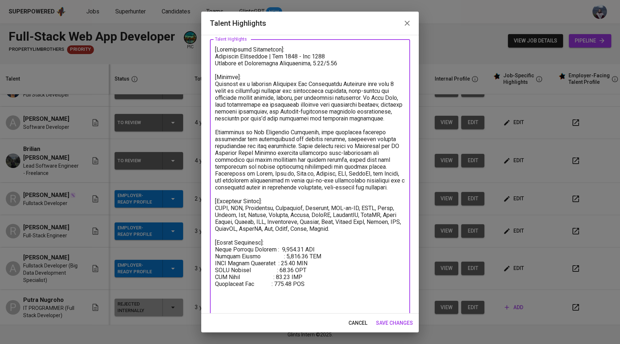
scroll to position [39, 0]
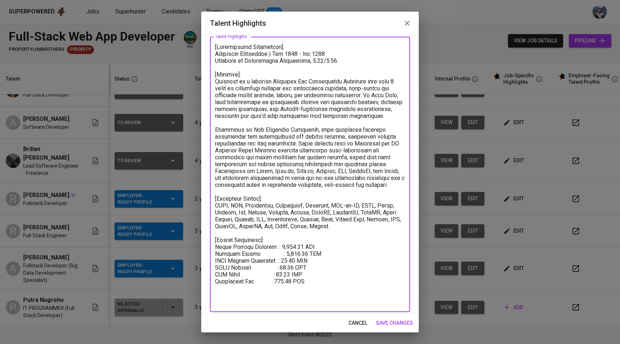
click at [340, 194] on textarea at bounding box center [310, 175] width 190 height 262
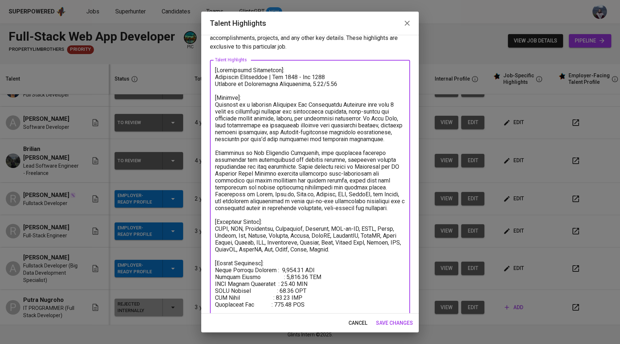
scroll to position [23, 0]
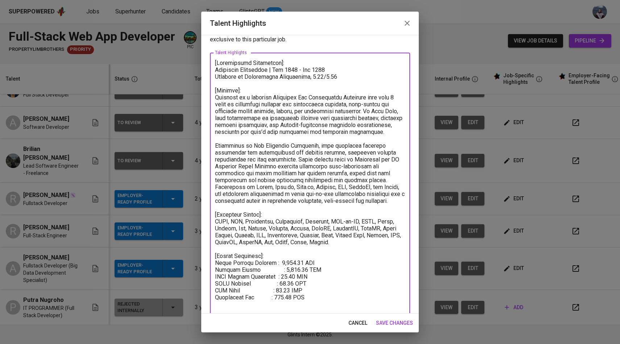
type textarea "[Loremipsumd Sitametcon]: Adipiscin Elitseddoe | Tem 4675 - Inc 2274 Utlabore e…"
click at [390, 323] on span "save changes" at bounding box center [394, 323] width 37 height 9
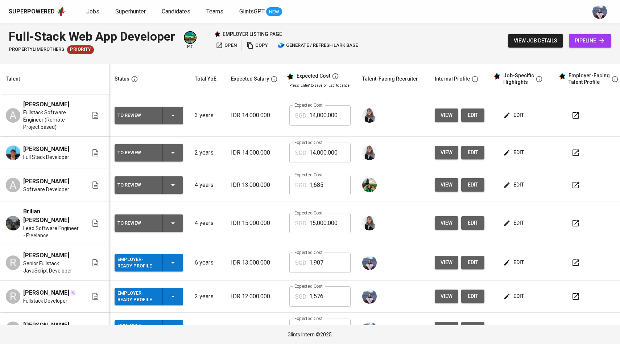
scroll to position [119, 0]
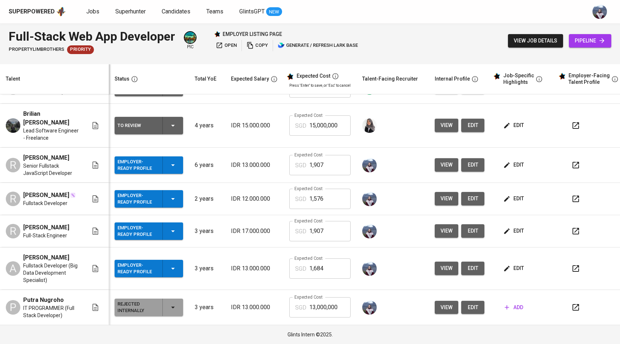
click at [514, 266] on span "edit" at bounding box center [514, 268] width 19 height 9
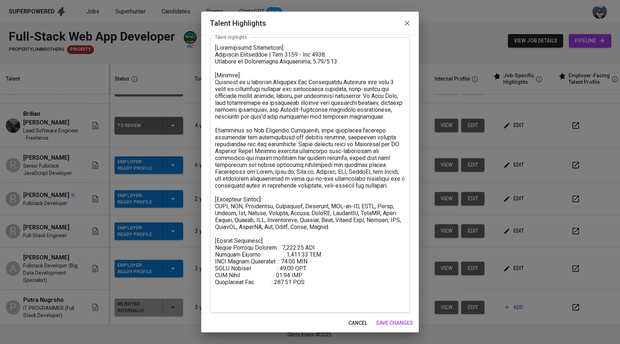
scroll to position [44, 0]
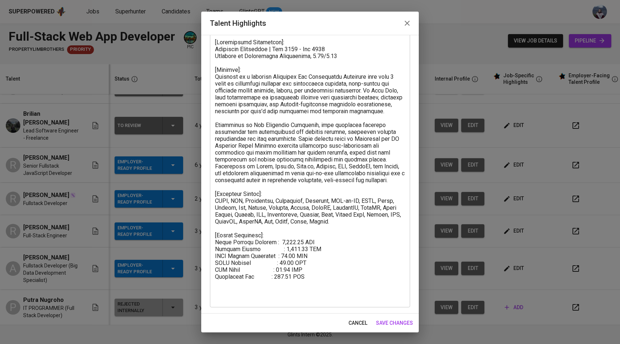
click at [333, 229] on textarea at bounding box center [310, 170] width 190 height 262
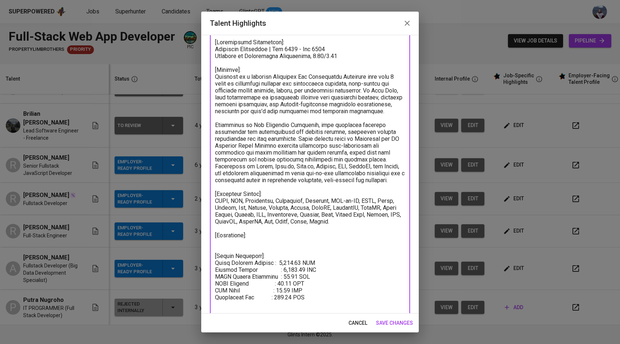
paste textarea "[URL][DOMAIN_NAME]"
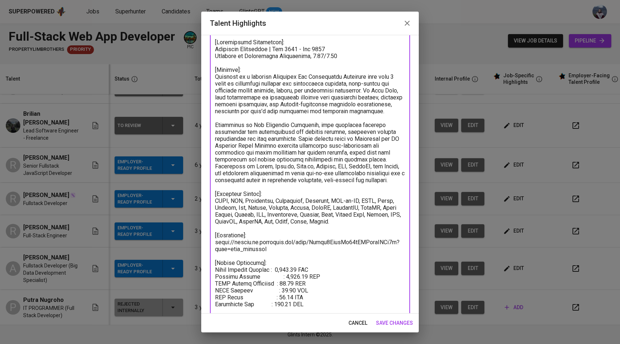
type textarea "[Loremipsumd Sitametcon]: Adipiscin Elitseddoe | Tem 4675 - Inc 2274 Utlabore e…"
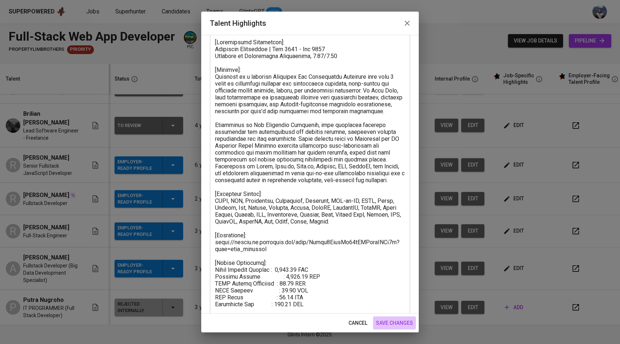
click at [398, 321] on span "save changes" at bounding box center [394, 323] width 37 height 9
